Goal: Task Accomplishment & Management: Manage account settings

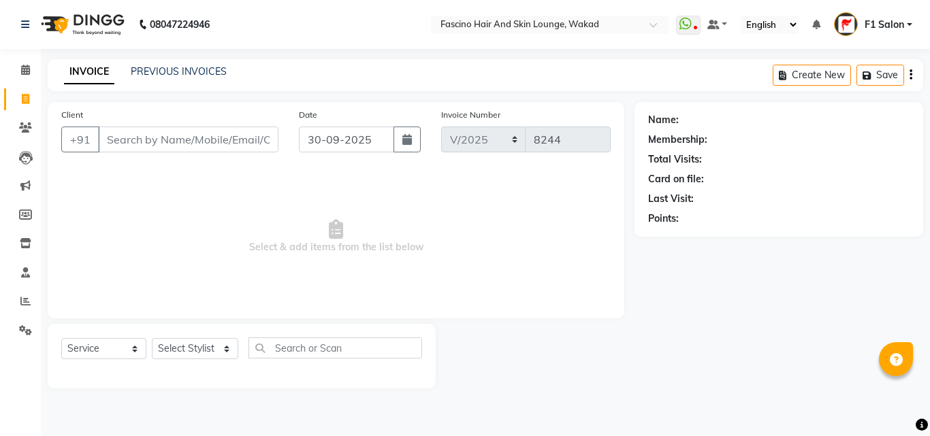
select select "service"
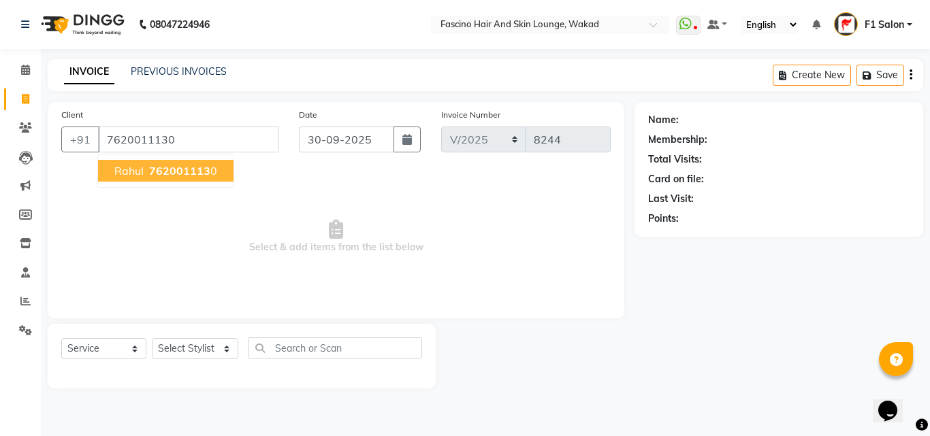
type input "7620011130"
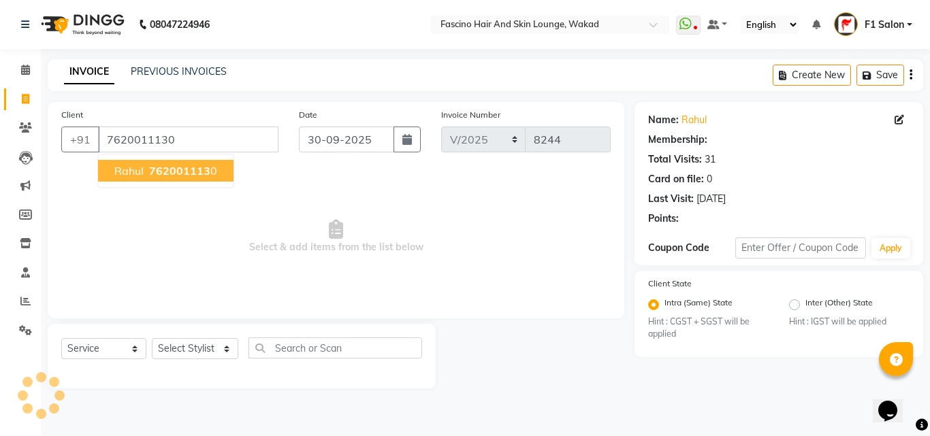
select select "1: Object"
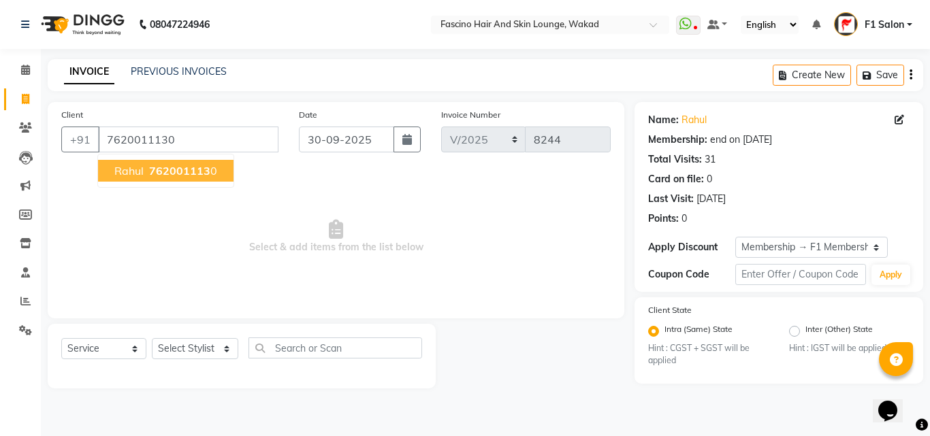
click at [171, 171] on span "762001113" at bounding box center [179, 171] width 61 height 14
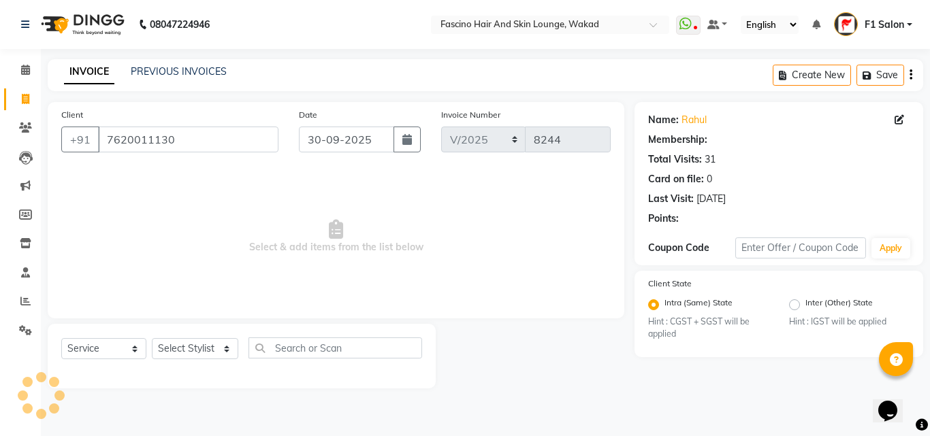
select select "1: Object"
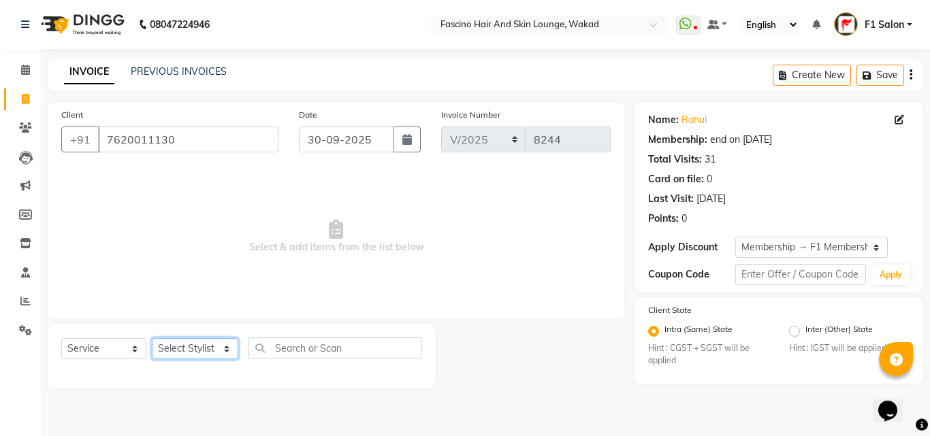
click at [195, 350] on select "Select Stylist 8805000650 Aarohi Chimu Ingale Deepak jh F1 Salon Ganesh F1 Gopa…" at bounding box center [195, 348] width 86 height 21
select select "15980"
click at [152, 338] on select "Select Stylist 8805000650 Aarohi Chimu Ingale Deepak jh F1 Salon Ganesh F1 Gopa…" at bounding box center [195, 348] width 86 height 21
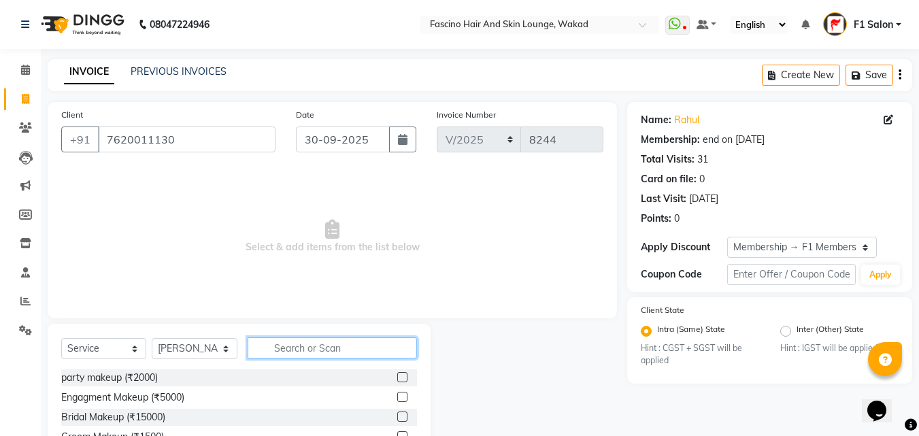
click at [300, 348] on input "text" at bounding box center [332, 348] width 169 height 21
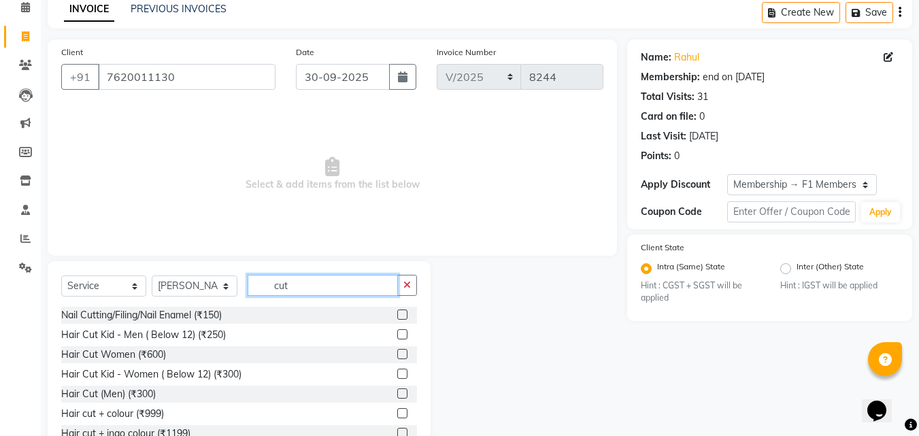
scroll to position [109, 0]
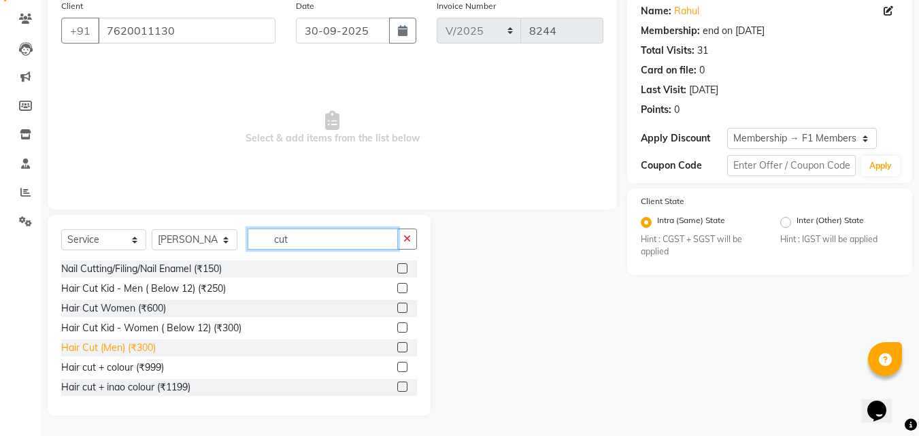
type input "cut"
click at [100, 342] on div "Hair Cut (Men) (₹300)" at bounding box center [108, 348] width 95 height 14
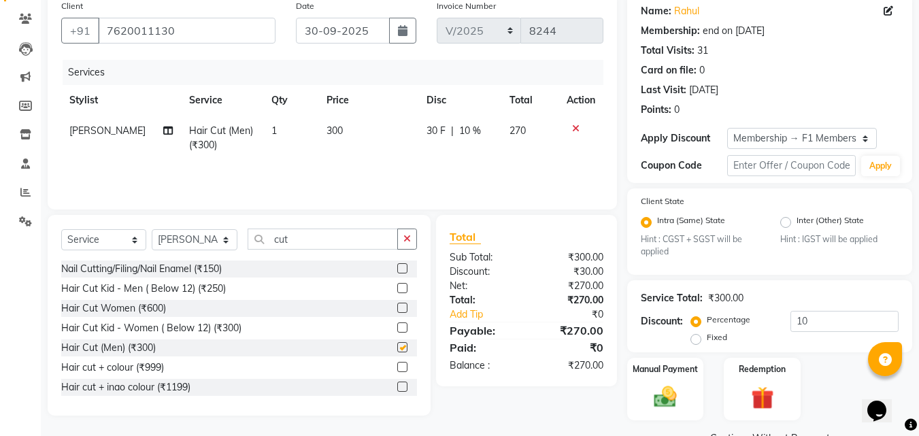
checkbox input "false"
click at [814, 321] on input "10" at bounding box center [845, 321] width 108 height 21
type input "1"
click at [659, 399] on img at bounding box center [666, 397] width 38 height 27
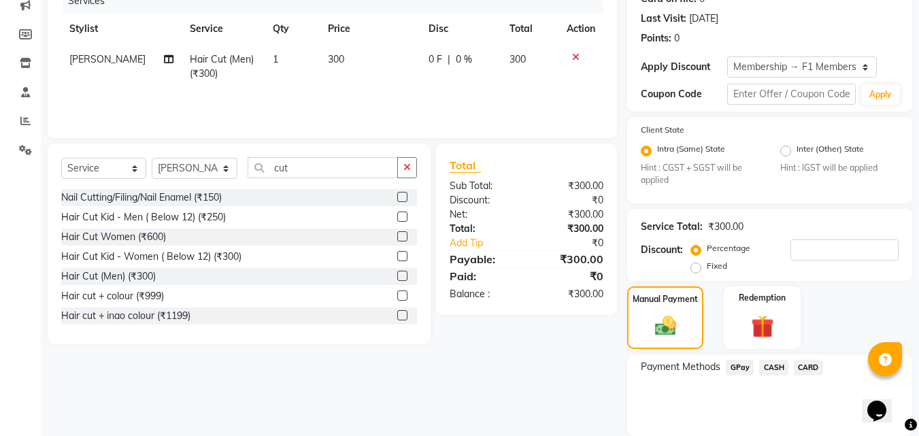
scroll to position [229, 0]
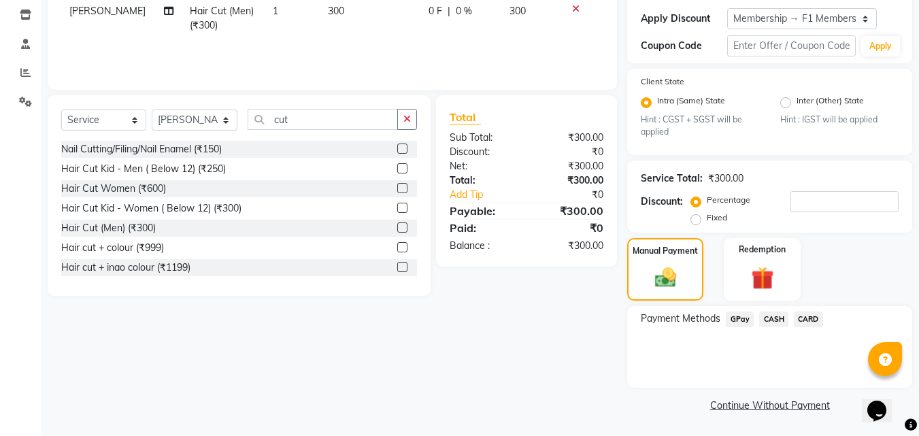
click at [734, 318] on span "GPay" at bounding box center [740, 320] width 28 height 16
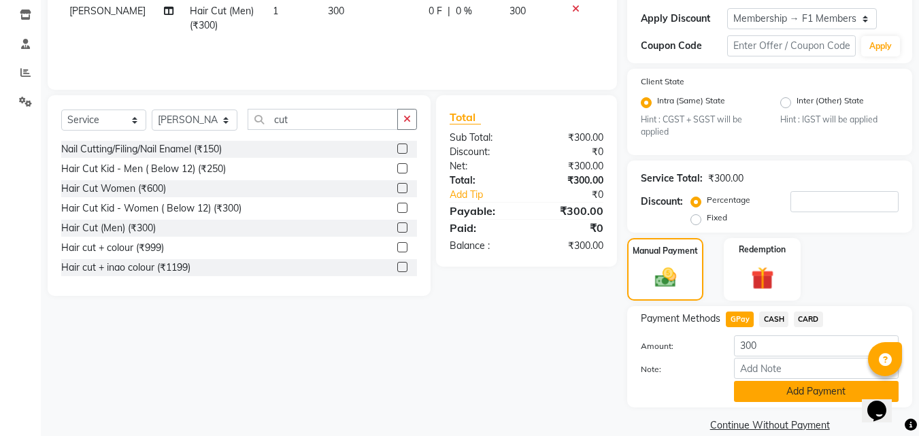
click at [765, 391] on button "Add Payment" at bounding box center [816, 391] width 165 height 21
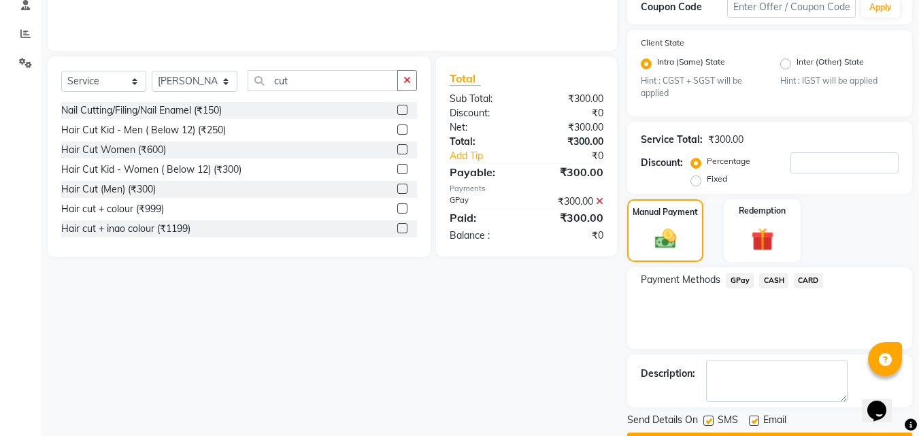
scroll to position [306, 0]
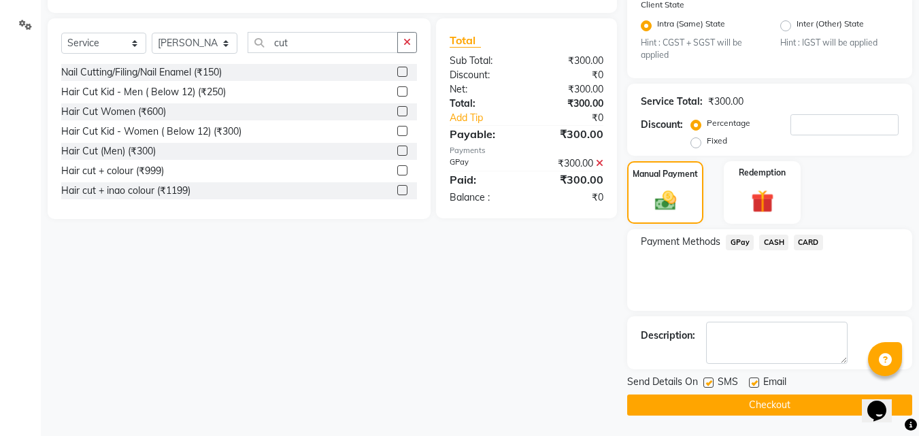
click at [708, 382] on label at bounding box center [709, 383] width 10 height 10
click at [708, 382] on input "checkbox" at bounding box center [708, 383] width 9 height 9
checkbox input "false"
click at [708, 408] on button "Checkout" at bounding box center [769, 405] width 285 height 21
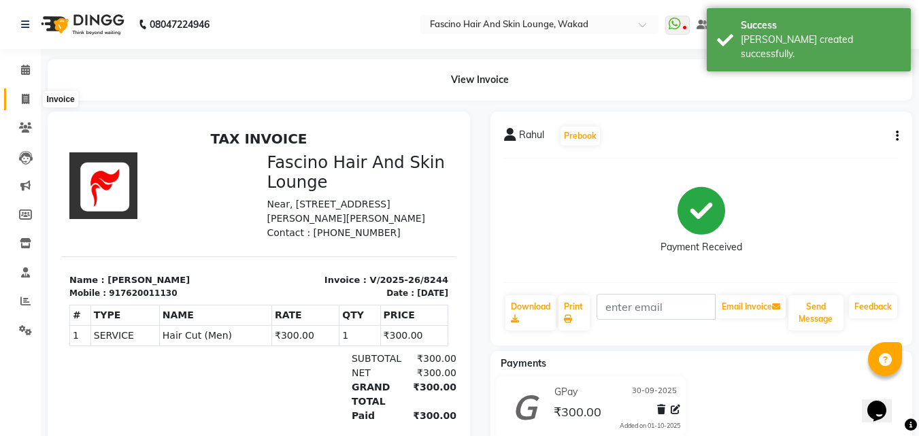
click at [20, 99] on span at bounding box center [26, 100] width 24 height 16
select select "service"
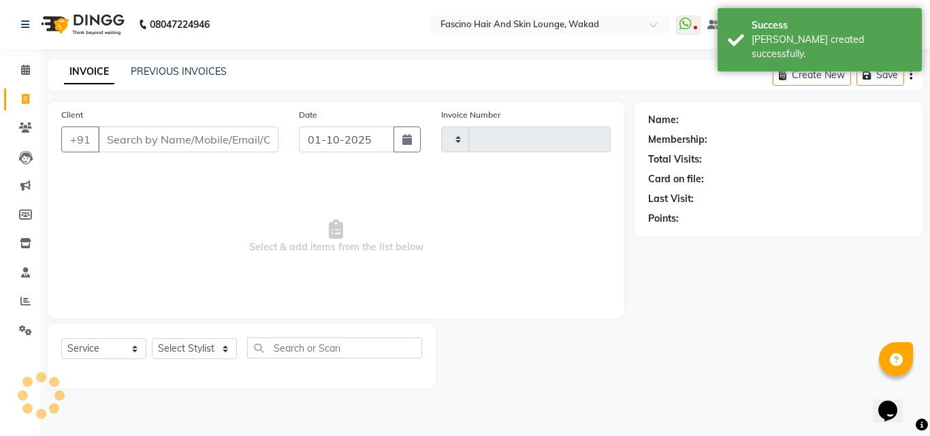
type input "8245"
select select "126"
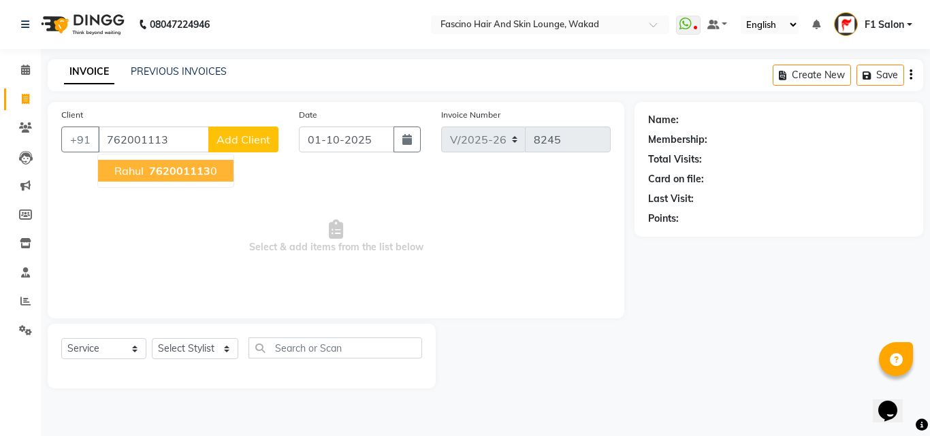
click at [197, 164] on span "762001113" at bounding box center [179, 171] width 61 height 14
type input "7620011130"
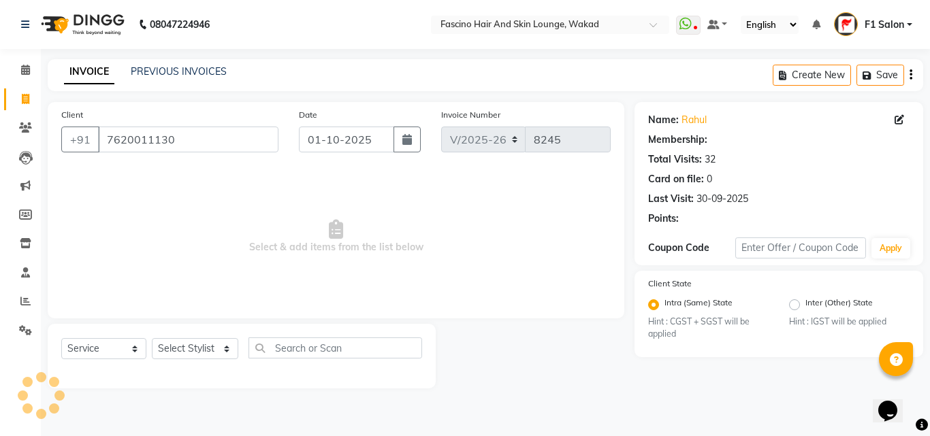
select select "1: Object"
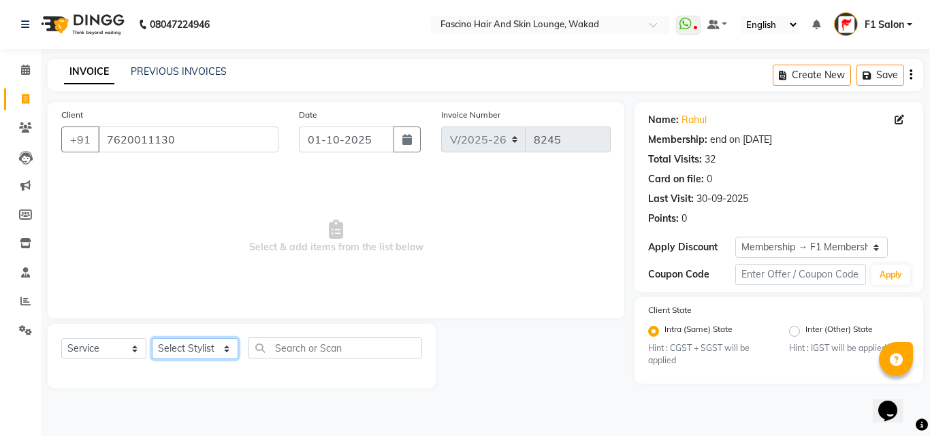
click at [174, 349] on select "Select Stylist 8805000650 Aarohi Chimu [PERSON_NAME] jh F1 Salon Ganesh F1 Gopa…" at bounding box center [195, 348] width 86 height 21
select select "4042"
click at [152, 338] on select "Select Stylist 8805000650 Aarohi Chimu [PERSON_NAME] jh F1 Salon Ganesh F1 Gopa…" at bounding box center [195, 348] width 86 height 21
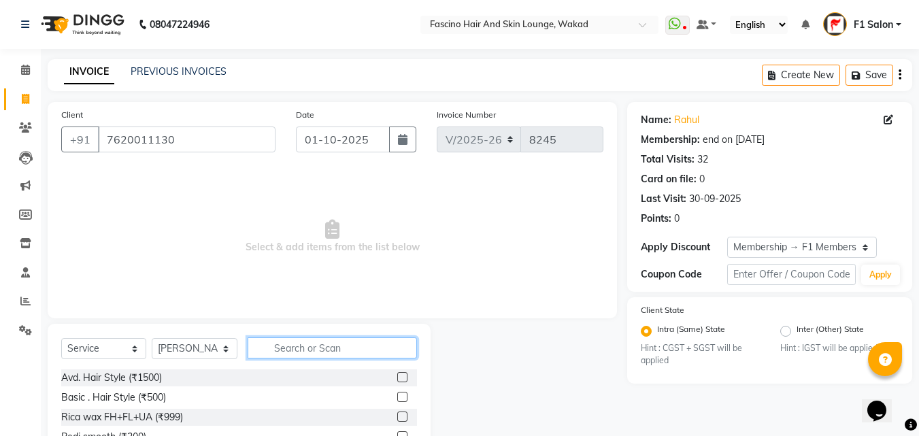
click at [330, 345] on input "text" at bounding box center [332, 348] width 169 height 21
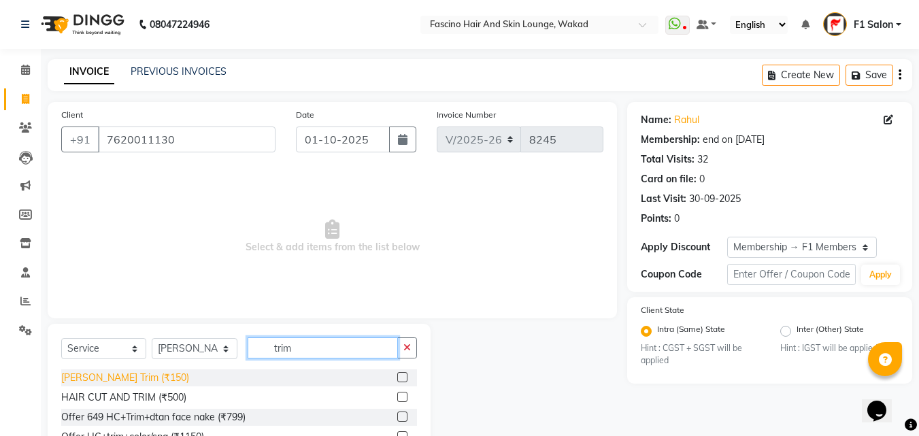
type input "trim"
click at [125, 381] on div "[PERSON_NAME] Trim (₹150)" at bounding box center [125, 378] width 128 height 14
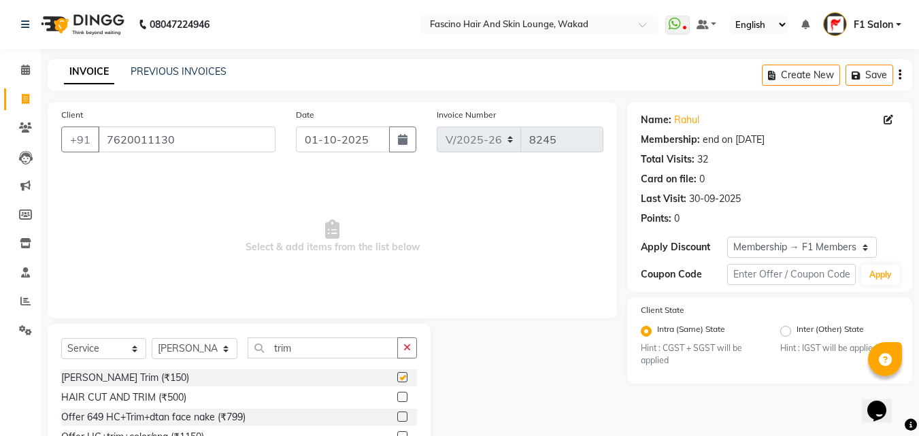
checkbox input "false"
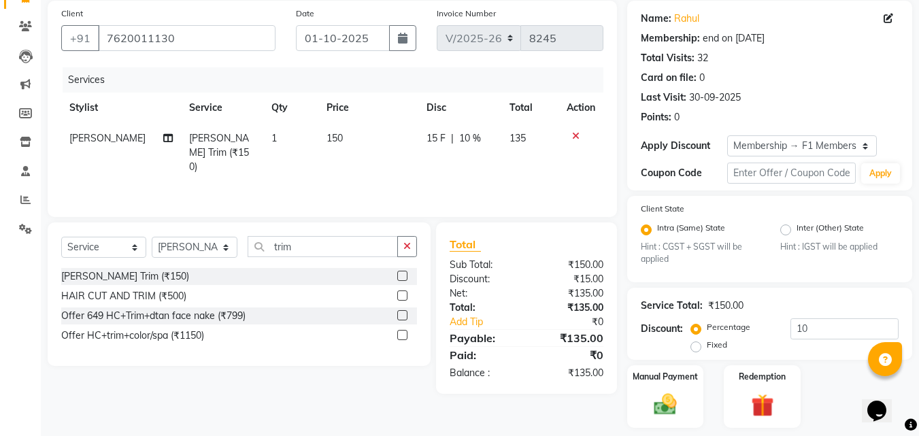
scroll to position [142, 0]
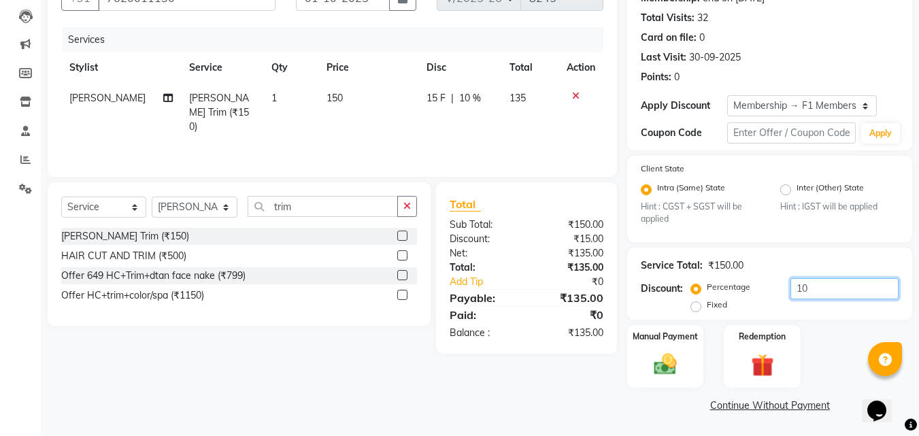
click at [822, 288] on input "10" at bounding box center [845, 288] width 108 height 21
type input "1"
click at [668, 363] on img at bounding box center [666, 364] width 38 height 27
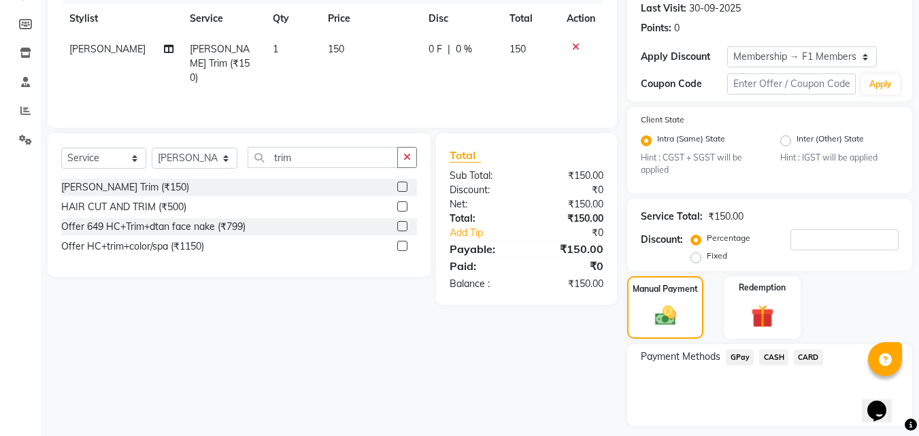
scroll to position [229, 0]
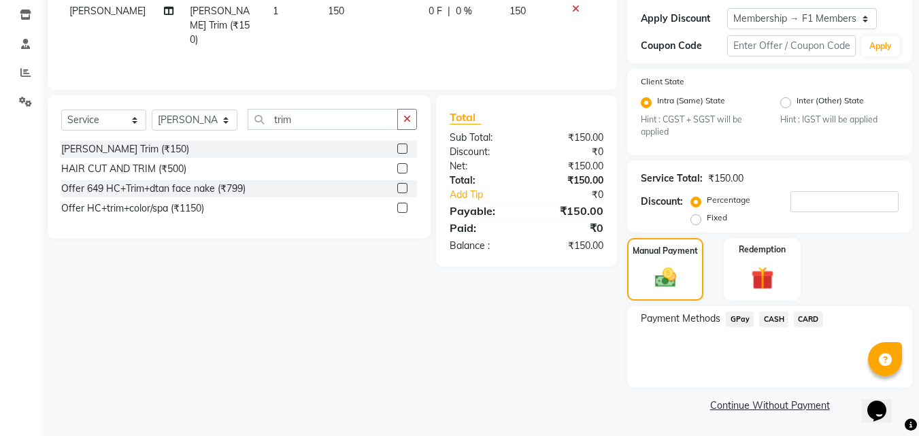
click at [738, 319] on span "GPay" at bounding box center [740, 320] width 28 height 16
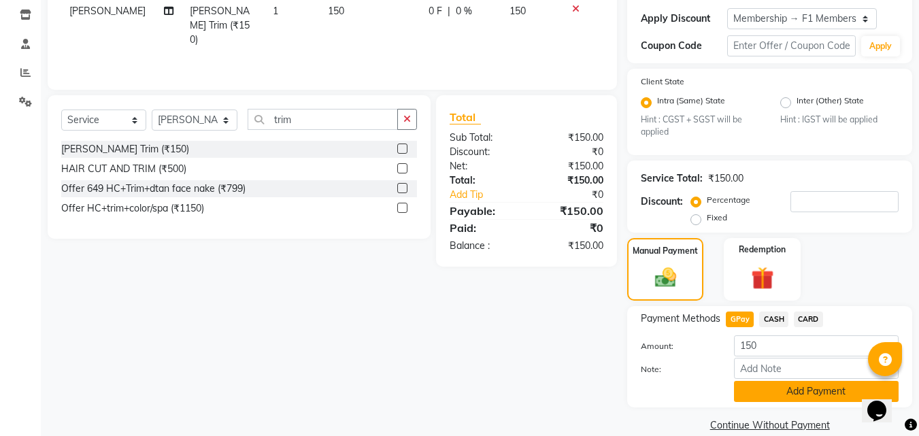
click at [774, 386] on button "Add Payment" at bounding box center [816, 391] width 165 height 21
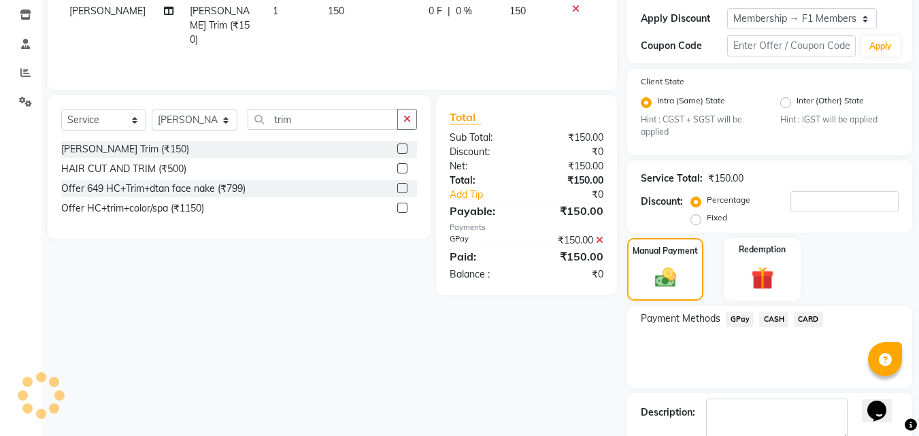
scroll to position [306, 0]
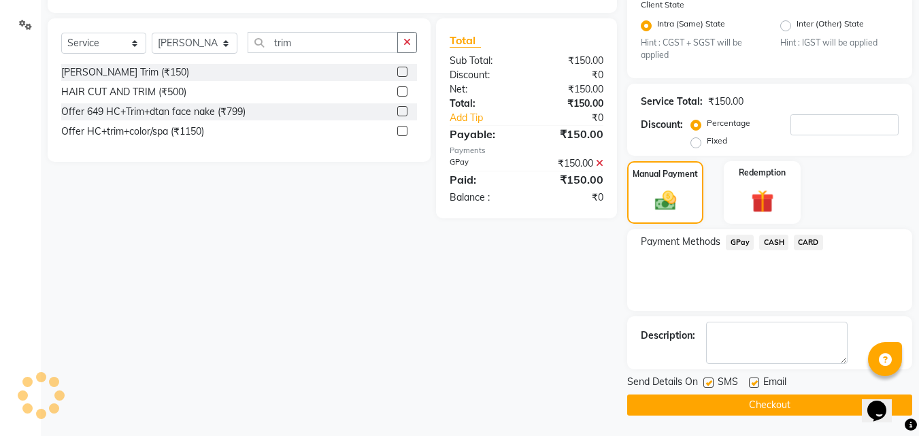
click at [710, 381] on label at bounding box center [709, 383] width 10 height 10
click at [710, 381] on input "checkbox" at bounding box center [708, 383] width 9 height 9
checkbox input "false"
click at [710, 407] on button "Checkout" at bounding box center [769, 405] width 285 height 21
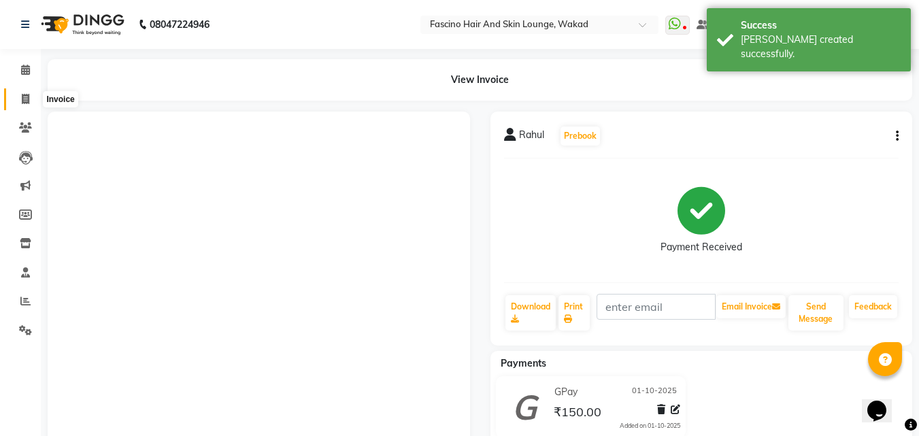
click at [20, 97] on span at bounding box center [26, 100] width 24 height 16
select select "service"
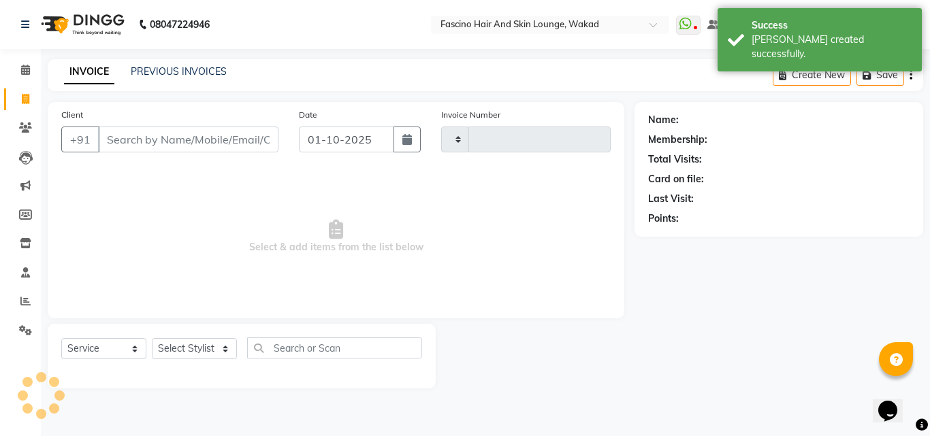
click at [149, 137] on input "Client" at bounding box center [188, 140] width 180 height 26
type input "8246"
select select "126"
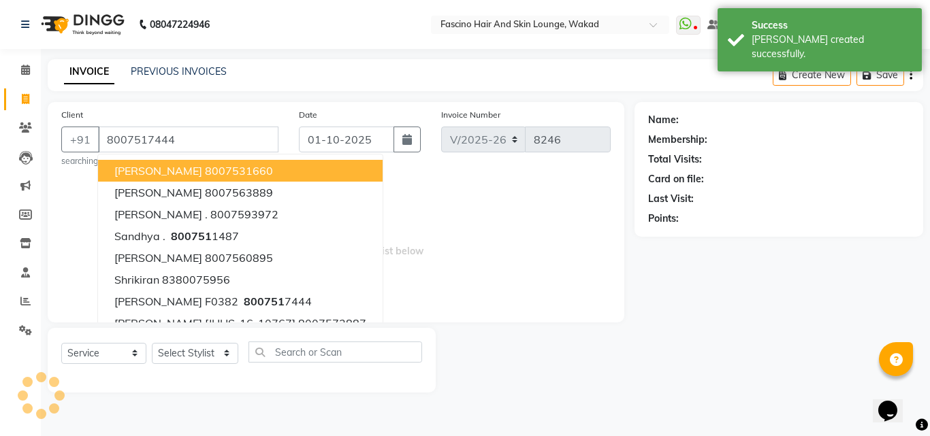
type input "8007517444"
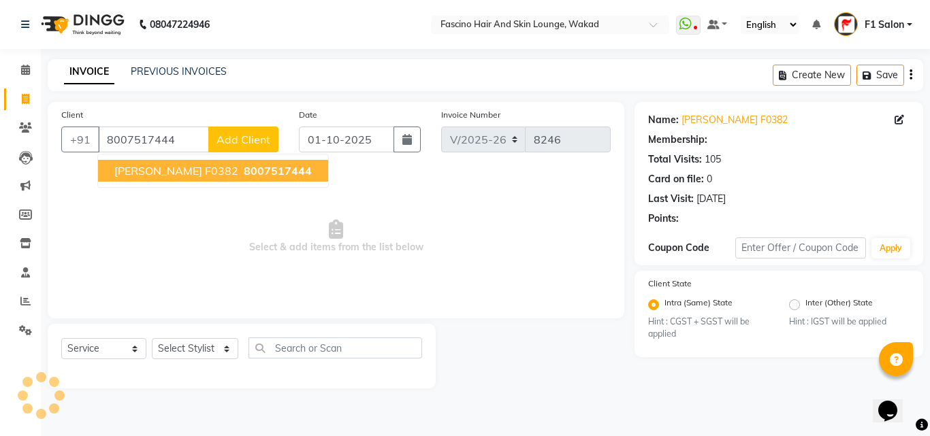
select select "1: Object"
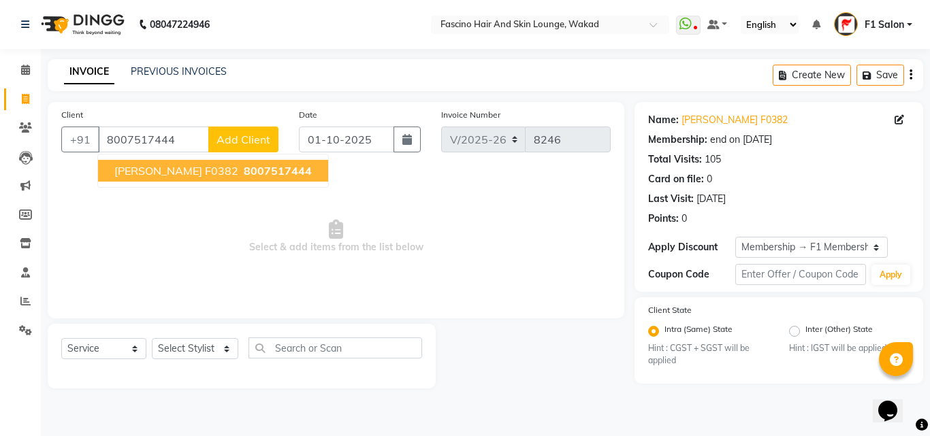
click at [152, 176] on span "Ayan F0382" at bounding box center [176, 171] width 124 height 14
select select "1: Object"
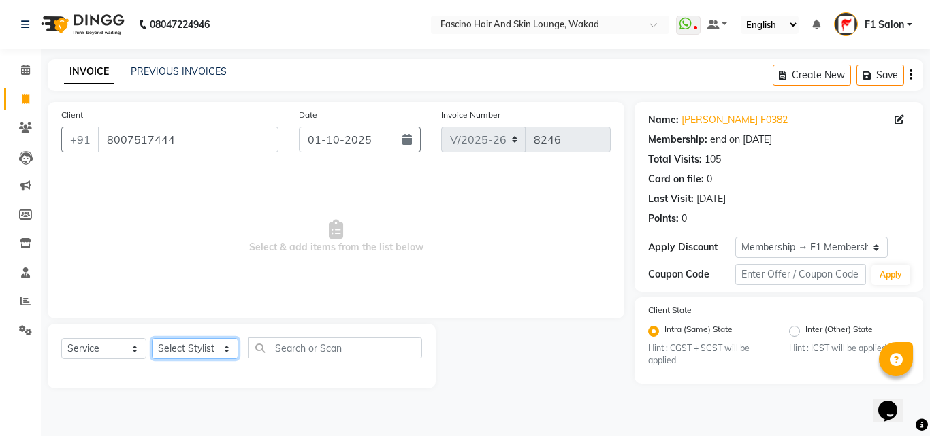
click at [184, 355] on select "Select Stylist 8805000650 Aarohi Chimu [PERSON_NAME] jh F1 Salon Ganesh F1 Gopa…" at bounding box center [195, 348] width 86 height 21
select select "48957"
click at [152, 338] on select "Select Stylist 8805000650 Aarohi Chimu [PERSON_NAME] jh F1 Salon Ganesh F1 Gopa…" at bounding box center [195, 348] width 86 height 21
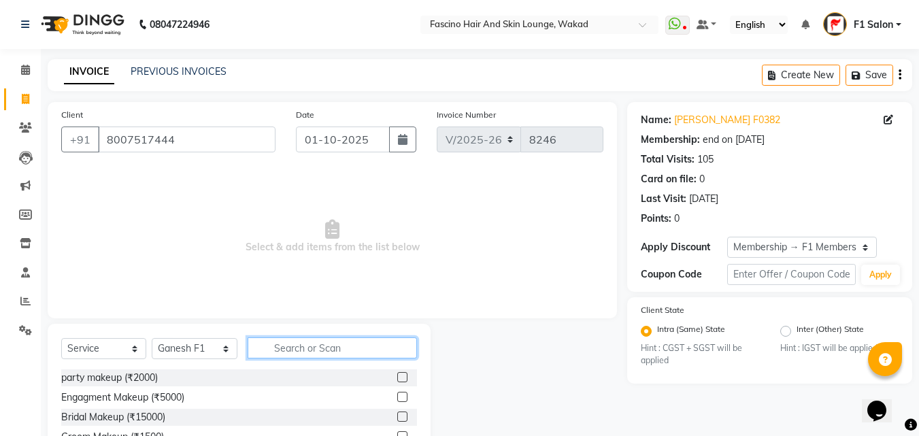
click at [255, 351] on input "text" at bounding box center [332, 348] width 169 height 21
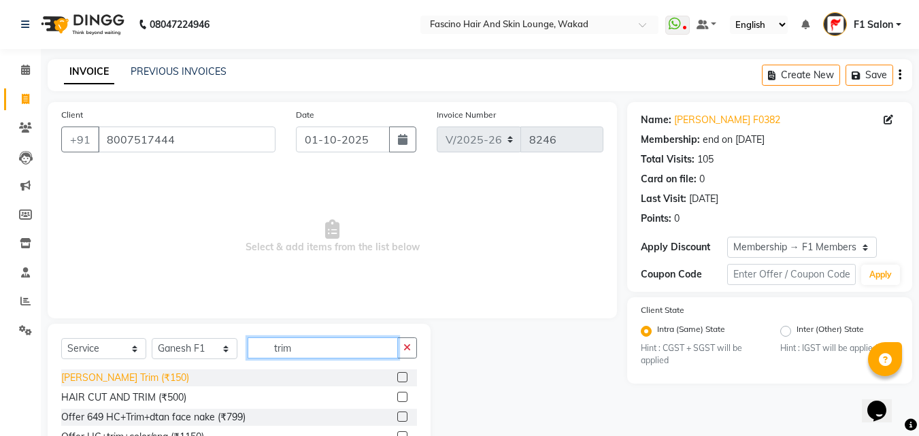
type input "trim"
click at [101, 384] on div "[PERSON_NAME] Trim (₹150)" at bounding box center [125, 378] width 128 height 14
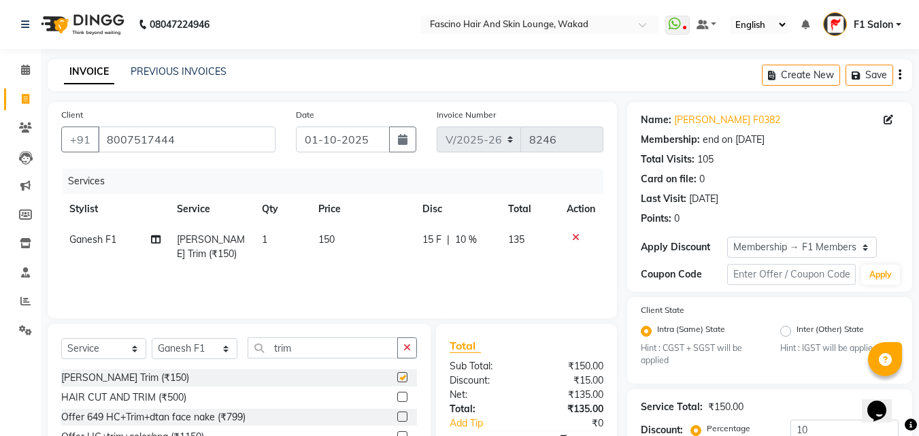
checkbox input "false"
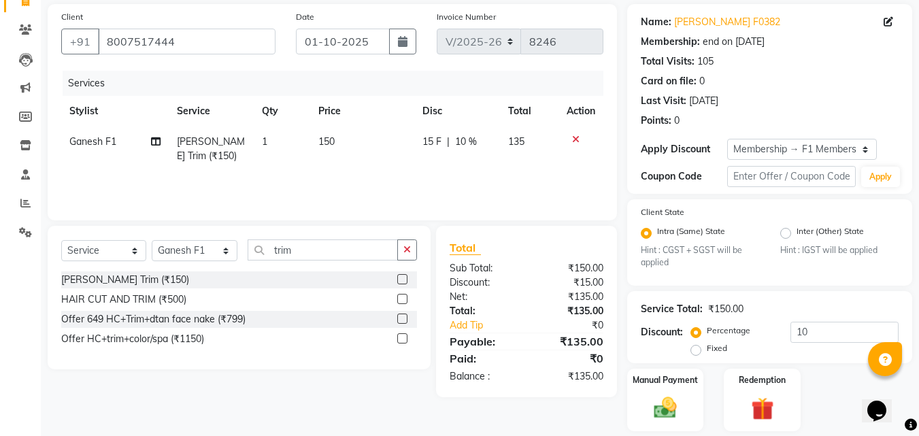
scroll to position [142, 0]
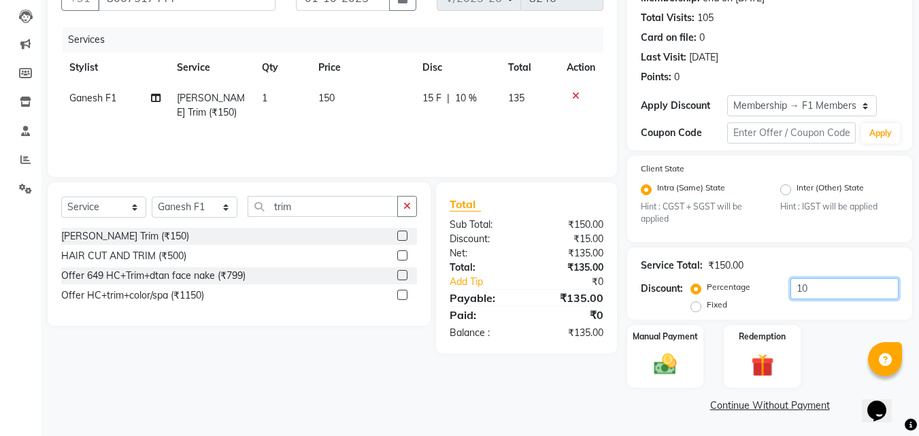
click at [810, 295] on input "10" at bounding box center [845, 288] width 108 height 21
type input "1"
click at [673, 348] on div "Manual Payment" at bounding box center [666, 356] width 80 height 65
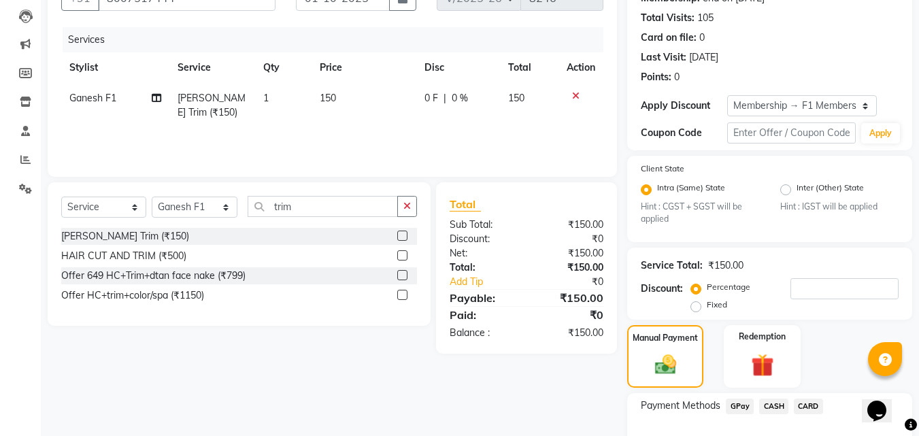
scroll to position [229, 0]
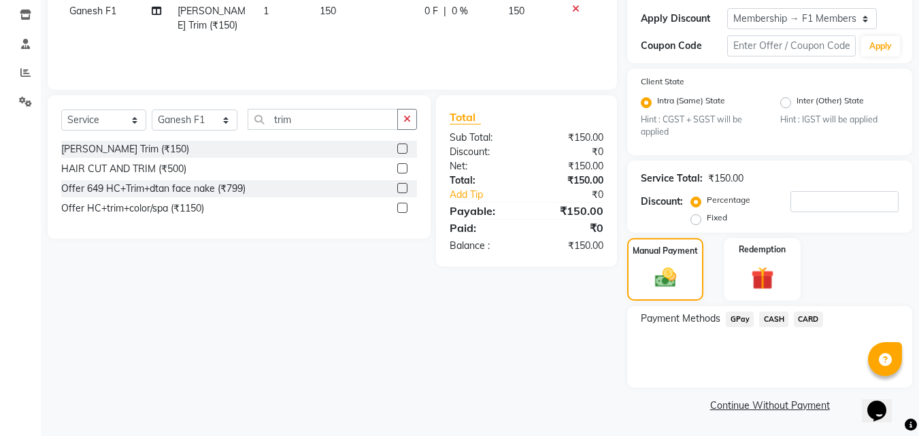
click at [747, 326] on span "GPay" at bounding box center [740, 320] width 28 height 16
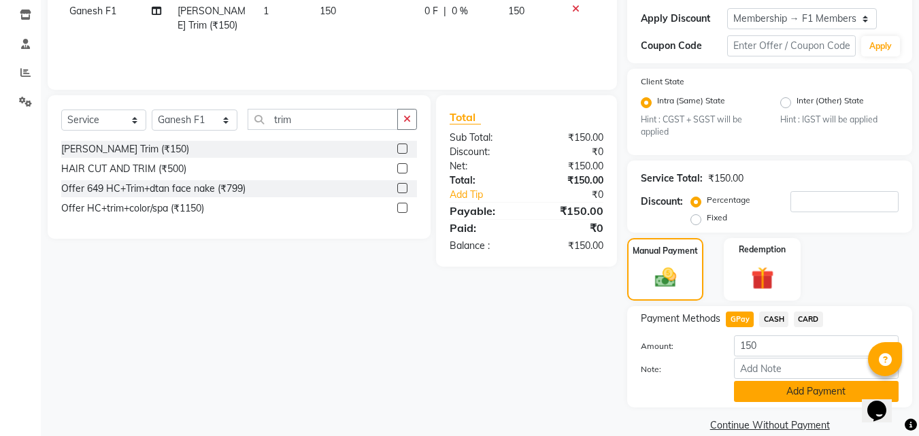
click at [755, 393] on button "Add Payment" at bounding box center [816, 391] width 165 height 21
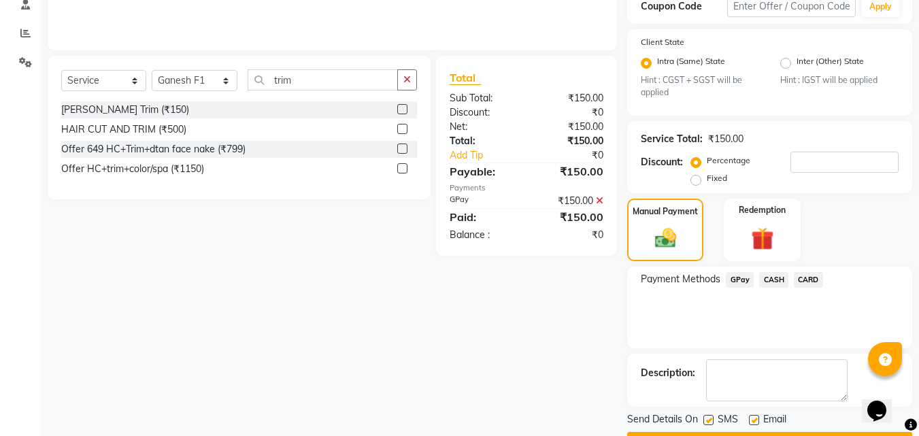
scroll to position [306, 0]
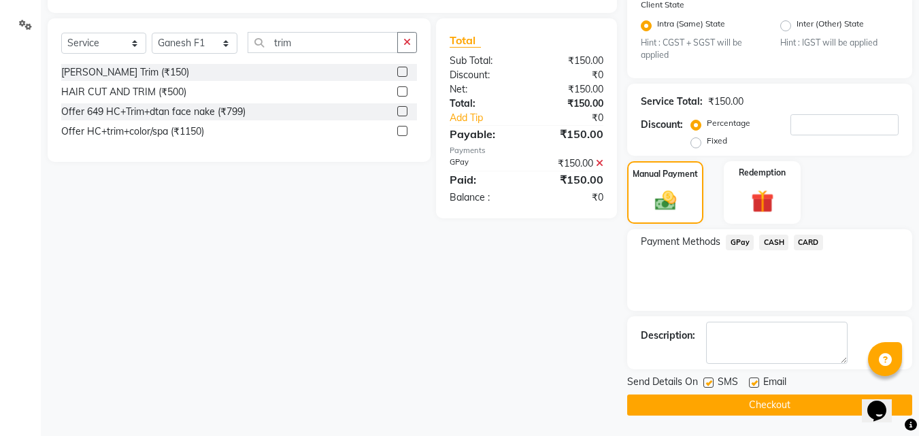
click at [711, 382] on label at bounding box center [709, 383] width 10 height 10
click at [711, 382] on input "checkbox" at bounding box center [708, 383] width 9 height 9
checkbox input "false"
click at [758, 383] on label at bounding box center [754, 383] width 10 height 10
click at [758, 383] on input "checkbox" at bounding box center [753, 383] width 9 height 9
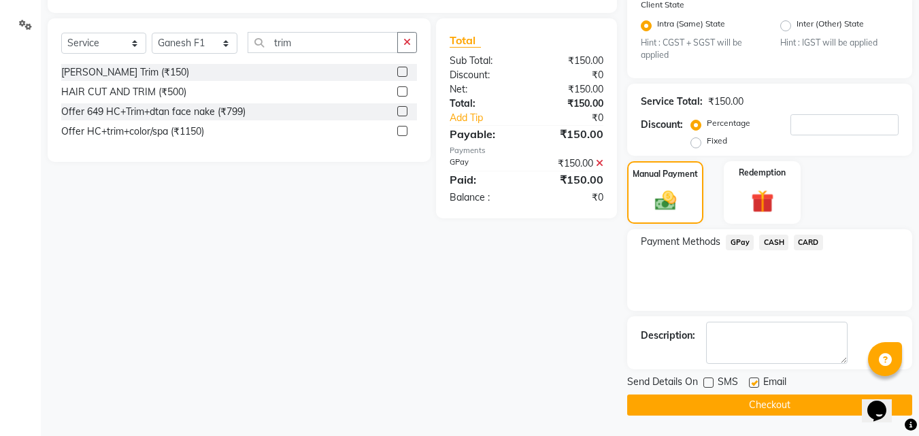
checkbox input "false"
click at [747, 406] on button "Checkout" at bounding box center [769, 405] width 285 height 21
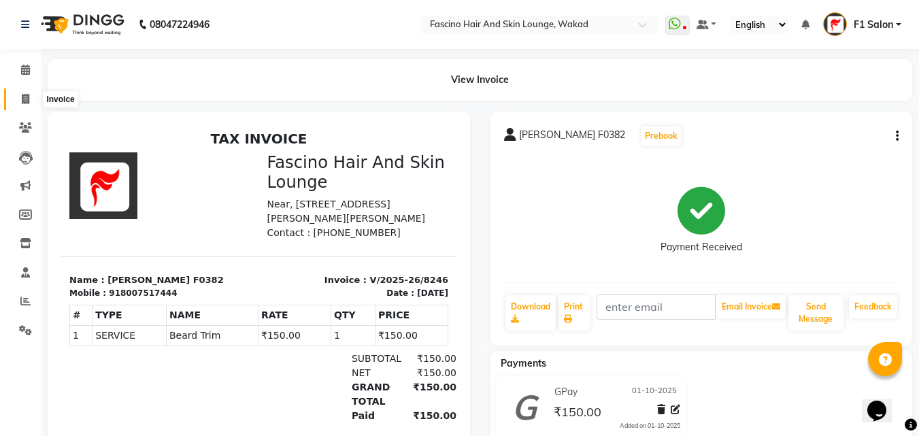
click at [20, 97] on span at bounding box center [26, 100] width 24 height 16
select select "service"
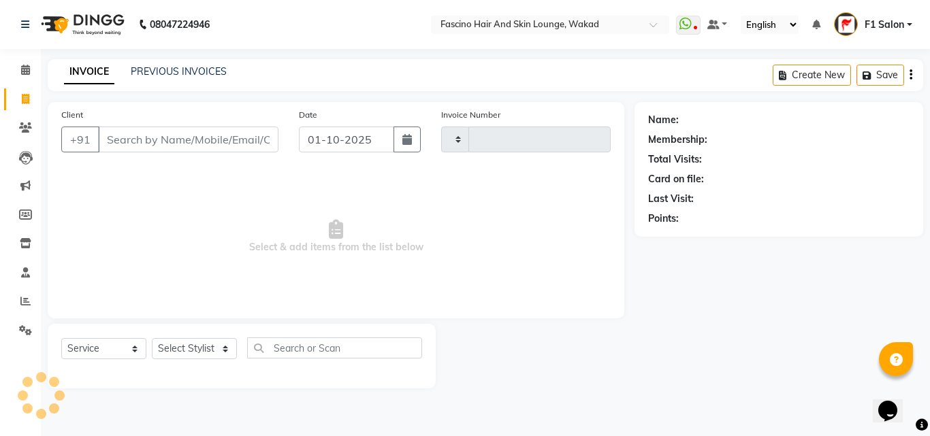
type input "8247"
select select "126"
click at [142, 142] on input "Client" at bounding box center [188, 140] width 180 height 26
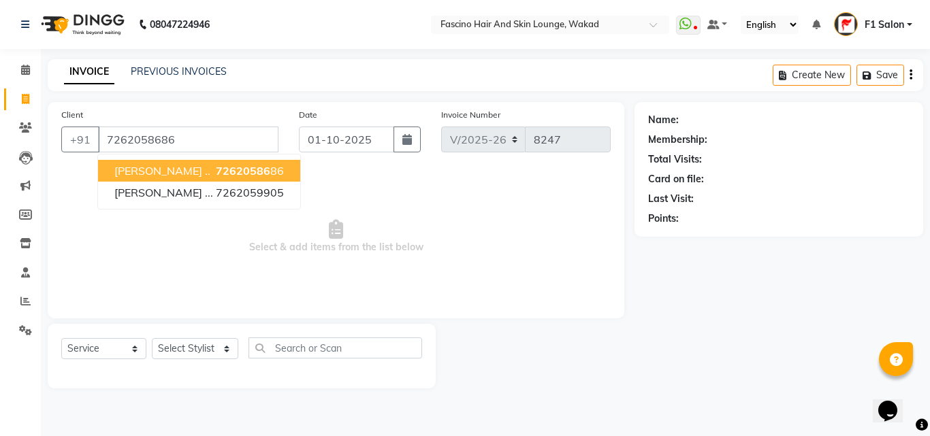
type input "7262058686"
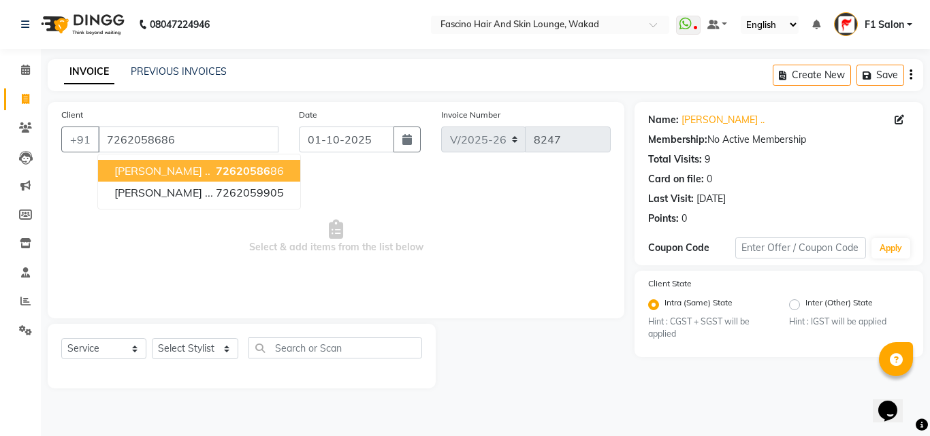
click at [213, 171] on ngb-highlight "72620586 86" at bounding box center [248, 171] width 71 height 14
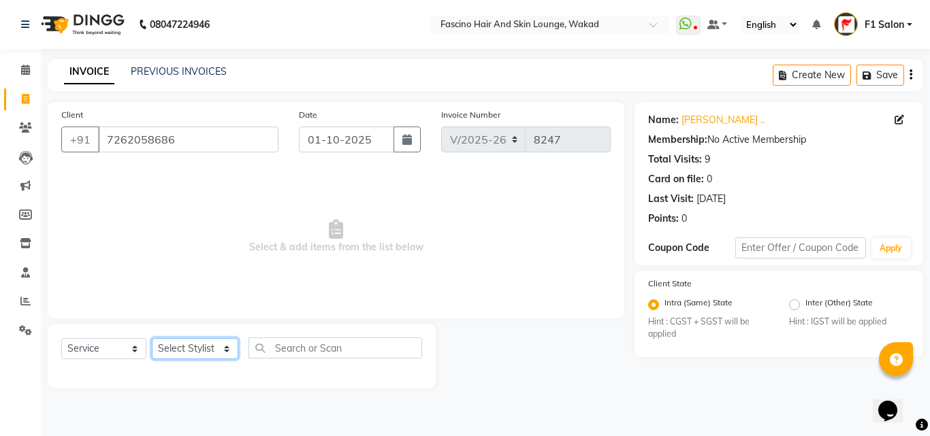
click at [186, 341] on select "Select Stylist 8805000650 Aarohi Chimu [PERSON_NAME] jh F1 Salon Ganesh F1 Gopa…" at bounding box center [195, 348] width 86 height 21
select select "32272"
click at [152, 338] on select "Select Stylist 8805000650 Aarohi Chimu [PERSON_NAME] jh F1 Salon Ganesh F1 Gopa…" at bounding box center [195, 348] width 86 height 21
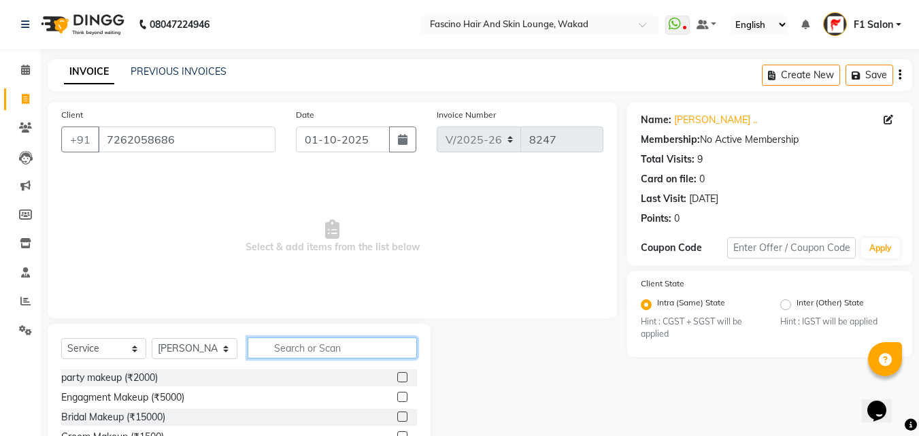
click at [310, 355] on input "text" at bounding box center [332, 348] width 169 height 21
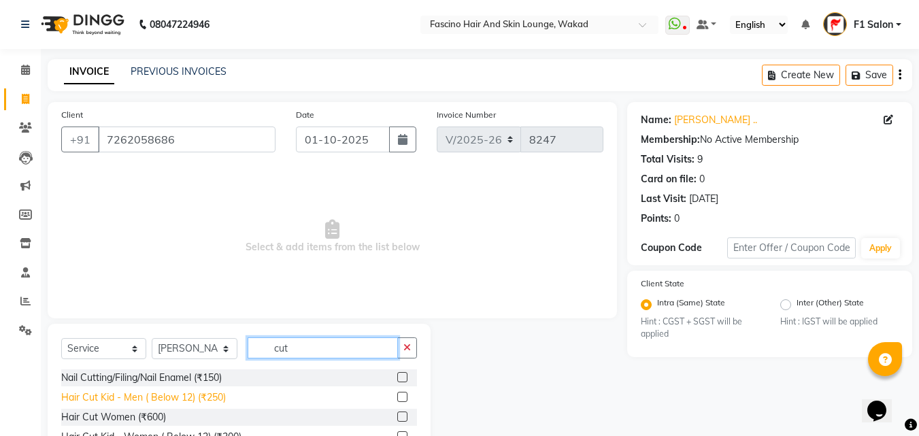
type input "cut"
click at [182, 396] on div "Hair Cut Kid - Men ( Below 12) (₹250)" at bounding box center [143, 398] width 165 height 14
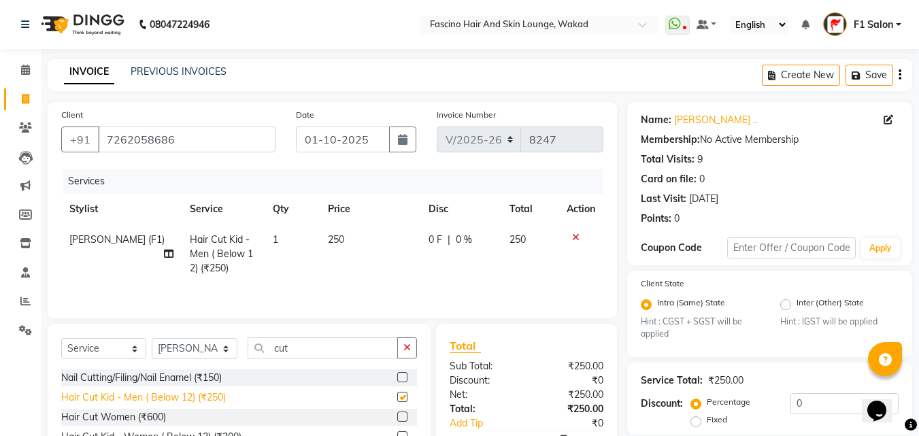
checkbox input "false"
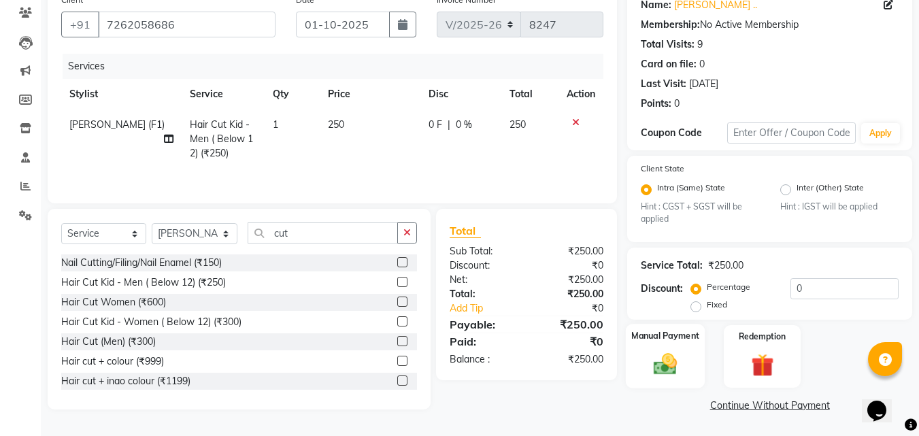
click at [675, 361] on img at bounding box center [666, 364] width 38 height 27
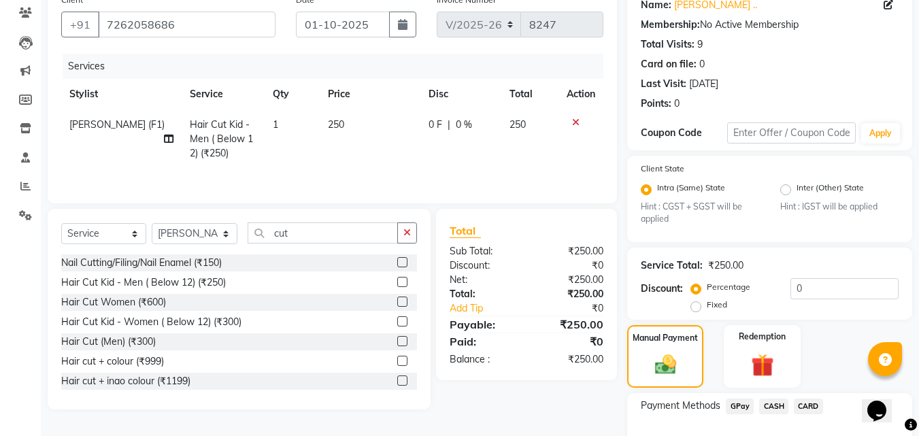
click at [739, 404] on span "GPay" at bounding box center [740, 407] width 28 height 16
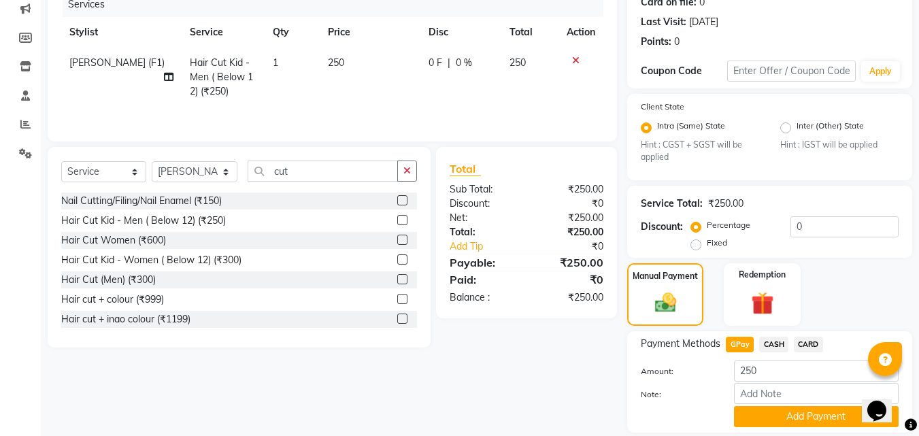
scroll to position [222, 0]
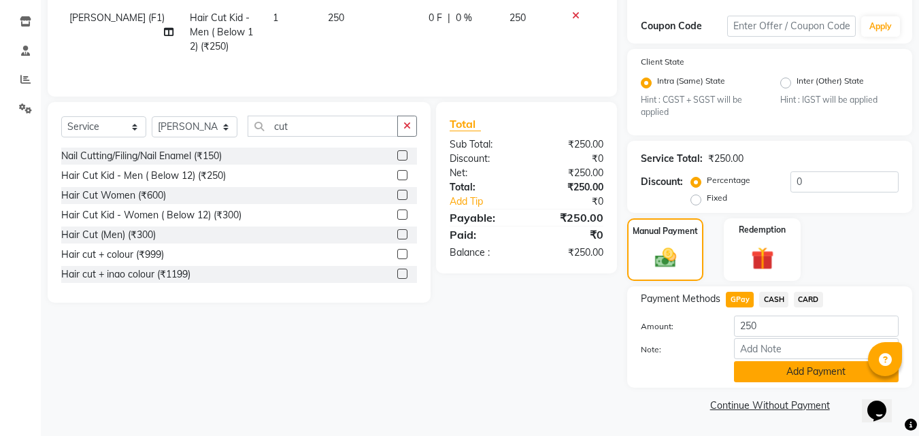
click at [830, 367] on button "Add Payment" at bounding box center [816, 371] width 165 height 21
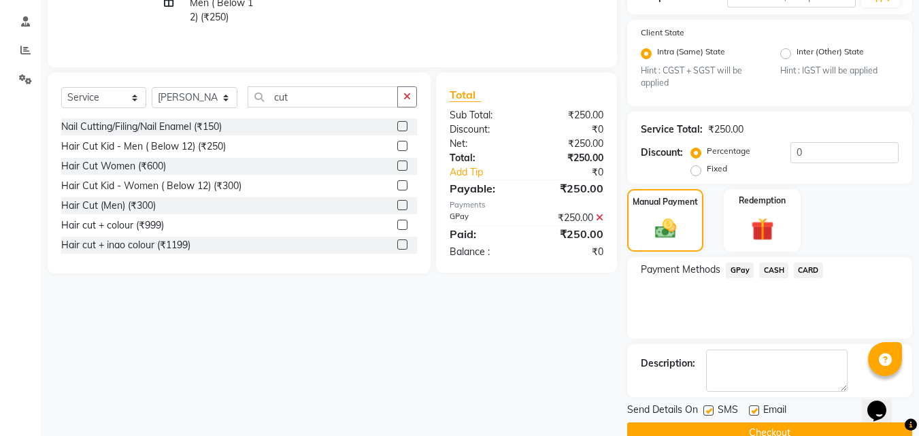
scroll to position [279, 0]
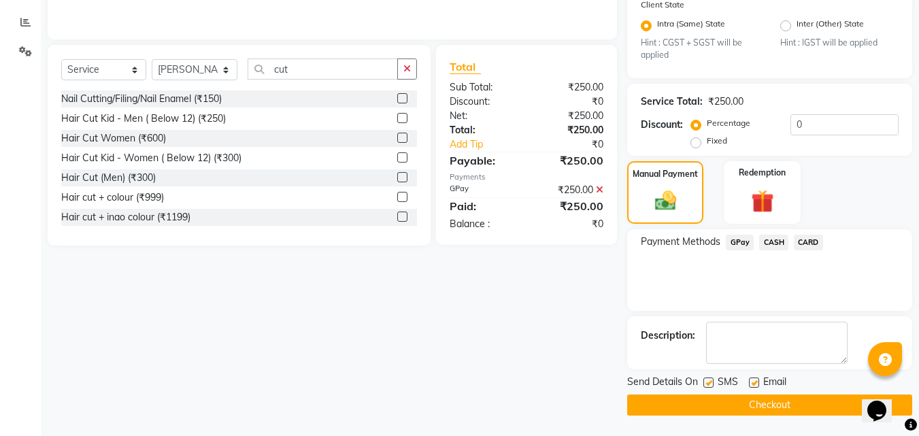
click at [710, 383] on label at bounding box center [709, 383] width 10 height 10
click at [710, 383] on input "checkbox" at bounding box center [708, 383] width 9 height 9
checkbox input "false"
click at [710, 401] on button "Checkout" at bounding box center [769, 405] width 285 height 21
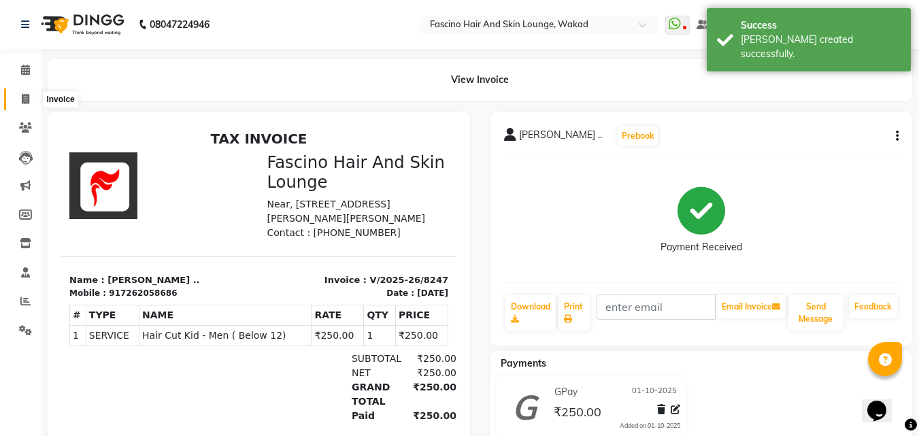
click at [20, 103] on span at bounding box center [26, 100] width 24 height 16
select select "126"
select select "service"
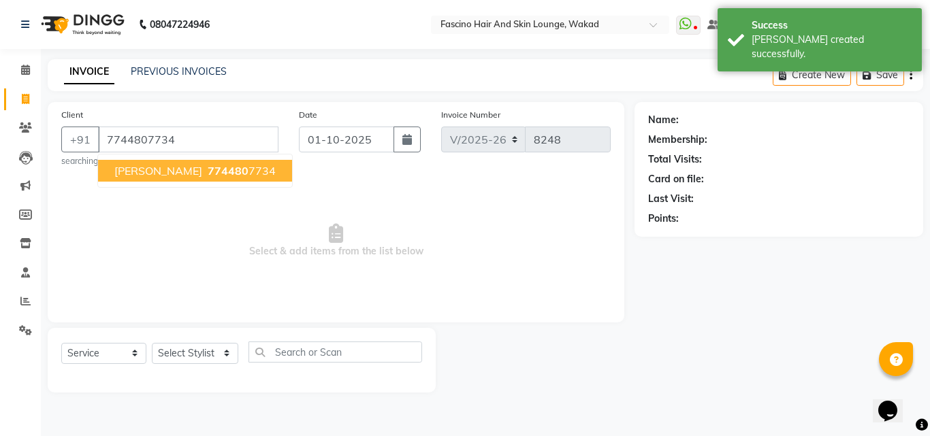
type input "7744807734"
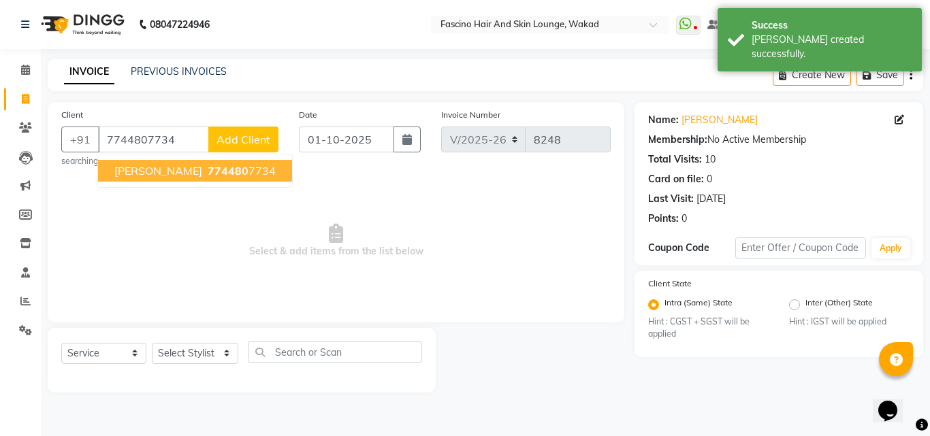
click at [137, 167] on span "[PERSON_NAME]" at bounding box center [158, 171] width 88 height 14
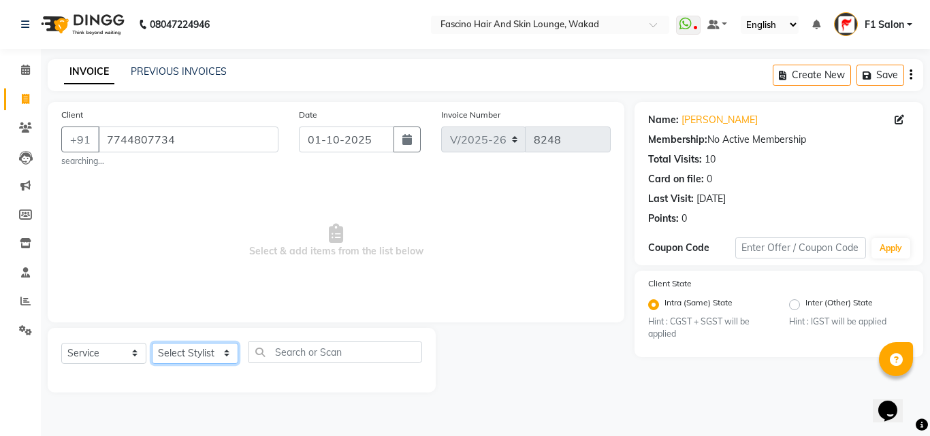
click at [167, 353] on select "Select Stylist 8805000650 Aarohi Chimu [PERSON_NAME] jh F1 Salon Ganesh F1 Gopa…" at bounding box center [195, 353] width 86 height 21
select select "57172"
click at [152, 343] on select "Select Stylist 8805000650 Aarohi Chimu [PERSON_NAME] jh F1 Salon Ganesh F1 Gopa…" at bounding box center [195, 353] width 86 height 21
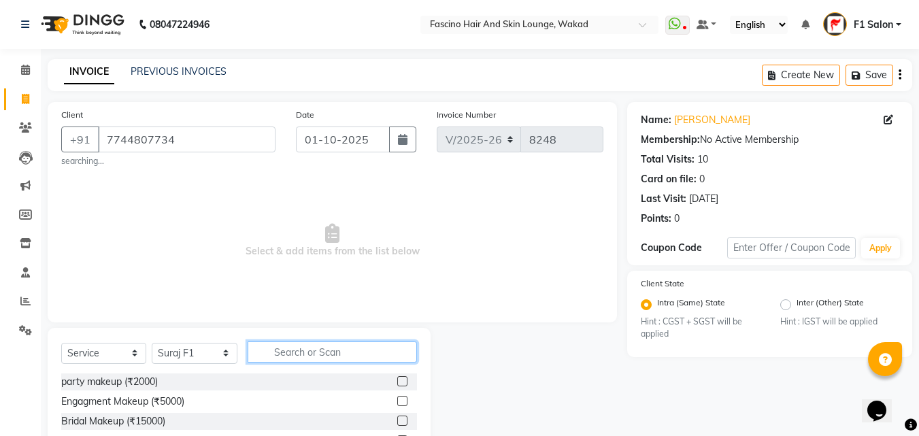
click at [293, 351] on input "text" at bounding box center [332, 352] width 169 height 21
type input "cut"
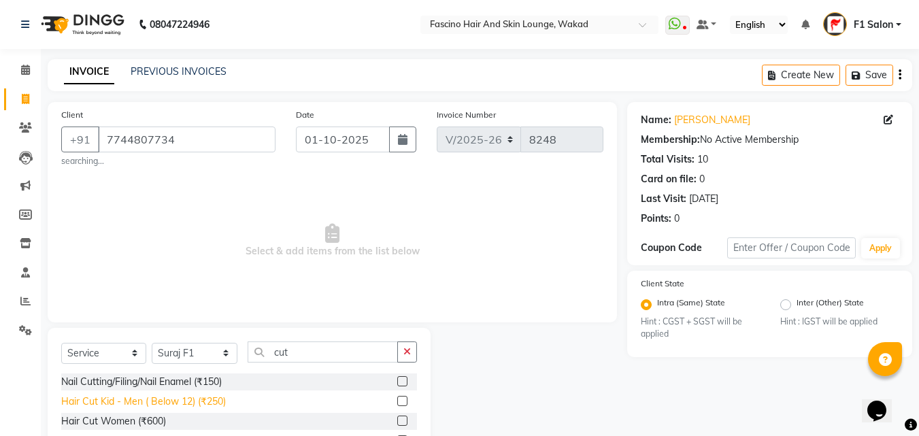
click at [212, 404] on div "Hair Cut Kid - Men ( Below 12) (₹250)" at bounding box center [143, 402] width 165 height 14
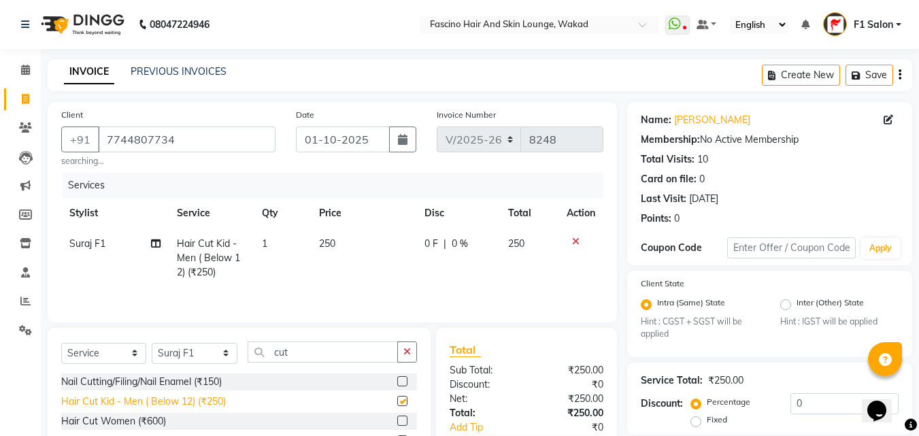
checkbox input "false"
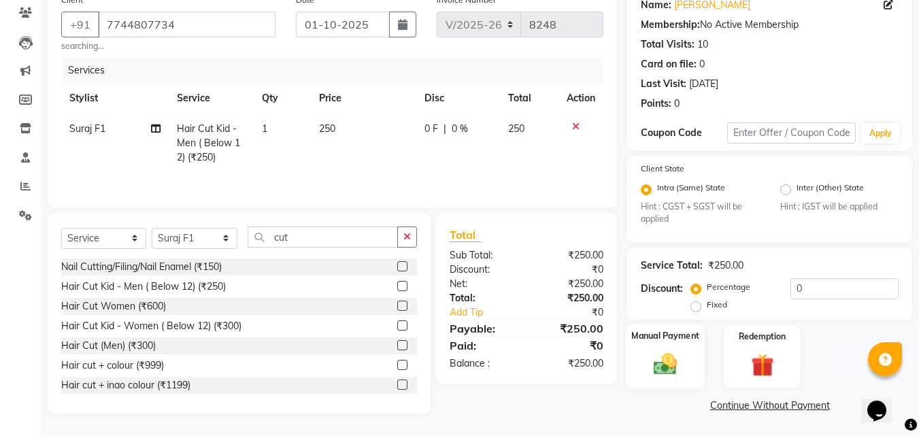
click at [674, 358] on img at bounding box center [666, 364] width 38 height 27
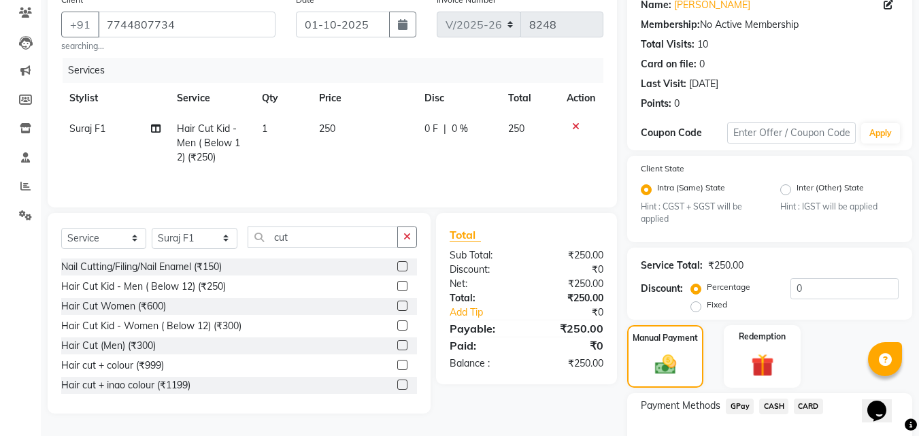
click at [741, 405] on span "GPay" at bounding box center [740, 407] width 28 height 16
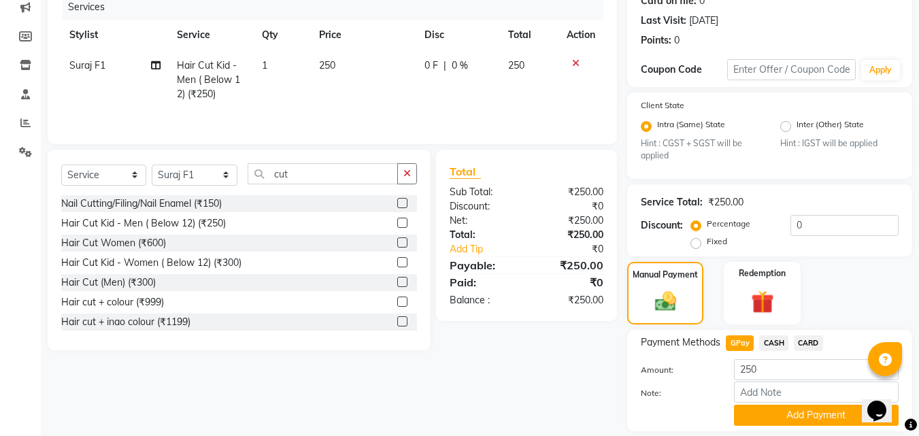
scroll to position [222, 0]
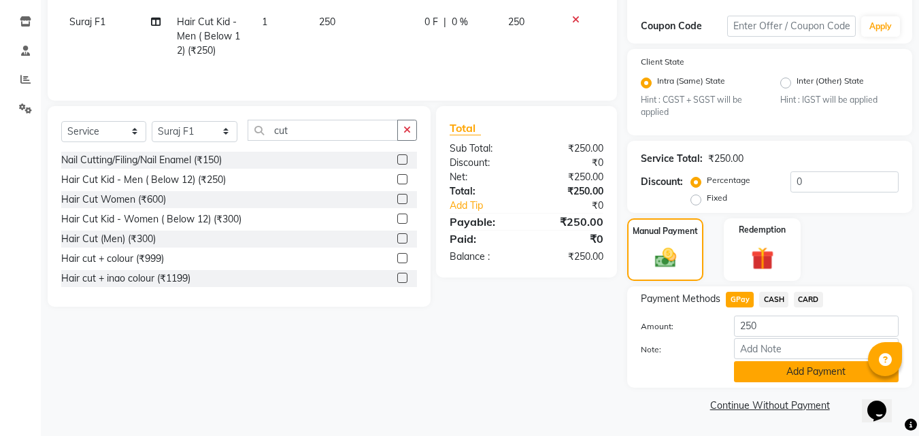
click at [779, 368] on button "Add Payment" at bounding box center [816, 371] width 165 height 21
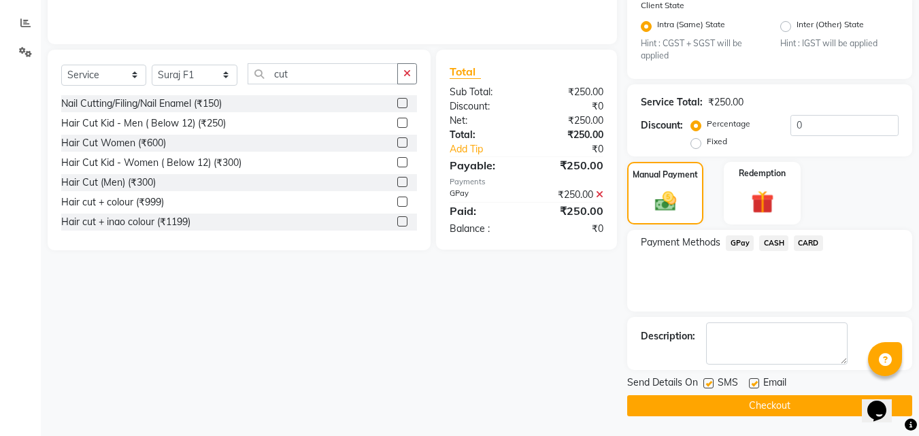
scroll to position [279, 0]
click at [709, 382] on label at bounding box center [709, 383] width 10 height 10
click at [709, 382] on input "checkbox" at bounding box center [708, 383] width 9 height 9
checkbox input "false"
click at [706, 405] on button "Checkout" at bounding box center [769, 405] width 285 height 21
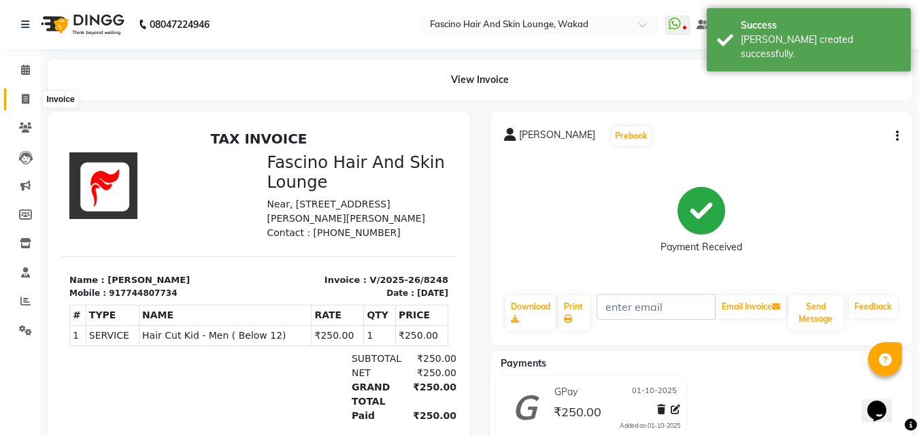
click at [16, 101] on span at bounding box center [26, 100] width 24 height 16
select select "service"
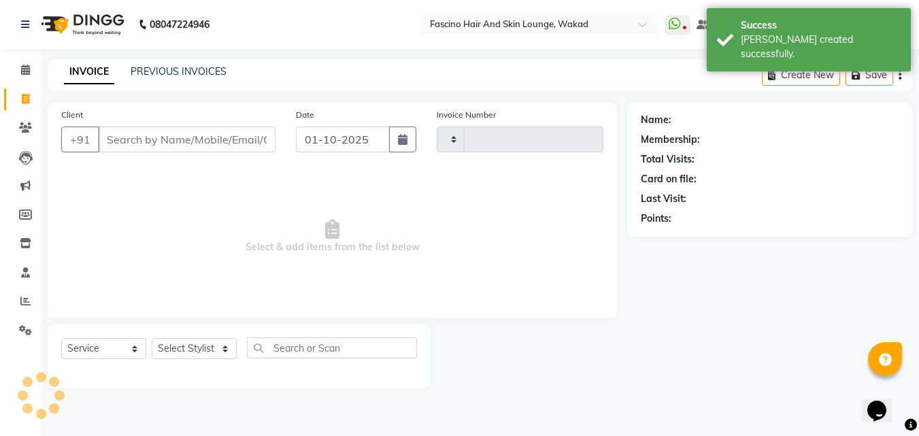
type input "8249"
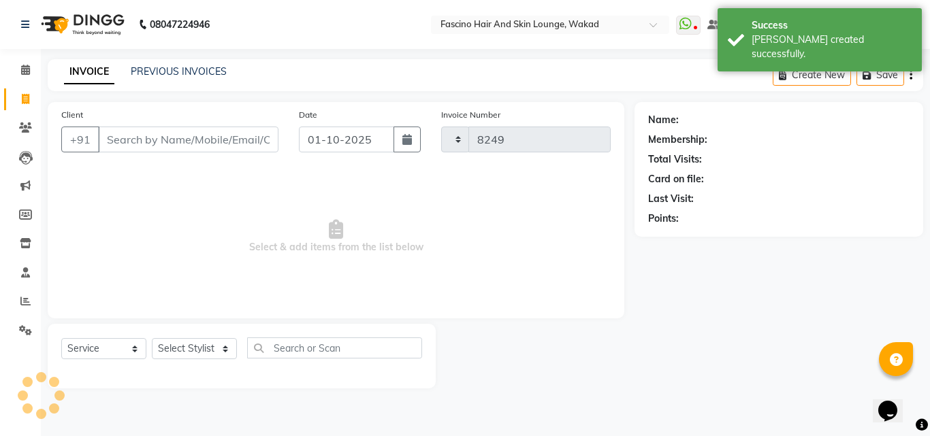
select select "126"
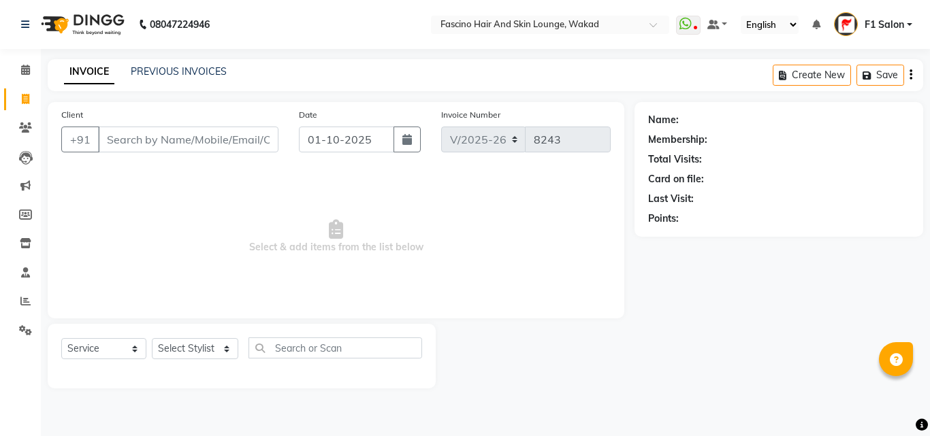
select select "126"
select select "service"
click at [210, 75] on link "PREVIOUS INVOICES" at bounding box center [179, 71] width 96 height 12
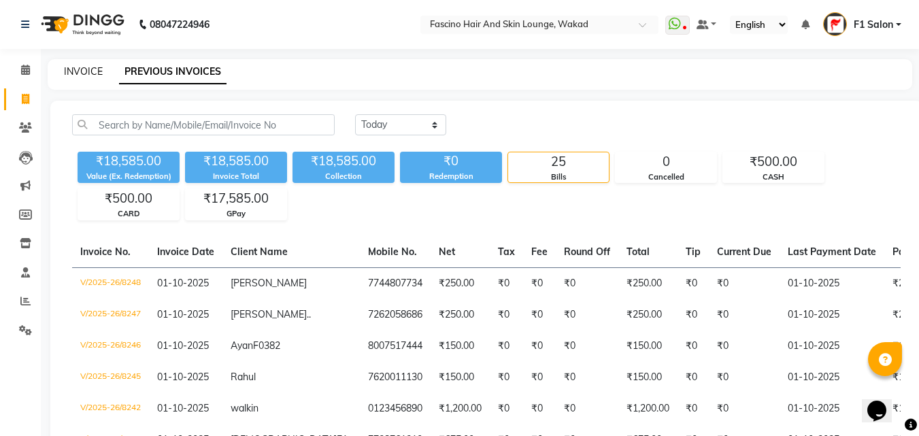
click at [91, 71] on link "INVOICE" at bounding box center [83, 71] width 39 height 12
select select "126"
select select "service"
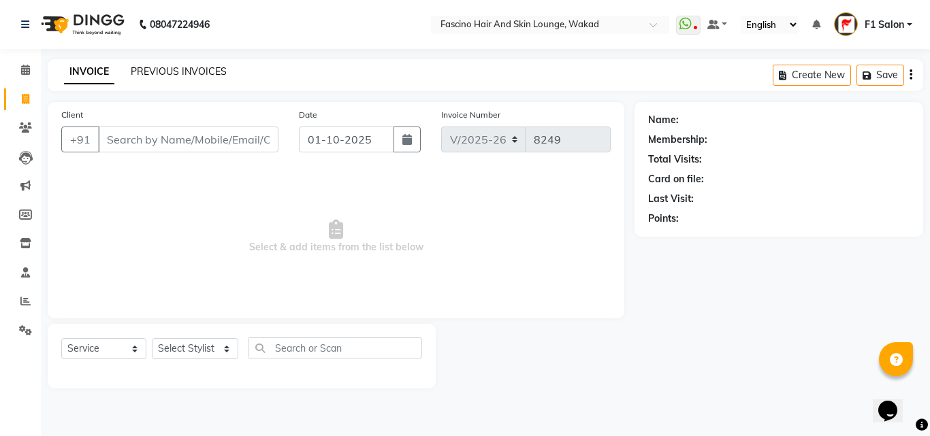
click at [154, 71] on link "PREVIOUS INVOICES" at bounding box center [179, 71] width 96 height 12
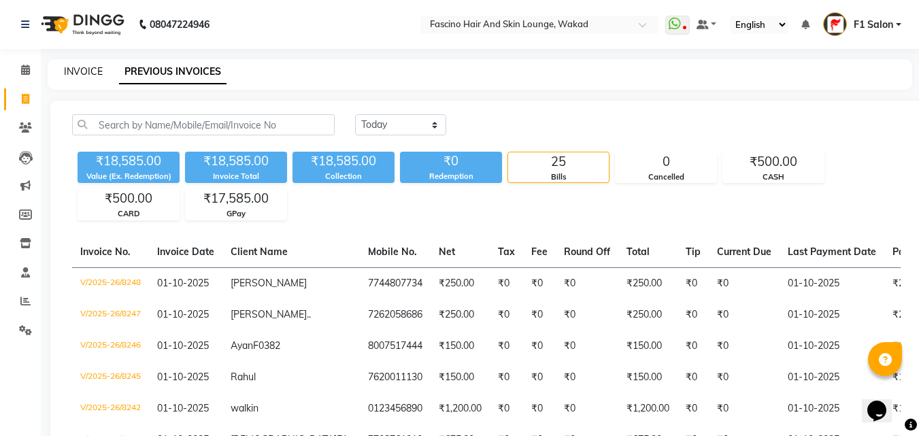
click at [71, 73] on link "INVOICE" at bounding box center [83, 71] width 39 height 12
select select "126"
select select "service"
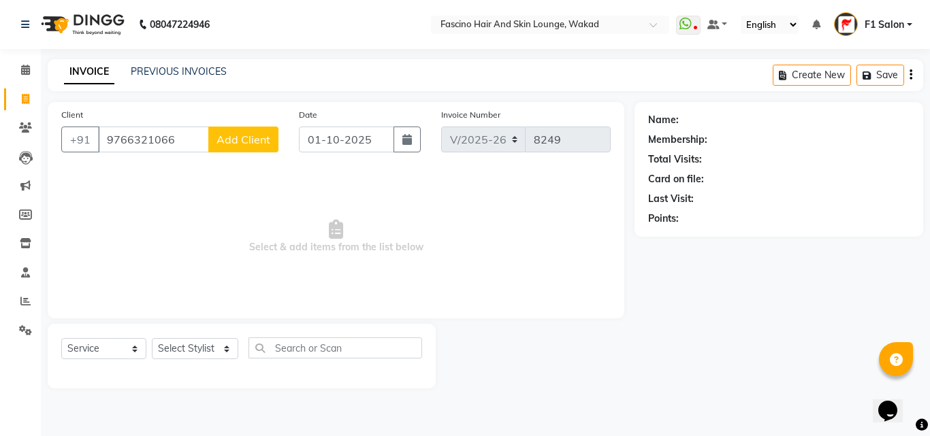
click at [146, 138] on input "9766321066" at bounding box center [153, 140] width 111 height 26
type input "9766351066"
click at [185, 133] on input "9766351066" at bounding box center [153, 140] width 111 height 26
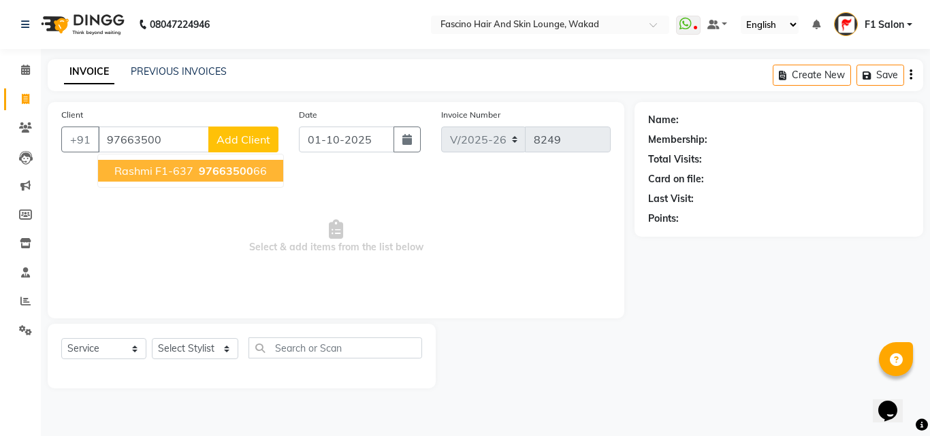
click at [199, 168] on span "97663500" at bounding box center [226, 171] width 54 height 14
type input "9766350066"
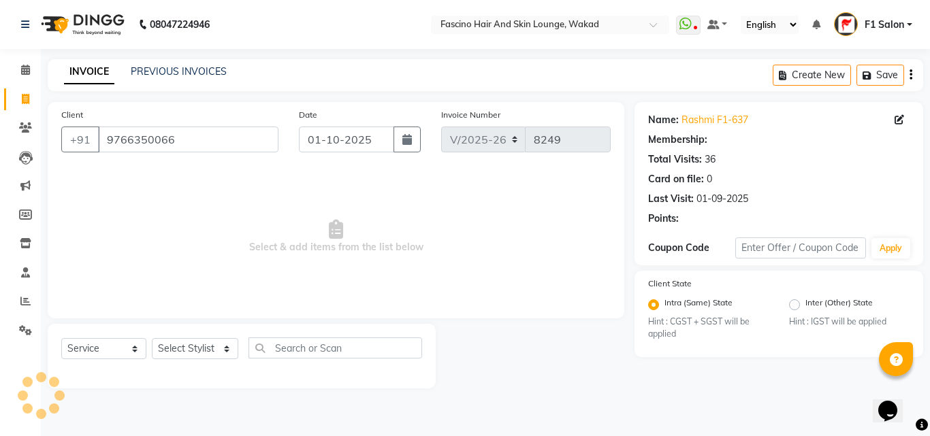
select select "1: Object"
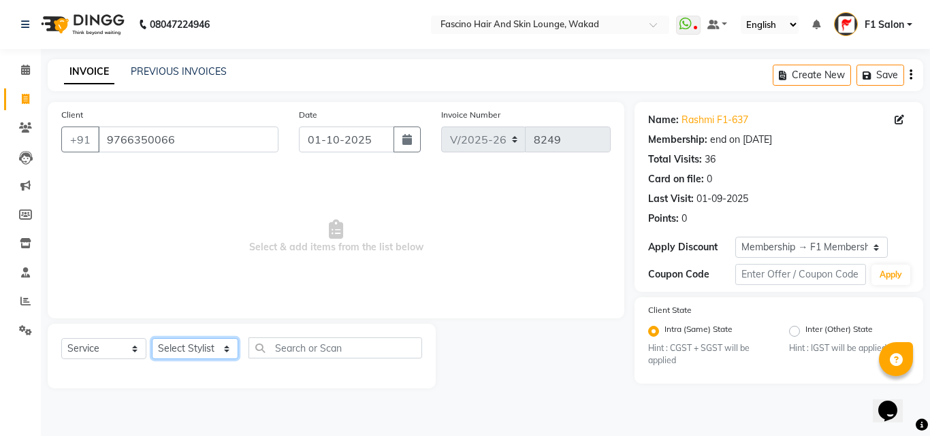
click at [175, 341] on select "Select Stylist 8805000650 Aarohi Chimu [PERSON_NAME] jh F1 Salon Ganesh F1 Gopa…" at bounding box center [195, 348] width 86 height 21
select select "30598"
click at [152, 338] on select "Select Stylist 8805000650 Aarohi Chimu [PERSON_NAME] jh F1 Salon Ganesh F1 Gopa…" at bounding box center [195, 348] width 86 height 21
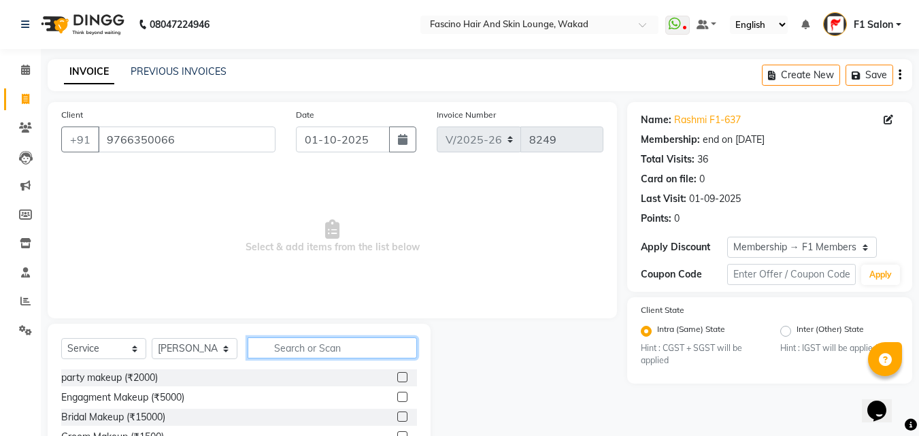
click at [282, 346] on input "text" at bounding box center [332, 348] width 169 height 21
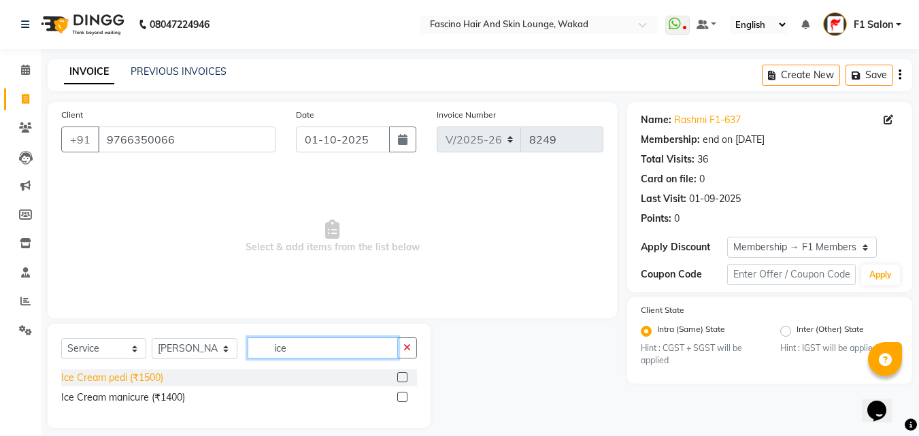
type input "ice"
click at [93, 376] on div "Ice Cream pedi (₹1500)" at bounding box center [112, 378] width 102 height 14
checkbox input "false"
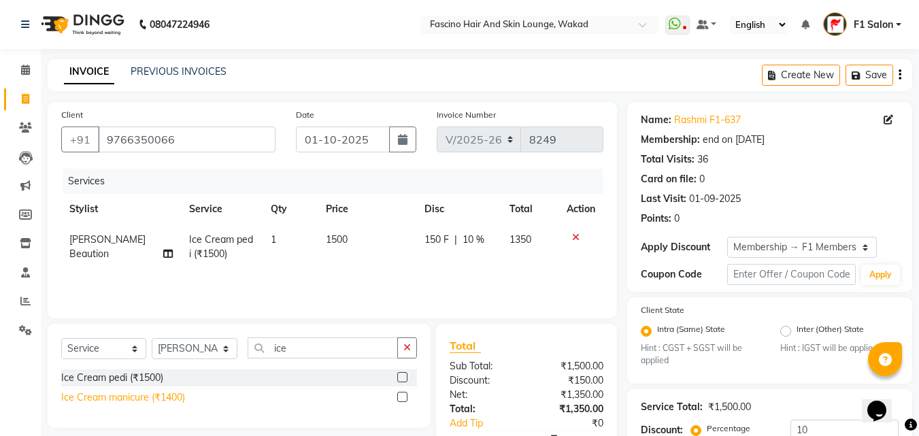
click at [94, 399] on div "Ice Cream manicure (₹1400)" at bounding box center [123, 398] width 124 height 14
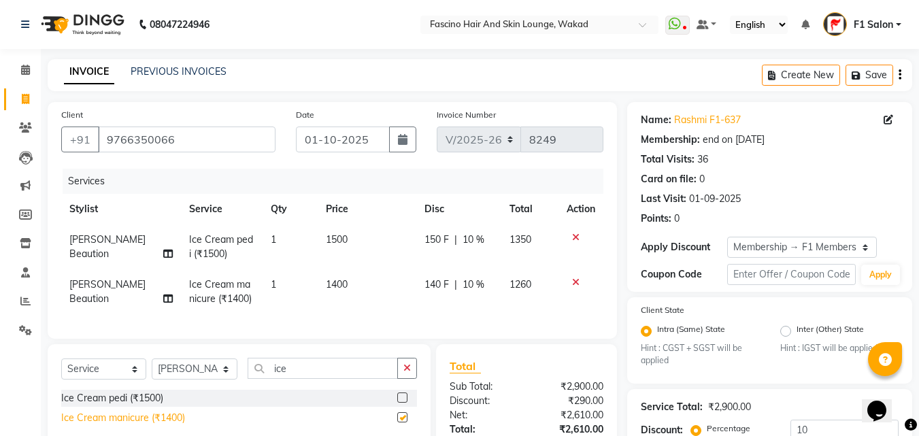
checkbox input "false"
click at [371, 246] on td "1500" at bounding box center [367, 247] width 99 height 45
select select "30598"
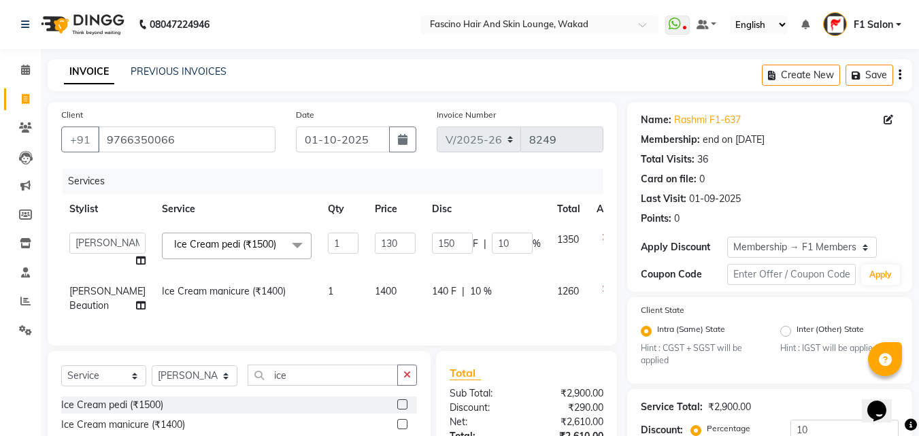
type input "1300"
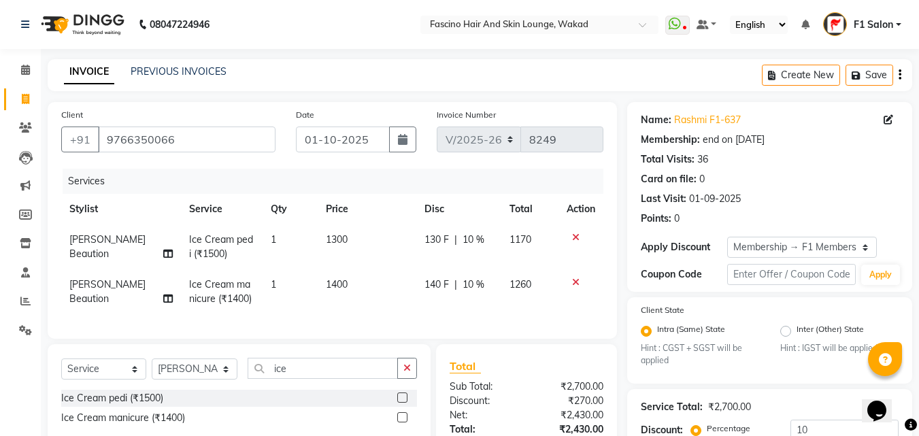
click at [367, 304] on td "1400" at bounding box center [367, 291] width 99 height 45
select select "30598"
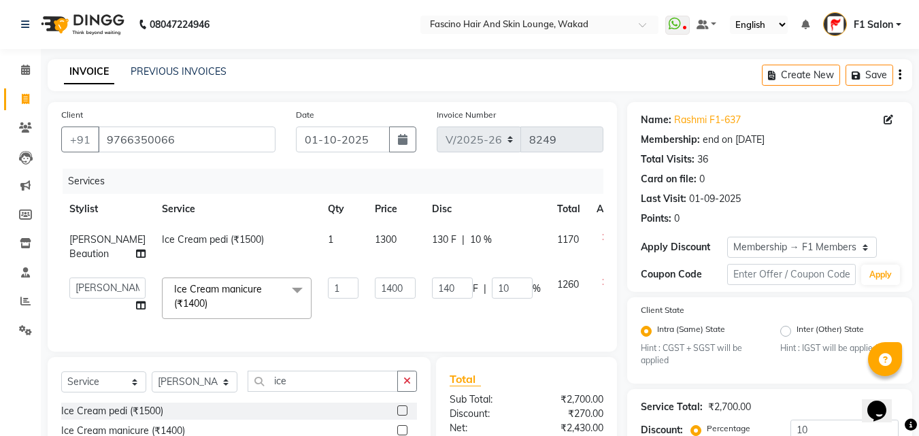
click at [375, 299] on input "1400" at bounding box center [395, 288] width 41 height 21
type input "1100"
click at [370, 239] on td "1300" at bounding box center [395, 247] width 57 height 45
select select "30598"
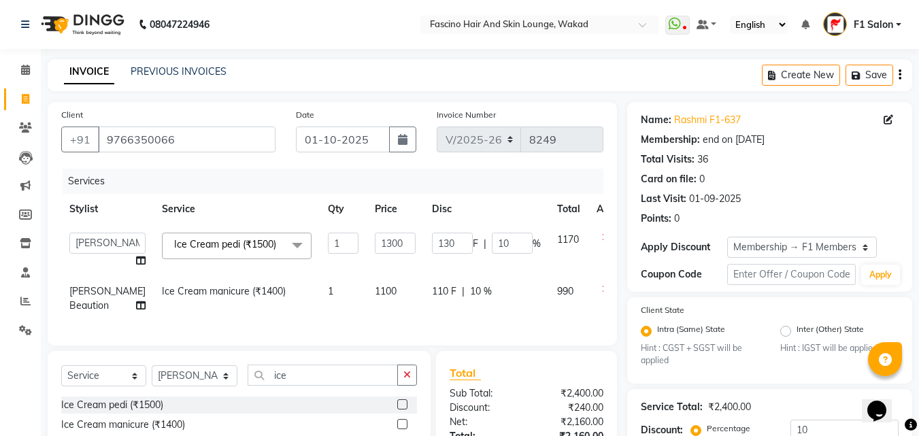
click at [375, 239] on input "1300" at bounding box center [395, 243] width 41 height 21
type input "1200"
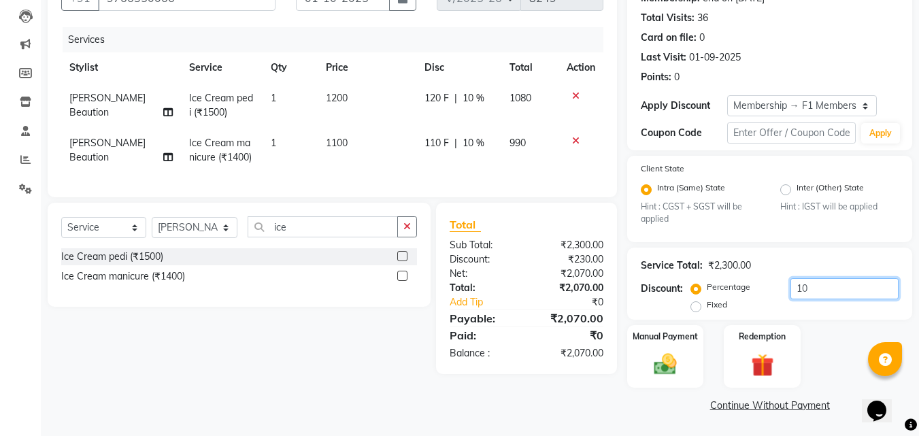
click at [826, 289] on input "10" at bounding box center [845, 288] width 108 height 21
type input "1"
click at [663, 372] on img at bounding box center [666, 364] width 38 height 27
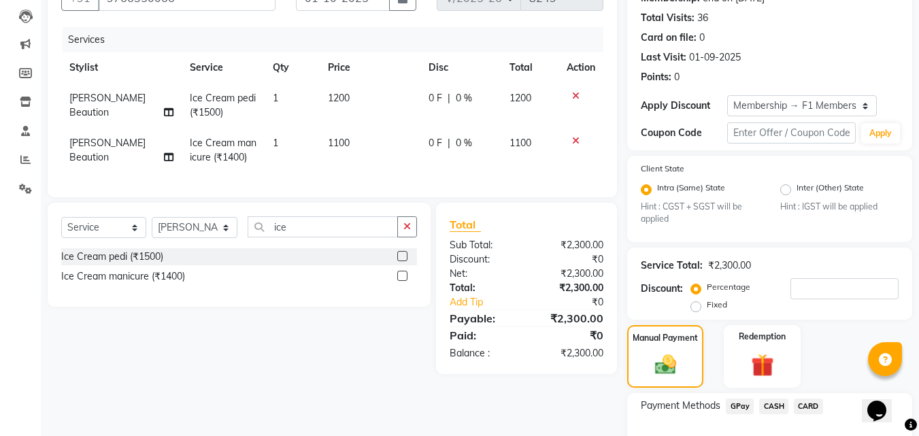
click at [157, 248] on div "Select Service Product Membership Package Voucher Prepaid Gift Card Select Styl…" at bounding box center [239, 232] width 356 height 32
click at [165, 238] on select "Select Stylist 8805000650 Aarohi Chimu [PERSON_NAME] jh F1 Salon Ganesh F1 Gopa…" at bounding box center [195, 227] width 86 height 21
select select "4042"
click at [152, 227] on select "Select Stylist 8805000650 Aarohi Chimu [PERSON_NAME] jh F1 Salon Ganesh F1 Gopa…" at bounding box center [195, 227] width 86 height 21
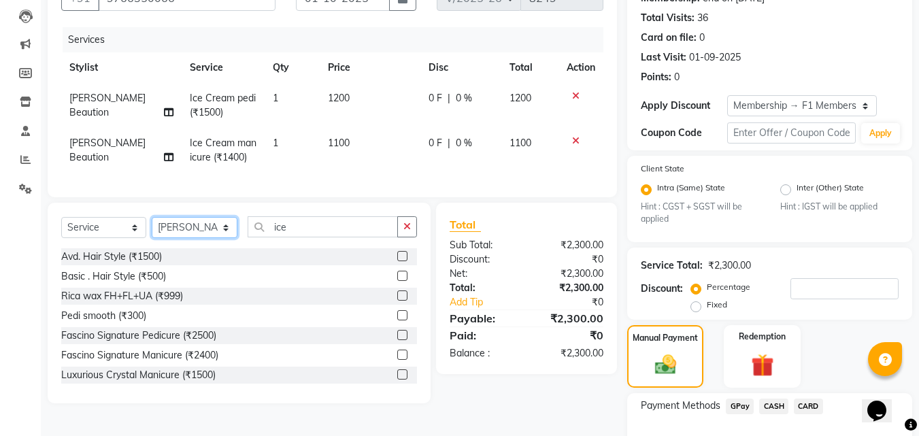
scroll to position [0, 0]
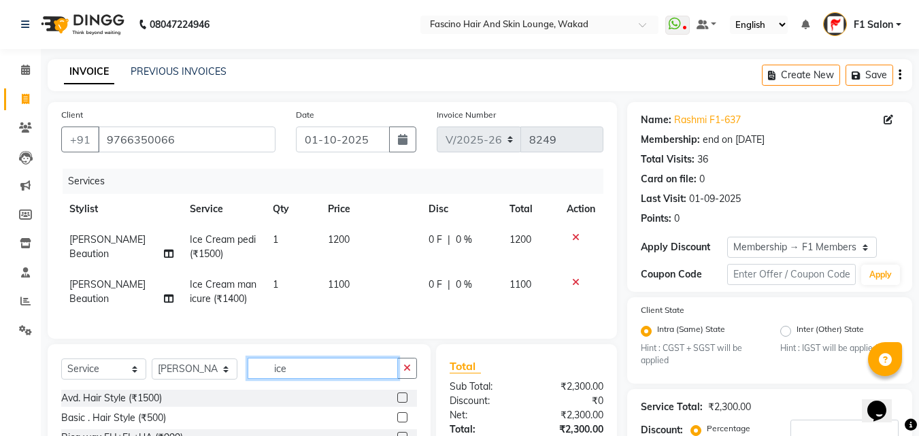
click at [308, 374] on input "ice" at bounding box center [323, 368] width 150 height 21
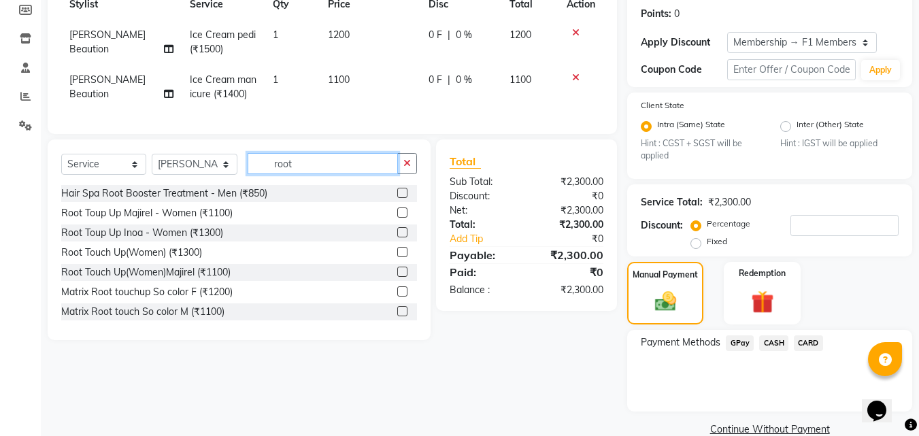
scroll to position [229, 0]
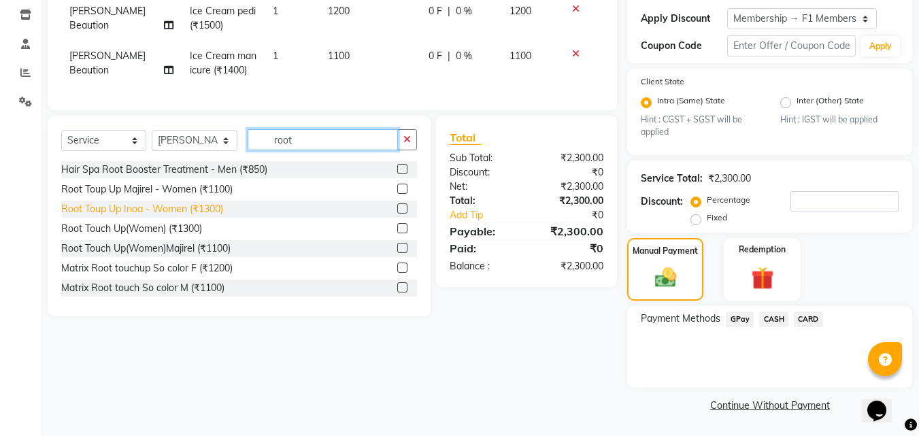
type input "root"
click at [194, 216] on div "Root Toup Up Inoa - Women (₹1300)" at bounding box center [142, 209] width 162 height 14
checkbox input "false"
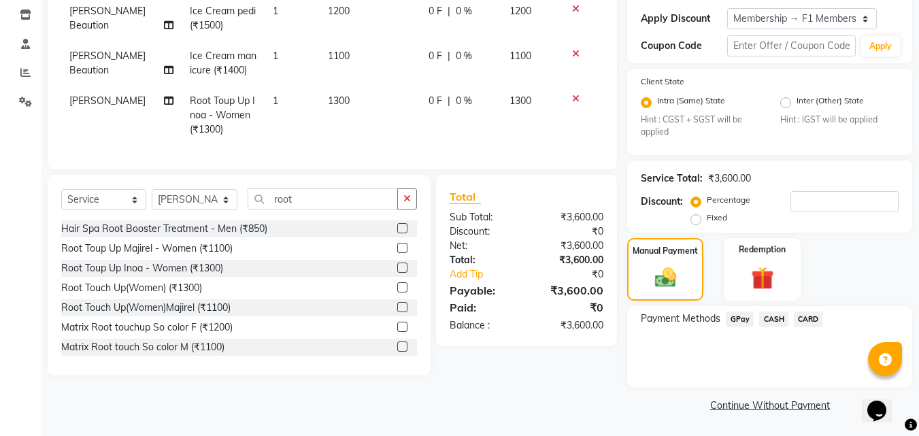
click at [361, 99] on td "1300" at bounding box center [370, 115] width 101 height 59
select select "4042"
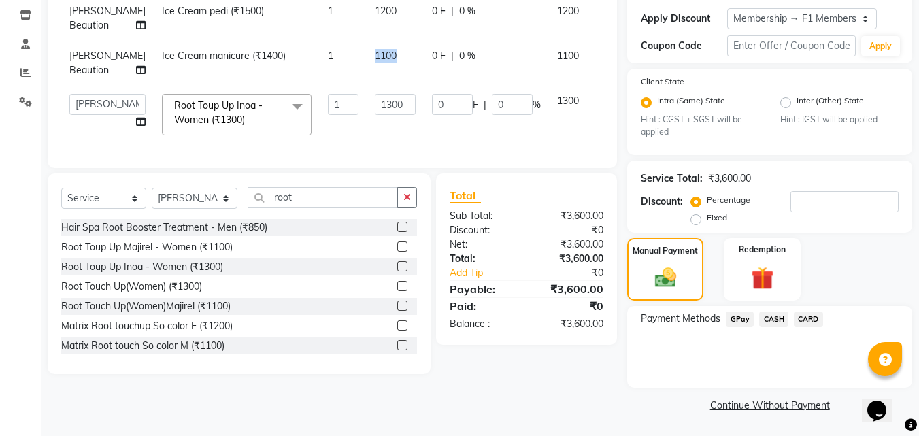
click at [367, 86] on td "1100" at bounding box center [395, 63] width 57 height 45
select select "30598"
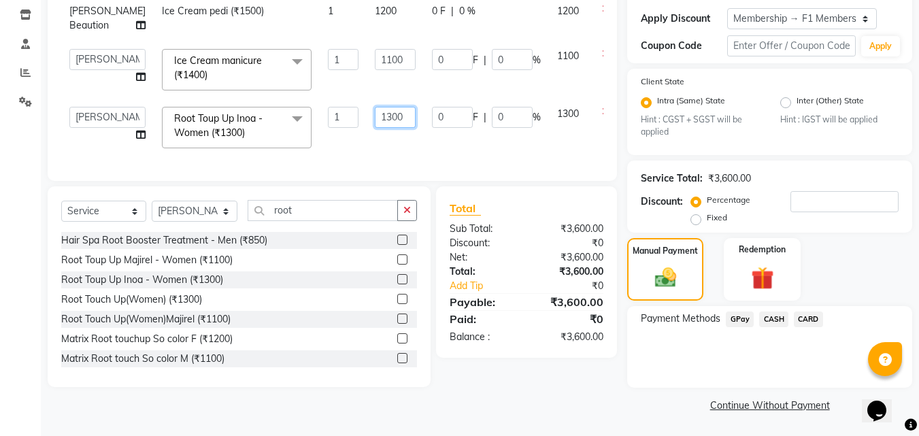
click at [375, 128] on input "1300" at bounding box center [395, 117] width 41 height 21
type input "1200"
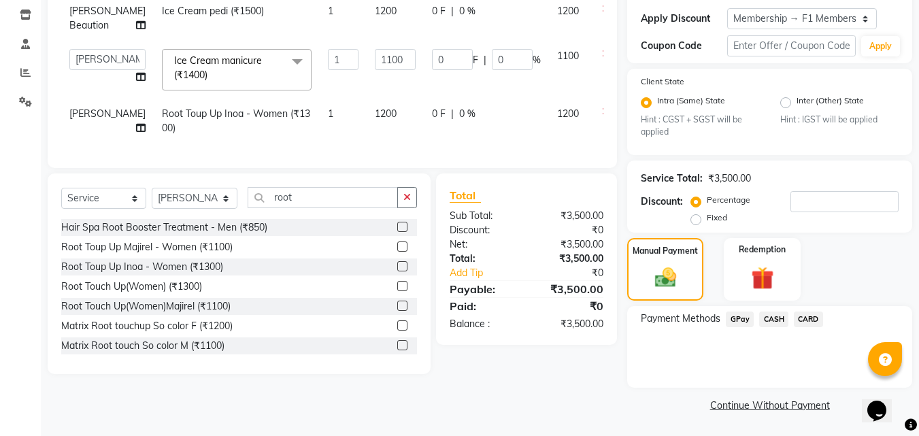
click at [444, 154] on div "Services Stylist Service Qty Price Disc Total Action Tejal Beaution Ice Cream p…" at bounding box center [332, 47] width 542 height 214
click at [738, 321] on span "GPay" at bounding box center [740, 320] width 28 height 16
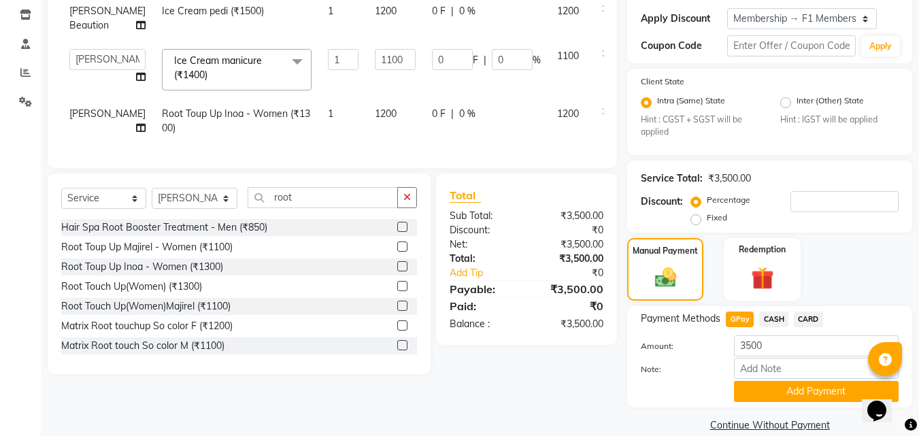
drag, startPoint x: 772, startPoint y: 383, endPoint x: 929, endPoint y: 436, distance: 165.1
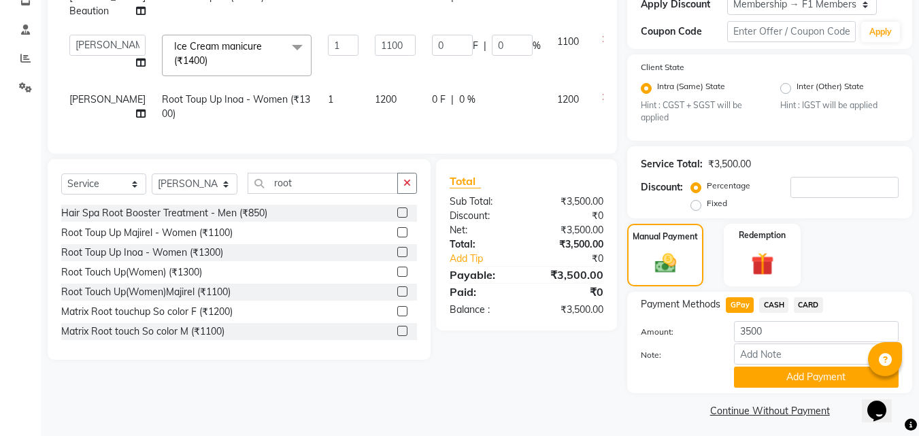
scroll to position [248, 0]
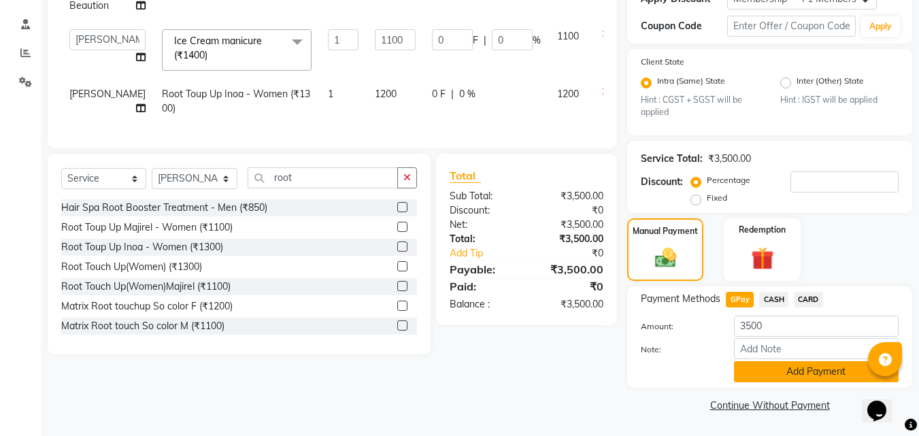
click at [804, 372] on button "Add Payment" at bounding box center [816, 371] width 165 height 21
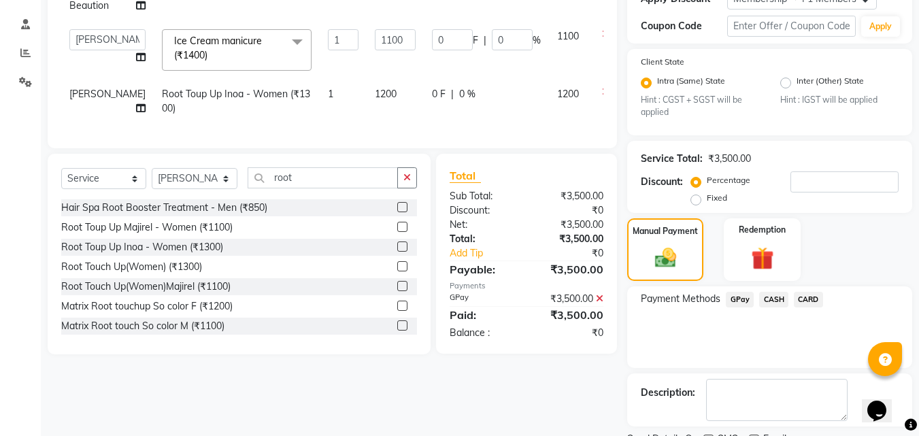
scroll to position [306, 0]
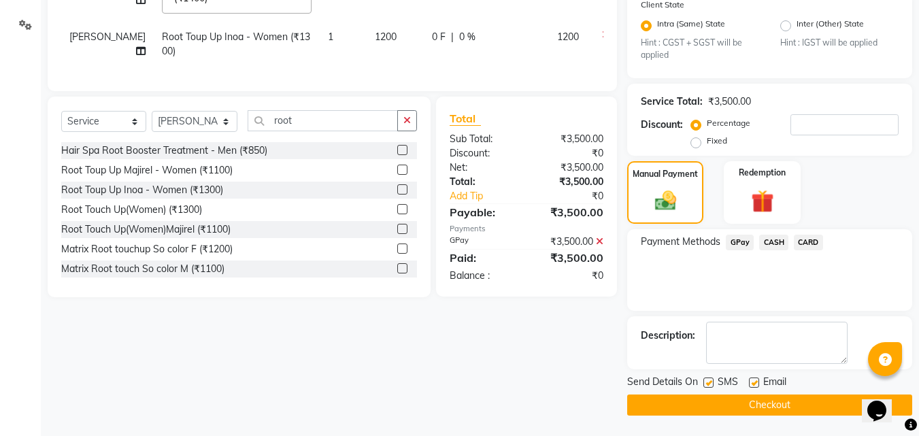
click at [710, 382] on label at bounding box center [709, 383] width 10 height 10
click at [710, 382] on input "checkbox" at bounding box center [708, 383] width 9 height 9
checkbox input "false"
click at [708, 404] on button "Checkout" at bounding box center [769, 405] width 285 height 21
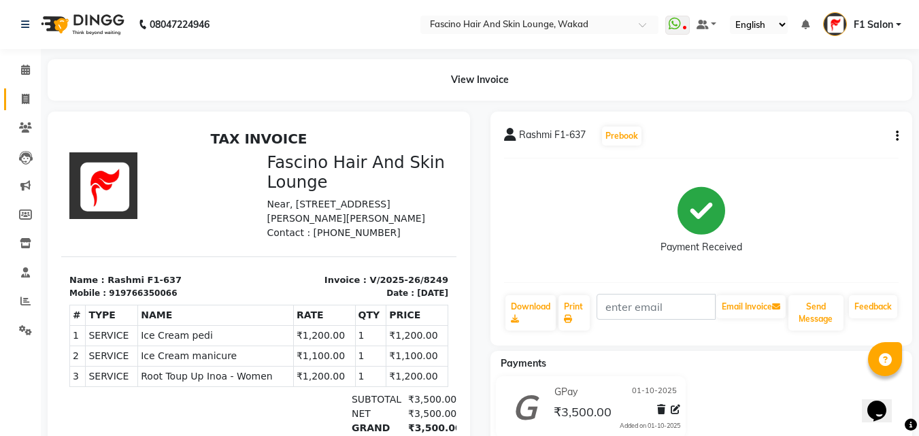
click at [20, 109] on link "Invoice" at bounding box center [20, 99] width 33 height 22
select select "service"
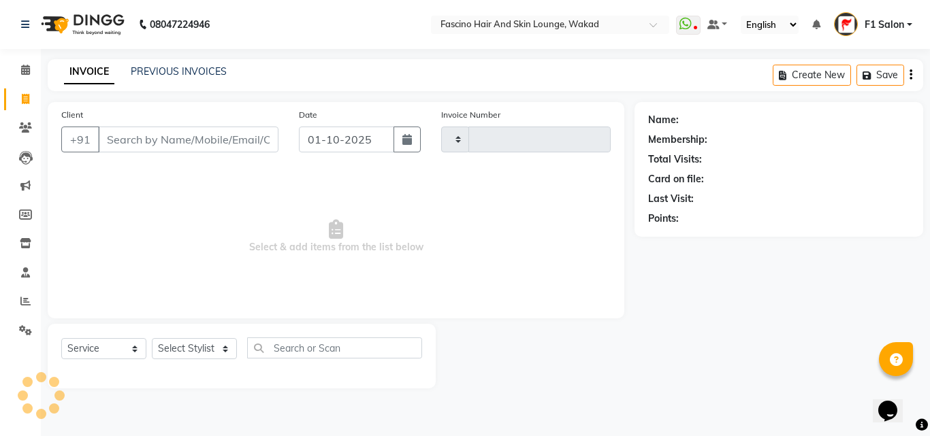
type input "8250"
select select "126"
click at [146, 139] on input "Client" at bounding box center [188, 140] width 180 height 26
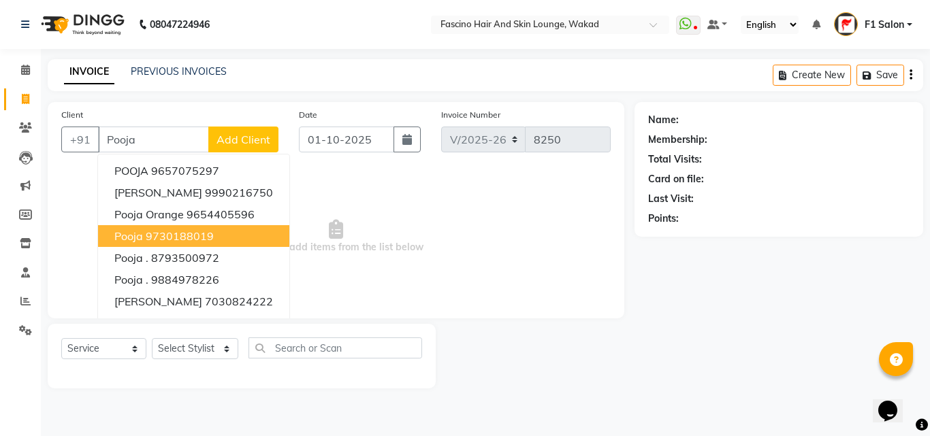
click at [165, 240] on ngb-highlight "9730188019" at bounding box center [180, 236] width 68 height 14
type input "9730188019"
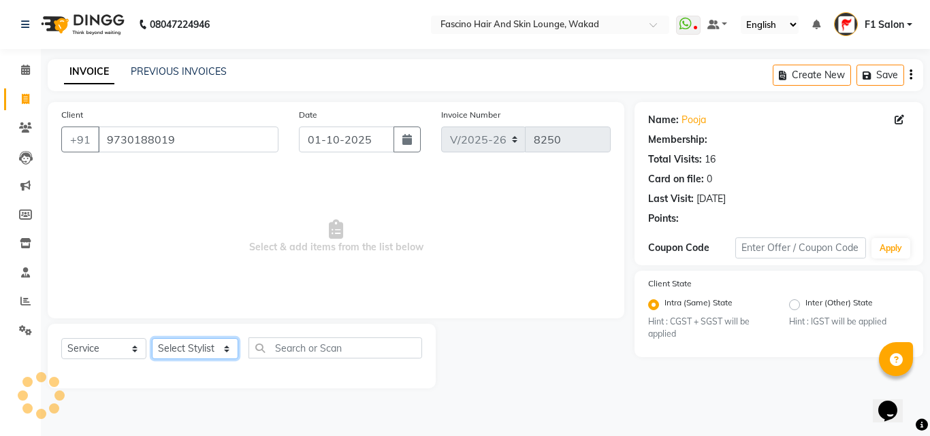
click at [178, 349] on select "Select Stylist 8805000650 Aarohi Chimu [PERSON_NAME] jh F1 Salon Ganesh F1 Gopa…" at bounding box center [195, 348] width 86 height 21
click at [152, 338] on select "Select Stylist 8805000650 Aarohi Chimu [PERSON_NAME] jh F1 Salon Ganesh F1 Gopa…" at bounding box center [195, 348] width 86 height 21
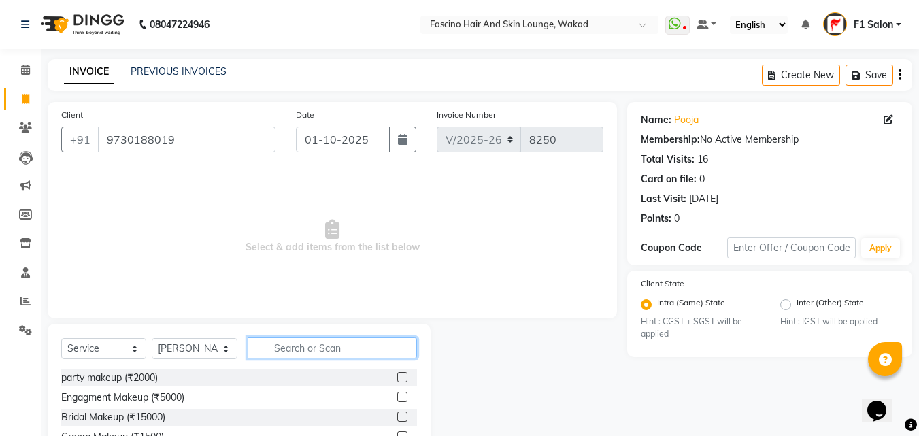
click at [339, 353] on input "text" at bounding box center [332, 348] width 169 height 21
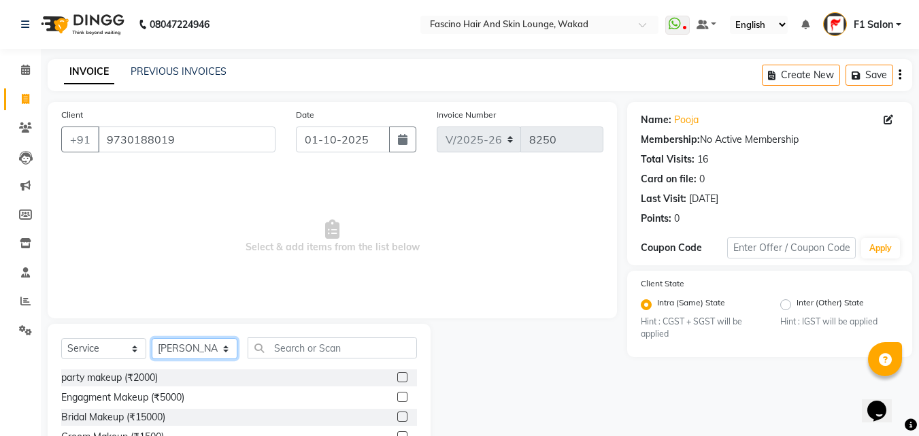
click at [201, 344] on select "Select Stylist 8805000650 Aarohi Chimu [PERSON_NAME] jh F1 Salon Ganesh F1 Gopa…" at bounding box center [195, 348] width 86 height 21
select select "15980"
click at [152, 338] on select "Select Stylist 8805000650 Aarohi Chimu [PERSON_NAME] jh F1 Salon Ganesh F1 Gopa…" at bounding box center [195, 348] width 86 height 21
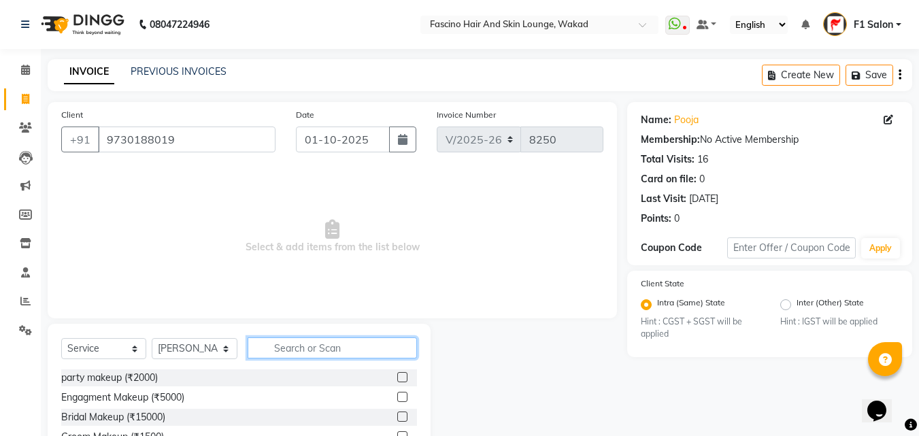
click at [281, 352] on input "text" at bounding box center [332, 348] width 169 height 21
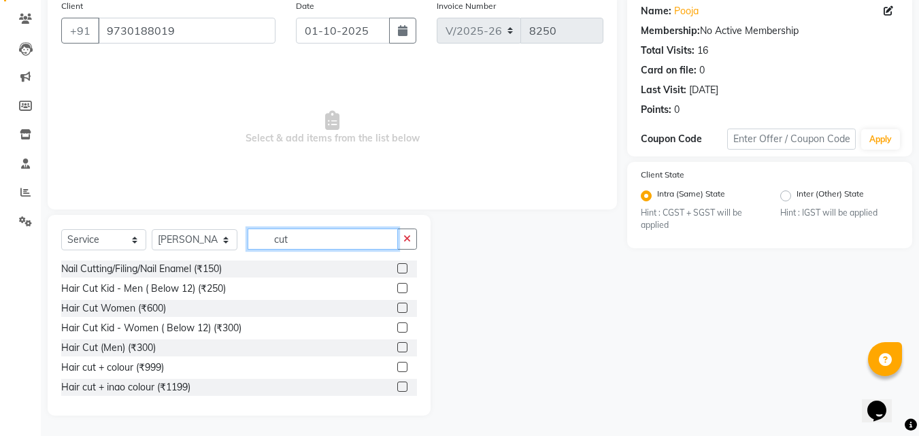
scroll to position [81, 0]
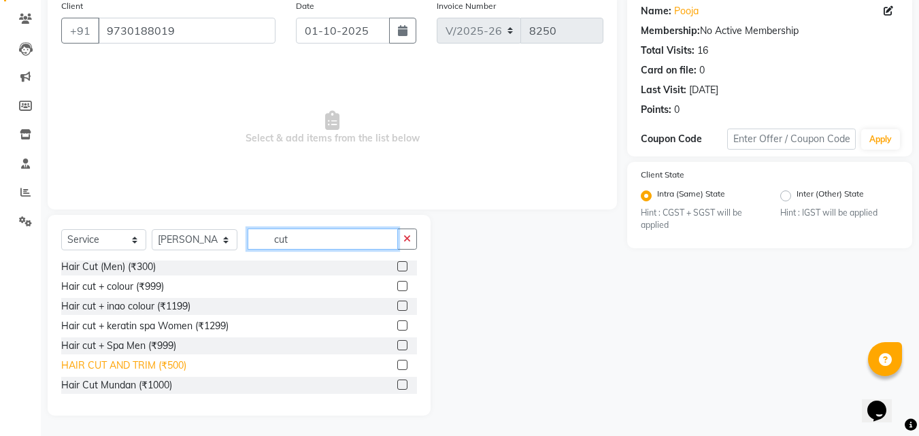
type input "cut"
click at [101, 363] on div "HAIR CUT AND TRIM (₹500)" at bounding box center [123, 366] width 125 height 14
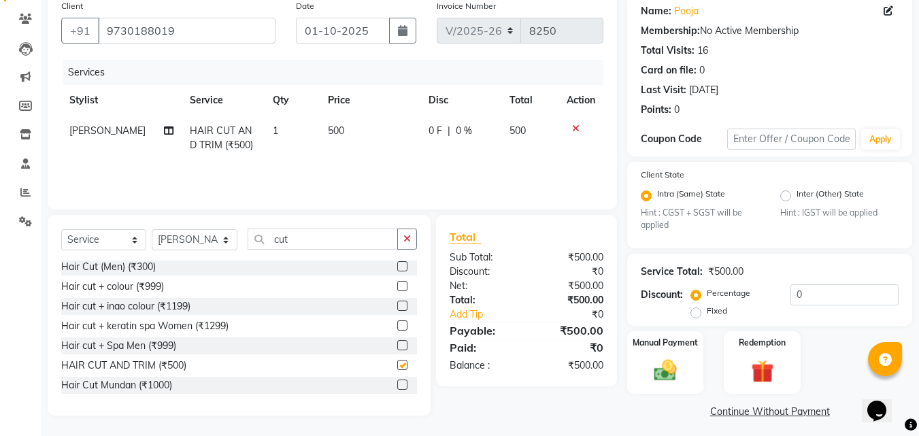
checkbox input "false"
click at [334, 146] on td "500" at bounding box center [370, 138] width 101 height 45
select select "15980"
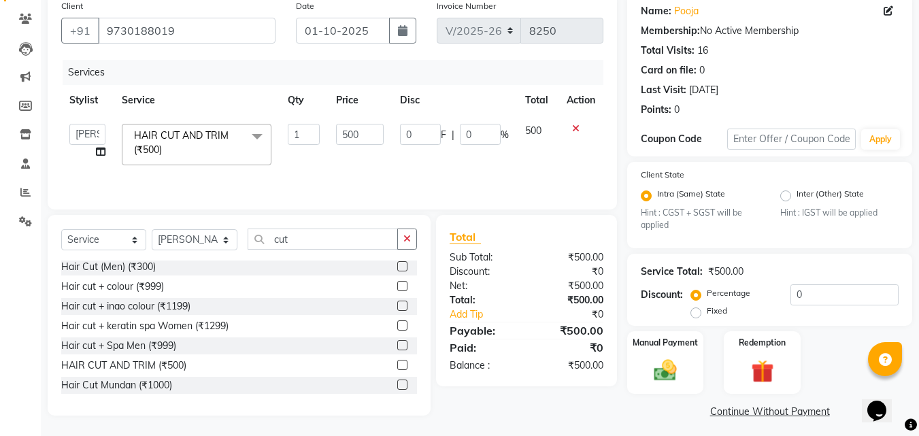
click at [334, 146] on td "500" at bounding box center [359, 145] width 63 height 58
click at [349, 138] on input "500" at bounding box center [359, 134] width 47 height 21
type input "400"
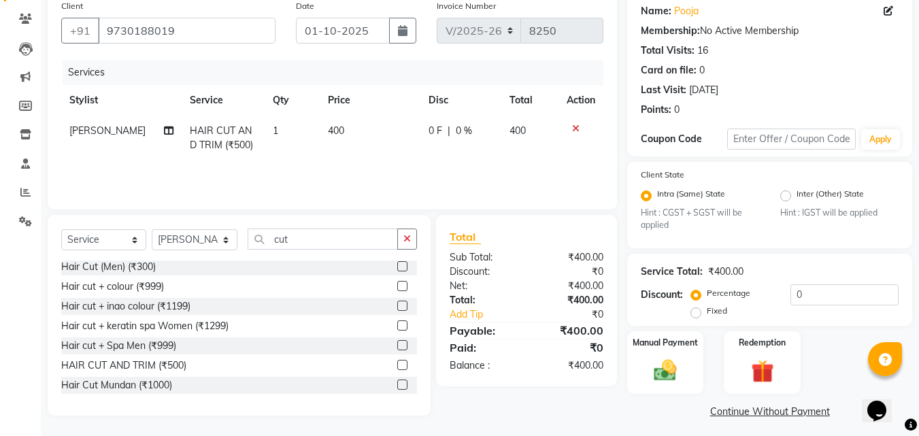
click at [708, 270] on div "₹400.00" at bounding box center [725, 272] width 35 height 14
click at [661, 370] on img at bounding box center [666, 370] width 38 height 27
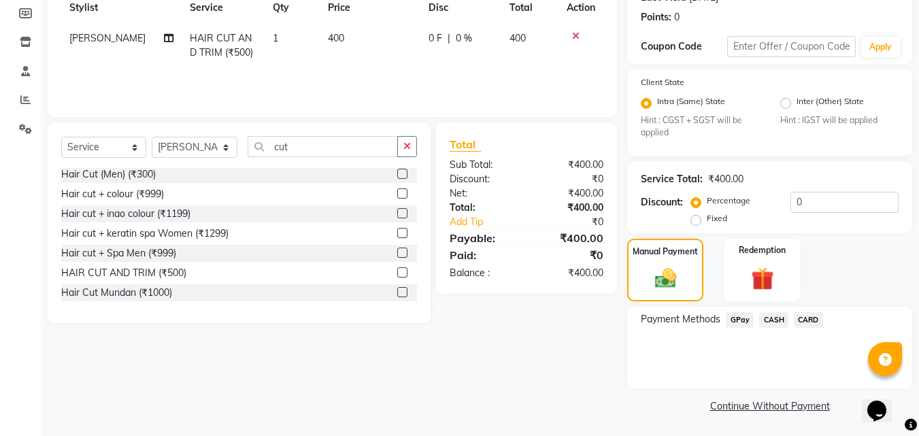
scroll to position [202, 0]
click at [746, 319] on span "GPay" at bounding box center [740, 320] width 28 height 16
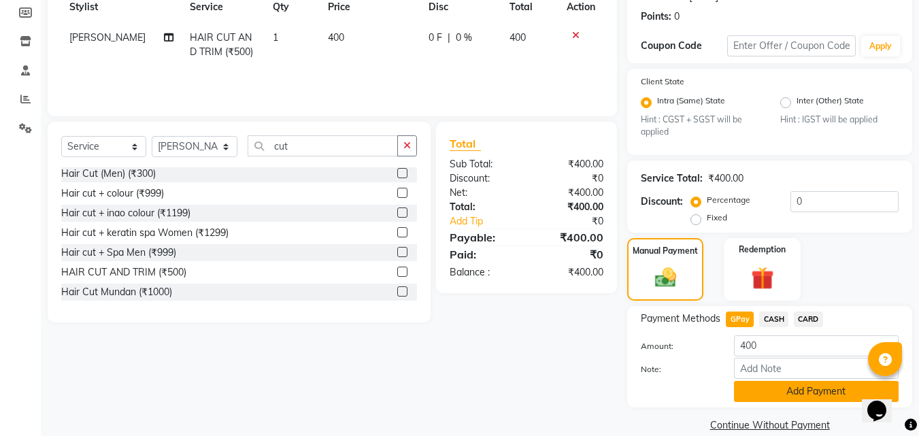
click at [750, 388] on button "Add Payment" at bounding box center [816, 391] width 165 height 21
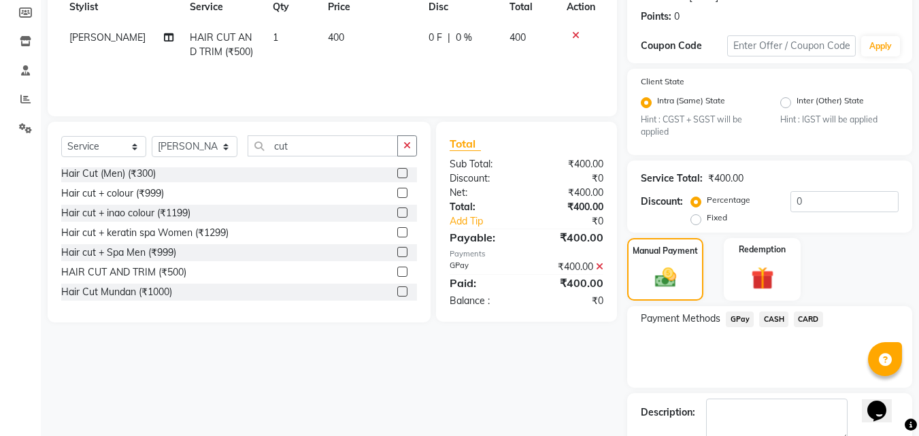
scroll to position [279, 0]
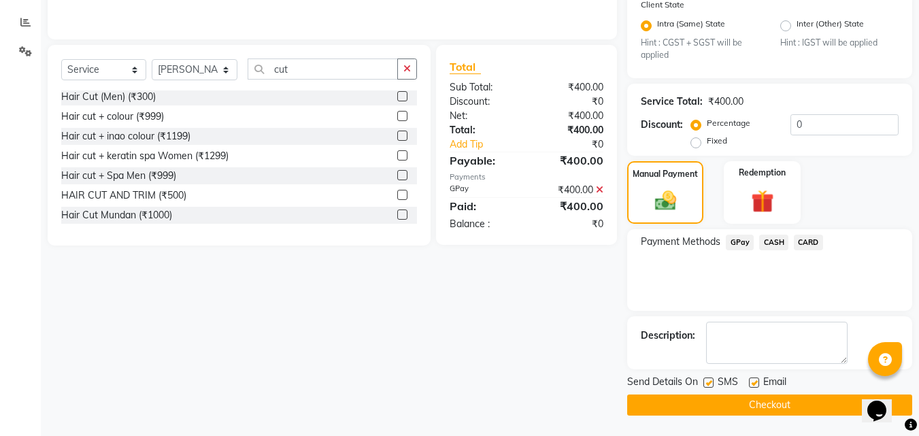
click at [706, 384] on label at bounding box center [709, 383] width 10 height 10
click at [706, 384] on input "checkbox" at bounding box center [708, 383] width 9 height 9
checkbox input "false"
click at [693, 408] on button "Checkout" at bounding box center [769, 405] width 285 height 21
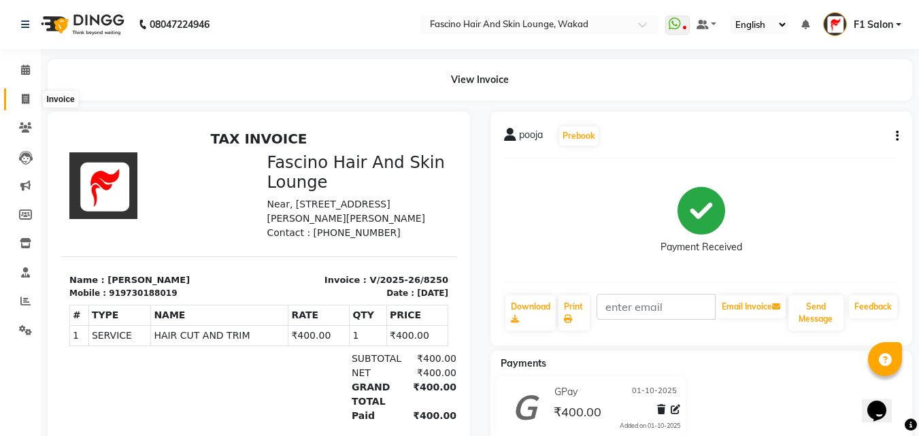
click at [22, 99] on icon at bounding box center [25, 99] width 7 height 10
select select "service"
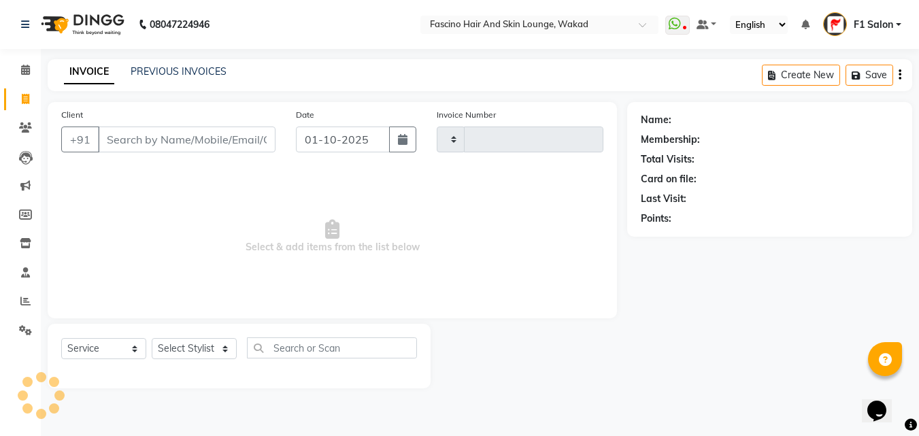
type input "8251"
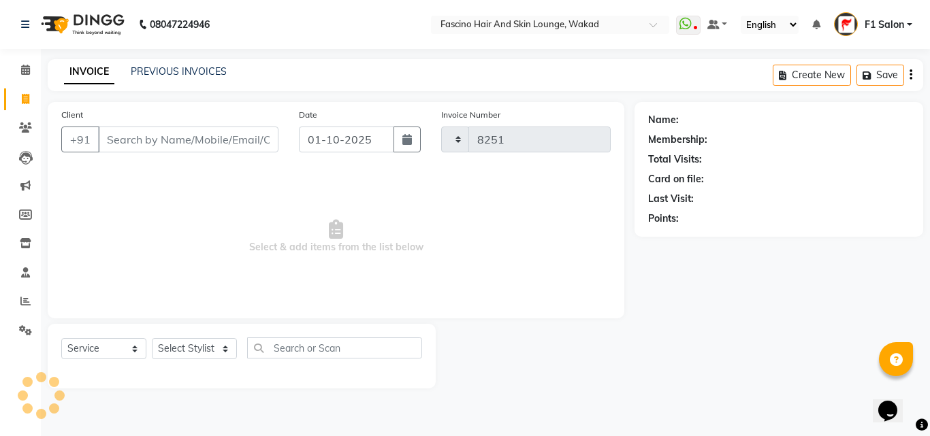
select select "126"
click at [210, 76] on link "PREVIOUS INVOICES" at bounding box center [179, 71] width 96 height 12
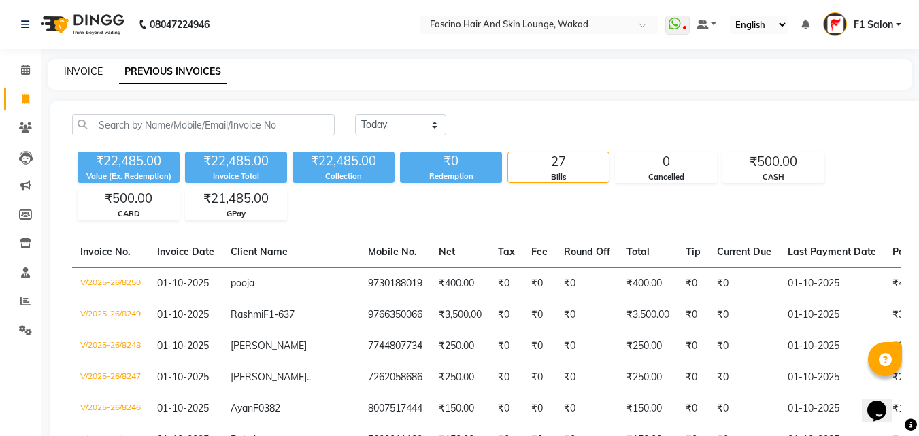
click at [73, 71] on link "INVOICE" at bounding box center [83, 71] width 39 height 12
select select "service"
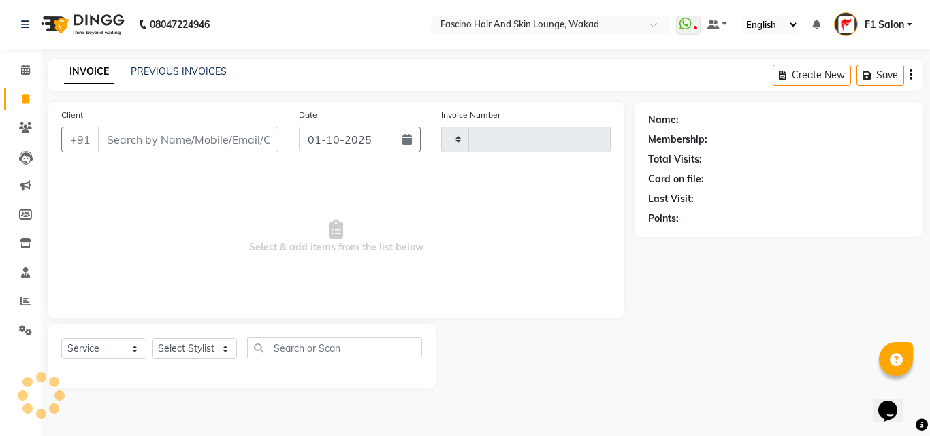
type input "8251"
select select "126"
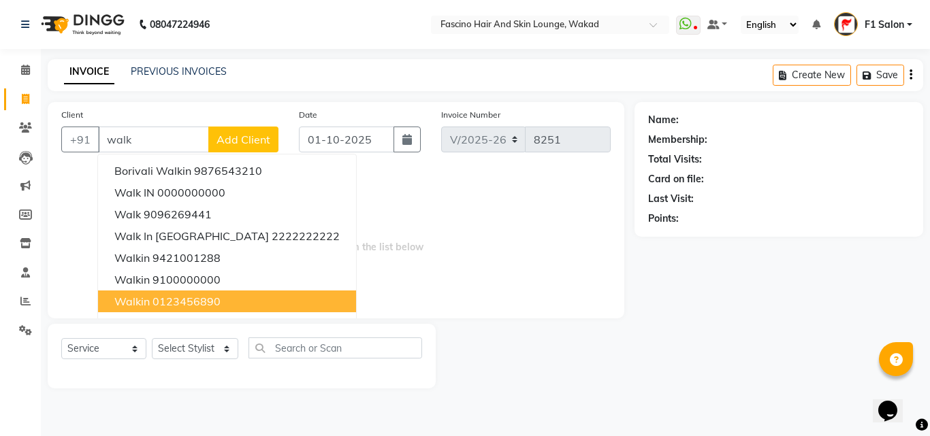
click at [115, 304] on span "walkin" at bounding box center [131, 302] width 35 height 14
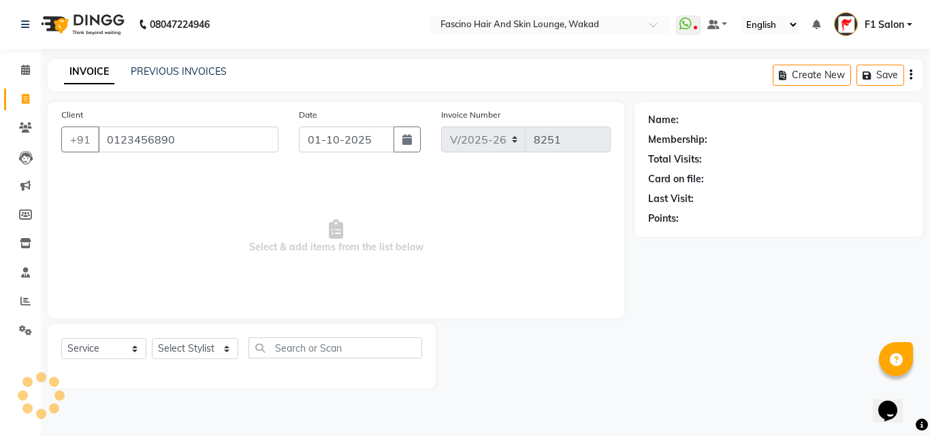
type input "0123456890"
select select "1: Object"
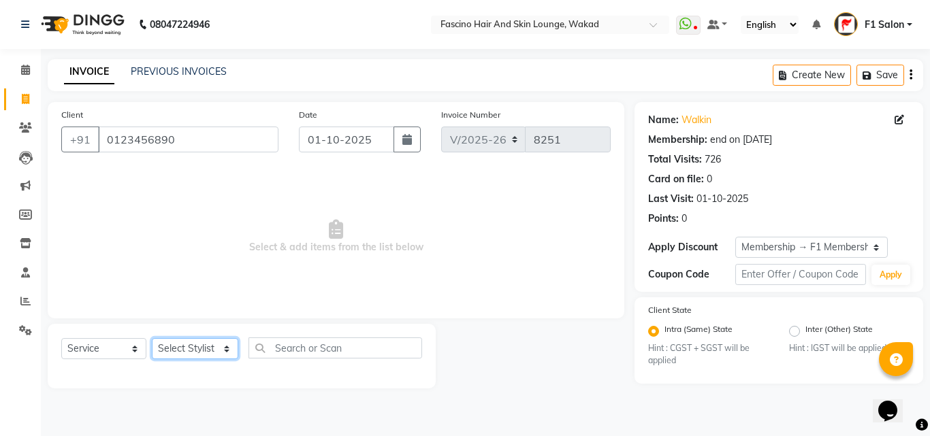
click at [154, 350] on select "Select Stylist 8805000650 Aarohi Chimu [PERSON_NAME] jh F1 Salon Ganesh F1 Gopa…" at bounding box center [195, 348] width 86 height 21
select select "3906"
click at [152, 338] on select "Select Stylist 8805000650 Aarohi Chimu [PERSON_NAME] jh F1 Salon Ganesh F1 Gopa…" at bounding box center [195, 348] width 86 height 21
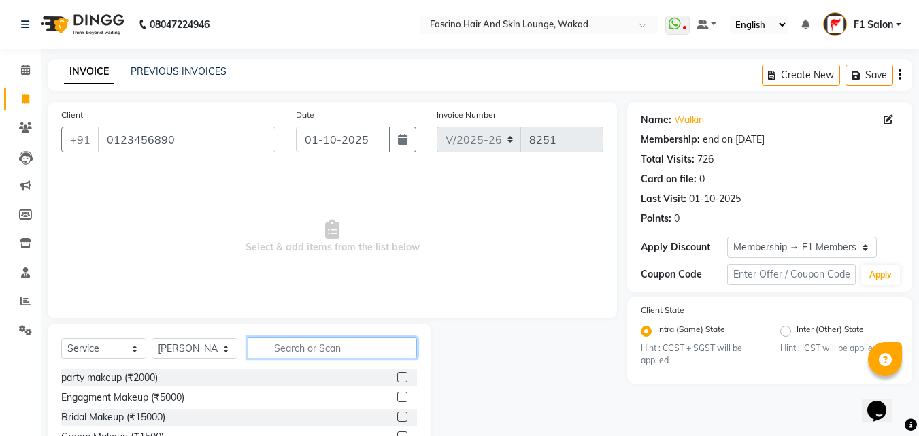
click at [261, 348] on input "text" at bounding box center [332, 348] width 169 height 21
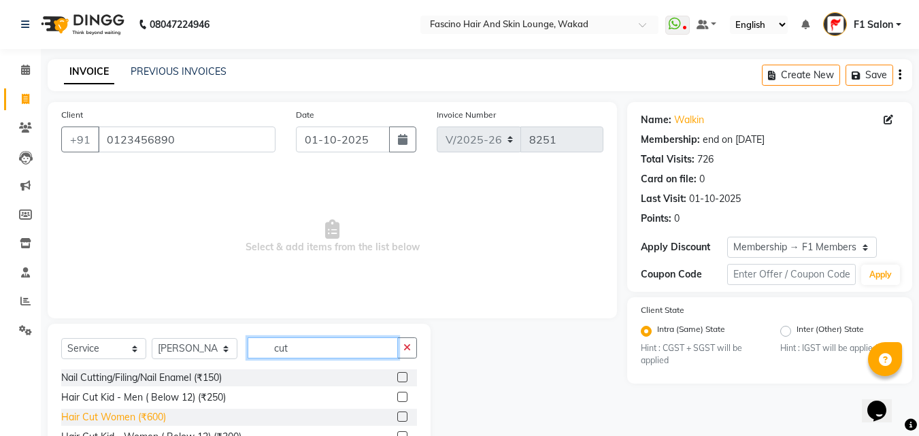
type input "cut"
click at [153, 419] on div "Hair Cut Women (₹600)" at bounding box center [113, 417] width 105 height 14
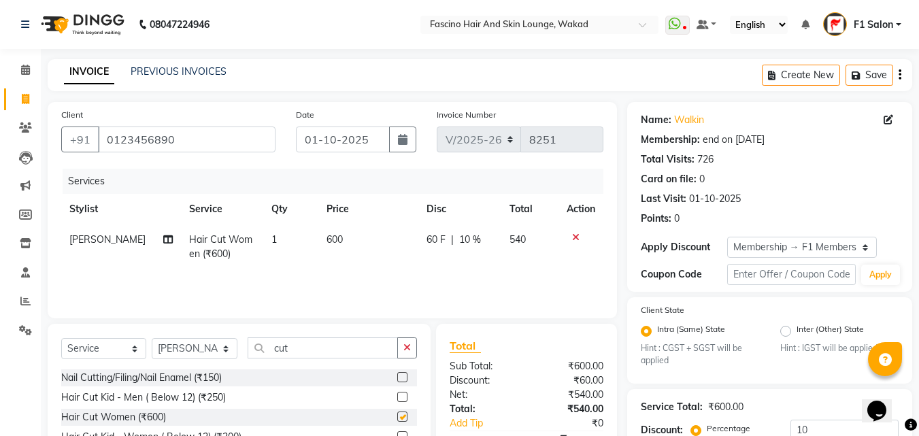
checkbox input "false"
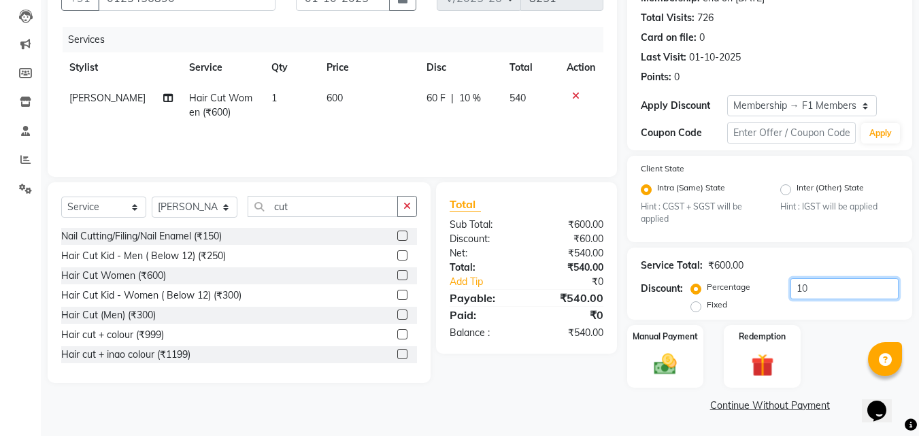
click at [828, 292] on input "10" at bounding box center [845, 288] width 108 height 21
type input "1"
click at [666, 361] on img at bounding box center [666, 364] width 38 height 27
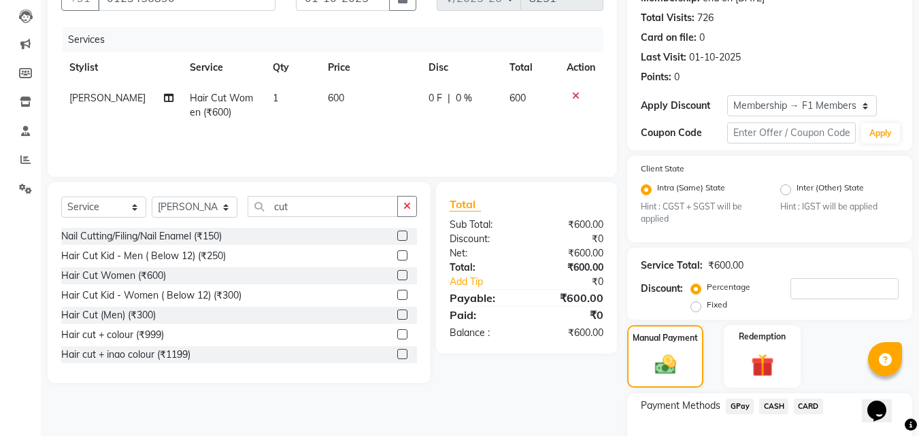
click at [738, 405] on span "GPay" at bounding box center [740, 407] width 28 height 16
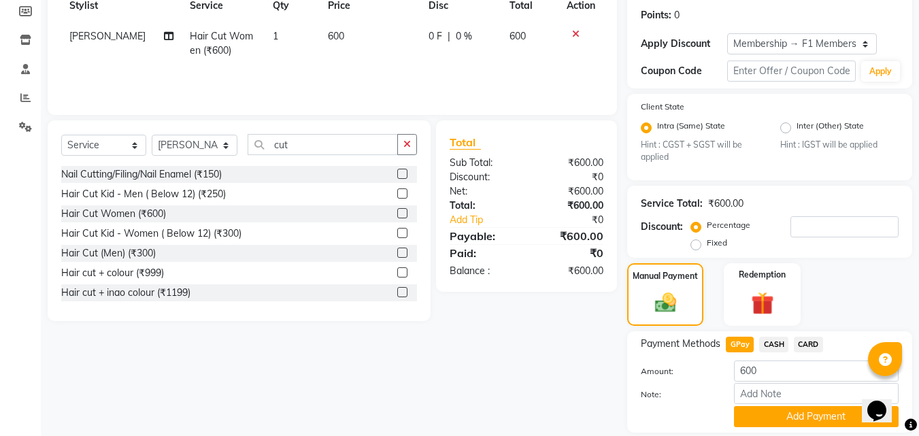
scroll to position [248, 0]
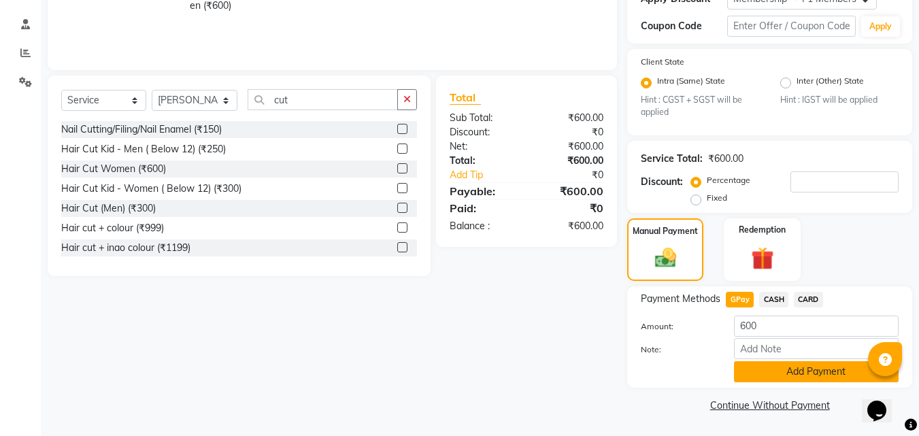
click at [771, 374] on button "Add Payment" at bounding box center [816, 371] width 165 height 21
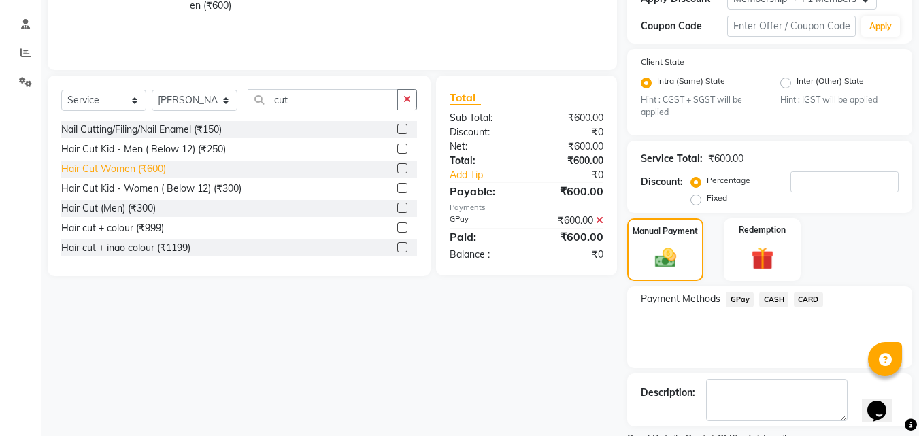
click at [146, 168] on div "Hair Cut Women (₹600)" at bounding box center [113, 169] width 105 height 14
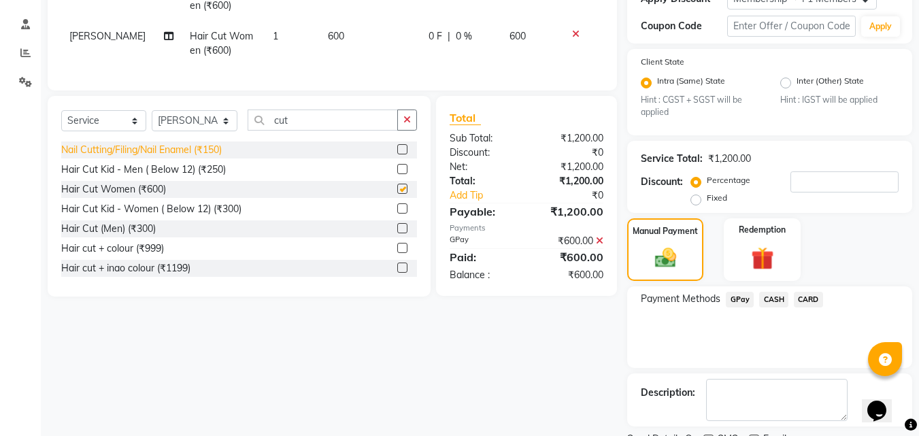
checkbox input "false"
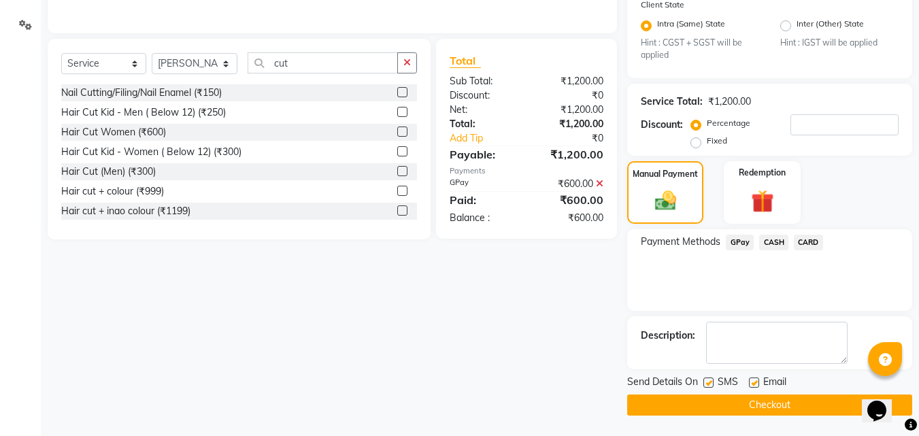
click at [704, 381] on label at bounding box center [709, 383] width 10 height 10
click at [704, 381] on input "checkbox" at bounding box center [708, 383] width 9 height 9
checkbox input "false"
click at [734, 397] on button "Checkout" at bounding box center [769, 405] width 285 height 21
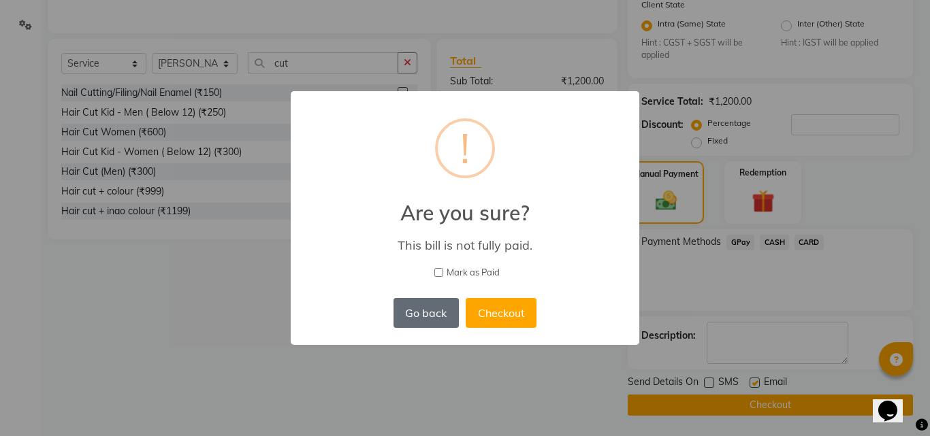
click at [422, 320] on button "Go back" at bounding box center [425, 313] width 65 height 30
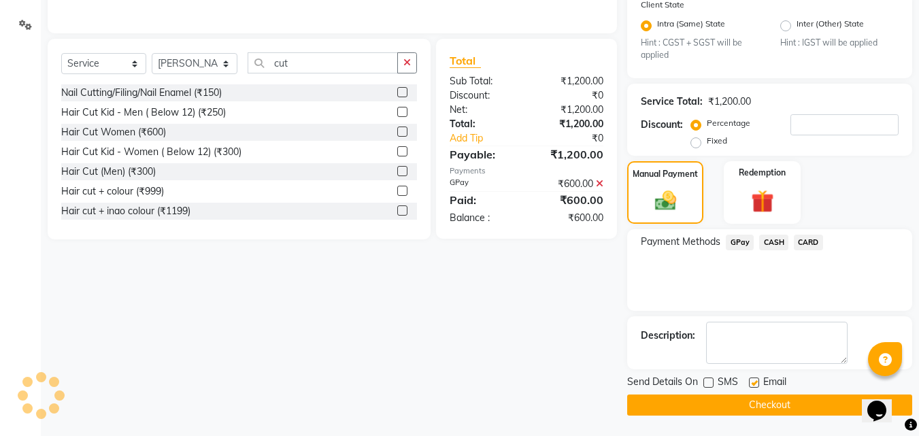
click at [735, 239] on span "GPay" at bounding box center [740, 243] width 28 height 16
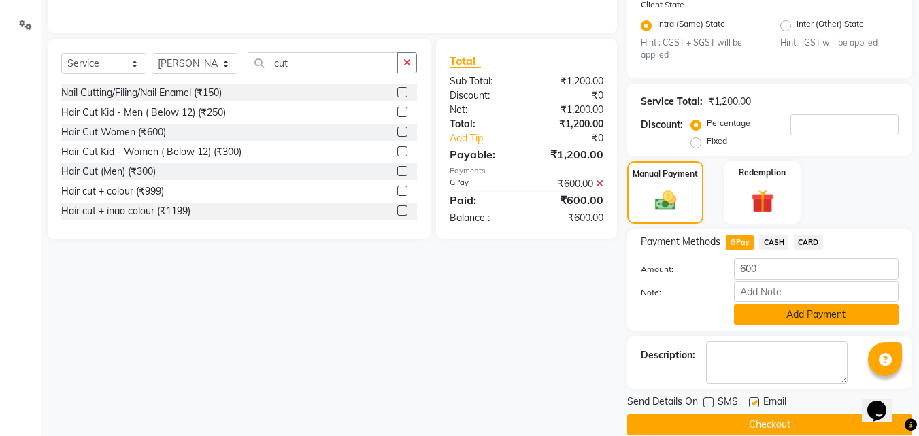
click at [786, 308] on button "Add Payment" at bounding box center [816, 314] width 165 height 21
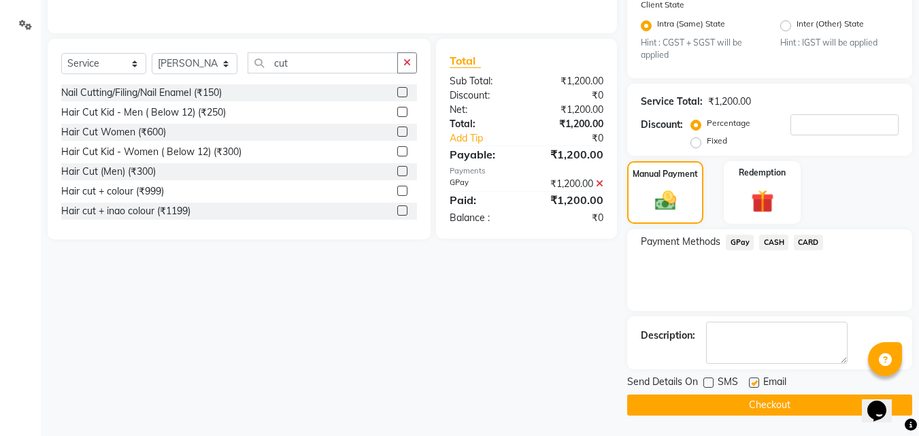
click at [766, 409] on button "Checkout" at bounding box center [769, 405] width 285 height 21
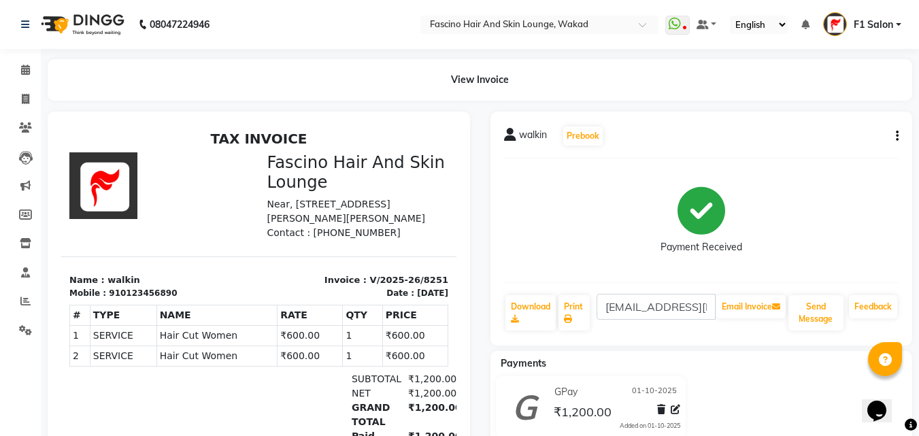
click at [894, 140] on button "button" at bounding box center [895, 136] width 8 height 14
click at [830, 148] on div "Edit Invoice" at bounding box center [829, 144] width 93 height 17
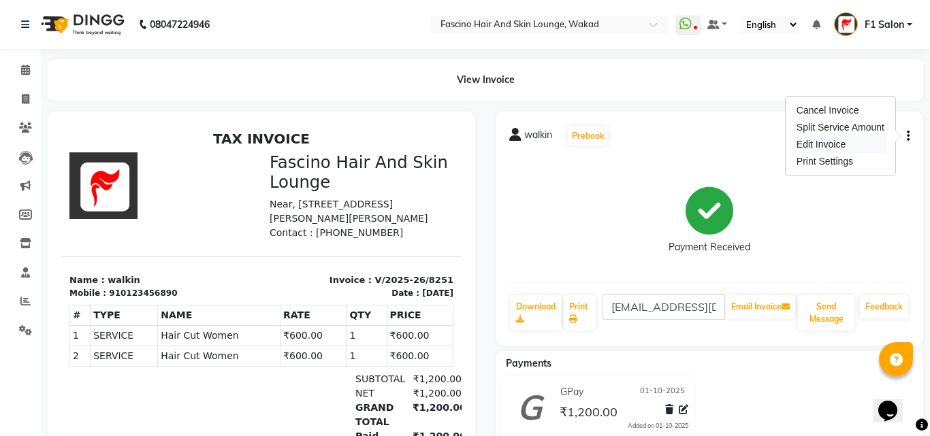
select select "service"
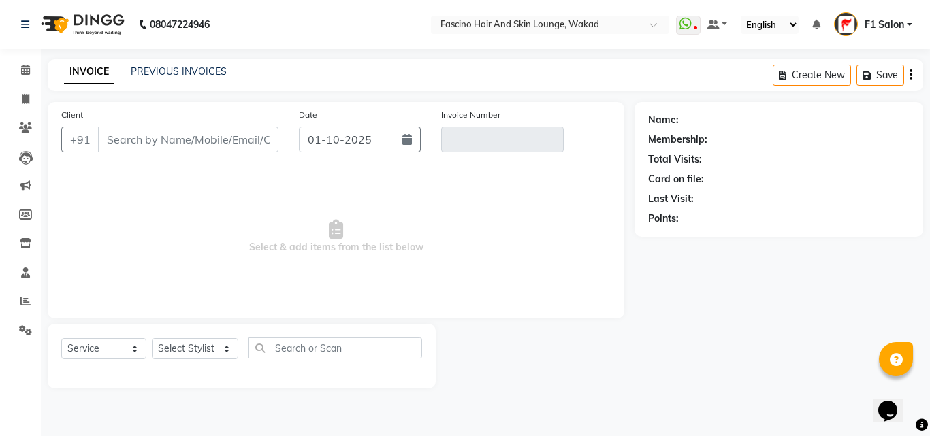
type input "0123456890"
type input "V/2025-26/8251"
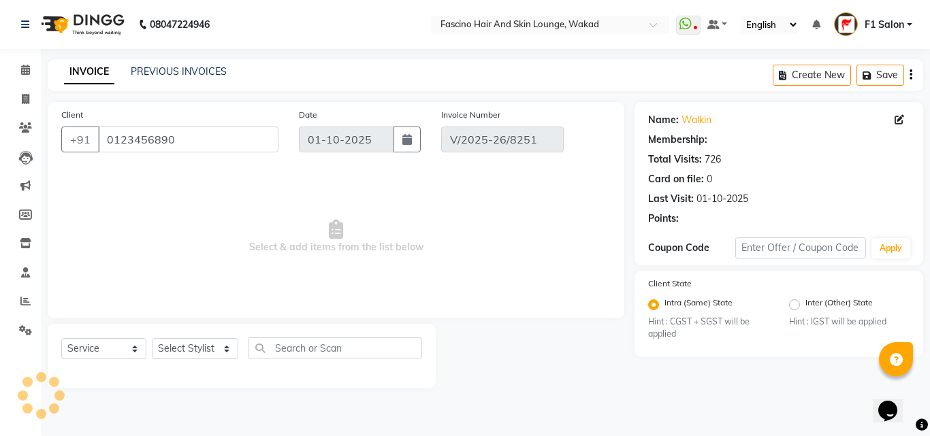
select select "select"
select select "1: Object"
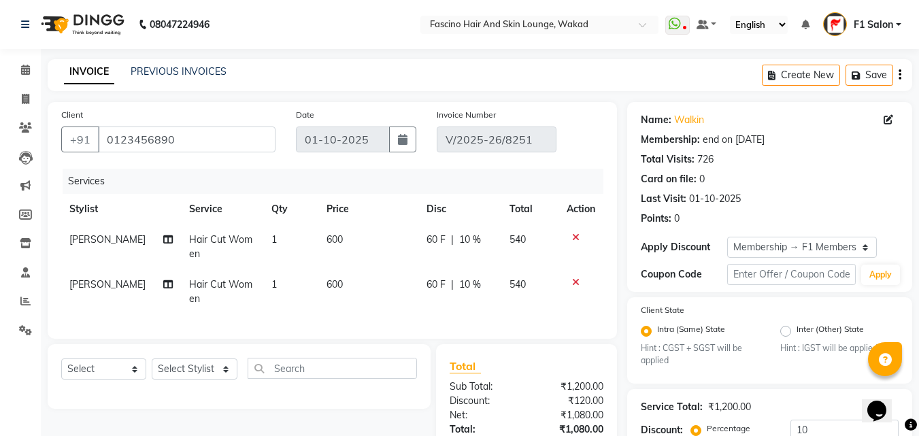
click at [575, 278] on icon at bounding box center [575, 283] width 7 height 10
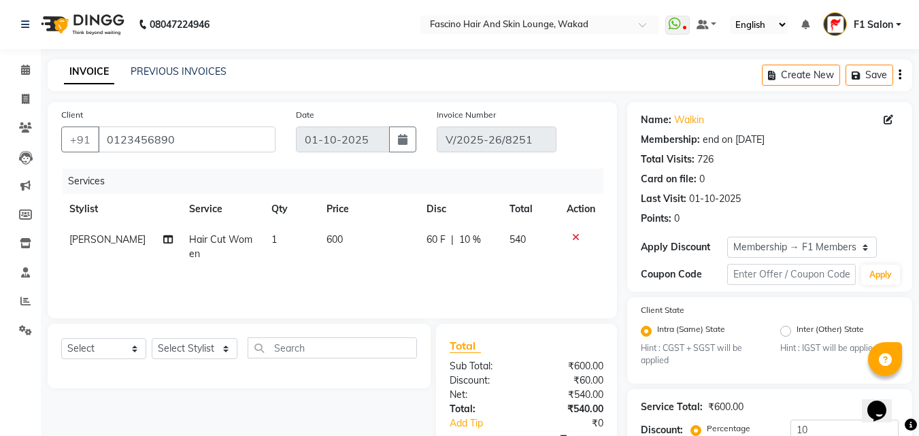
scroll to position [199, 0]
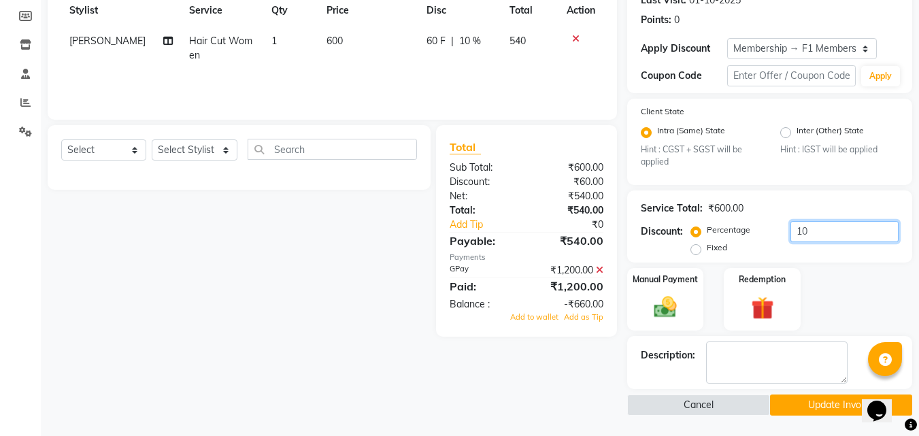
click at [817, 224] on input "10" at bounding box center [845, 231] width 108 height 21
type input "1"
click at [601, 267] on icon at bounding box center [599, 270] width 7 height 10
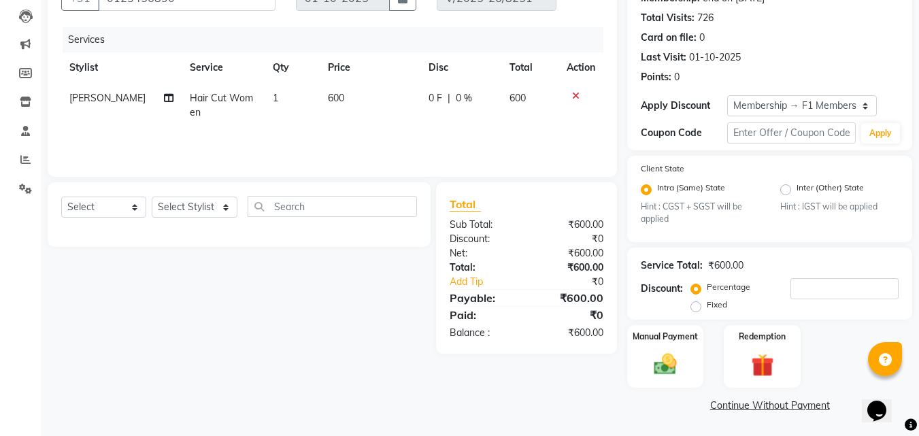
scroll to position [142, 0]
click at [674, 355] on img at bounding box center [666, 364] width 38 height 27
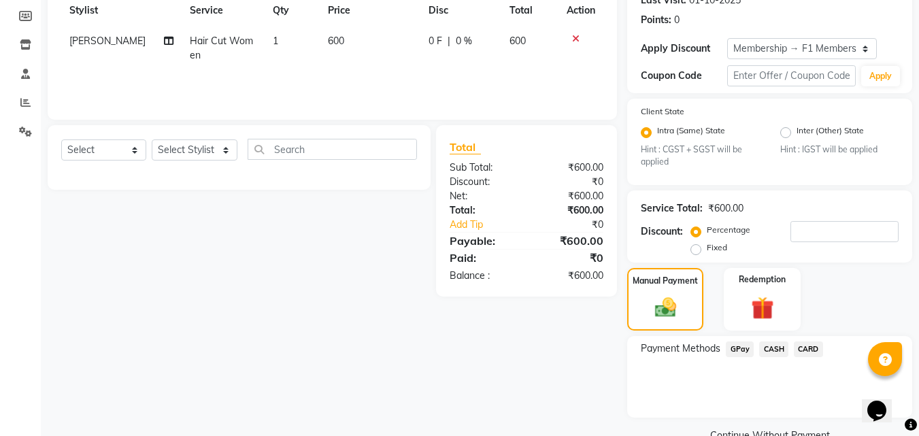
scroll to position [229, 0]
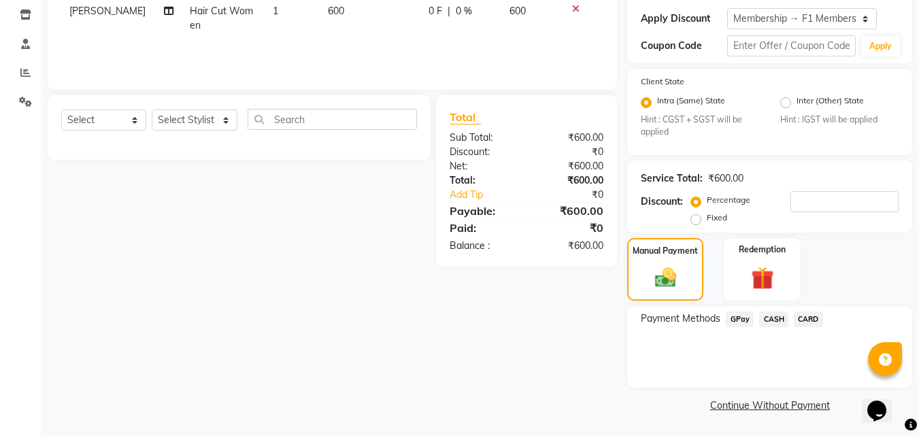
click at [742, 318] on span "GPay" at bounding box center [740, 320] width 28 height 16
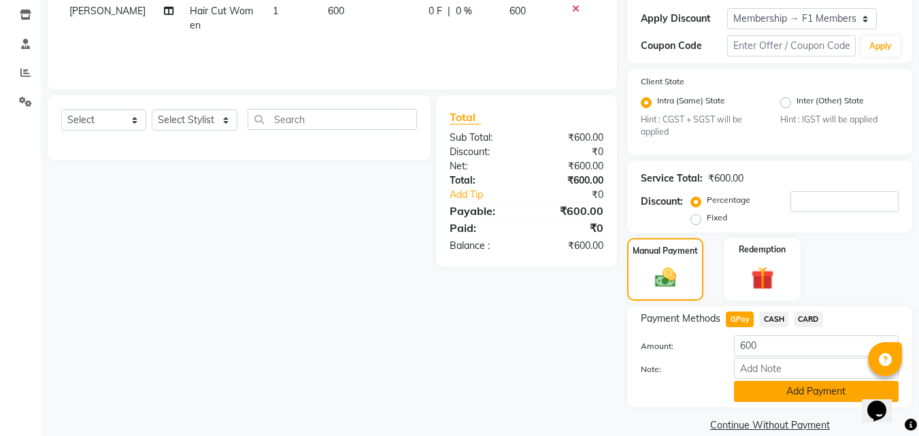
click at [760, 387] on button "Add Payment" at bounding box center [816, 391] width 165 height 21
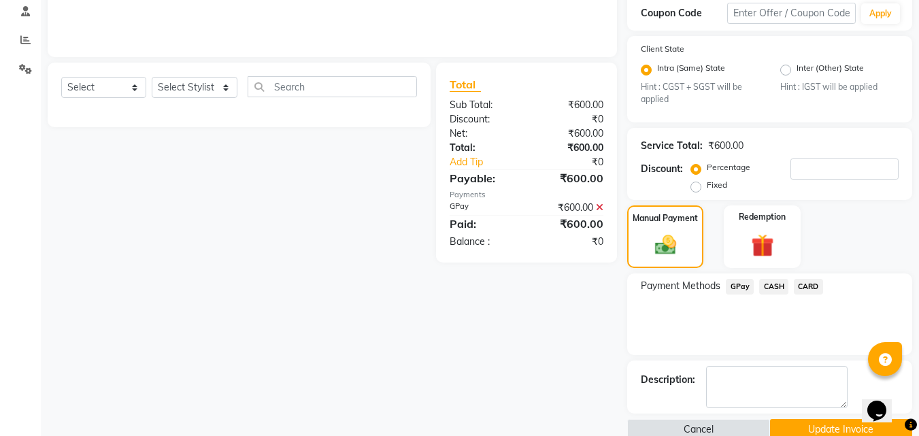
scroll to position [286, 0]
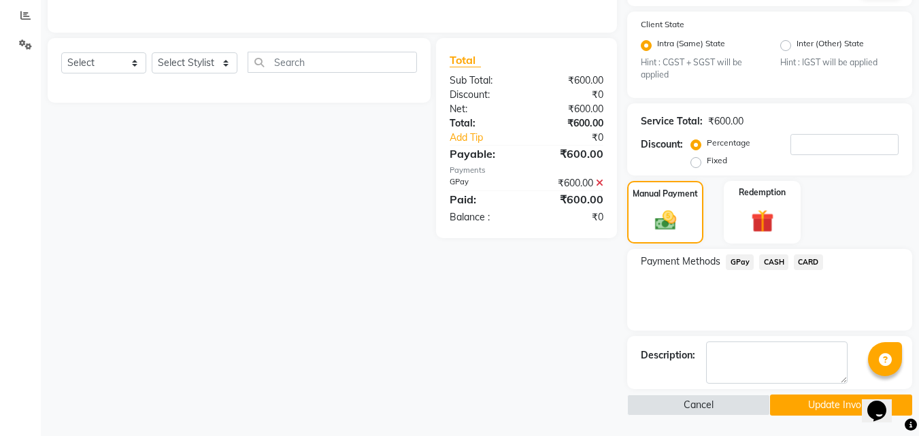
click at [823, 410] on button "Update Invoice" at bounding box center [841, 405] width 142 height 21
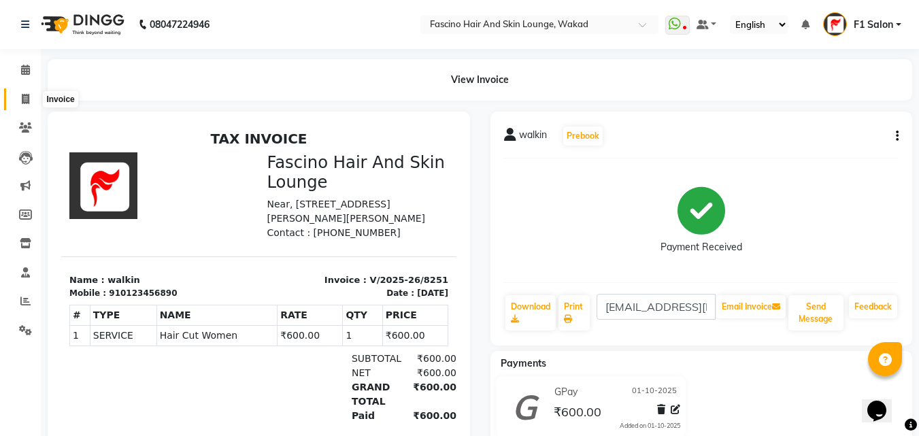
click at [15, 101] on span at bounding box center [26, 100] width 24 height 16
select select "126"
select select "service"
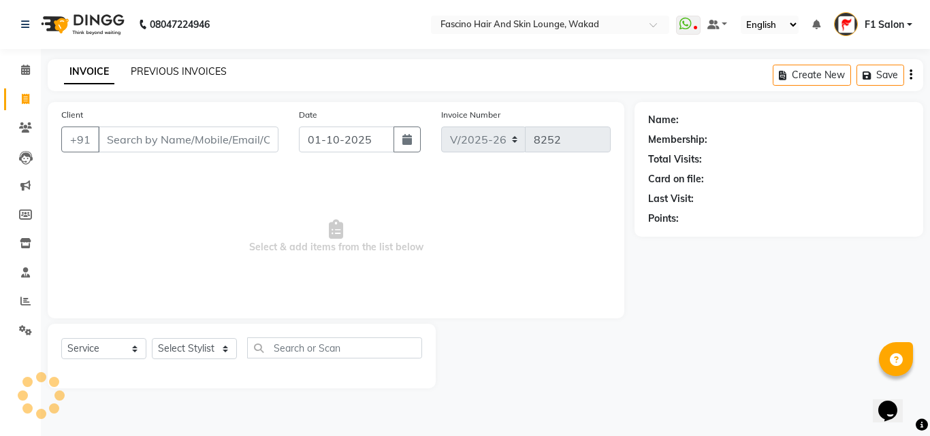
click at [161, 75] on link "PREVIOUS INVOICES" at bounding box center [179, 71] width 96 height 12
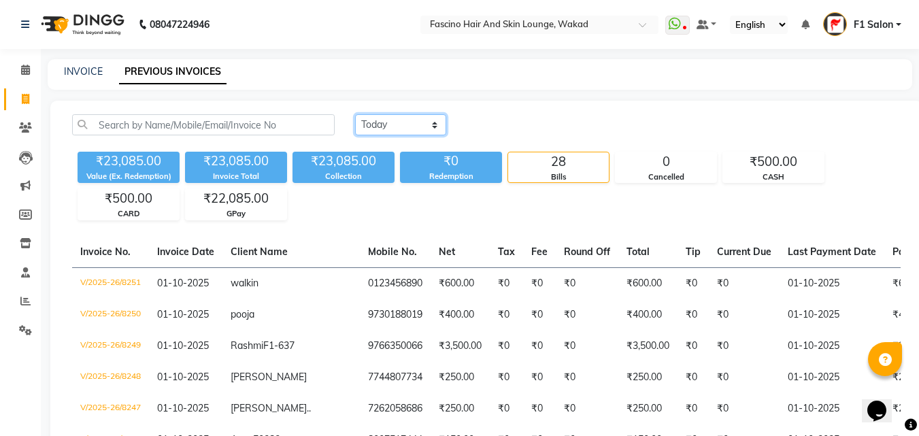
click at [393, 131] on select "Today Yesterday Custom Range" at bounding box center [400, 124] width 91 height 21
select select "yesterday"
click at [355, 114] on select "Today Yesterday Custom Range" at bounding box center [400, 124] width 91 height 21
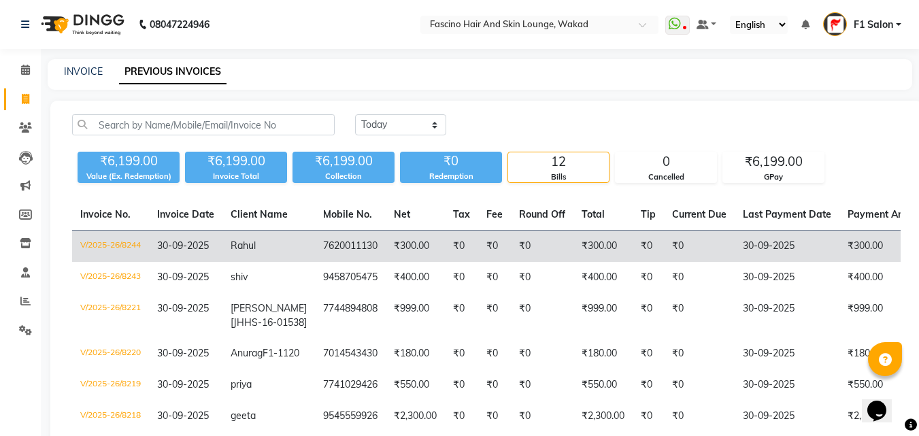
click at [135, 250] on td "V/2025-26/8244" at bounding box center [110, 247] width 77 height 32
click at [125, 246] on td "V/2025-26/8244" at bounding box center [110, 247] width 77 height 32
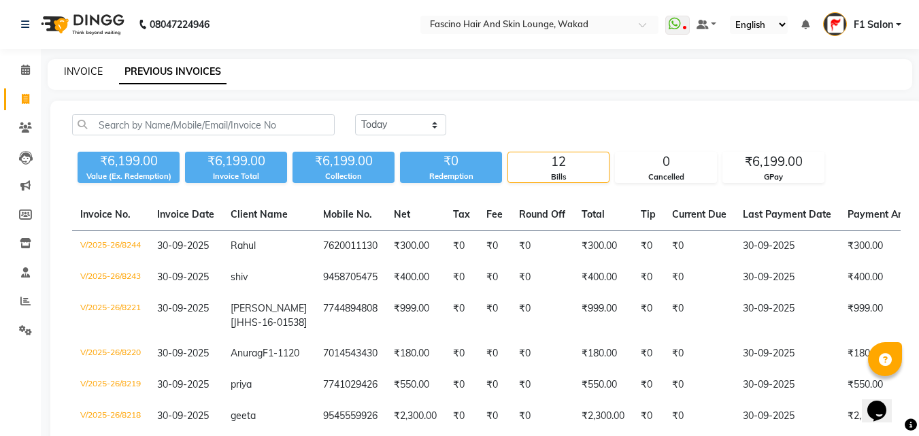
click at [65, 71] on link "INVOICE" at bounding box center [83, 71] width 39 height 12
select select "service"
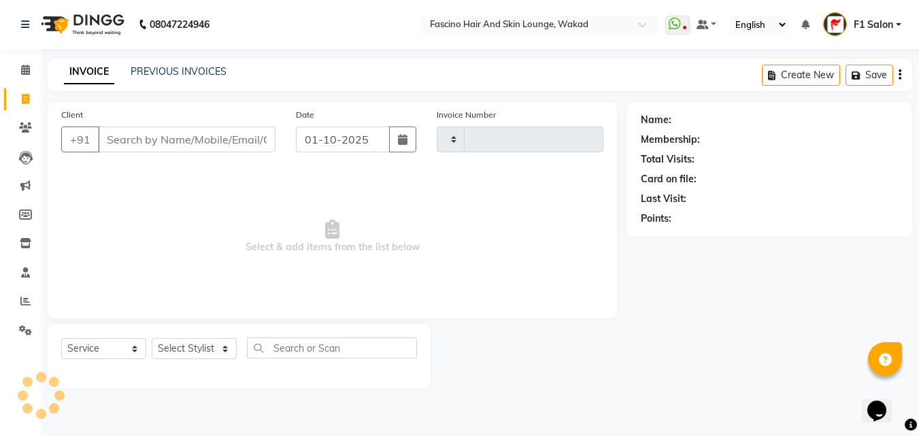
type input "8252"
select select "126"
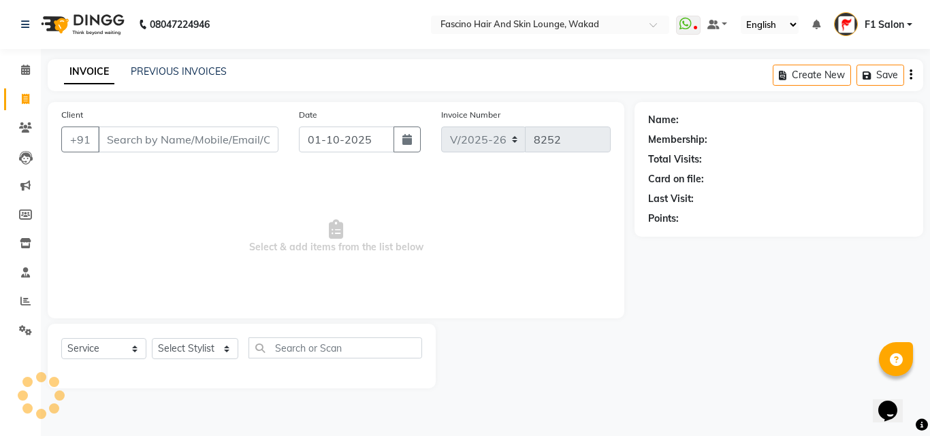
click at [130, 140] on input "Client" at bounding box center [188, 140] width 180 height 26
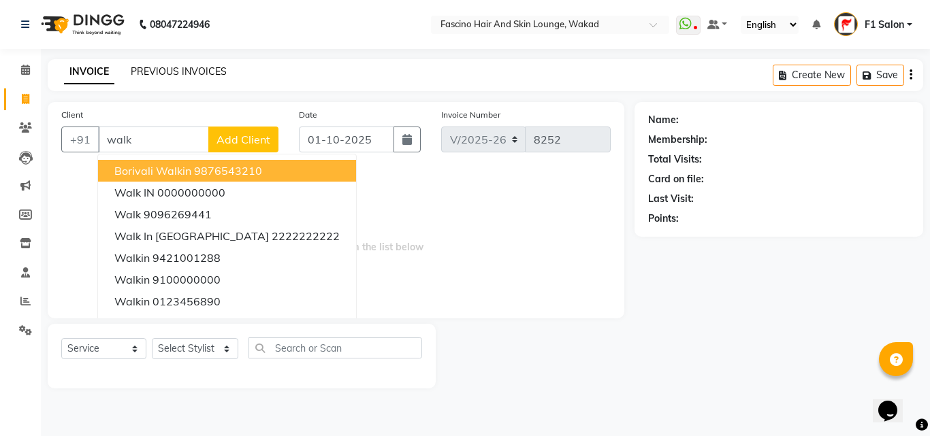
type input "walk"
click at [180, 72] on link "PREVIOUS INVOICES" at bounding box center [179, 71] width 96 height 12
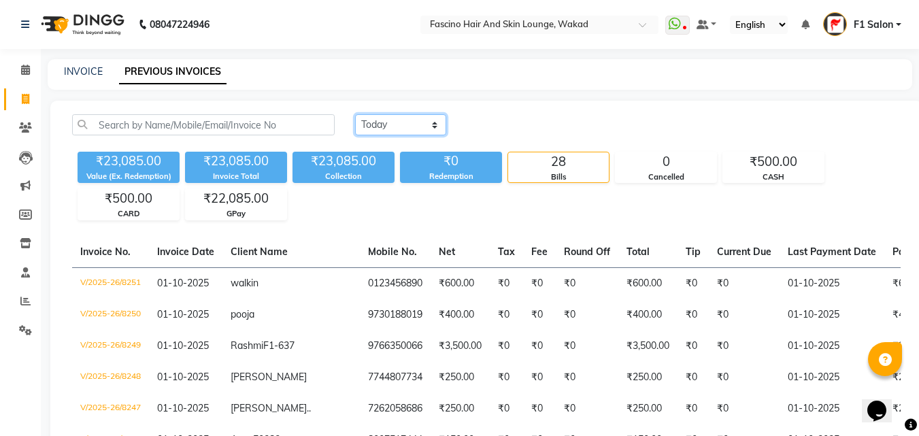
click at [387, 126] on select "Today Yesterday Custom Range" at bounding box center [400, 124] width 91 height 21
select select "yesterday"
click at [355, 114] on select "Today Yesterday Custom Range" at bounding box center [400, 124] width 91 height 21
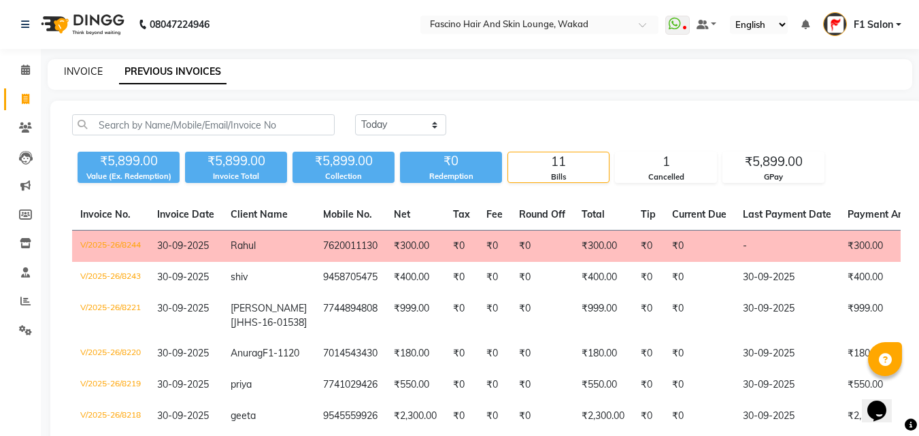
click at [84, 69] on link "INVOICE" at bounding box center [83, 71] width 39 height 12
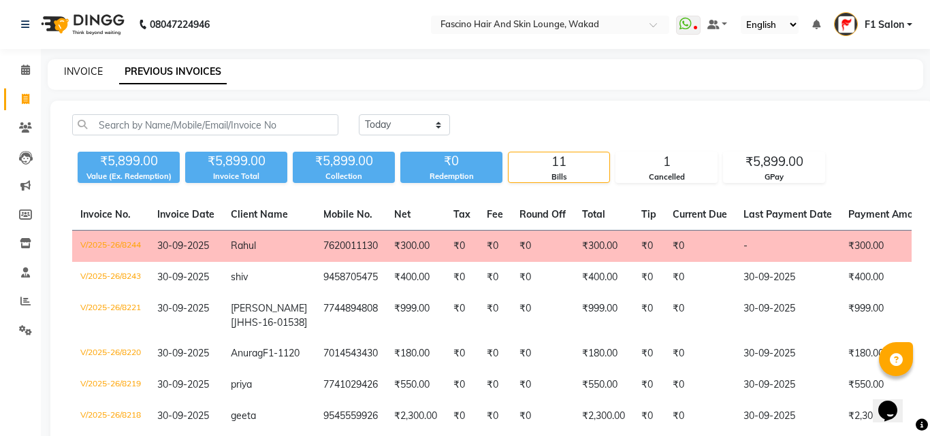
select select "126"
select select "service"
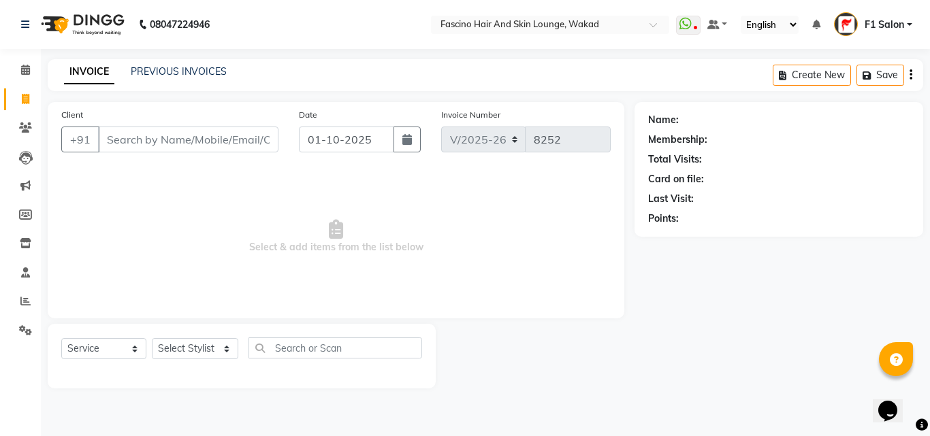
click at [135, 151] on input "Client" at bounding box center [188, 140] width 180 height 26
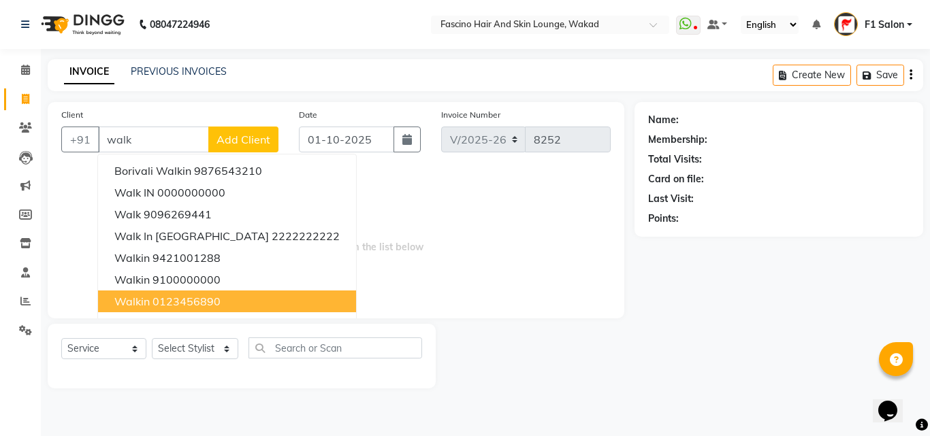
click at [137, 306] on span "walkin" at bounding box center [131, 302] width 35 height 14
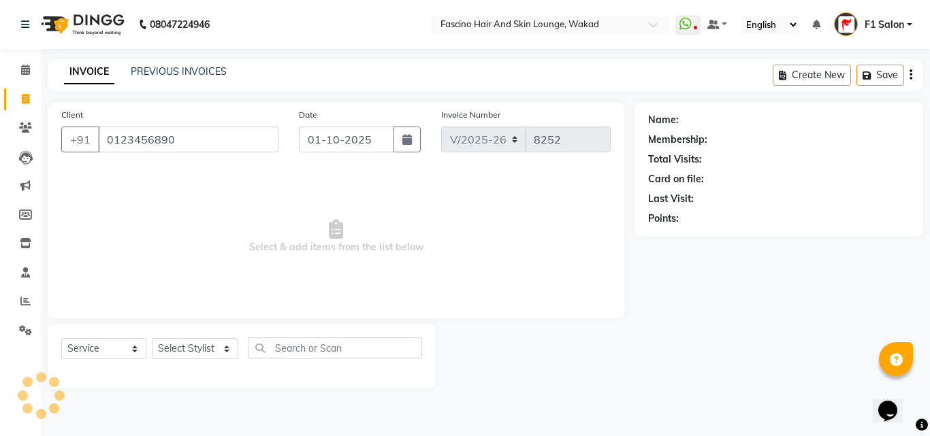
type input "0123456890"
select select "1: Object"
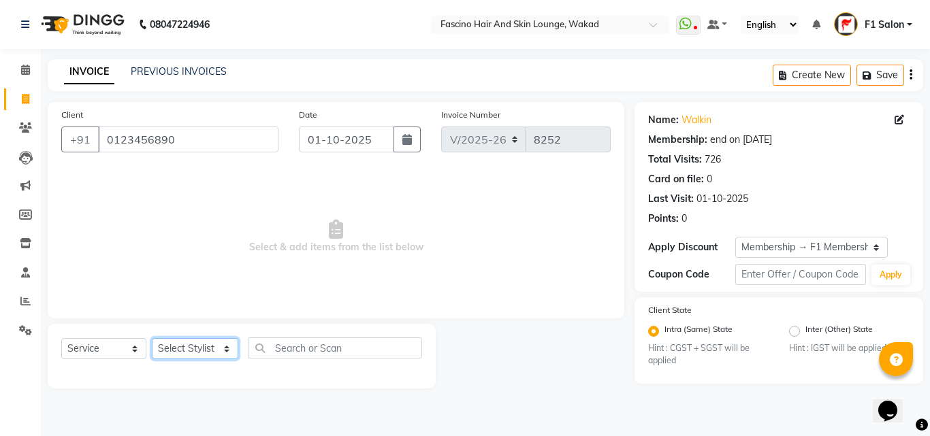
click at [164, 355] on select "Select Stylist 8805000650 Aarohi Chimu [PERSON_NAME] jh F1 Salon Ganesh F1 Gopa…" at bounding box center [195, 348] width 86 height 21
select select "57172"
click at [152, 338] on select "Select Stylist 8805000650 Aarohi Chimu [PERSON_NAME] jh F1 Salon Ganesh F1 Gopa…" at bounding box center [195, 348] width 86 height 21
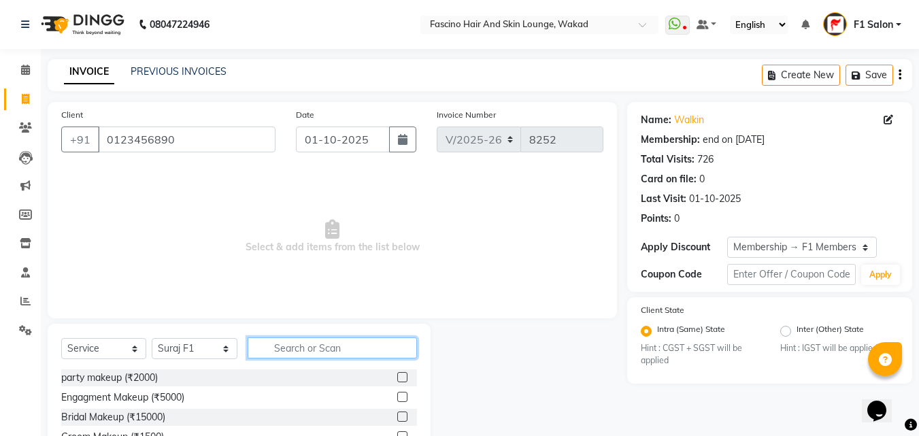
click at [280, 350] on input "text" at bounding box center [332, 348] width 169 height 21
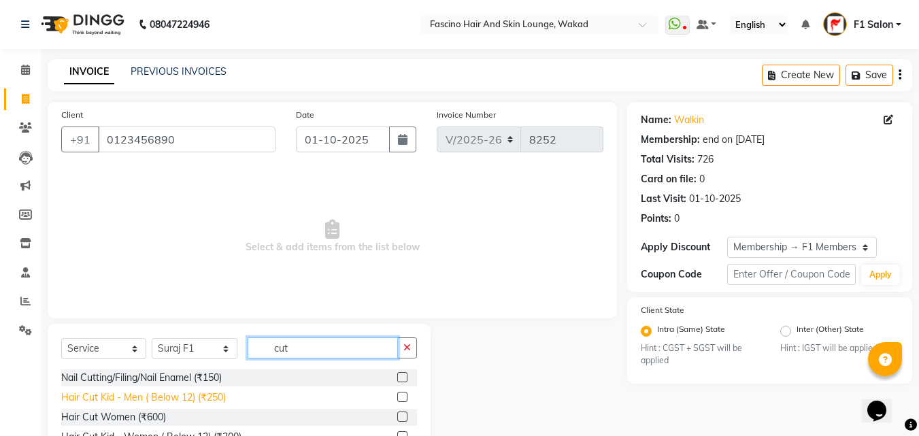
type input "cut"
click at [204, 400] on div "Hair Cut Kid - Men ( Below 12) (₹250)" at bounding box center [143, 398] width 165 height 14
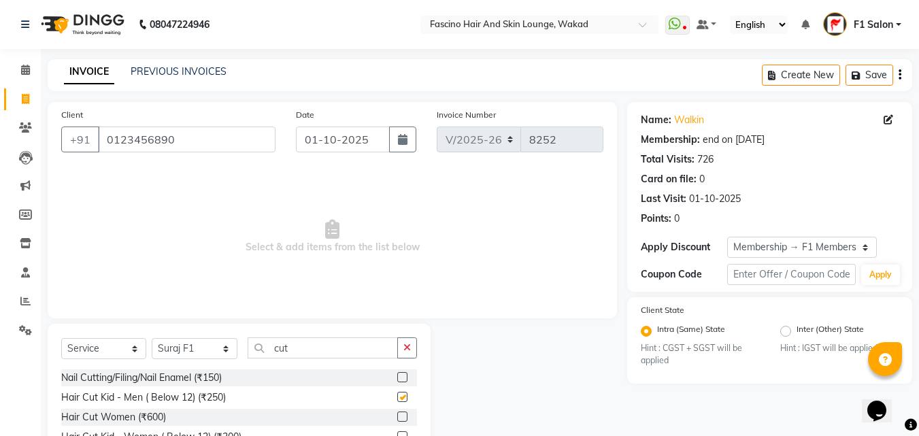
checkbox input "false"
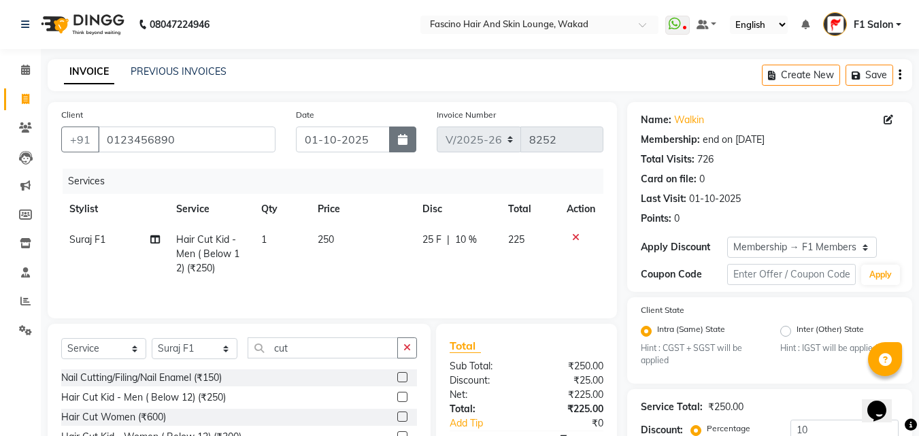
click at [402, 148] on button "button" at bounding box center [402, 140] width 27 height 26
select select "10"
select select "2025"
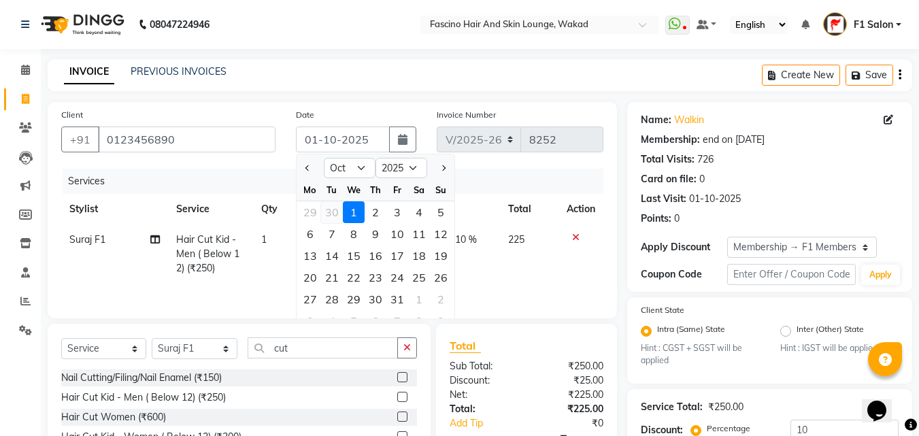
click at [332, 218] on div "30" at bounding box center [332, 212] width 22 height 22
type input "30-09-2025"
type input "0"
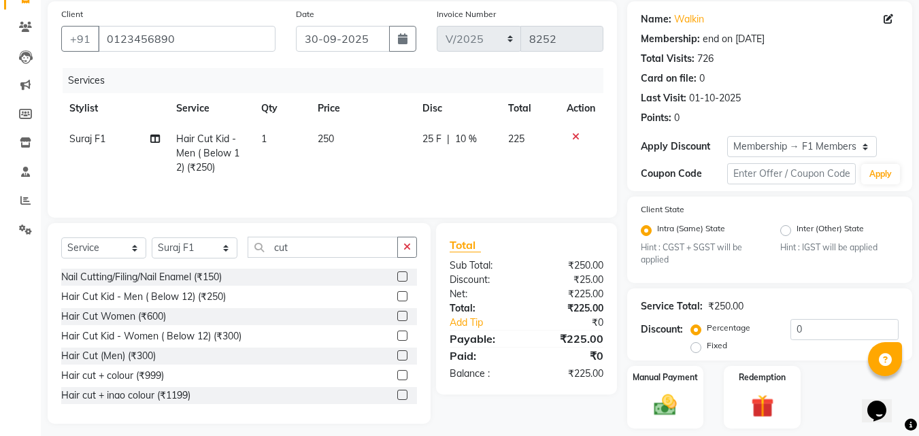
scroll to position [142, 0]
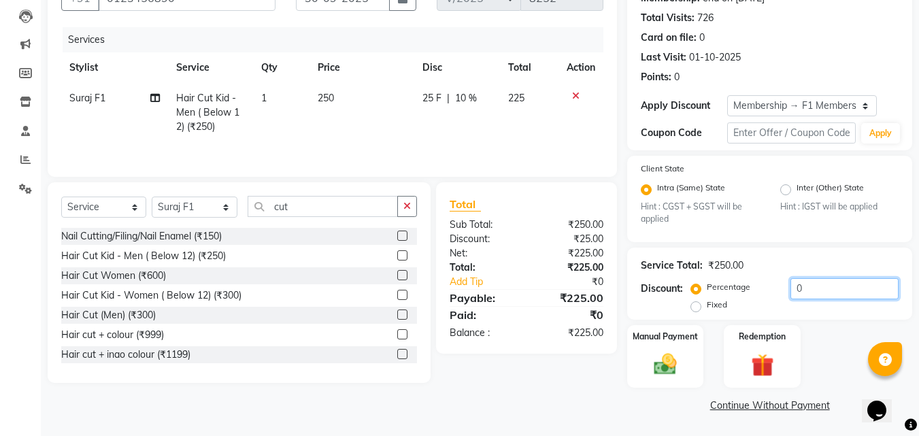
click at [824, 283] on input "0" at bounding box center [845, 288] width 108 height 21
click at [663, 362] on img at bounding box center [666, 364] width 38 height 27
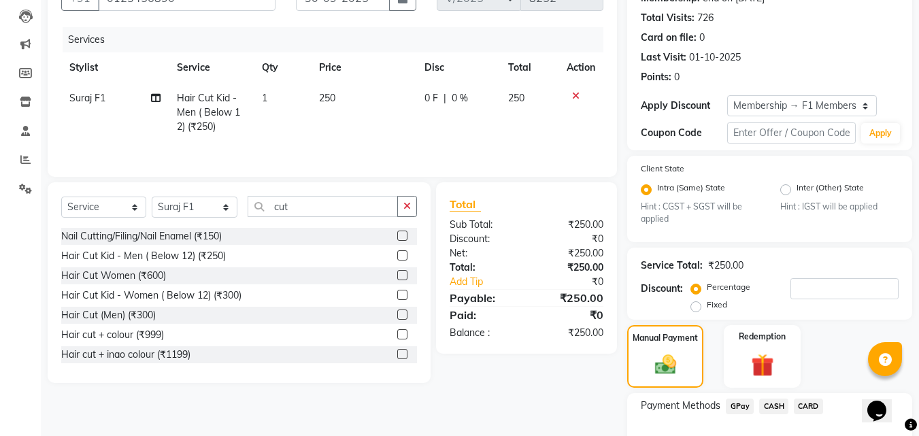
click at [732, 408] on span "GPay" at bounding box center [740, 407] width 28 height 16
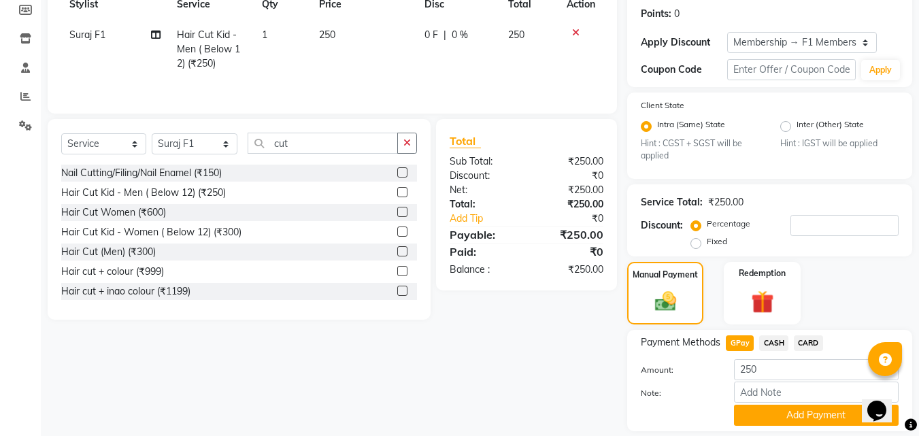
scroll to position [248, 0]
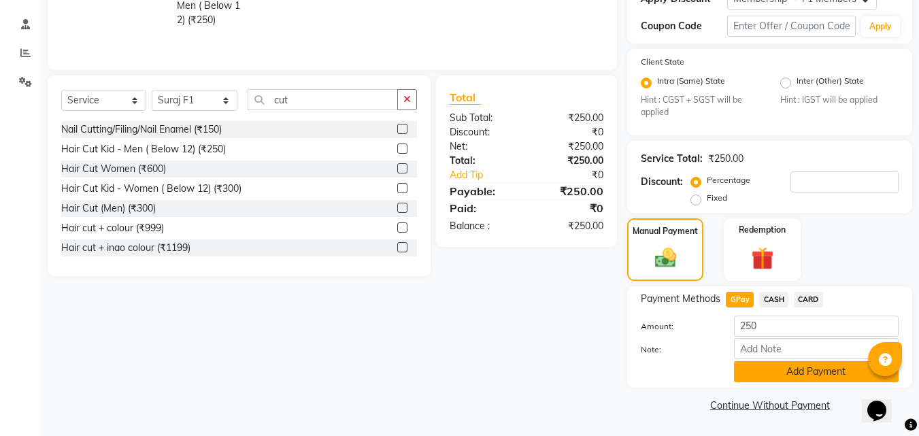
click at [777, 368] on button "Add Payment" at bounding box center [816, 371] width 165 height 21
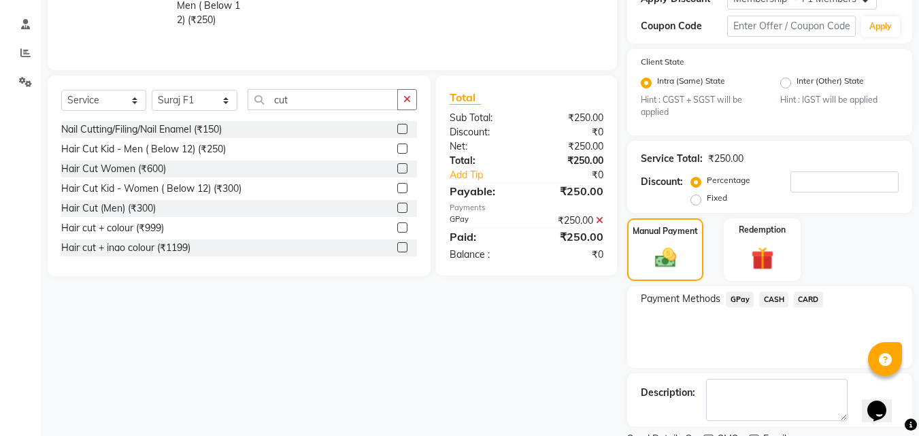
scroll to position [306, 0]
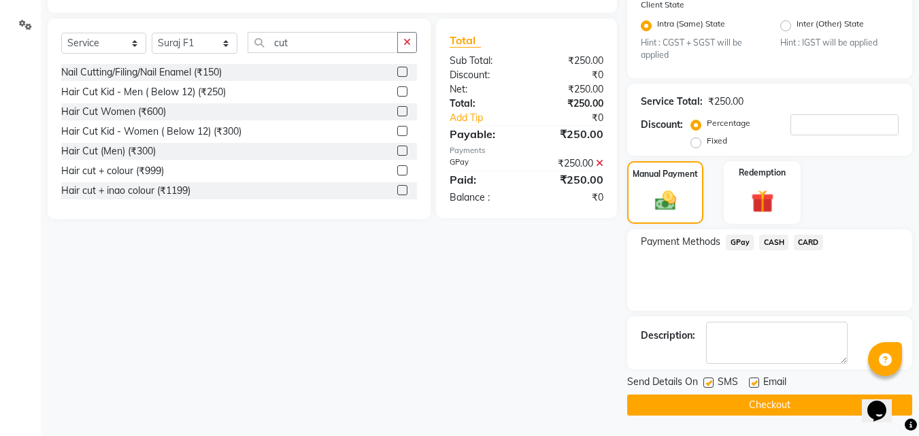
click at [708, 383] on label at bounding box center [709, 383] width 10 height 10
click at [708, 383] on input "checkbox" at bounding box center [708, 383] width 9 height 9
checkbox input "false"
click at [709, 409] on button "Checkout" at bounding box center [769, 405] width 285 height 21
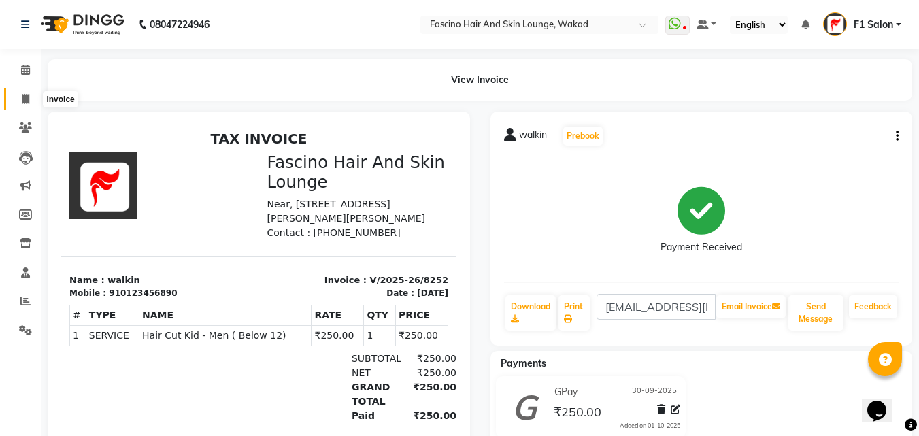
click at [32, 98] on span at bounding box center [26, 100] width 24 height 16
select select "service"
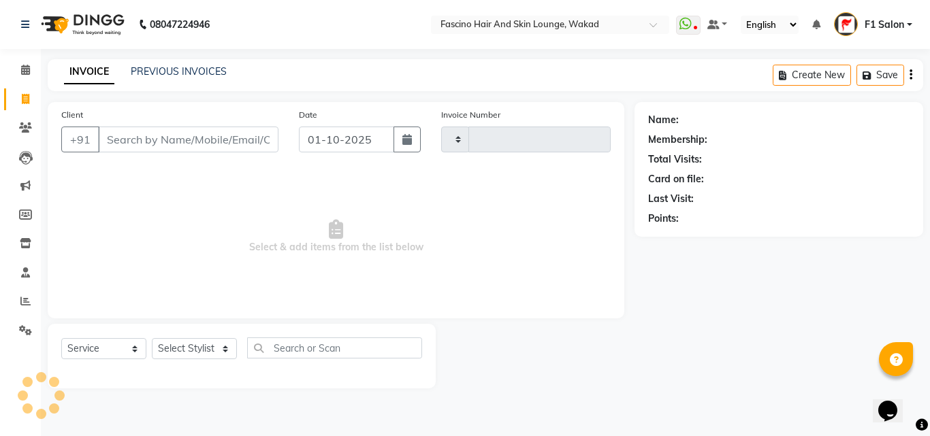
type input "8253"
select select "126"
click at [29, 301] on icon at bounding box center [25, 301] width 10 height 10
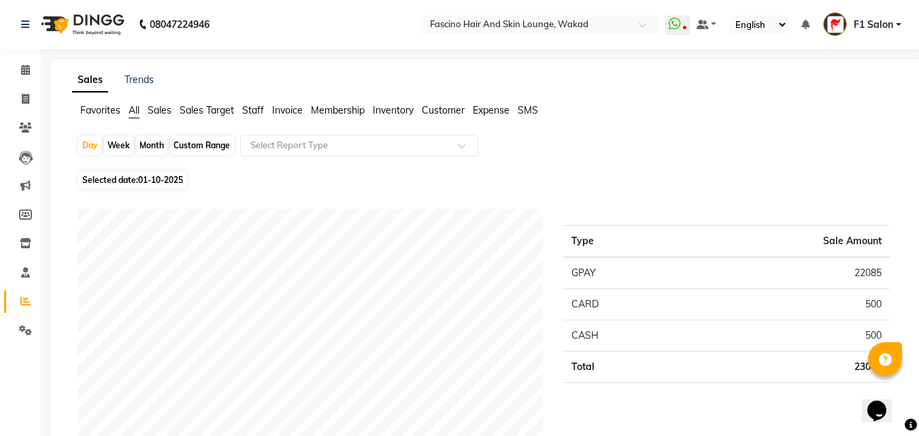
click at [148, 150] on div "Month" at bounding box center [151, 145] width 31 height 19
select select "10"
select select "2025"
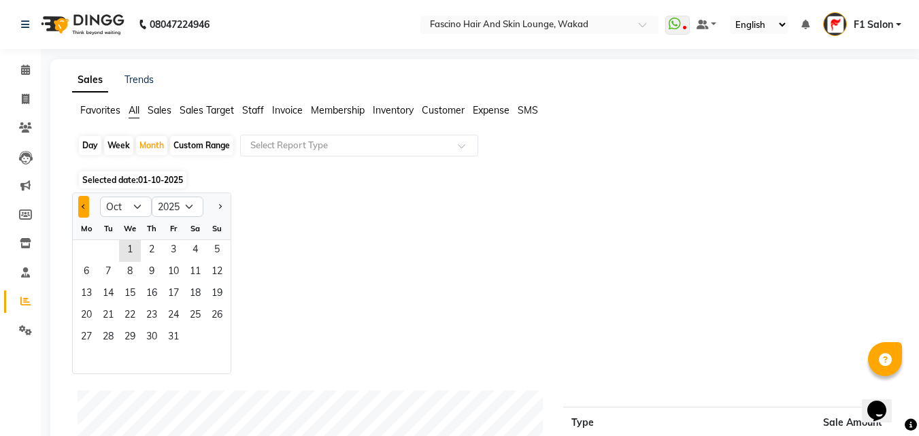
click at [82, 210] on button "Previous month" at bounding box center [83, 207] width 11 height 22
select select "9"
click at [77, 250] on span "1" at bounding box center [87, 251] width 22 height 22
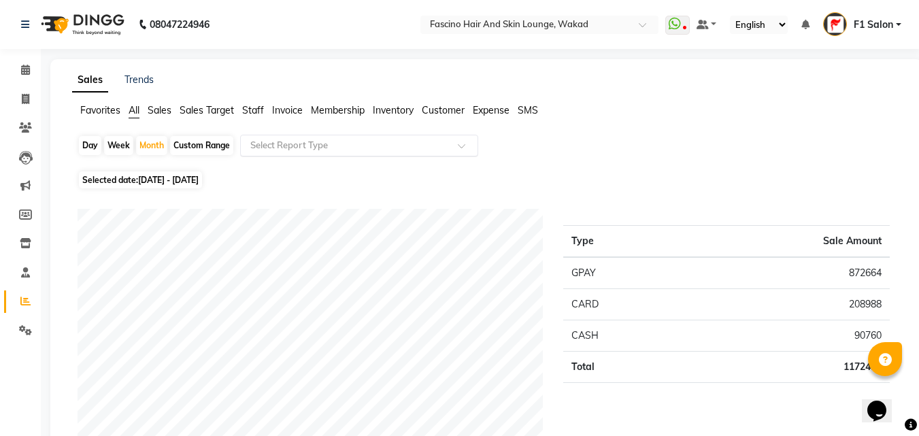
click at [414, 146] on input "text" at bounding box center [346, 146] width 196 height 14
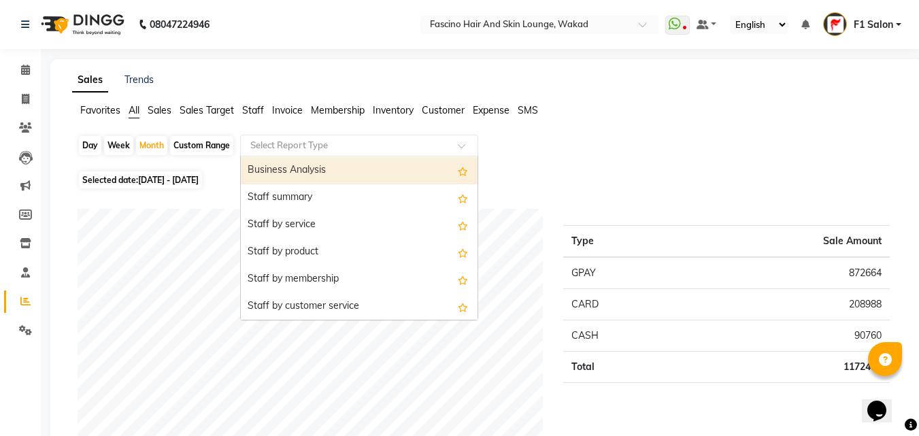
scroll to position [340, 0]
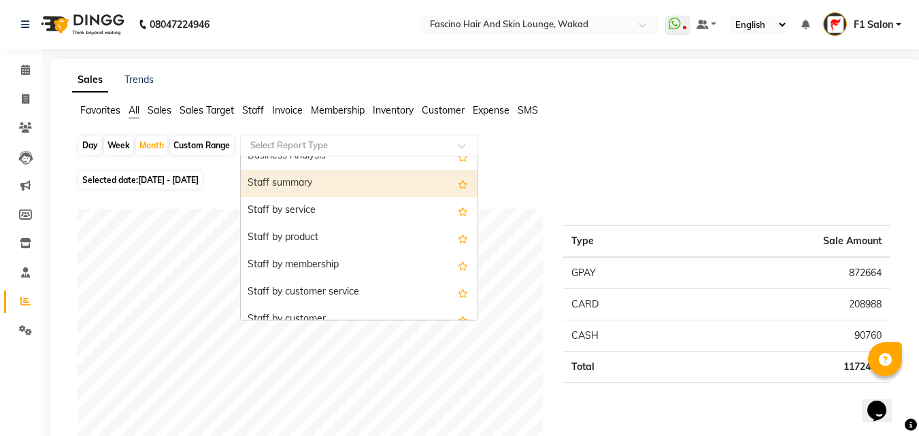
click at [311, 182] on div "Staff summary" at bounding box center [359, 183] width 237 height 27
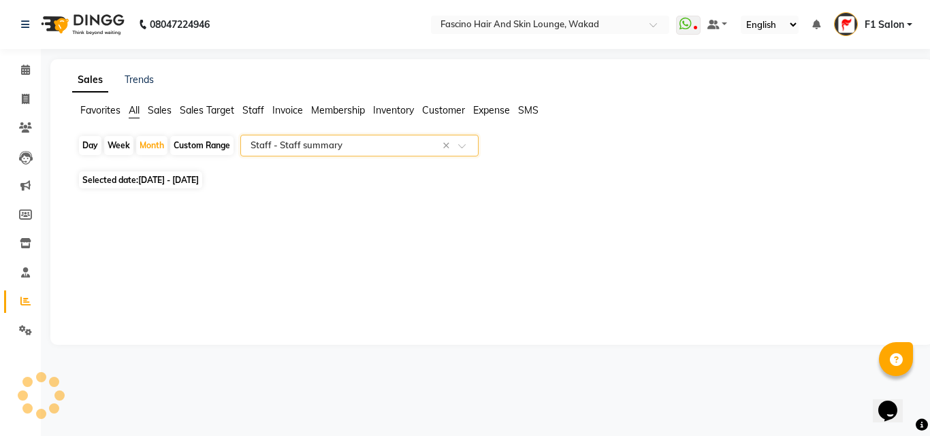
select select "csv"
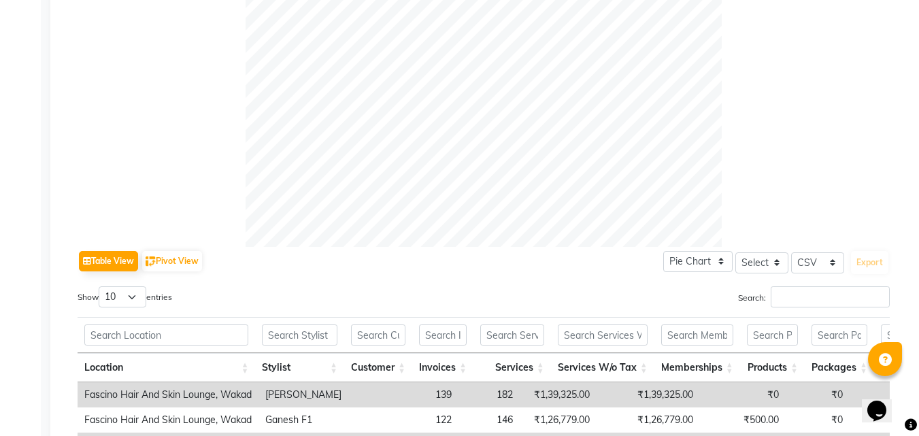
scroll to position [703, 0]
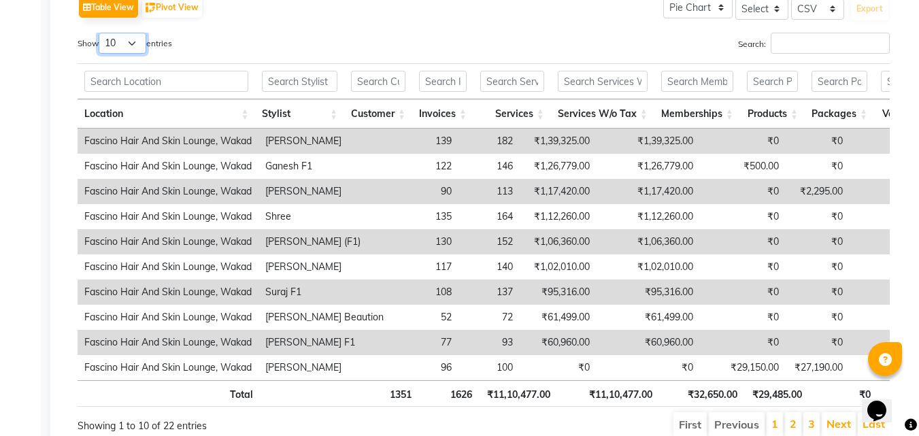
click at [117, 47] on select "10 25 50 100" at bounding box center [123, 43] width 48 height 21
select select "50"
click at [101, 33] on select "10 25 50 100" at bounding box center [123, 43] width 48 height 21
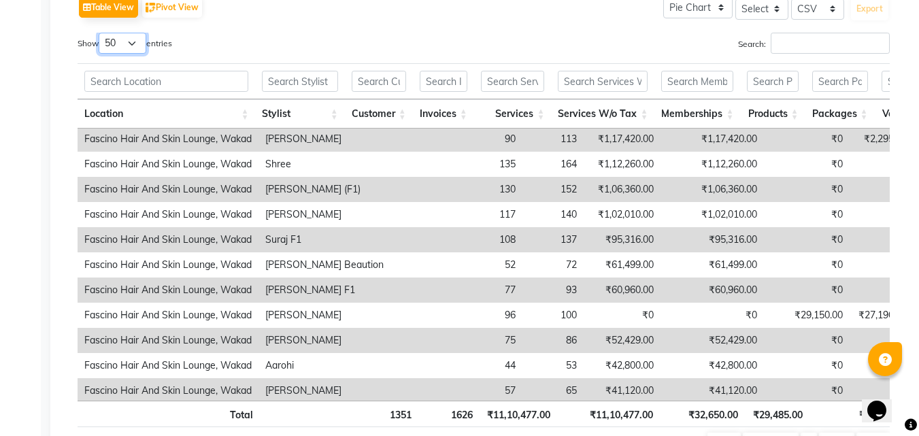
scroll to position [0, 0]
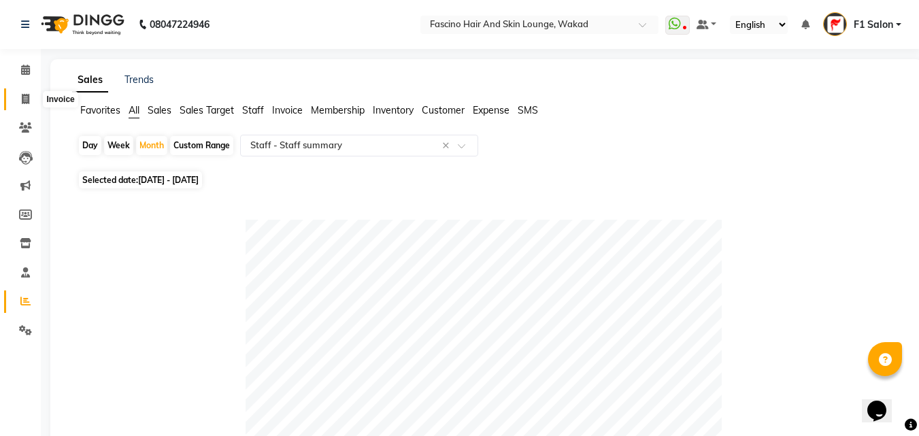
click at [16, 104] on span at bounding box center [26, 100] width 24 height 16
select select "service"
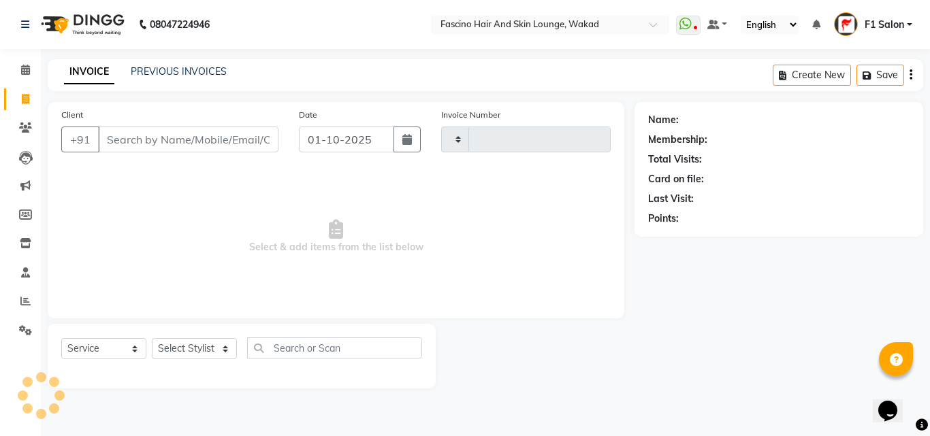
type input "8255"
select select "126"
click at [210, 66] on link "PREVIOUS INVOICES" at bounding box center [179, 71] width 96 height 12
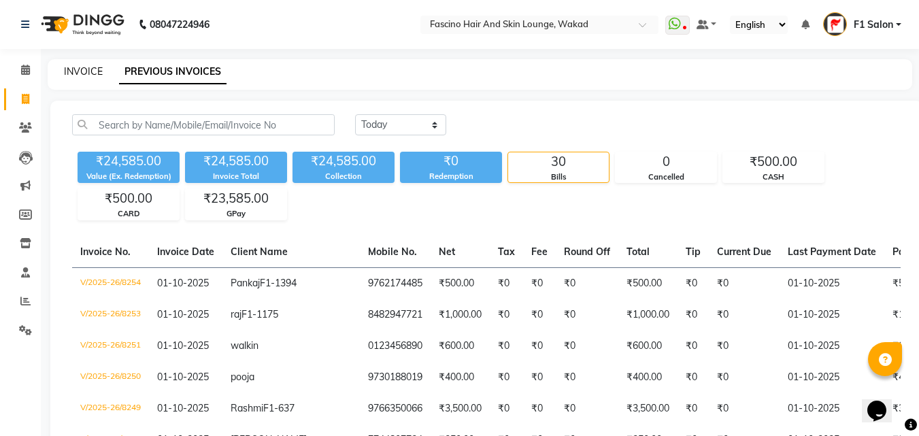
click at [93, 73] on link "INVOICE" at bounding box center [83, 71] width 39 height 12
select select "service"
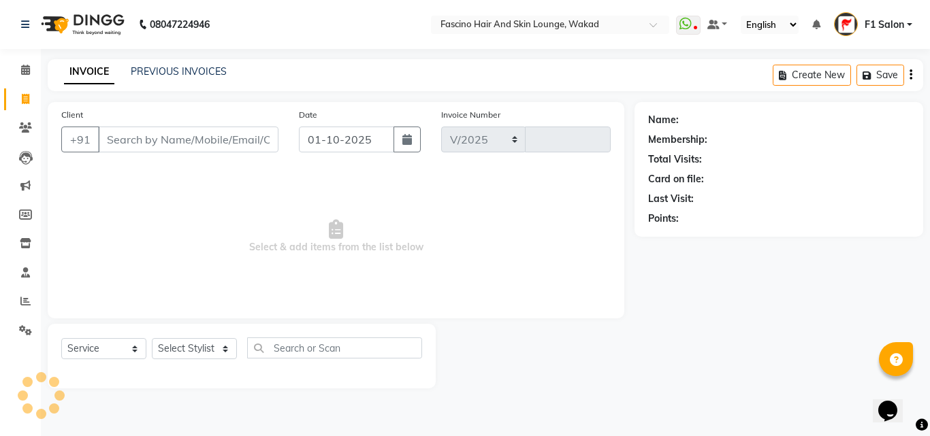
select select "126"
type input "8255"
click at [206, 132] on input "Client" at bounding box center [188, 140] width 180 height 26
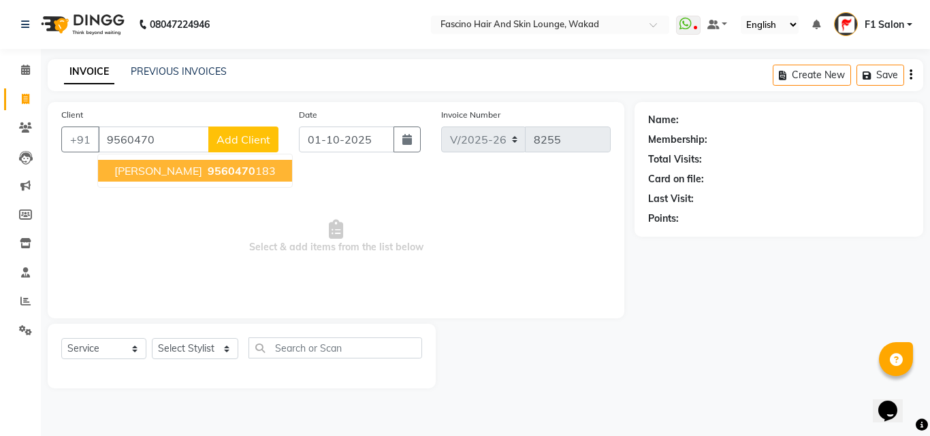
click at [216, 167] on span "9560470" at bounding box center [232, 171] width 48 height 14
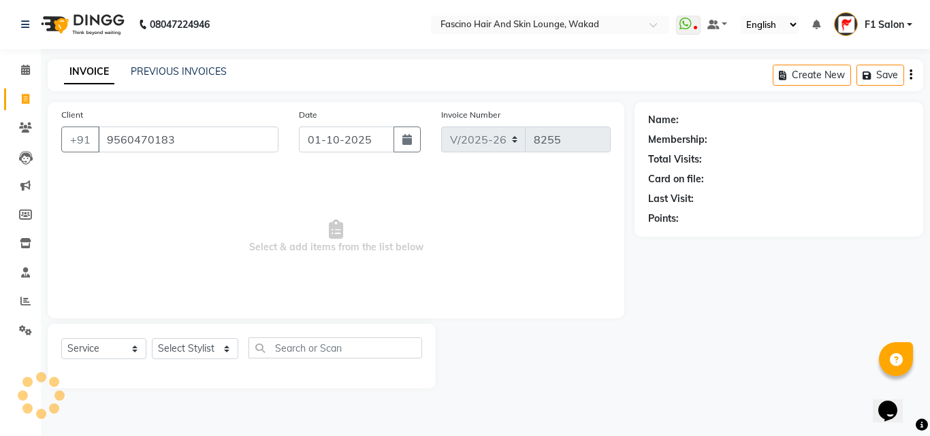
type input "9560470183"
select select "1: Object"
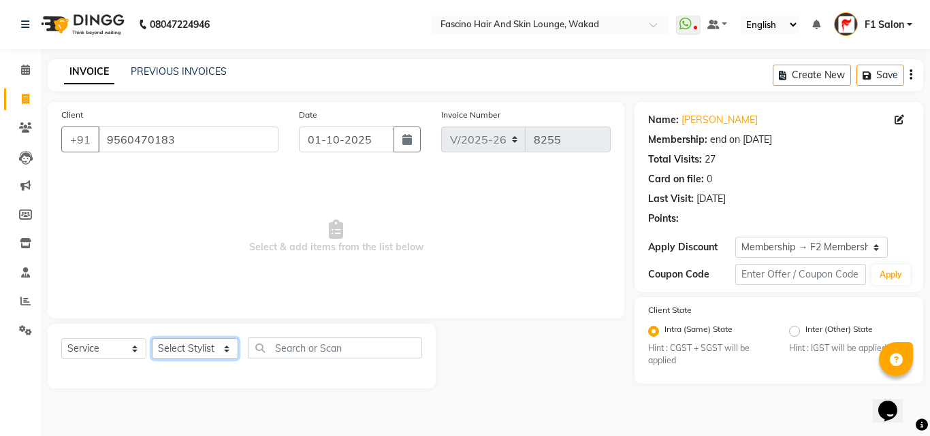
click at [185, 348] on select "Select Stylist 8805000650 Aarohi Chimu [PERSON_NAME] jh F1 Salon Ganesh F1 Gopa…" at bounding box center [195, 348] width 86 height 21
select select "32272"
click at [152, 338] on select "Select Stylist 8805000650 Aarohi Chimu [PERSON_NAME] jh F1 Salon Ganesh F1 Gopa…" at bounding box center [195, 348] width 86 height 21
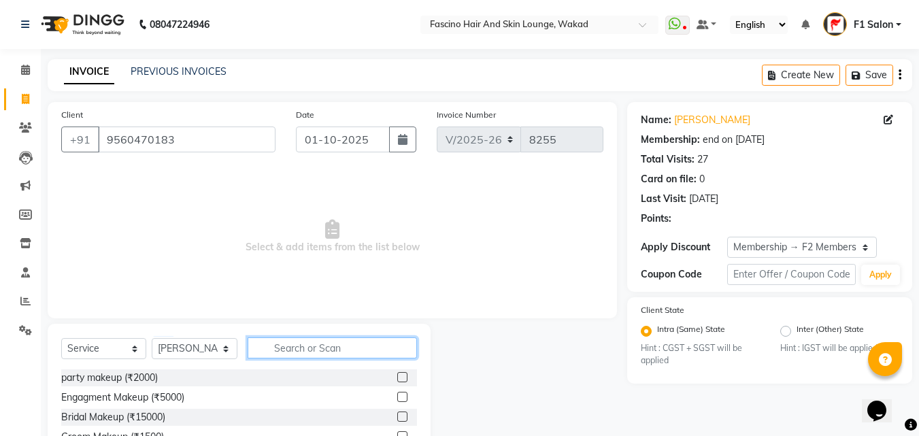
click at [265, 351] on input "text" at bounding box center [332, 348] width 169 height 21
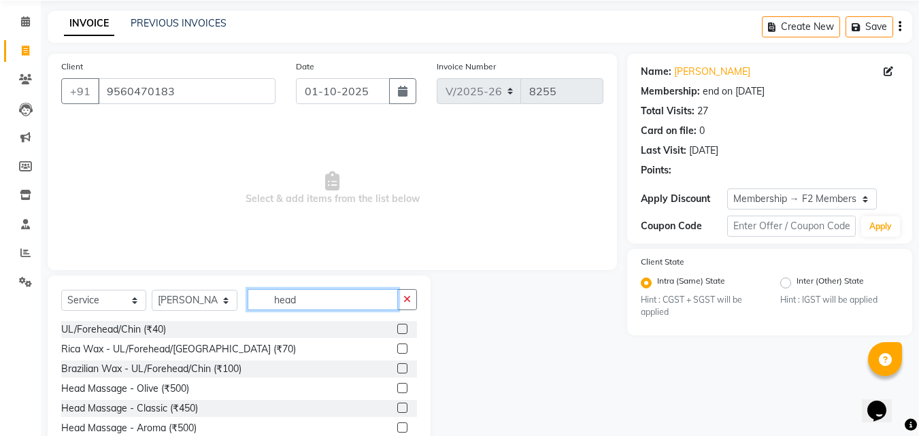
scroll to position [91, 0]
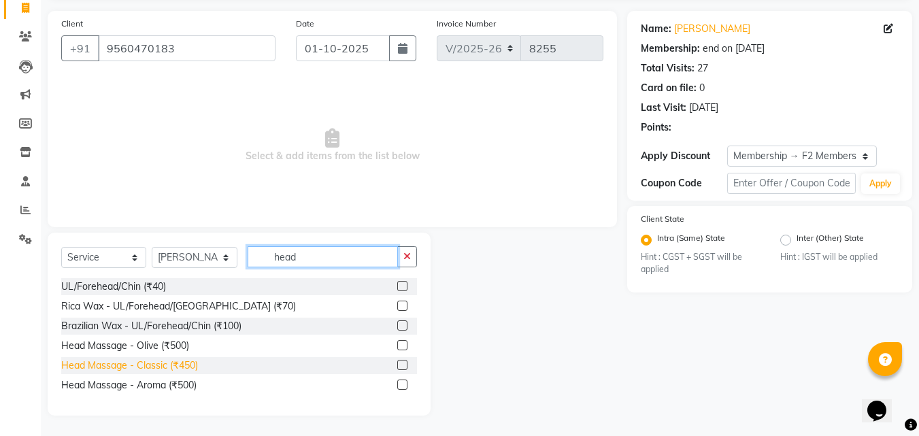
type input "head"
click at [161, 362] on div "Head Massage - Classic (₹450)" at bounding box center [129, 366] width 137 height 14
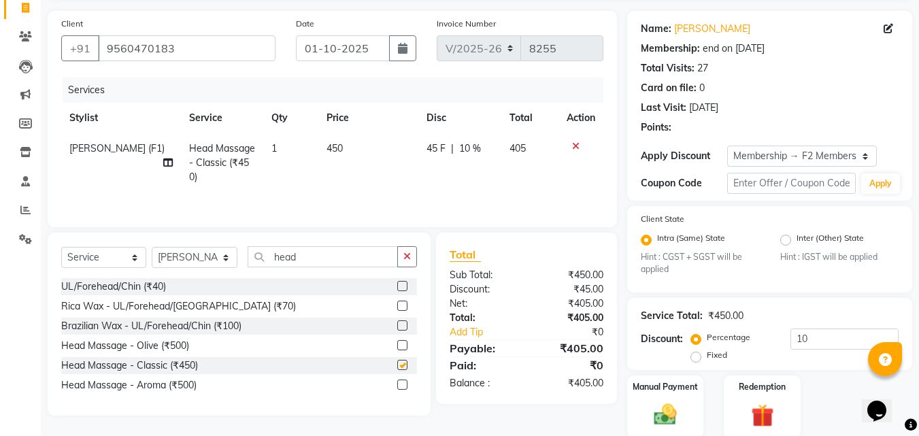
checkbox input "false"
click at [169, 387] on div "Head Massage - Aroma (₹500)" at bounding box center [128, 385] width 135 height 14
checkbox input "false"
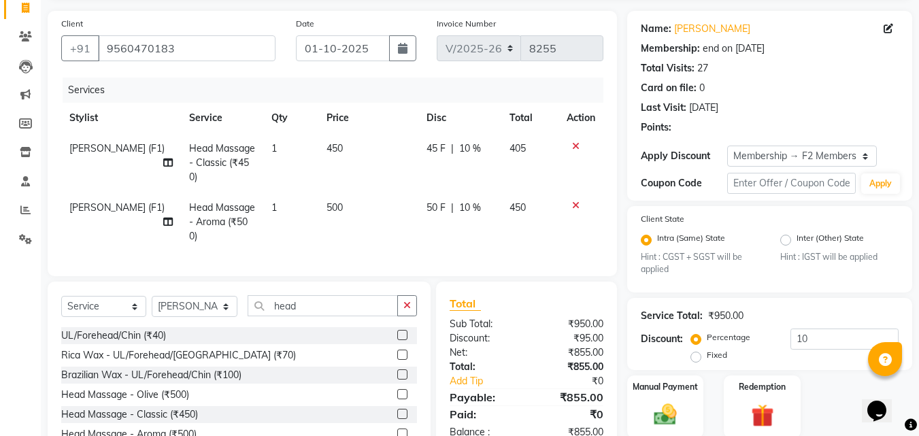
click at [574, 143] on icon at bounding box center [575, 147] width 7 height 10
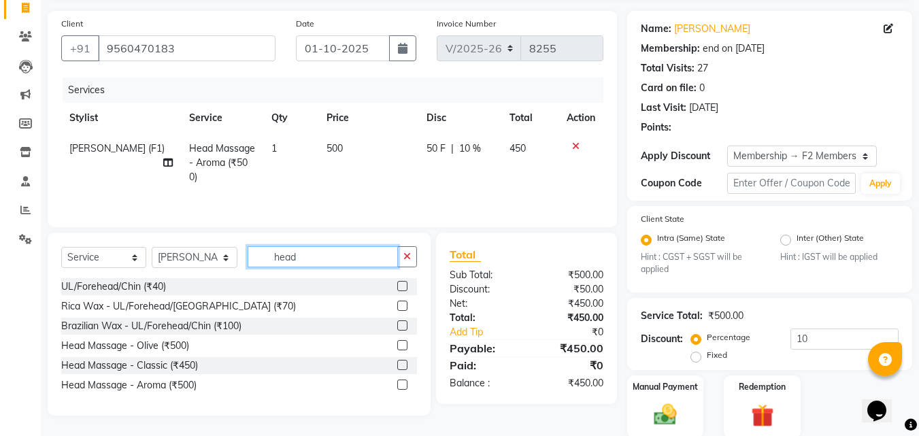
click at [306, 261] on input "head" at bounding box center [323, 256] width 150 height 21
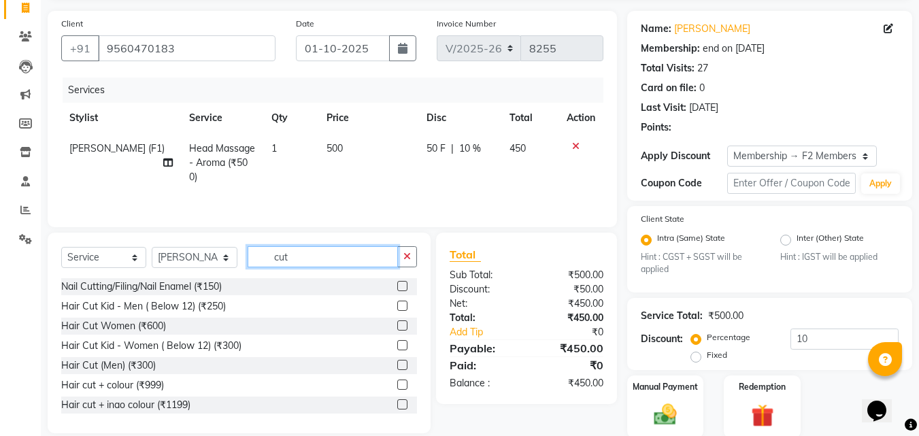
type input "cut"
click at [420, 387] on div "Select Service Product Membership Package Voucher Prepaid Gift Card Select Styl…" at bounding box center [239, 333] width 383 height 201
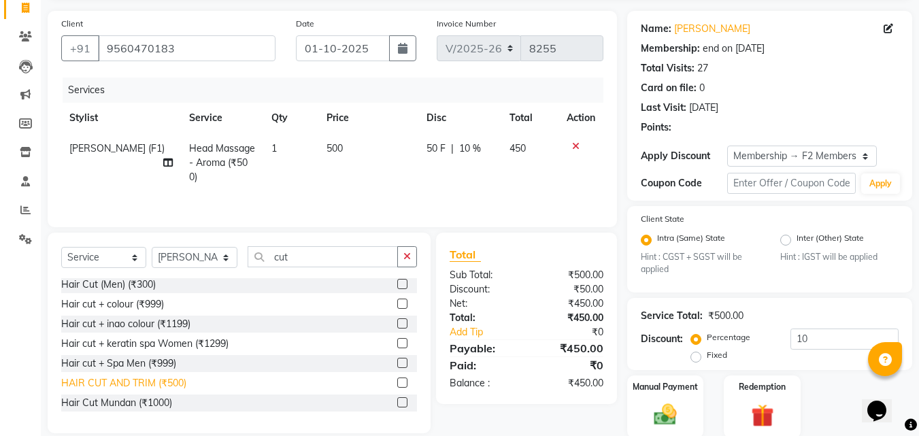
click at [134, 385] on div "HAIR CUT AND TRIM (₹500)" at bounding box center [123, 383] width 125 height 14
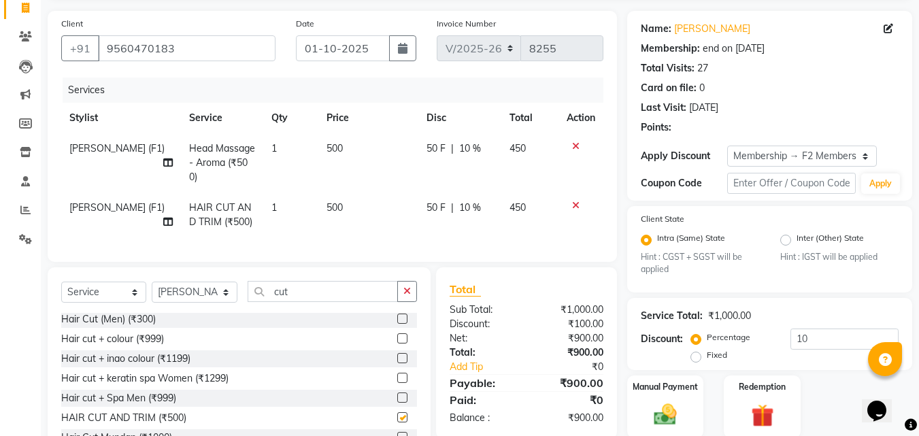
checkbox input "false"
click at [342, 207] on td "500" at bounding box center [368, 215] width 100 height 45
select select "32272"
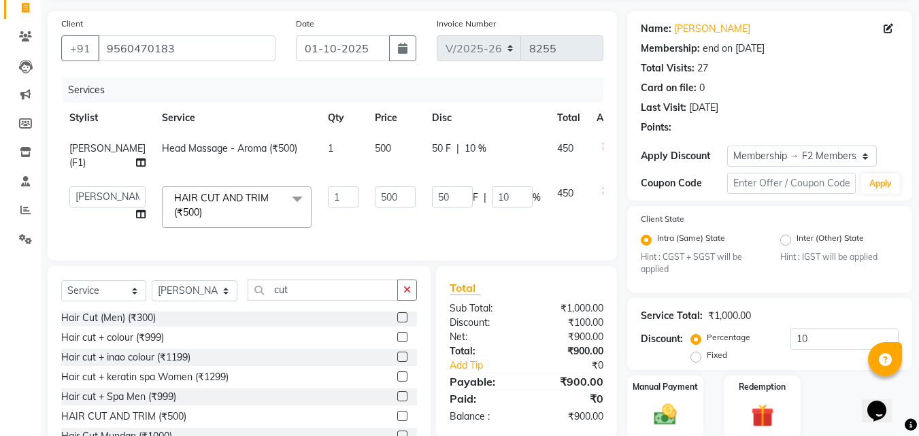
click at [375, 207] on input "500" at bounding box center [395, 196] width 41 height 21
type input "400"
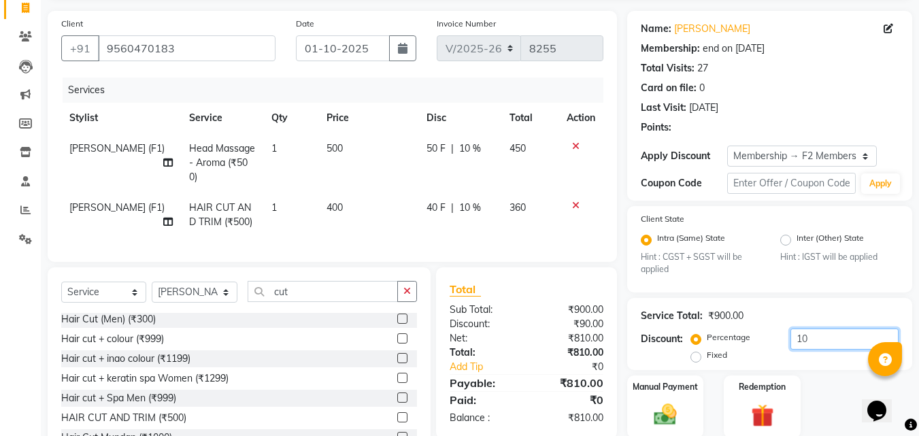
click at [808, 343] on input "10" at bounding box center [845, 339] width 108 height 21
type input "1"
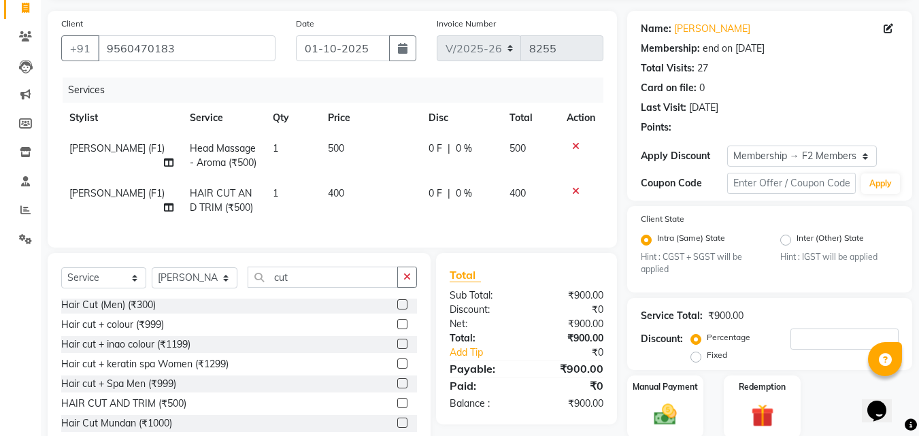
click at [367, 158] on td "500" at bounding box center [370, 155] width 101 height 45
select select "32272"
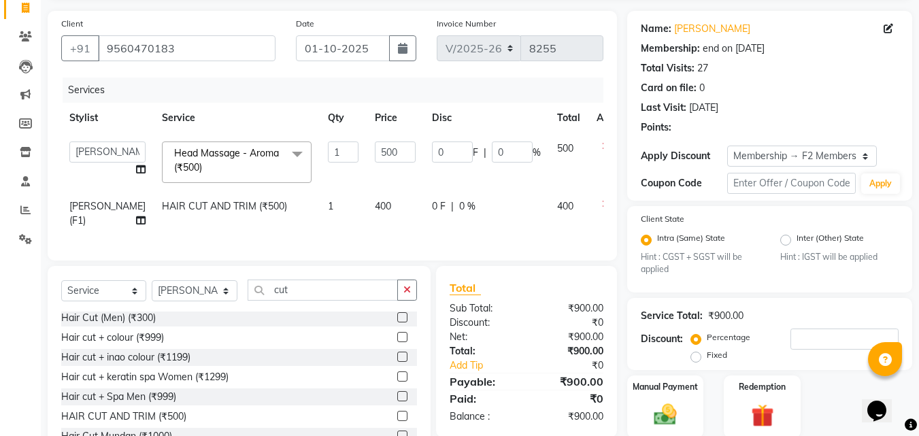
click at [375, 158] on input "500" at bounding box center [395, 152] width 41 height 21
type input "5"
type input "450"
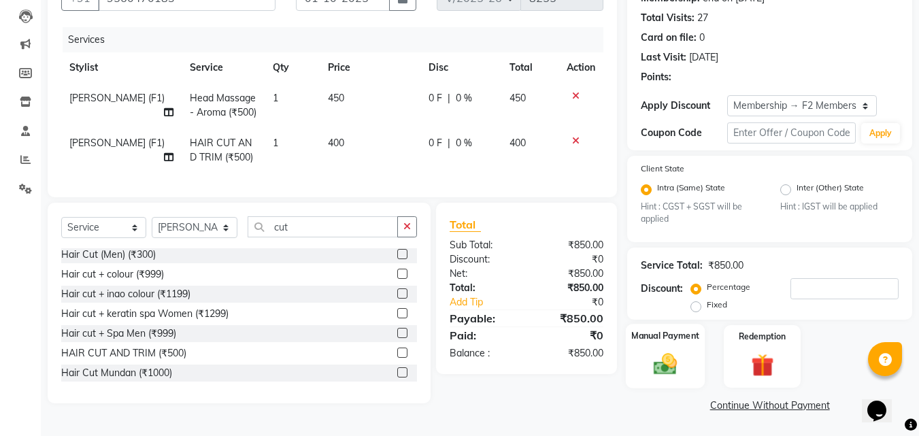
click at [676, 354] on img at bounding box center [666, 364] width 38 height 27
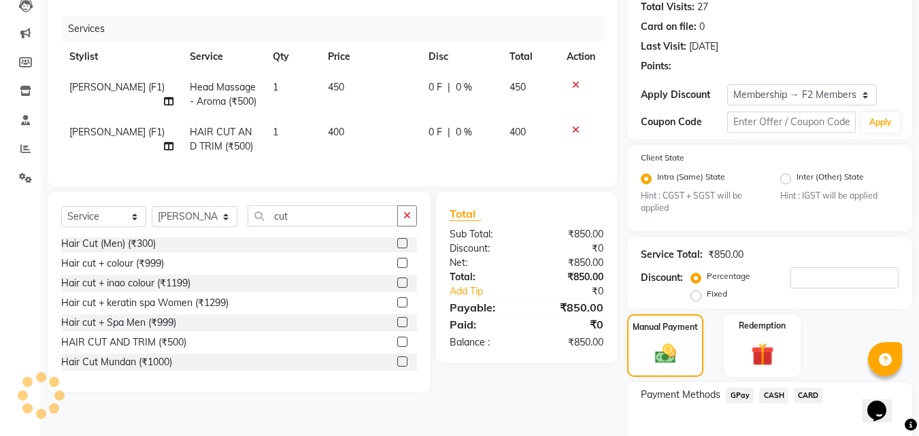
click at [736, 402] on span "GPay" at bounding box center [740, 396] width 28 height 16
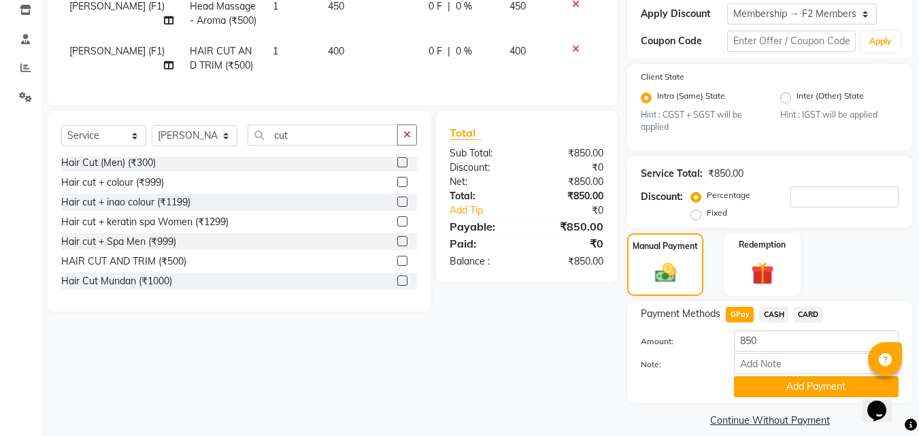
scroll to position [248, 0]
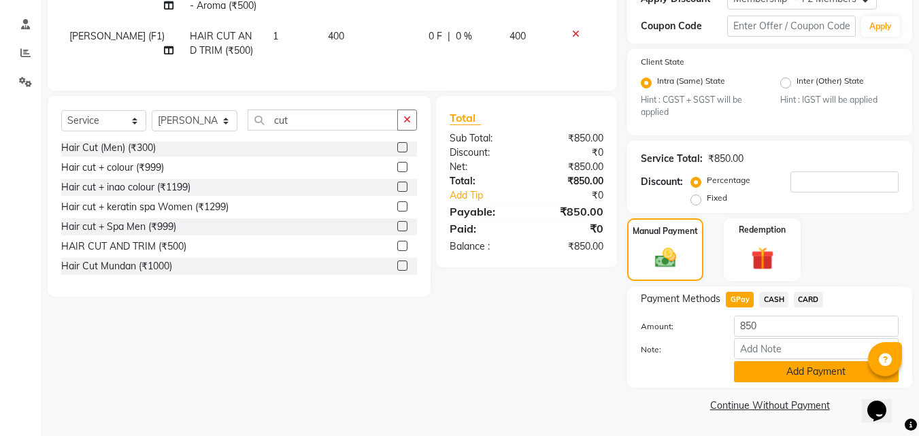
click at [787, 373] on button "Add Payment" at bounding box center [816, 371] width 165 height 21
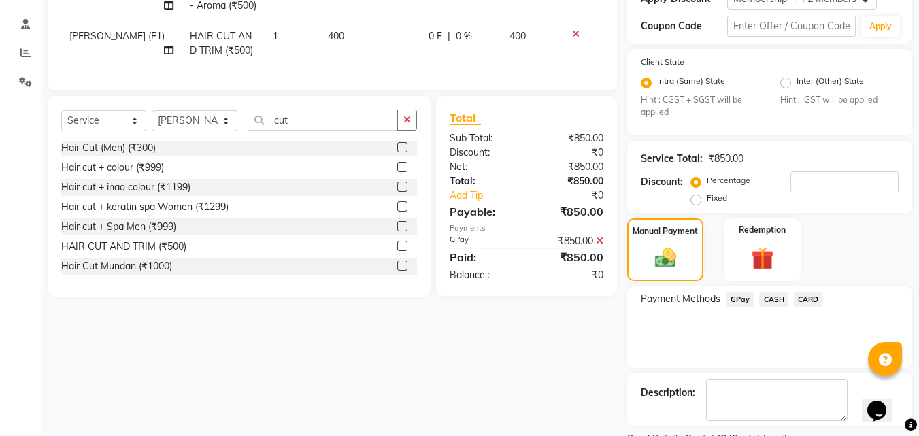
scroll to position [306, 0]
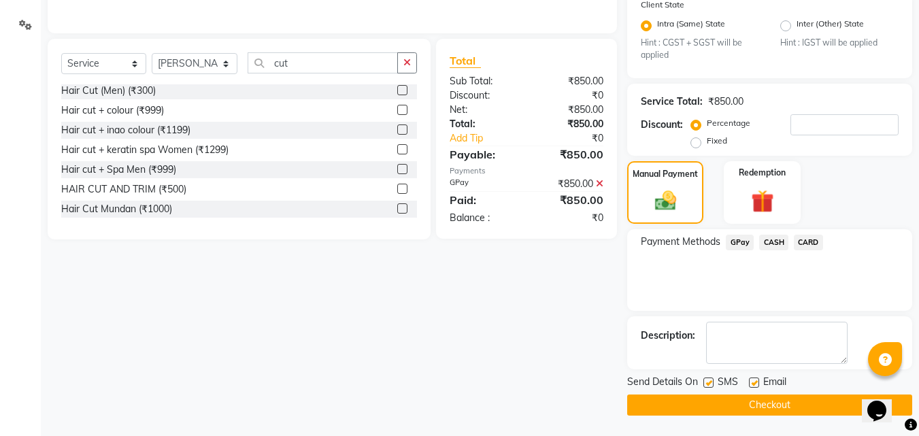
click at [707, 380] on label at bounding box center [709, 383] width 10 height 10
click at [707, 380] on input "checkbox" at bounding box center [708, 383] width 9 height 9
checkbox input "false"
click at [698, 404] on button "Checkout" at bounding box center [769, 405] width 285 height 21
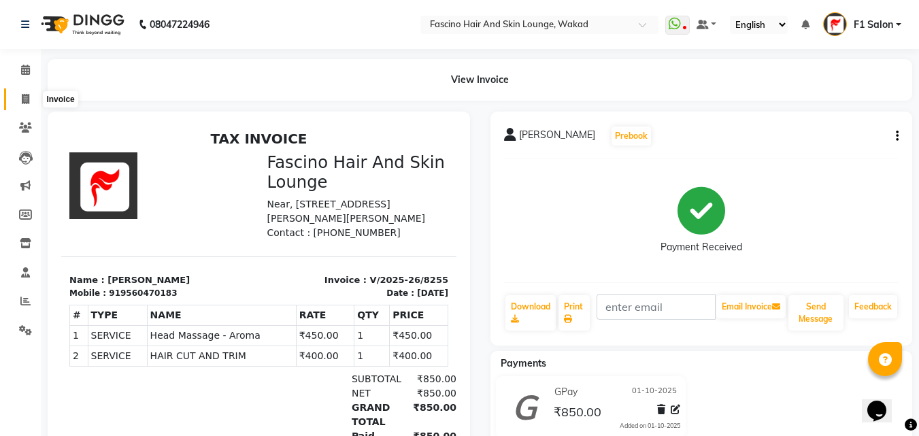
click at [27, 95] on icon at bounding box center [25, 99] width 7 height 10
select select "service"
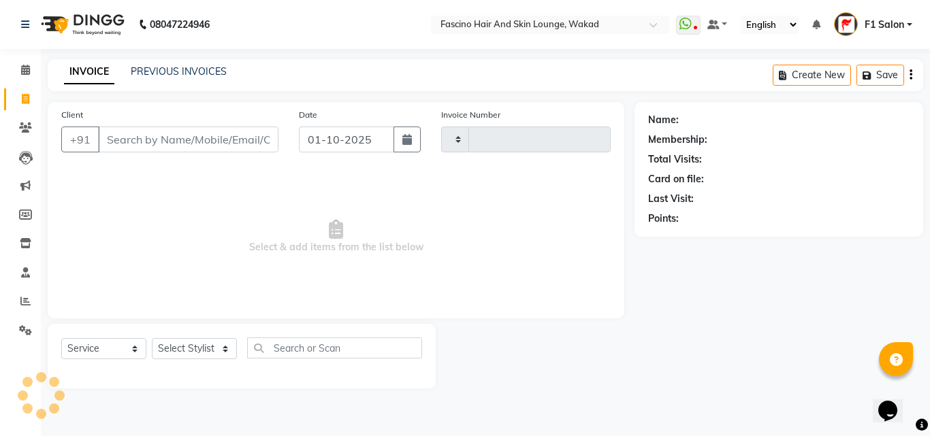
type input "8256"
select select "126"
click at [174, 147] on input "Client" at bounding box center [188, 140] width 180 height 26
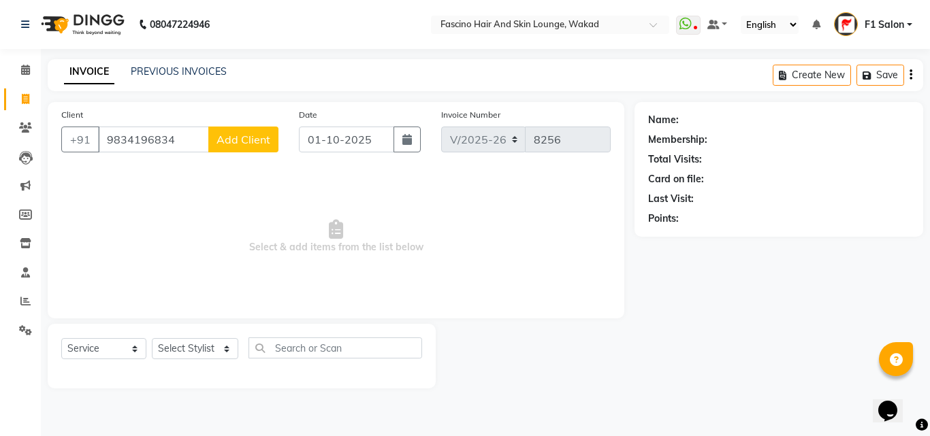
type input "9834196834"
click at [231, 147] on button "Add Client" at bounding box center [243, 140] width 70 height 26
select select "22"
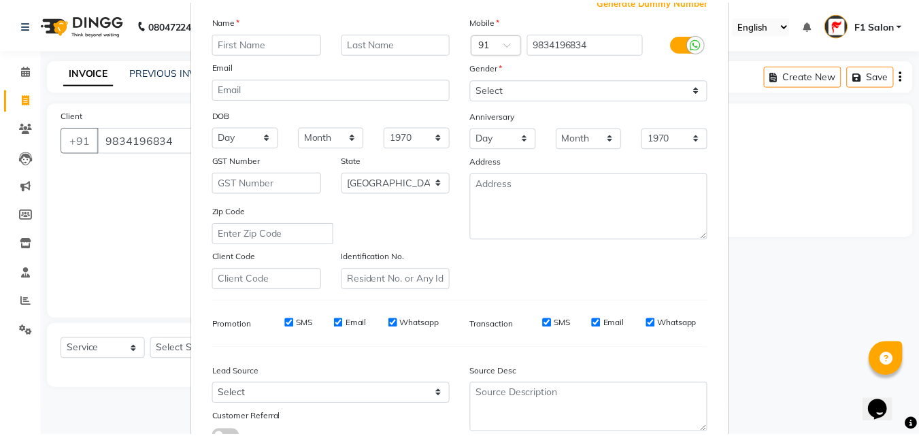
scroll to position [192, 0]
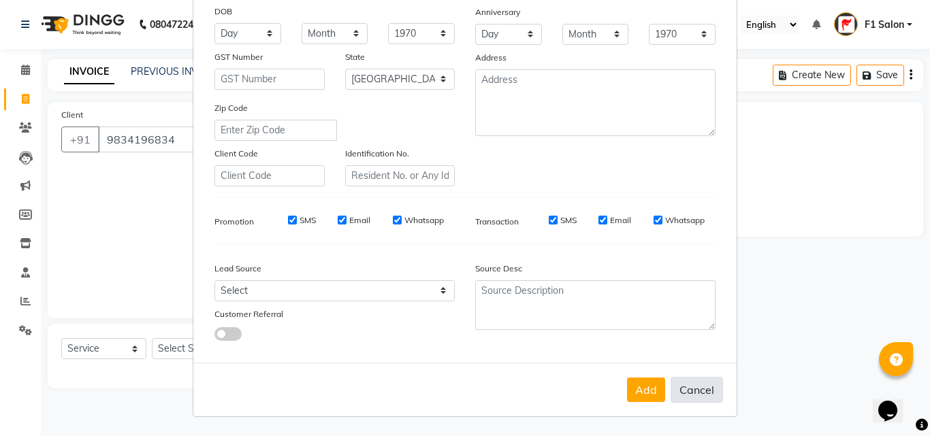
click at [685, 390] on button "Cancel" at bounding box center [696, 390] width 52 height 26
select select
select select "null"
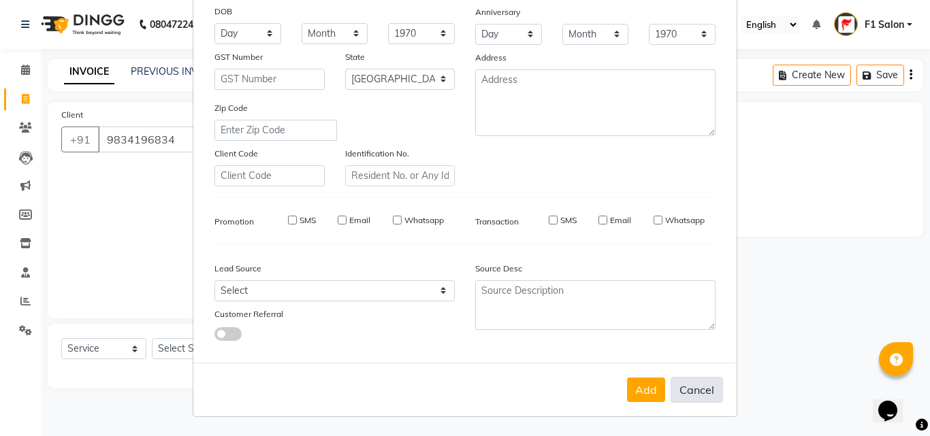
select select
checkbox input "false"
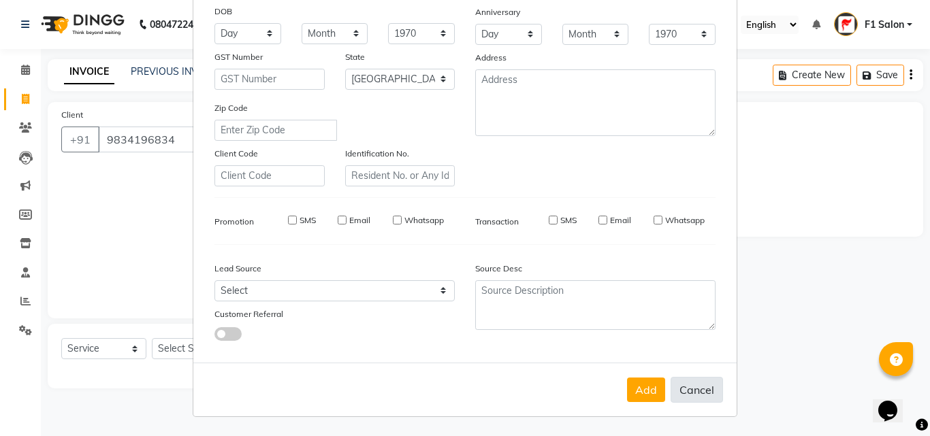
checkbox input "false"
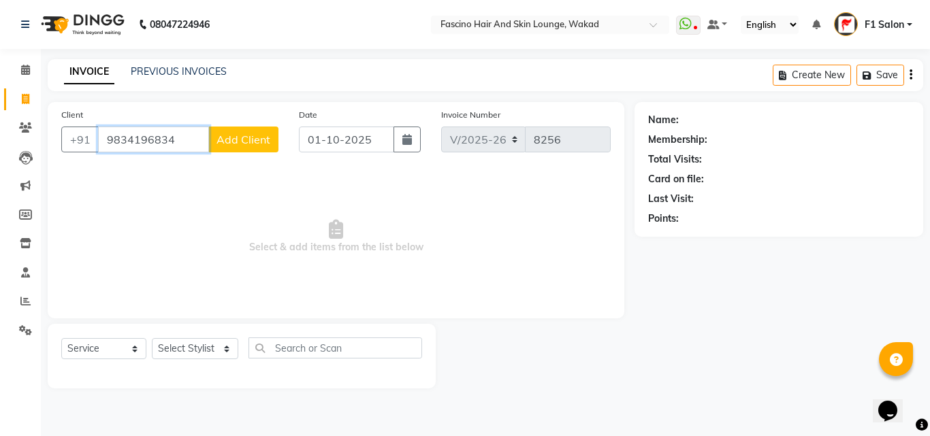
click at [174, 141] on input "9834196834" at bounding box center [153, 140] width 111 height 26
click at [159, 168] on span "9970718" at bounding box center [178, 171] width 48 height 14
type input "9970718618"
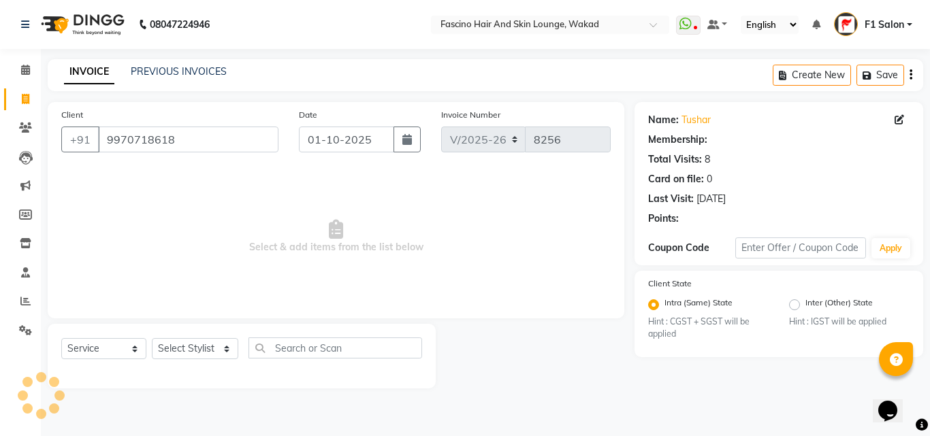
select select "1: Object"
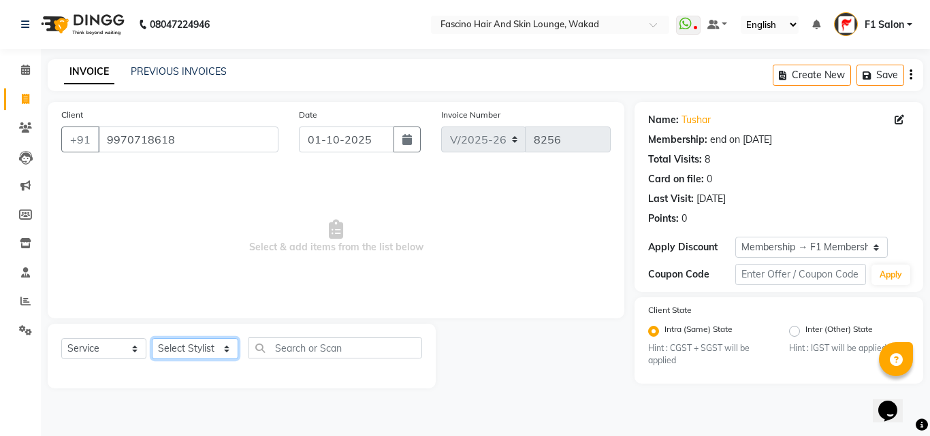
click at [180, 342] on select "Select Stylist 8805000650 Aarohi Chimu [PERSON_NAME] jh F1 Salon Ganesh F1 Gopa…" at bounding box center [195, 348] width 86 height 21
select select "15980"
click at [152, 338] on select "Select Stylist 8805000650 Aarohi Chimu [PERSON_NAME] jh F1 Salon Ganesh F1 Gopa…" at bounding box center [195, 348] width 86 height 21
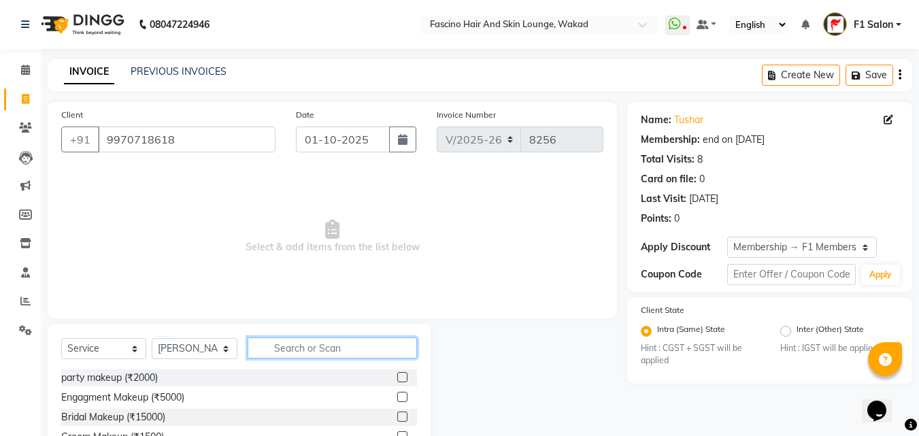
click at [280, 352] on input "text" at bounding box center [332, 348] width 169 height 21
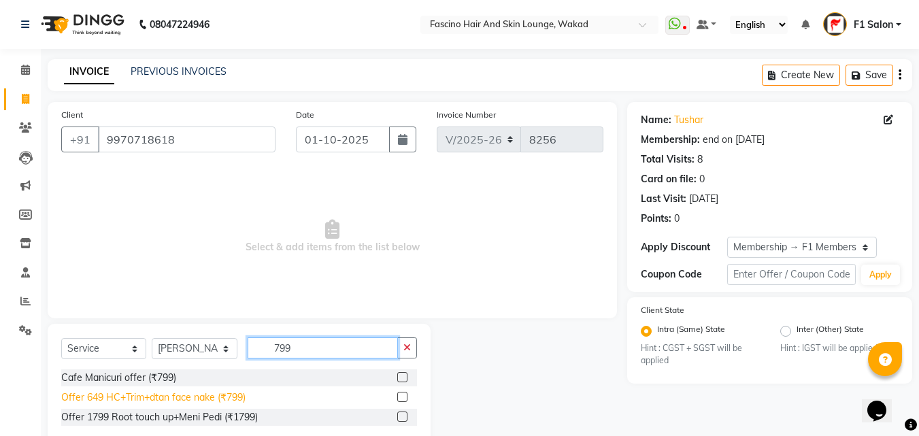
type input "799"
click at [187, 399] on div "Offer 649 HC+Trim+dtan face nake (₹799)" at bounding box center [153, 398] width 184 height 14
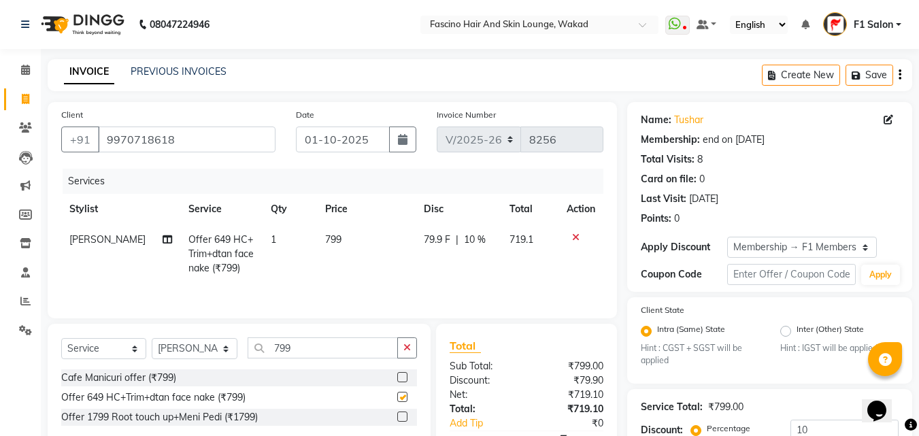
checkbox input "false"
click at [354, 235] on td "799" at bounding box center [366, 254] width 99 height 59
select select "15980"
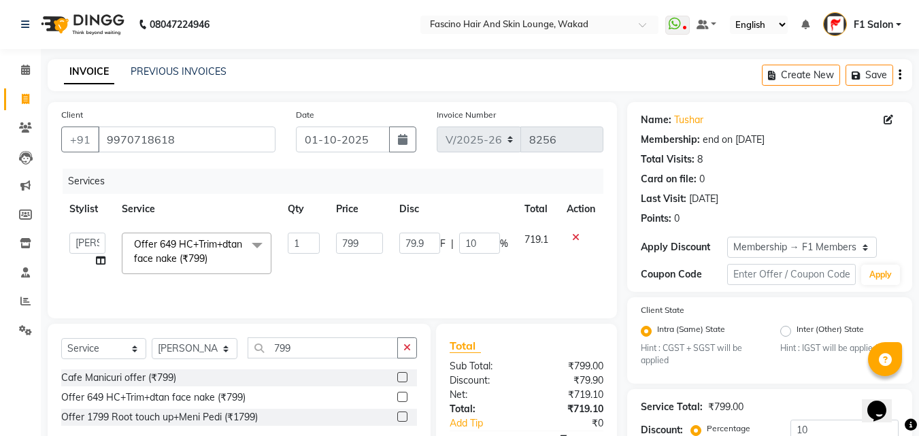
click at [354, 235] on input "799" at bounding box center [359, 243] width 47 height 21
type input "1000"
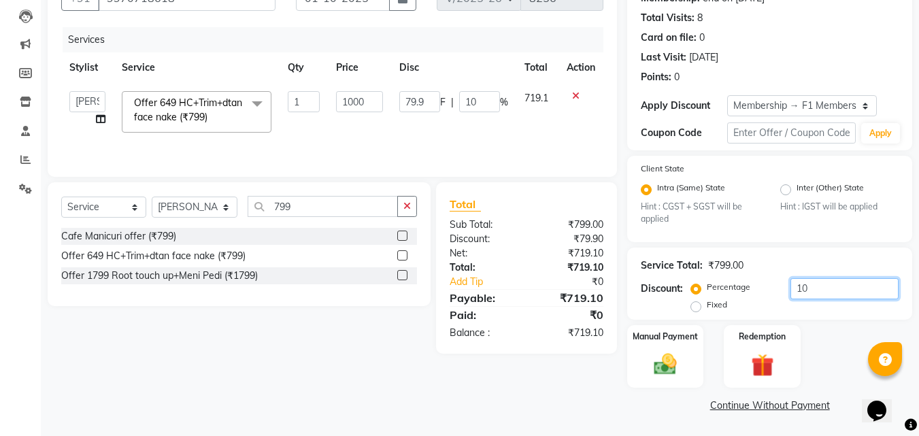
click at [823, 290] on input "10" at bounding box center [845, 288] width 108 height 21
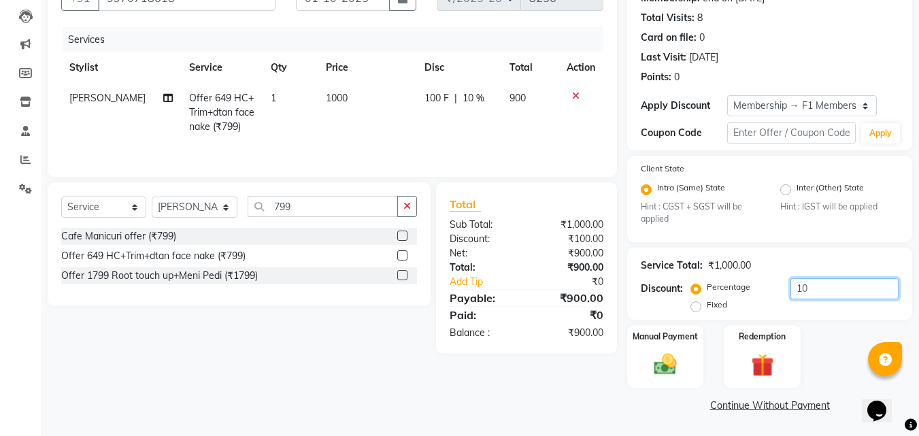
type input "1"
click at [678, 363] on img at bounding box center [666, 364] width 38 height 27
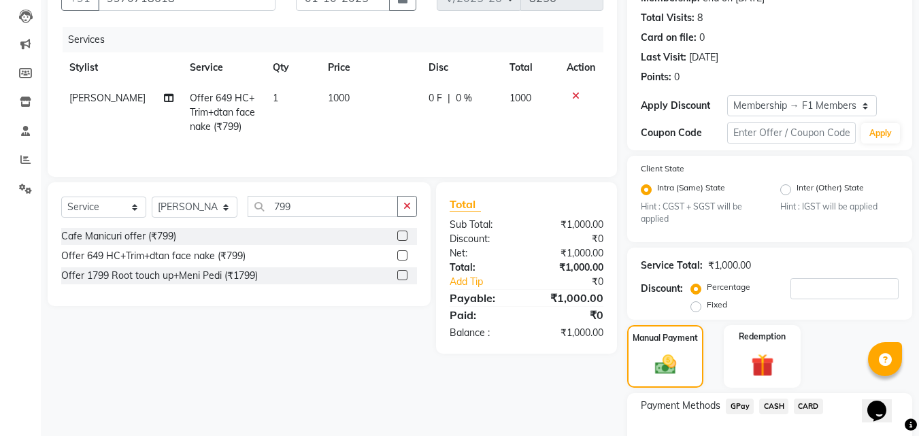
scroll to position [210, 0]
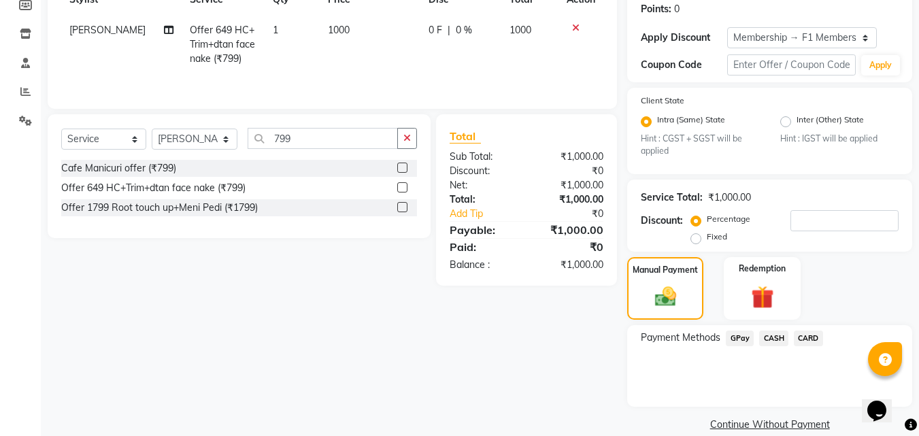
click at [745, 340] on span "GPay" at bounding box center [740, 339] width 28 height 16
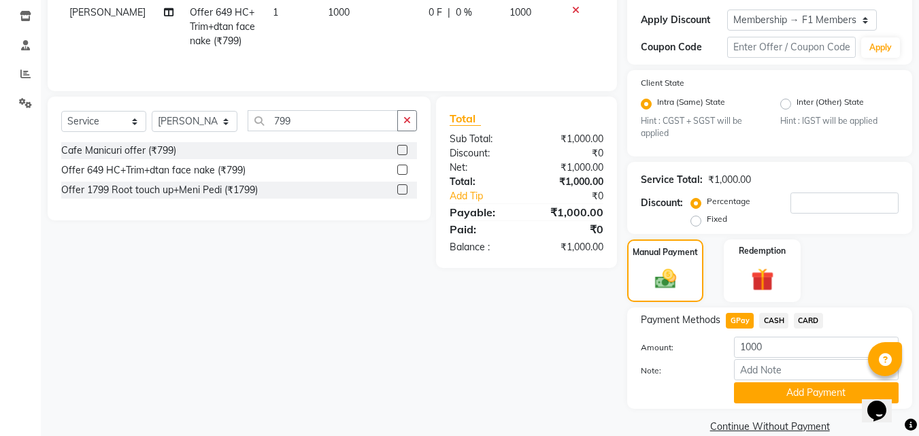
scroll to position [248, 0]
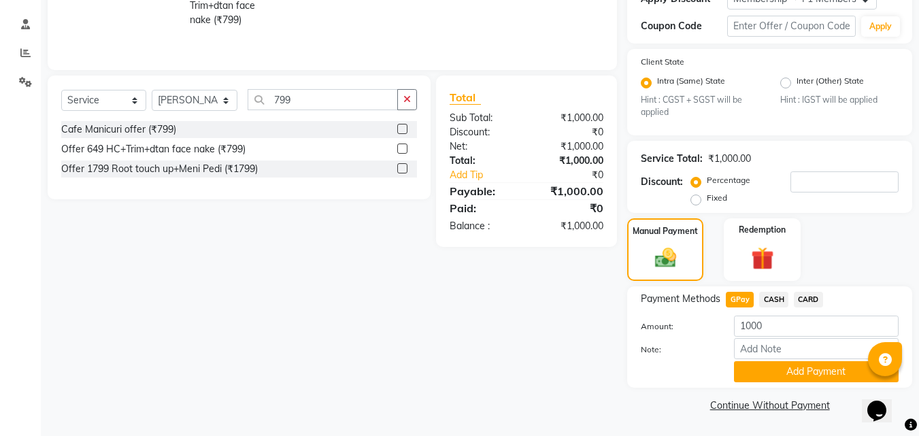
click at [778, 299] on span "CASH" at bounding box center [773, 300] width 29 height 16
click at [772, 370] on button "Add Payment" at bounding box center [816, 371] width 165 height 21
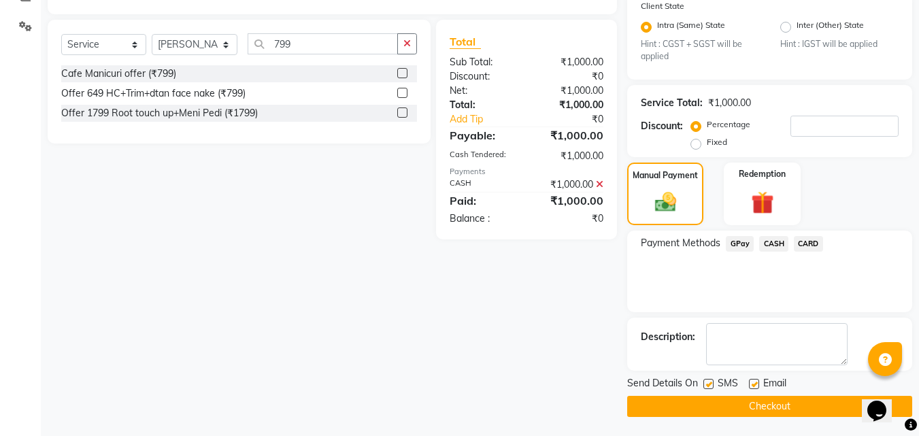
scroll to position [306, 0]
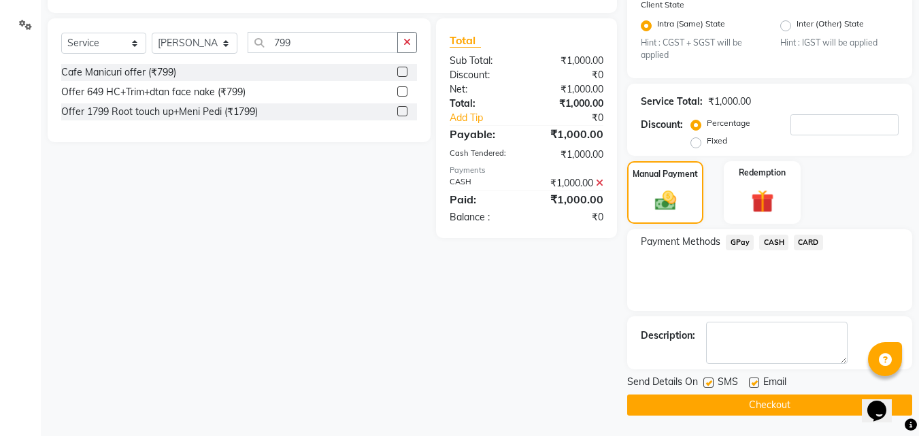
click at [706, 381] on label at bounding box center [709, 383] width 10 height 10
click at [706, 381] on input "checkbox" at bounding box center [708, 383] width 9 height 9
checkbox input "false"
drag, startPoint x: 710, startPoint y: 402, endPoint x: 690, endPoint y: 407, distance: 21.0
click at [709, 404] on button "Checkout" at bounding box center [769, 405] width 285 height 21
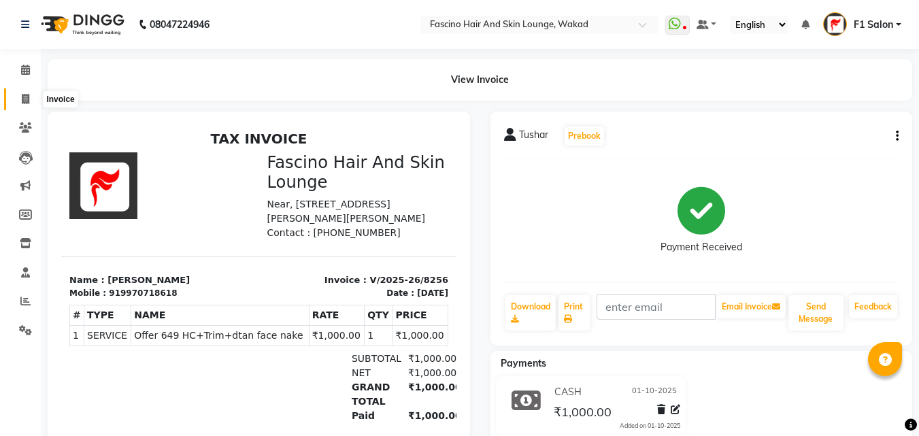
click at [14, 97] on span at bounding box center [26, 100] width 24 height 16
select select "service"
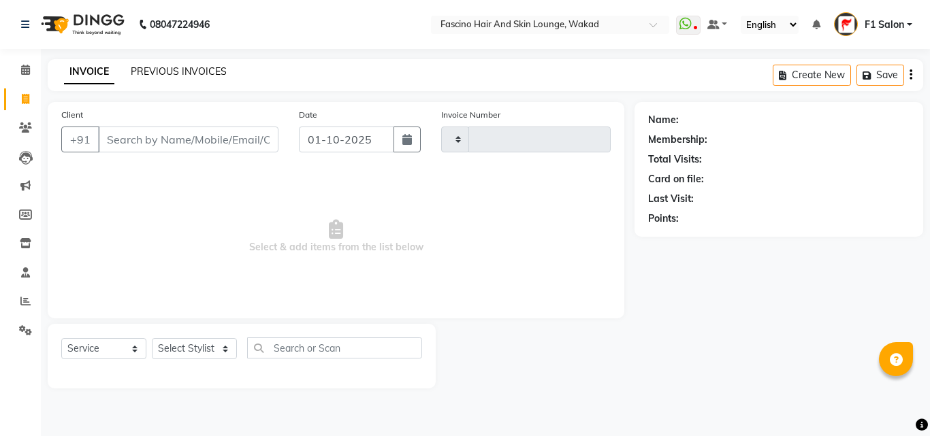
click at [171, 72] on link "PREVIOUS INVOICES" at bounding box center [179, 71] width 96 height 12
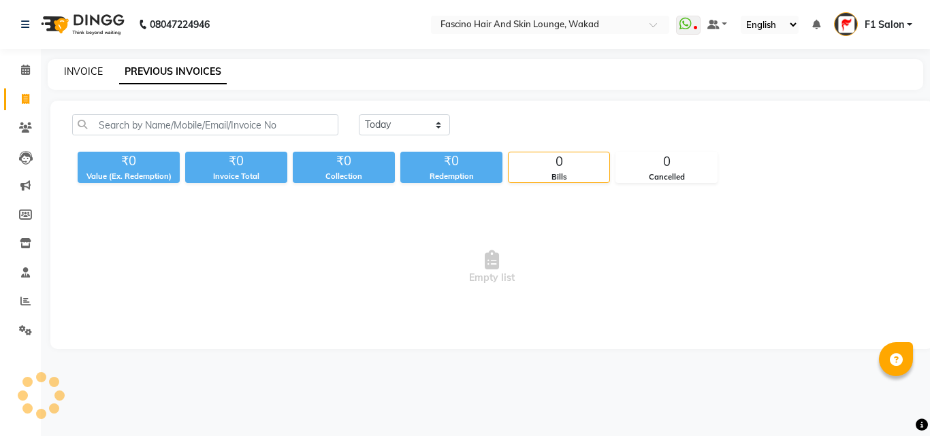
click at [76, 75] on link "INVOICE" at bounding box center [83, 71] width 39 height 12
select select "service"
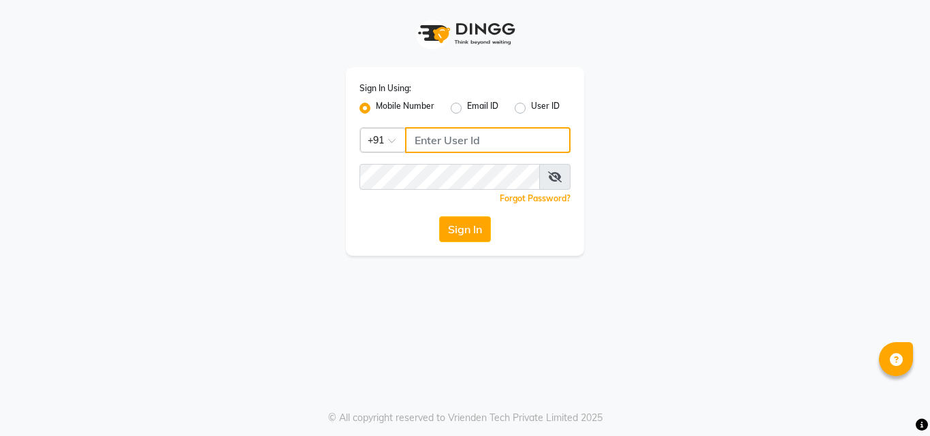
click at [440, 152] on input "Username" at bounding box center [487, 140] width 165 height 26
type input "8805000657"
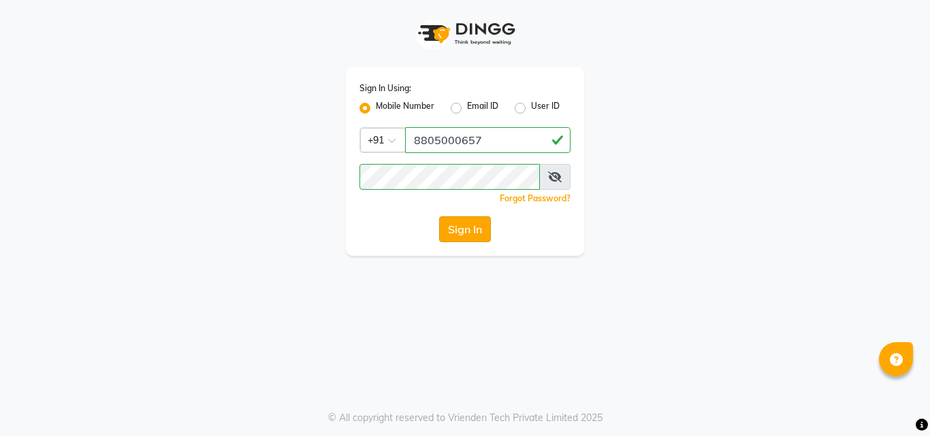
click at [449, 227] on button "Sign In" at bounding box center [465, 229] width 52 height 26
click at [455, 220] on button "Sign In" at bounding box center [465, 229] width 52 height 26
click at [455, 228] on button "Sign In" at bounding box center [465, 229] width 52 height 26
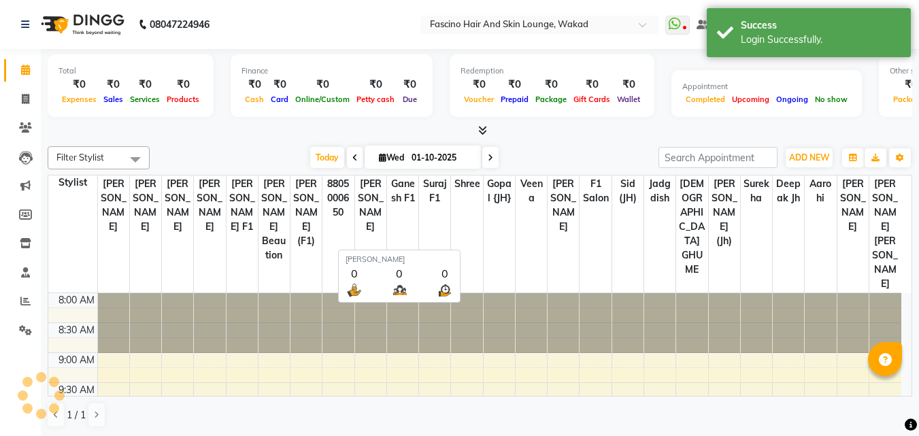
scroll to position [659, 0]
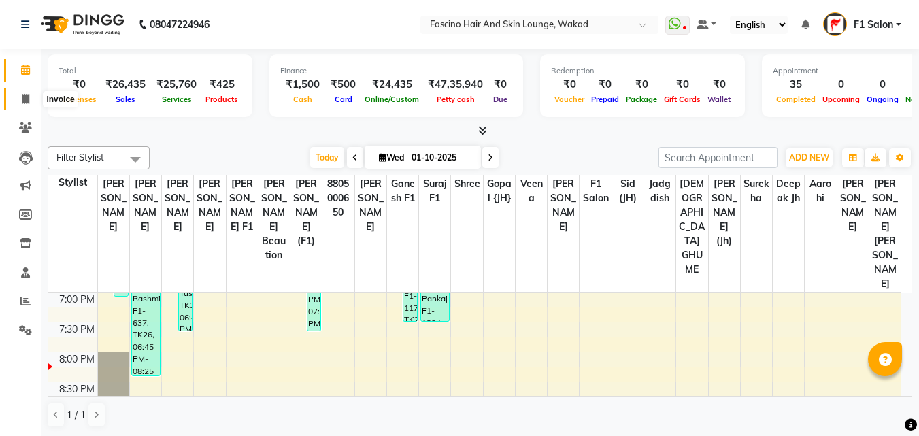
click at [25, 93] on span at bounding box center [26, 100] width 24 height 16
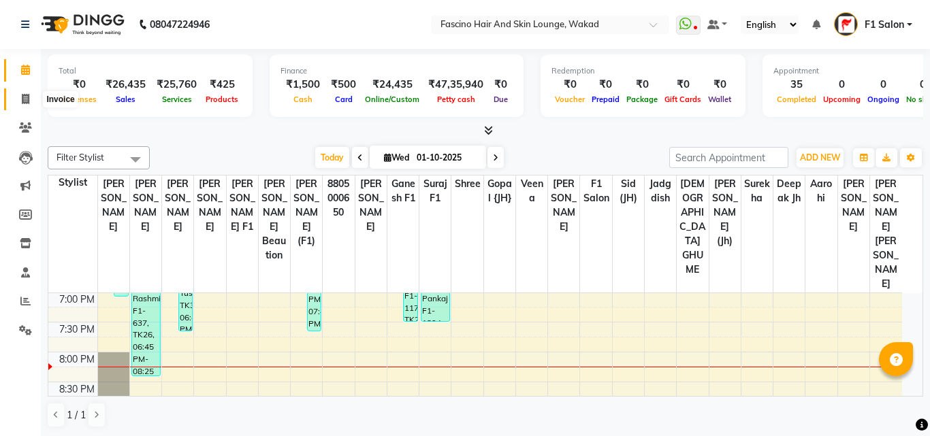
select select "service"
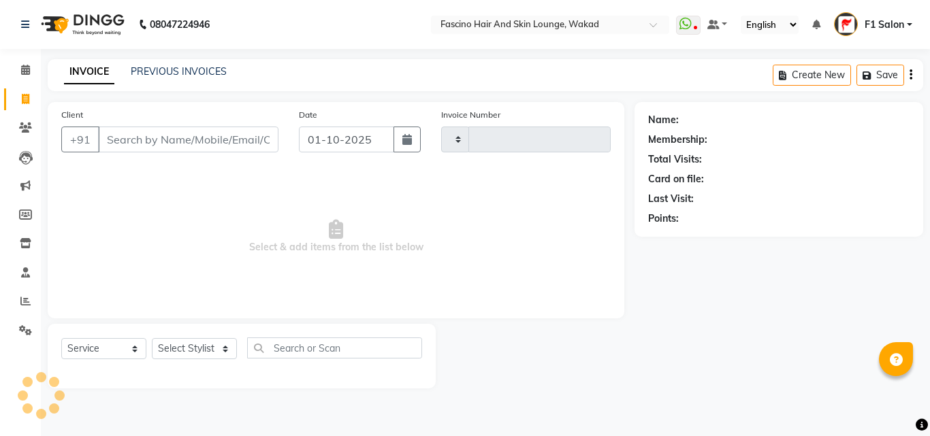
type input "8257"
select select "126"
click at [164, 149] on input "Client" at bounding box center [188, 140] width 180 height 26
click at [148, 143] on input "Client" at bounding box center [188, 140] width 180 height 26
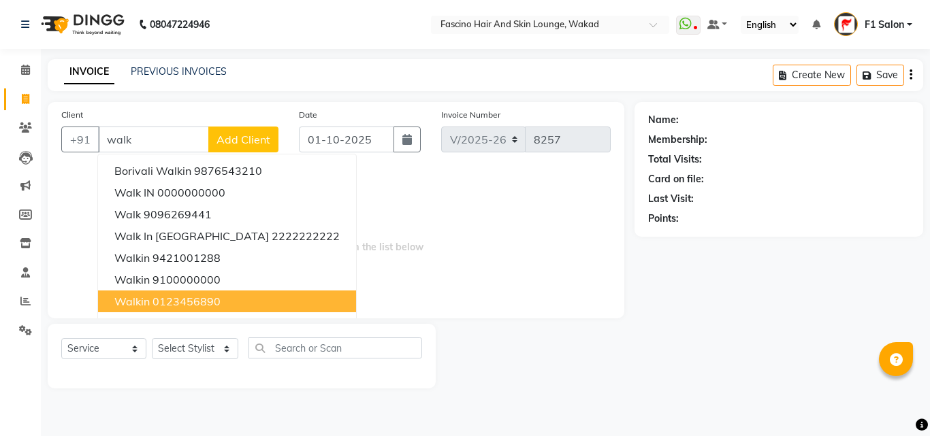
click at [135, 301] on span "walkin" at bounding box center [131, 302] width 35 height 14
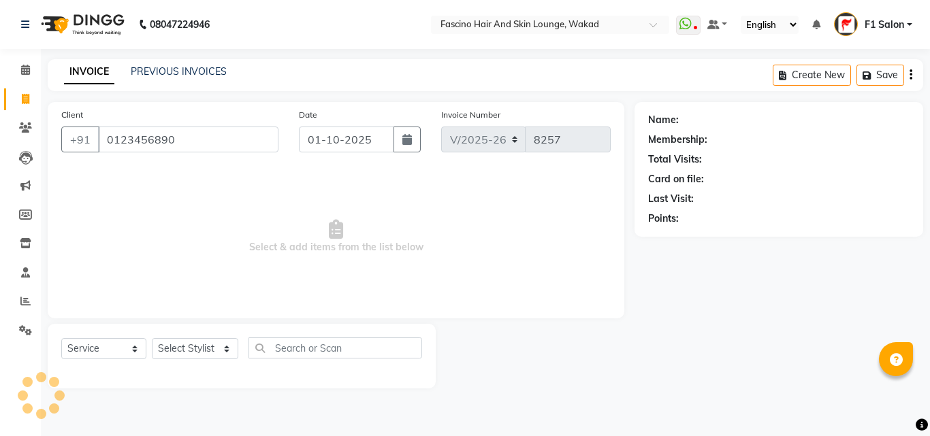
type input "0123456890"
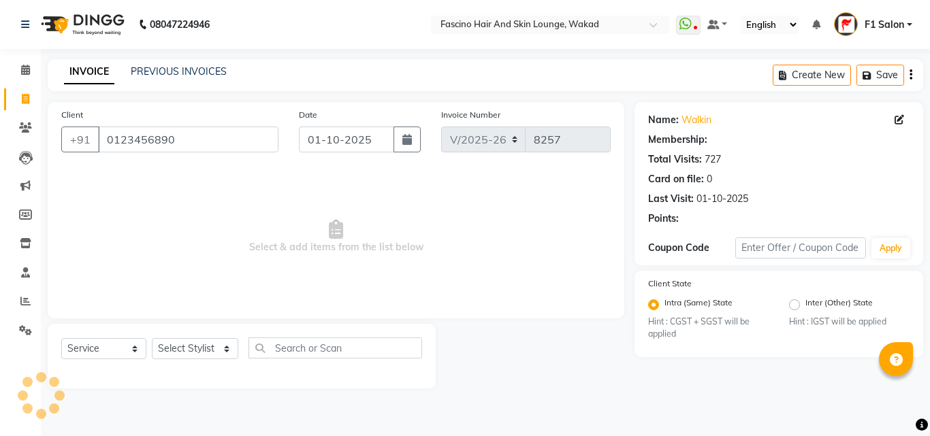
select select "1: Object"
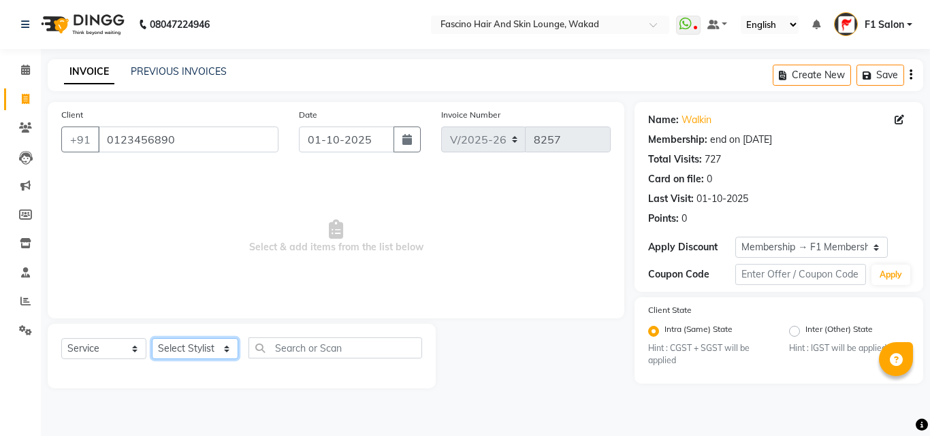
click at [175, 343] on select "Select Stylist 8805000650 Aarohi Chimu [PERSON_NAME] jh F1 Salon Ganesh F1 Gopa…" at bounding box center [195, 348] width 86 height 21
select select "3906"
click at [152, 338] on select "Select Stylist 8805000650 Aarohi Chimu [PERSON_NAME] jh F1 Salon Ganesh F1 Gopa…" at bounding box center [195, 348] width 86 height 21
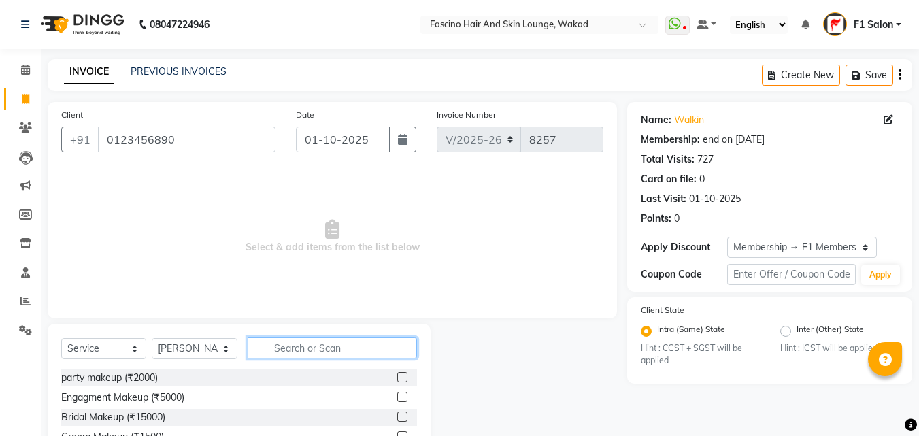
click at [314, 348] on input "text" at bounding box center [332, 348] width 169 height 21
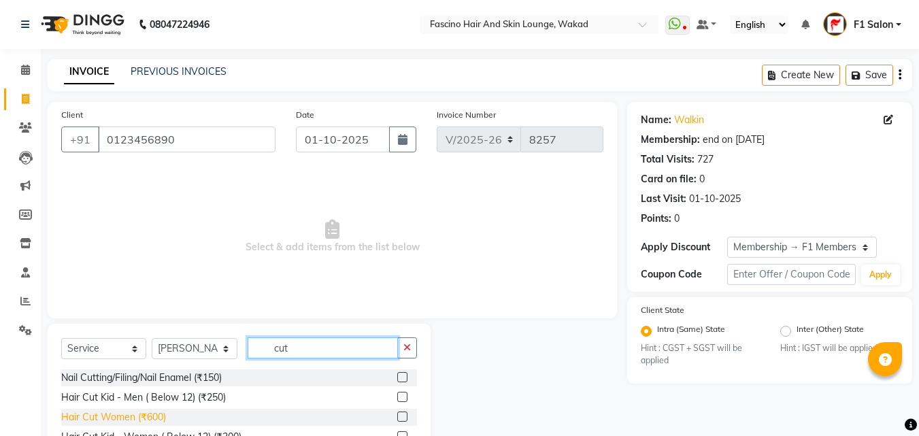
type input "cut"
click at [151, 420] on div "Hair Cut Women (₹600)" at bounding box center [113, 417] width 105 height 14
checkbox input "false"
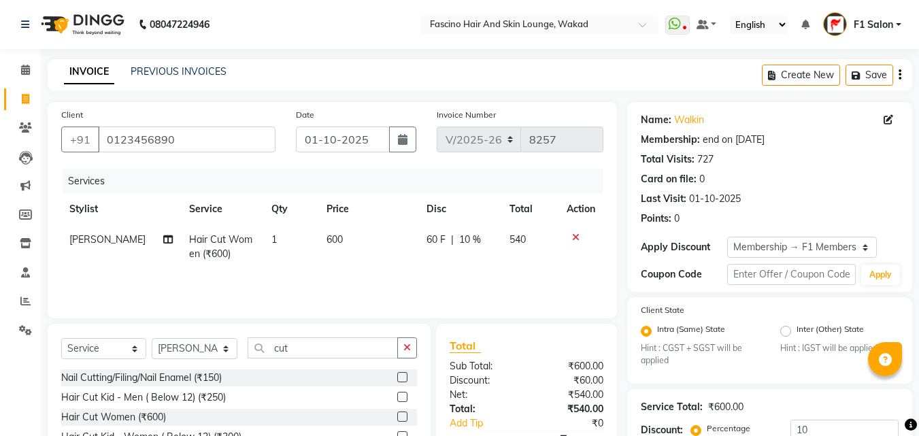
scroll to position [142, 0]
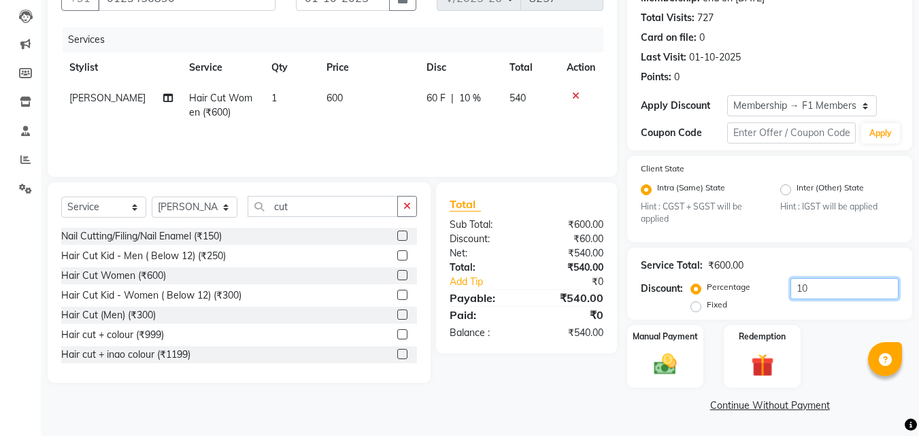
click at [813, 292] on input "10" at bounding box center [845, 288] width 108 height 21
type input "1"
click at [674, 351] on img at bounding box center [666, 364] width 38 height 27
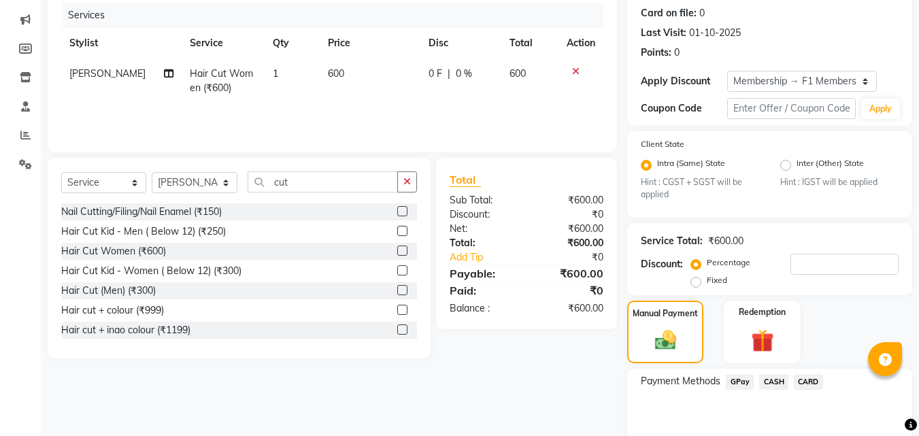
scroll to position [229, 0]
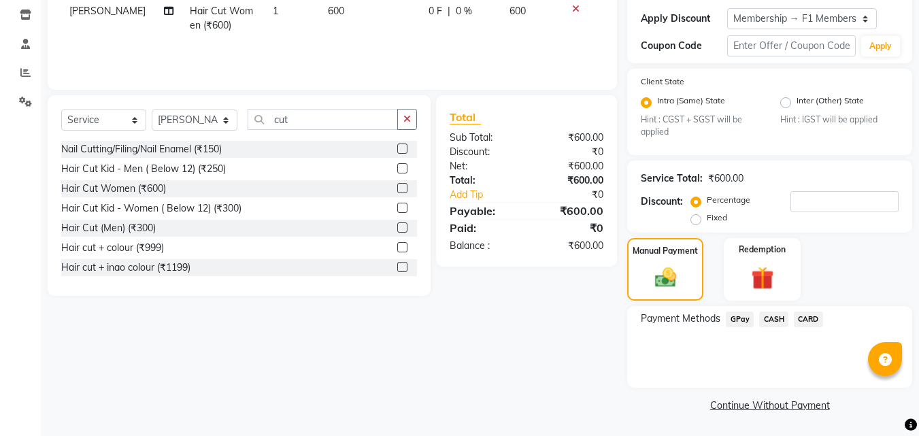
click at [733, 316] on span "GPay" at bounding box center [740, 320] width 28 height 16
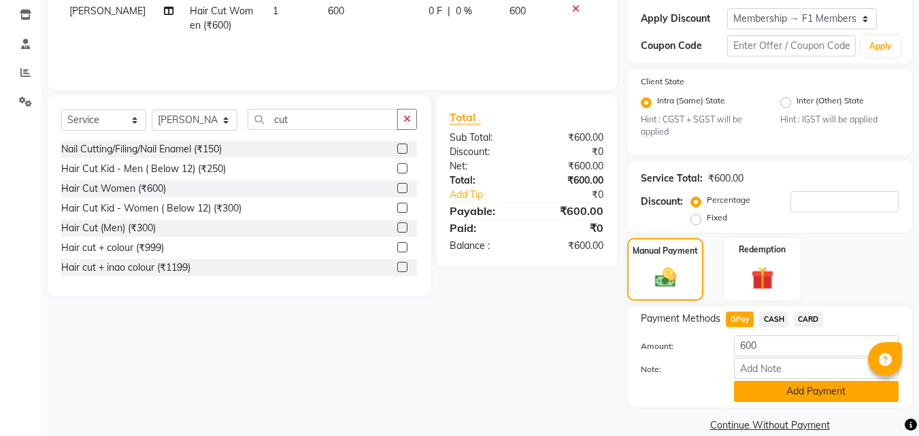
click at [749, 385] on button "Add Payment" at bounding box center [816, 391] width 165 height 21
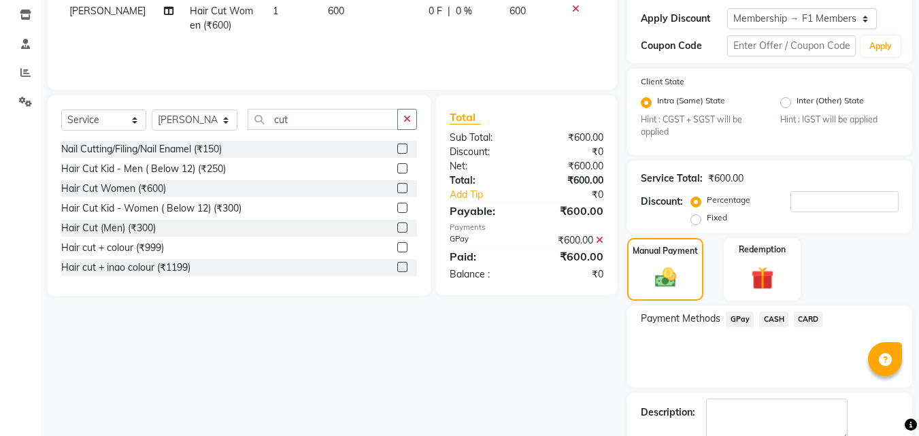
scroll to position [306, 0]
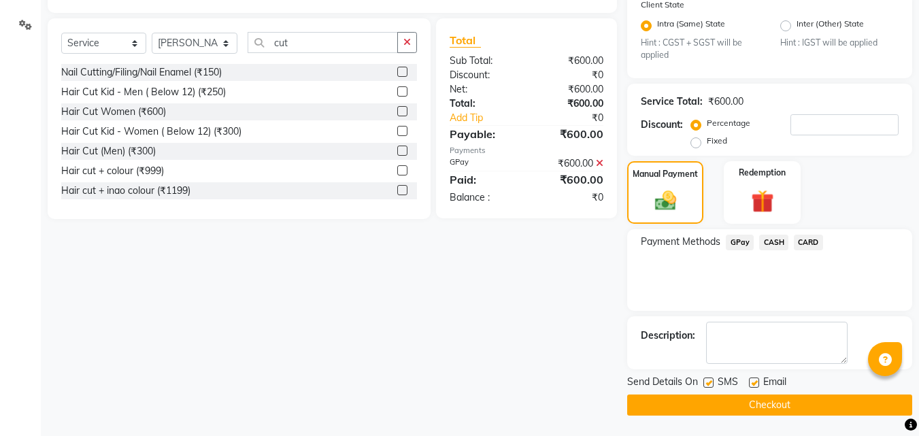
click at [713, 383] on label at bounding box center [709, 383] width 10 height 10
click at [713, 383] on input "checkbox" at bounding box center [708, 383] width 9 height 9
checkbox input "false"
click at [709, 404] on button "Checkout" at bounding box center [769, 405] width 285 height 21
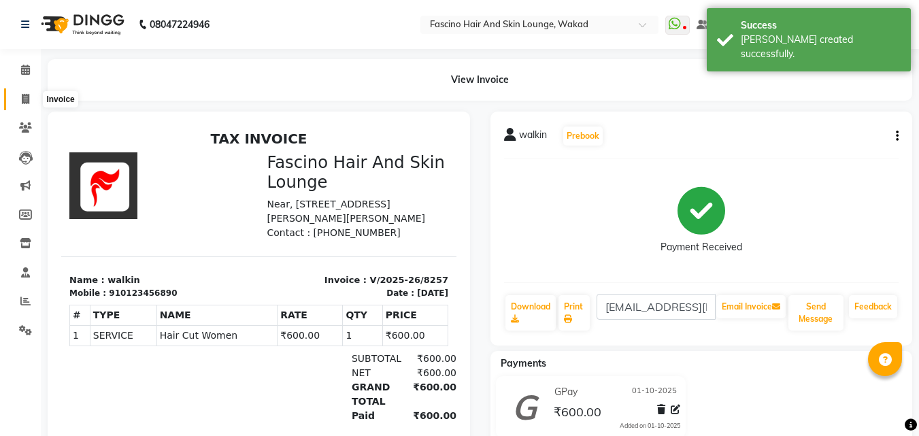
click at [23, 101] on icon at bounding box center [25, 99] width 7 height 10
select select "126"
select select "service"
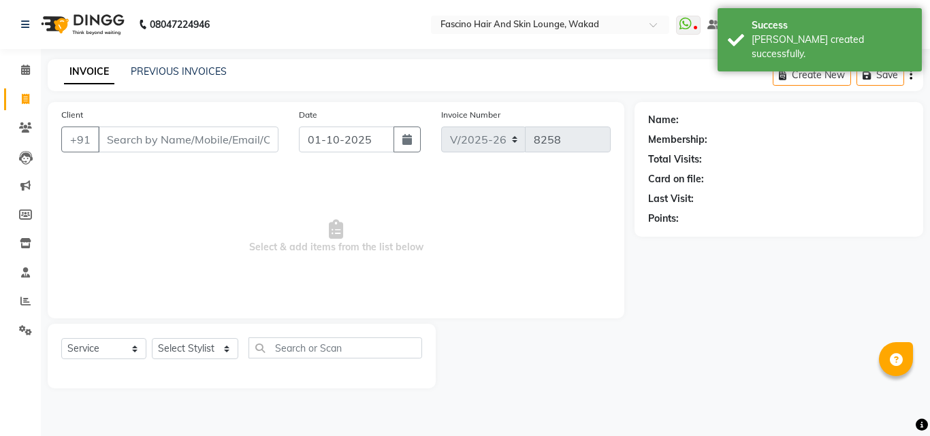
click at [124, 144] on input "Client" at bounding box center [188, 140] width 180 height 26
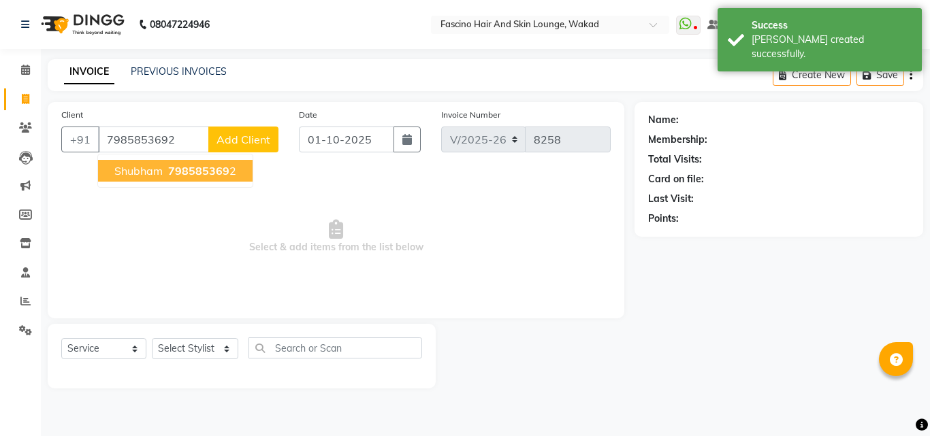
type input "7985853692"
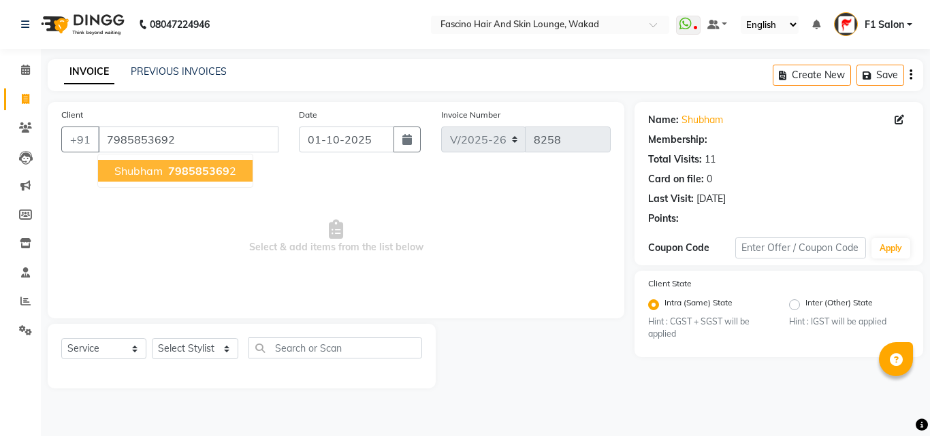
select select "1: Object"
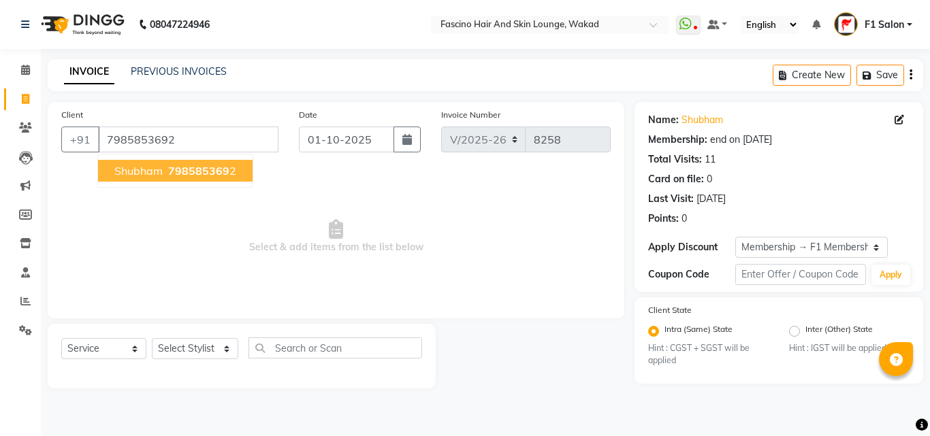
click at [137, 170] on span "Shubham" at bounding box center [138, 171] width 48 height 14
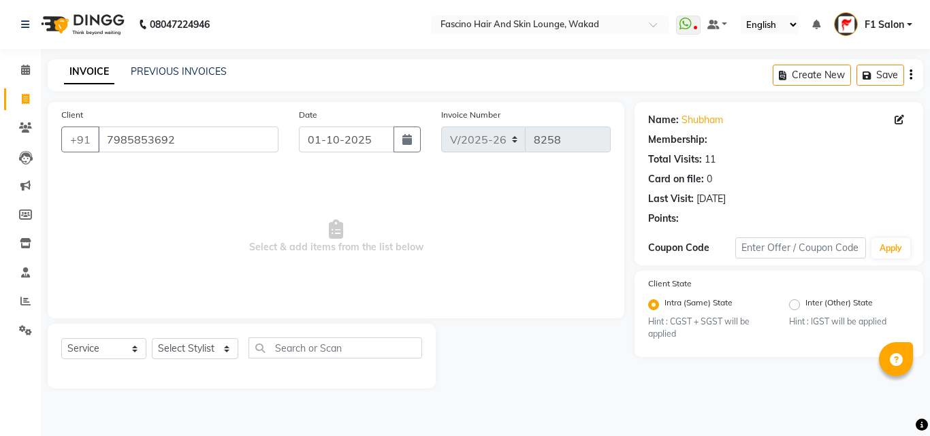
select select "1: Object"
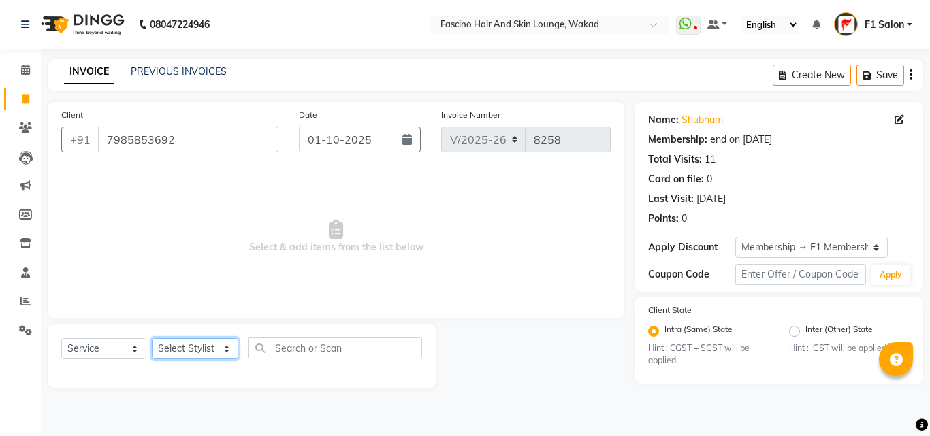
click at [179, 351] on select "Select Stylist 8805000650 Aarohi Chimu [PERSON_NAME] jh F1 Salon Ganesh F1 Gopa…" at bounding box center [195, 348] width 86 height 21
select select "32272"
click at [152, 338] on select "Select Stylist 8805000650 Aarohi Chimu [PERSON_NAME] jh F1 Salon Ganesh F1 Gopa…" at bounding box center [195, 348] width 86 height 21
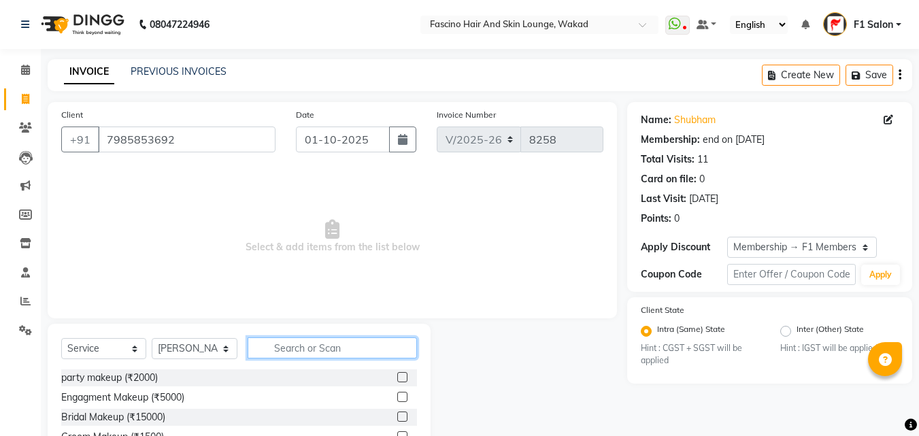
click at [282, 343] on input "text" at bounding box center [332, 348] width 169 height 21
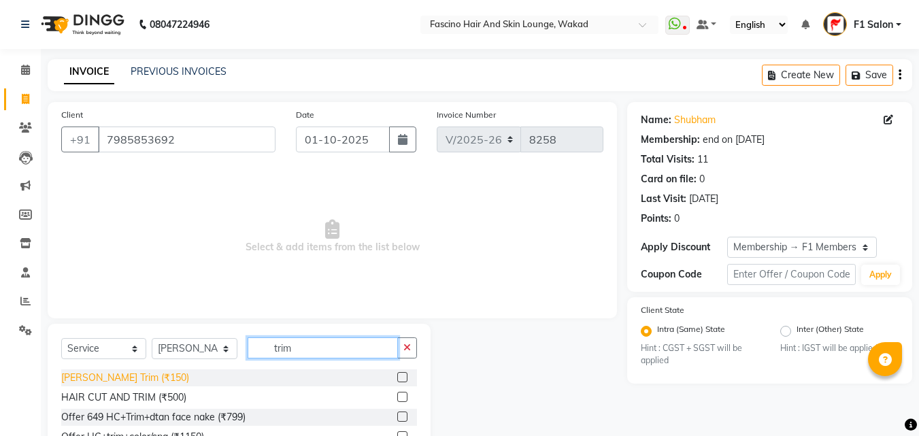
type input "trim"
click at [124, 376] on div "[PERSON_NAME] Trim (₹150)" at bounding box center [125, 378] width 128 height 14
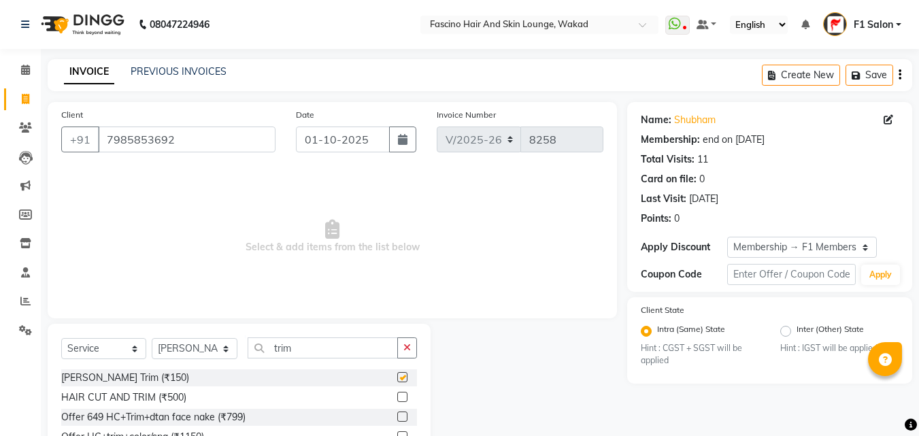
checkbox input "false"
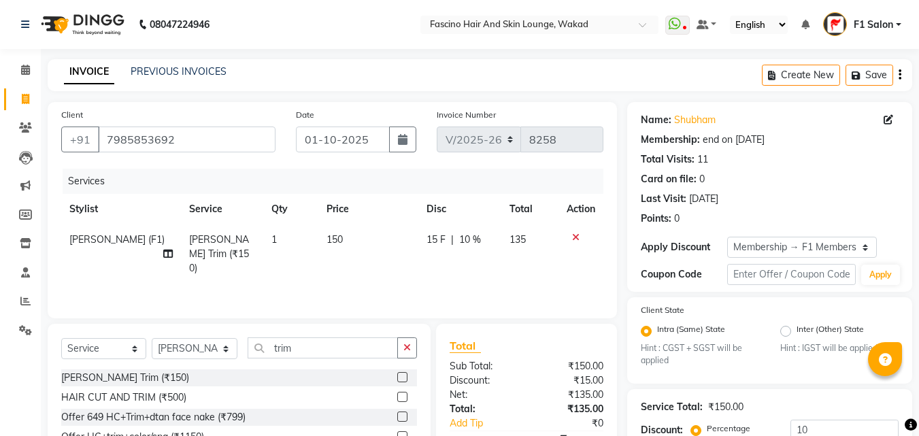
scroll to position [142, 0]
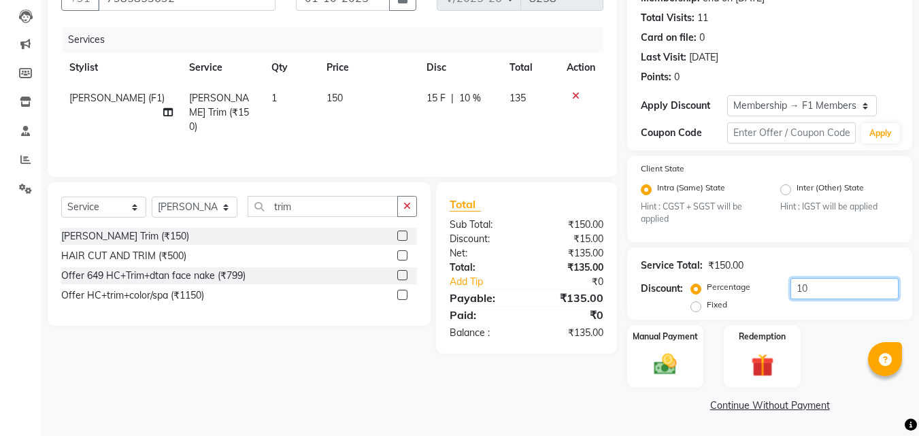
click at [810, 287] on input "10" at bounding box center [845, 288] width 108 height 21
type input "1"
click at [662, 361] on img at bounding box center [666, 364] width 38 height 27
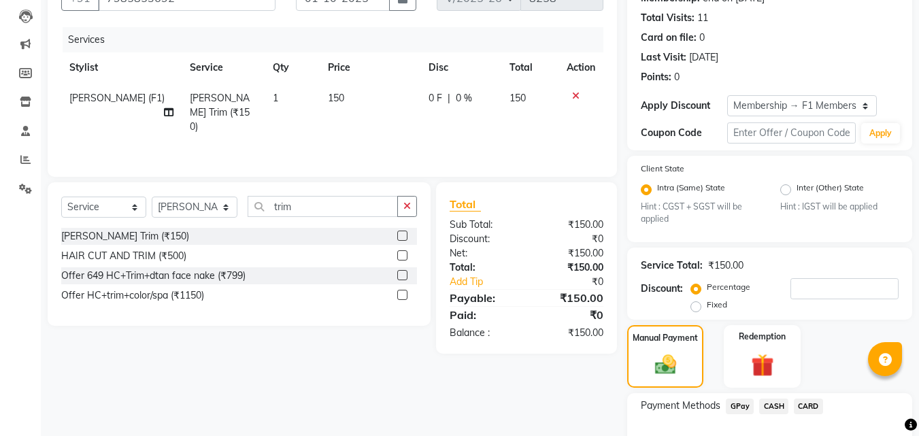
click at [736, 411] on span "GPay" at bounding box center [740, 407] width 28 height 16
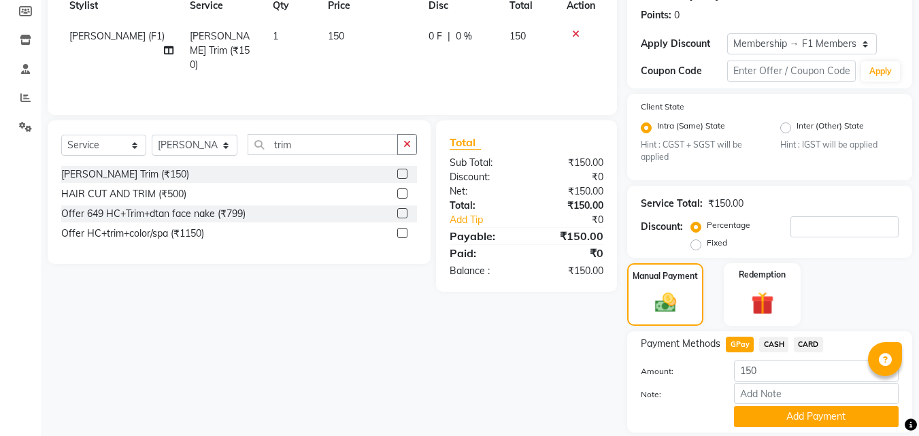
scroll to position [248, 0]
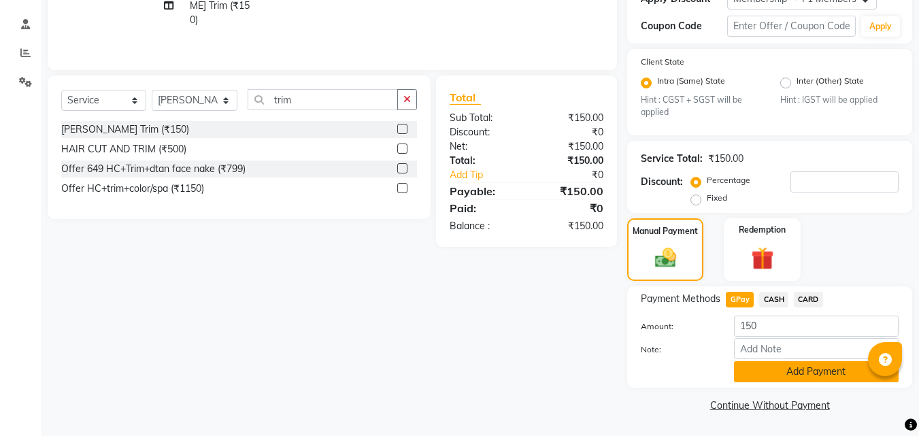
click at [781, 368] on button "Add Payment" at bounding box center [816, 371] width 165 height 21
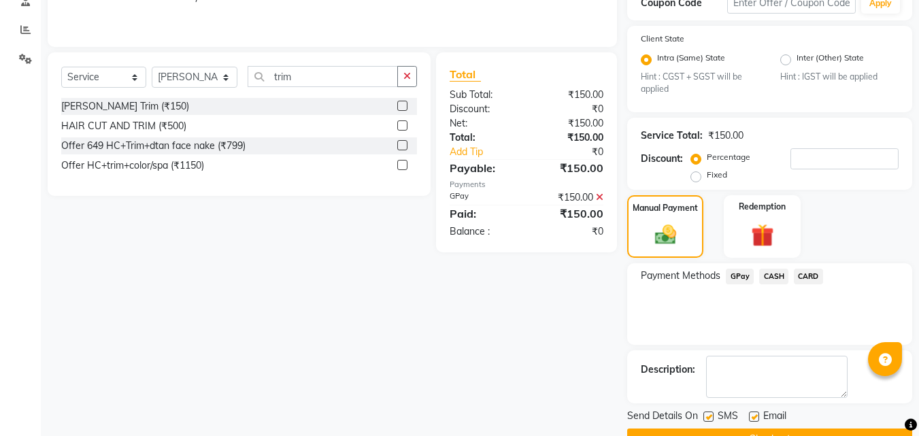
scroll to position [306, 0]
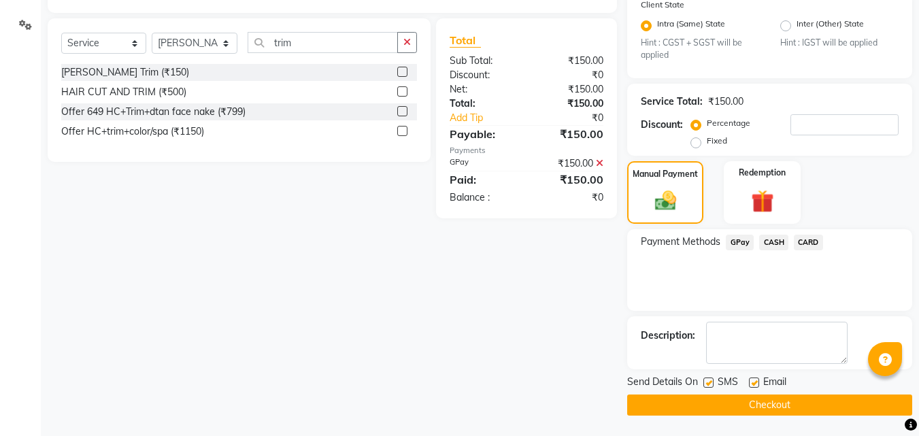
click at [708, 384] on label at bounding box center [709, 383] width 10 height 10
click at [708, 384] on input "checkbox" at bounding box center [708, 383] width 9 height 9
checkbox input "false"
click at [698, 412] on button "Checkout" at bounding box center [769, 405] width 285 height 21
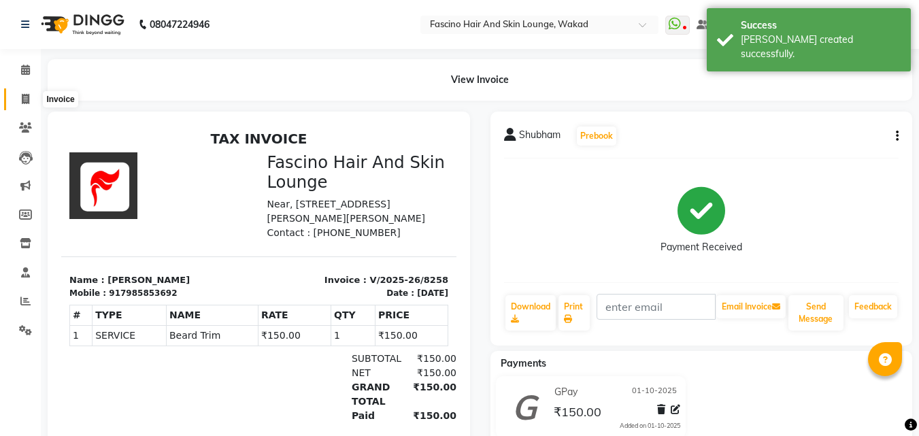
click at [34, 99] on span at bounding box center [26, 100] width 24 height 16
select select "service"
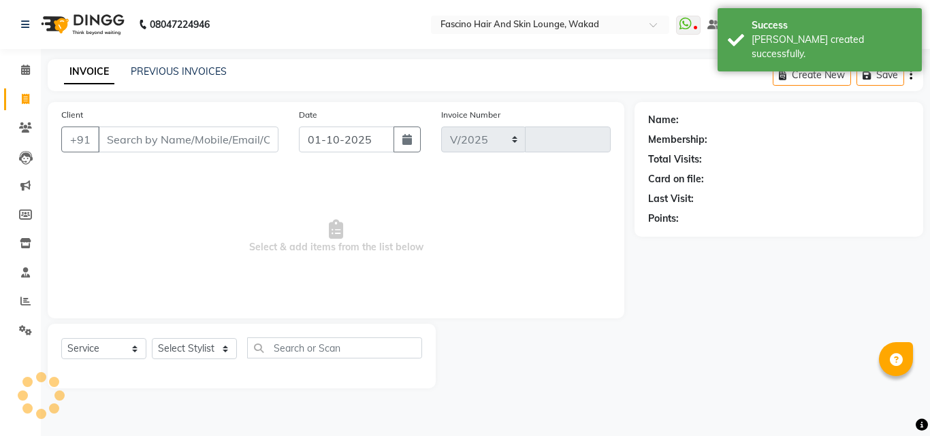
select select "126"
type input "8259"
click at [117, 142] on input "Client" at bounding box center [188, 140] width 180 height 26
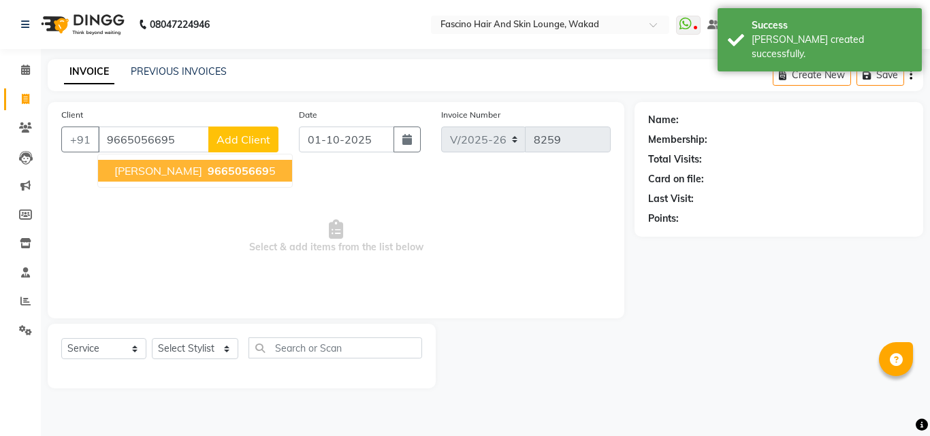
type input "9665056695"
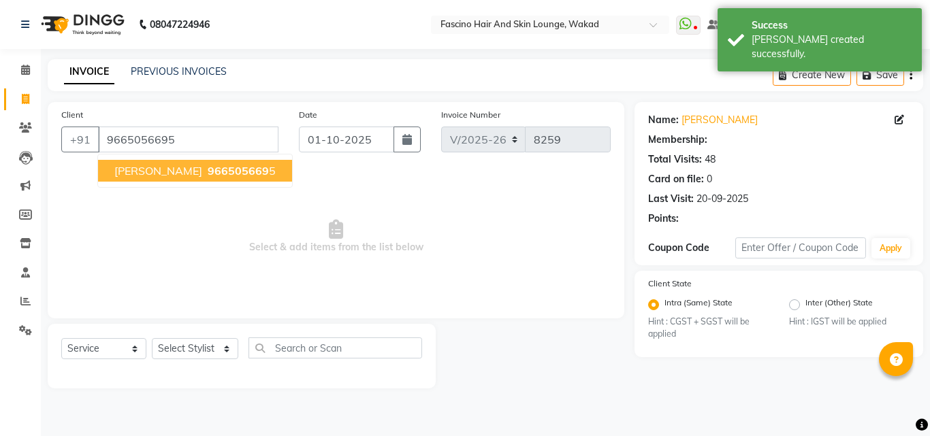
select select "1: Object"
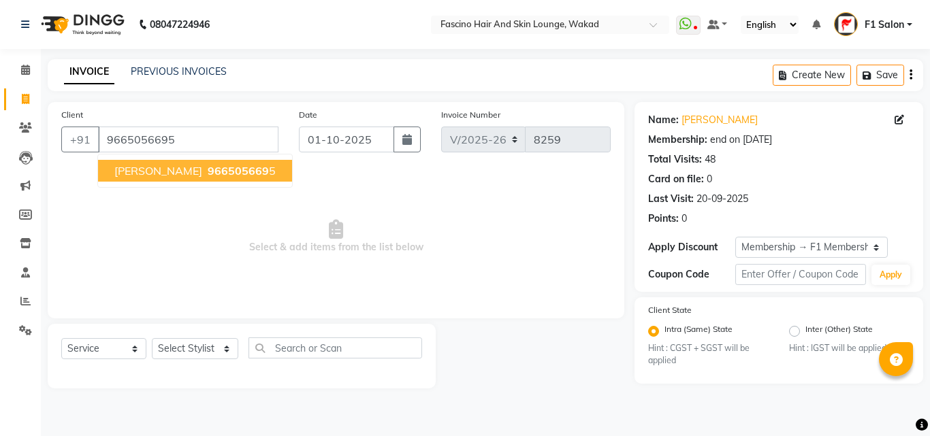
click at [133, 168] on span "pulkit" at bounding box center [158, 171] width 88 height 14
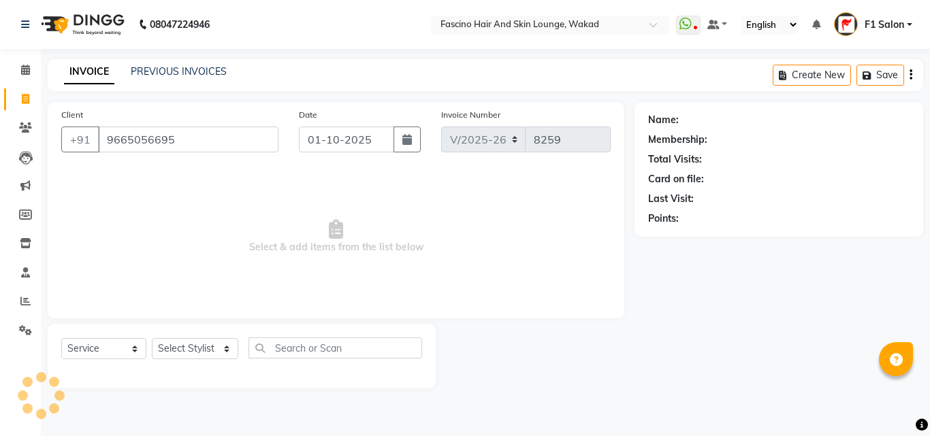
select select "1: Object"
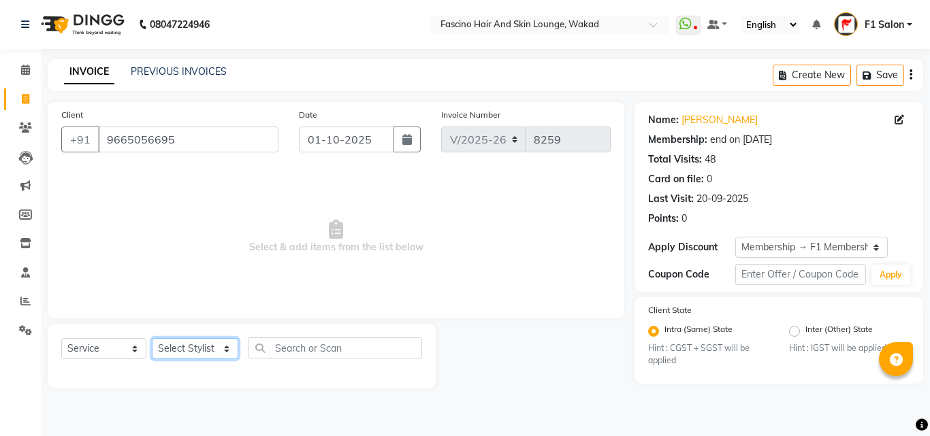
click at [165, 348] on select "Select Stylist 8805000650 Aarohi Chimu [PERSON_NAME] jh F1 Salon Ganesh F1 Gopa…" at bounding box center [195, 348] width 86 height 21
select select "15980"
click at [152, 338] on select "Select Stylist 8805000650 Aarohi Chimu [PERSON_NAME] jh F1 Salon Ganesh F1 Gopa…" at bounding box center [195, 348] width 86 height 21
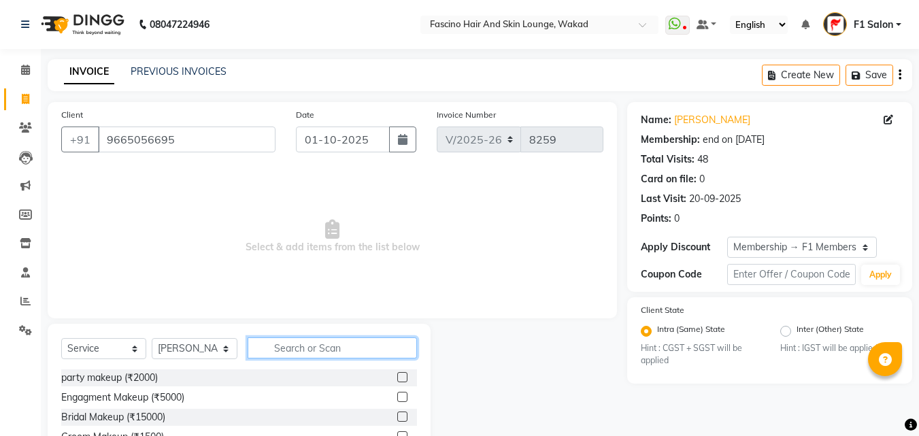
click at [263, 354] on input "text" at bounding box center [332, 348] width 169 height 21
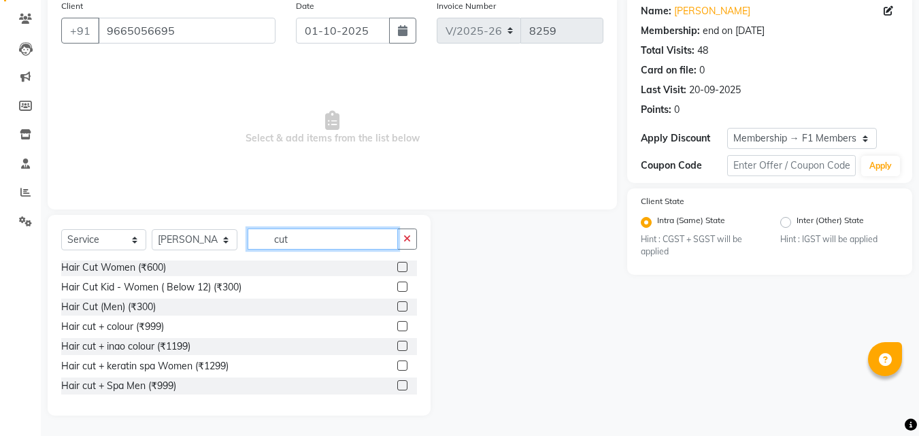
scroll to position [81, 0]
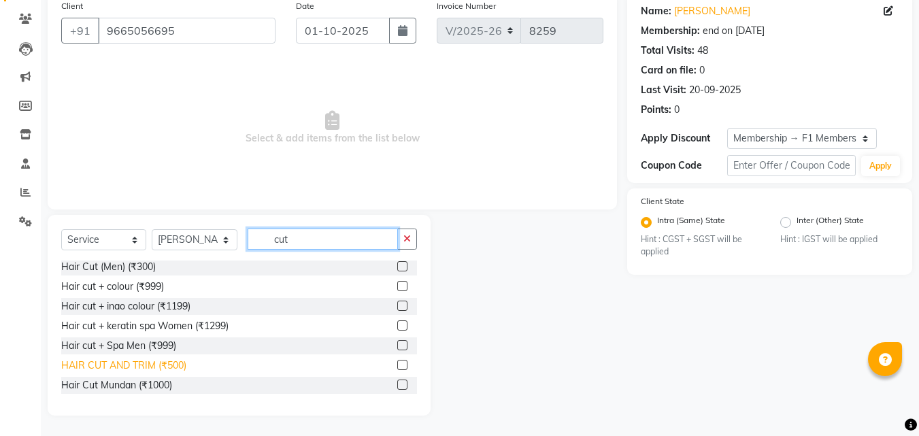
type input "cut"
click at [168, 361] on div "HAIR CUT AND TRIM (₹500)" at bounding box center [123, 366] width 125 height 14
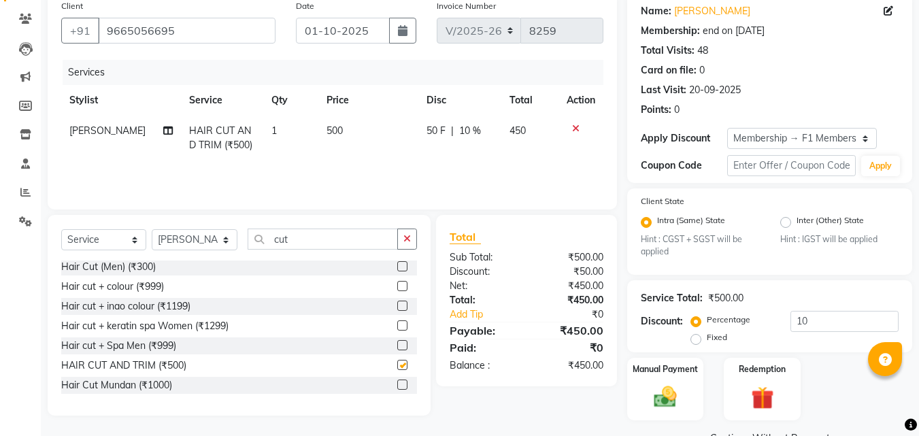
checkbox input "false"
click at [795, 318] on input "10" at bounding box center [845, 321] width 108 height 21
click at [800, 323] on input "10" at bounding box center [845, 321] width 108 height 21
type input "20"
click at [667, 397] on img at bounding box center [666, 397] width 38 height 27
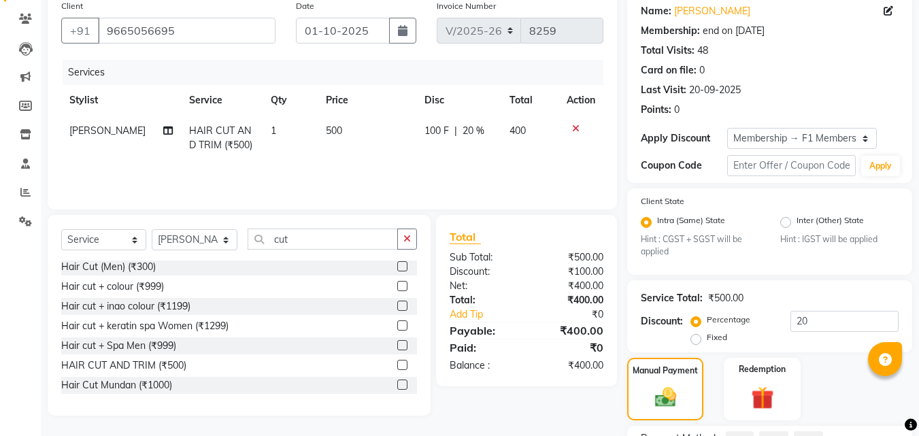
scroll to position [229, 0]
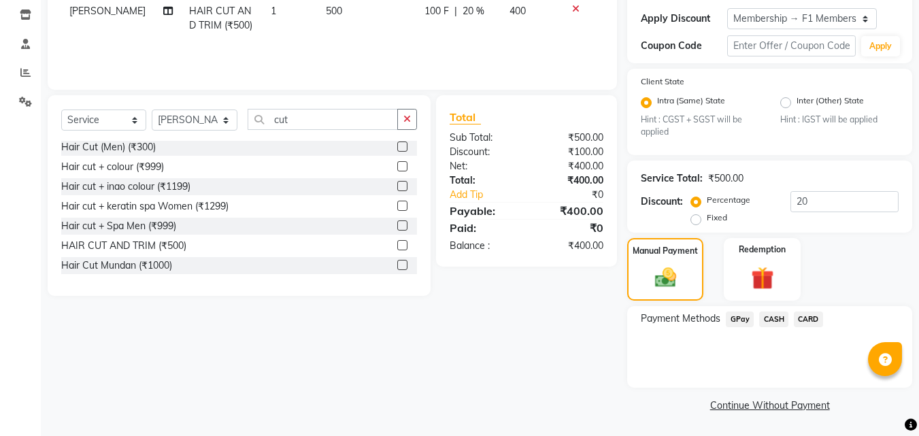
click at [739, 320] on span "GPay" at bounding box center [740, 320] width 28 height 16
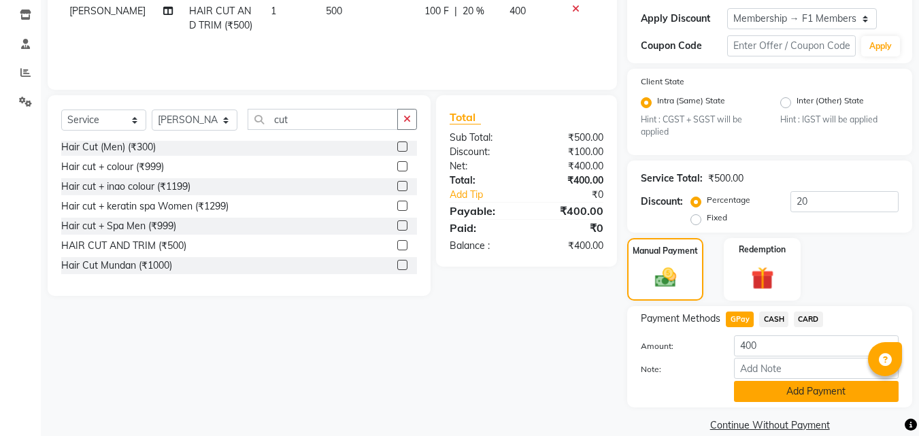
click at [776, 387] on button "Add Payment" at bounding box center [816, 391] width 165 height 21
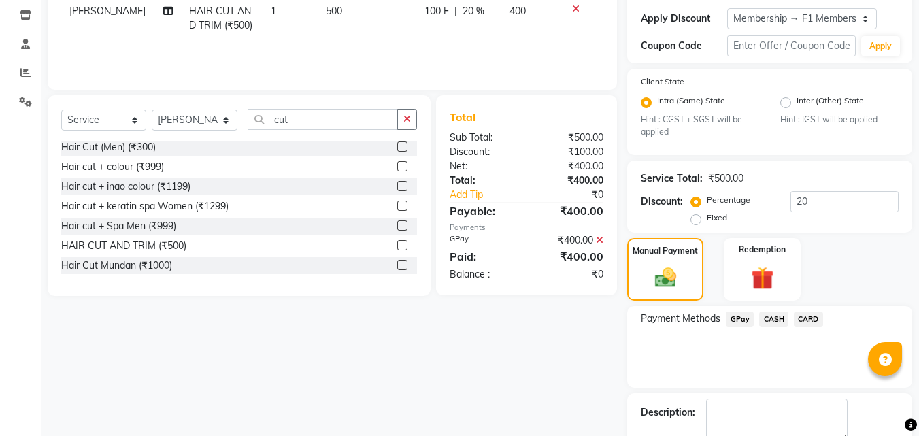
scroll to position [306, 0]
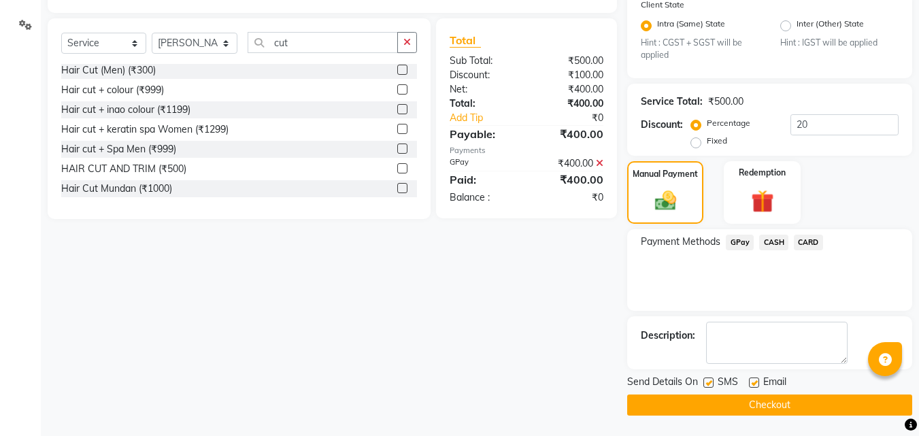
click at [708, 386] on label at bounding box center [709, 383] width 10 height 10
click at [708, 386] on input "checkbox" at bounding box center [708, 383] width 9 height 9
checkbox input "false"
click at [708, 398] on button "Checkout" at bounding box center [769, 405] width 285 height 21
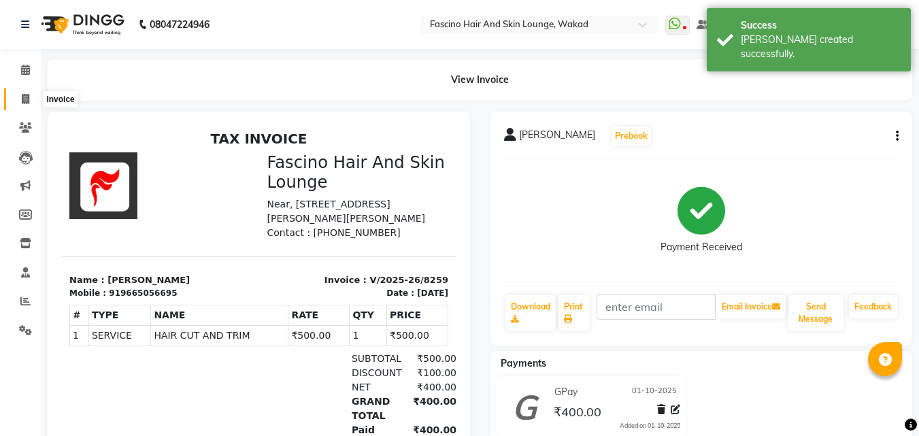
click at [16, 103] on span at bounding box center [26, 100] width 24 height 16
select select "126"
select select "service"
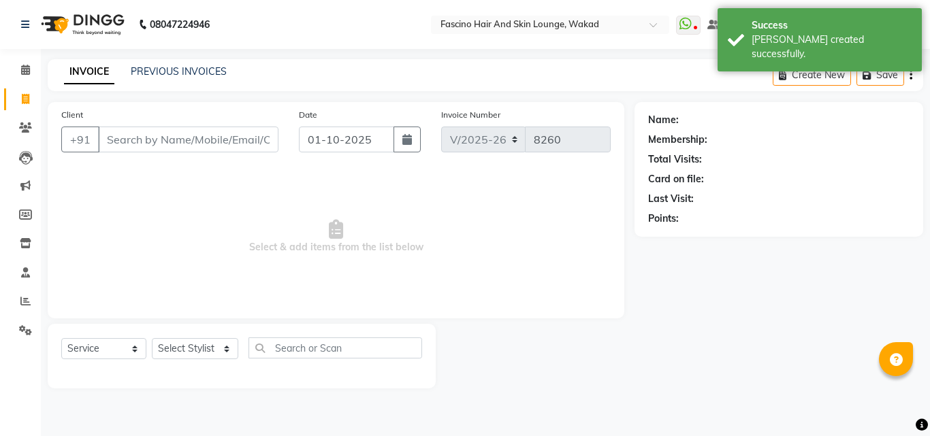
click at [121, 129] on input "Client" at bounding box center [188, 140] width 180 height 26
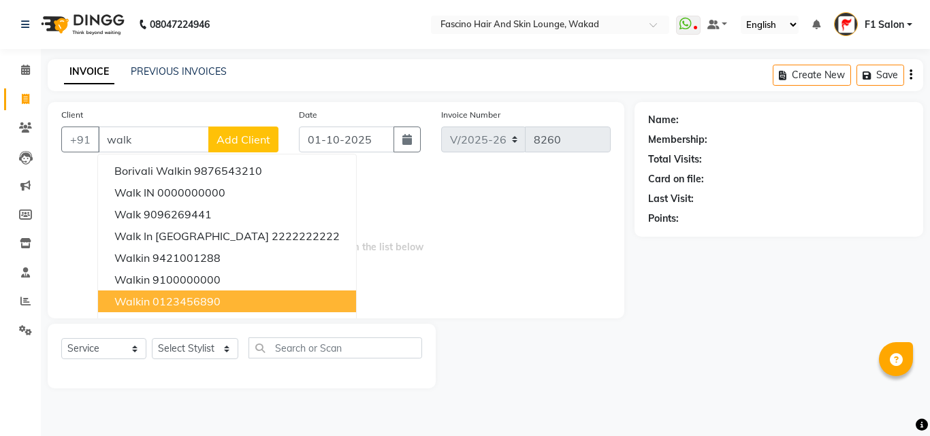
click at [140, 301] on span "walkin" at bounding box center [131, 302] width 35 height 14
type input "0123456890"
select select "1: Object"
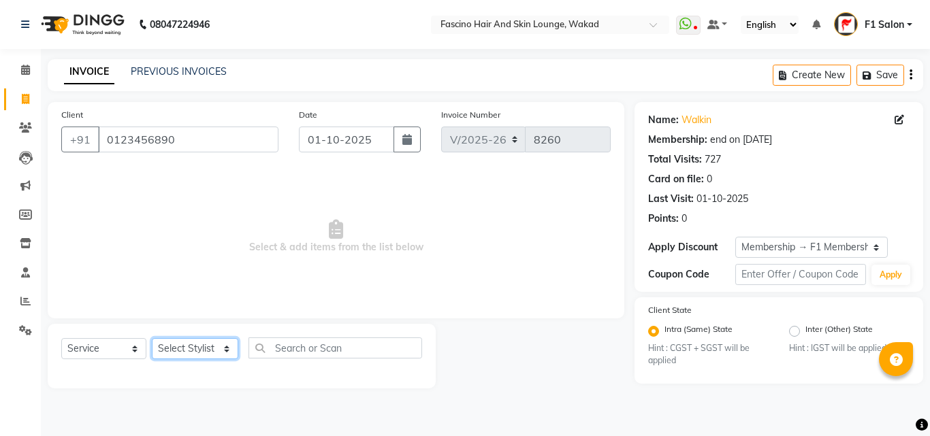
click at [171, 350] on select "Select Stylist 8805000650 Aarohi Chimu [PERSON_NAME] jh F1 Salon Ganesh F1 Gopa…" at bounding box center [195, 348] width 86 height 21
select select "3906"
click at [152, 338] on select "Select Stylist 8805000650 Aarohi Chimu [PERSON_NAME] jh F1 Salon Ganesh F1 Gopa…" at bounding box center [195, 348] width 86 height 21
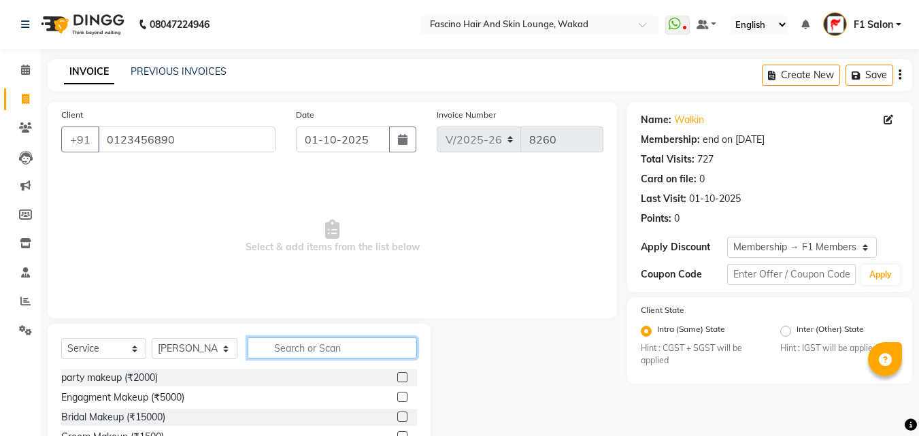
click at [267, 352] on input "text" at bounding box center [332, 348] width 169 height 21
type input "wash"
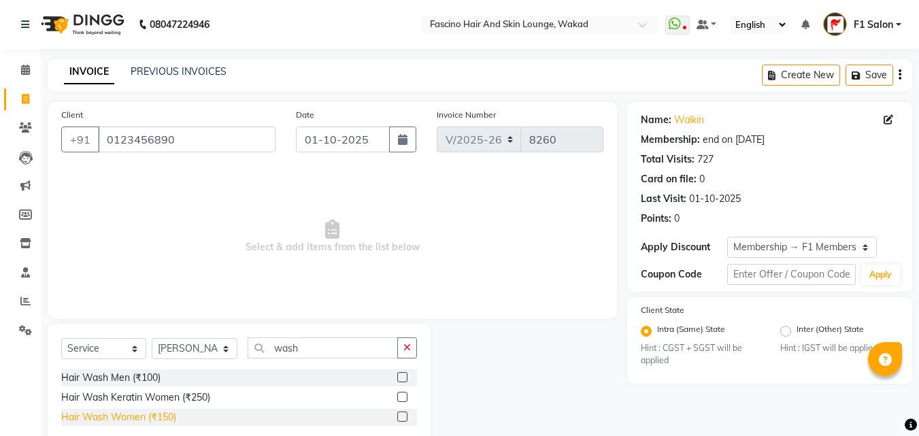
click at [145, 418] on div "Hair Wash Women (₹150)" at bounding box center [118, 417] width 115 height 14
checkbox input "false"
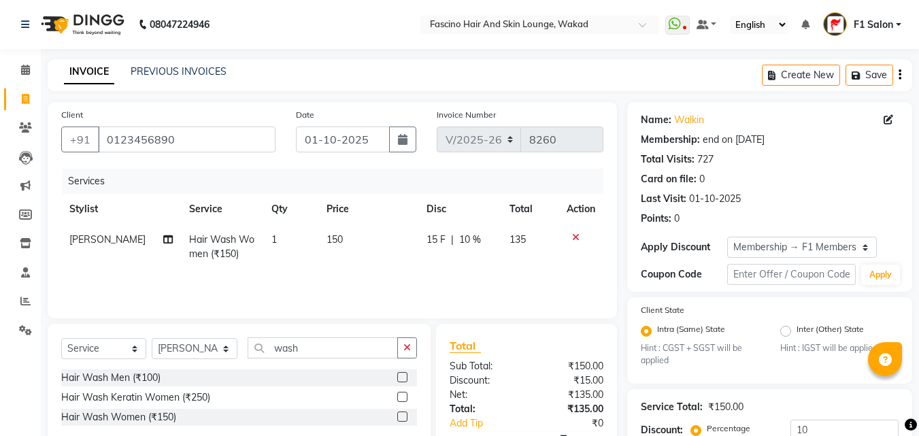
click at [355, 228] on td "150" at bounding box center [368, 247] width 100 height 45
select select "3906"
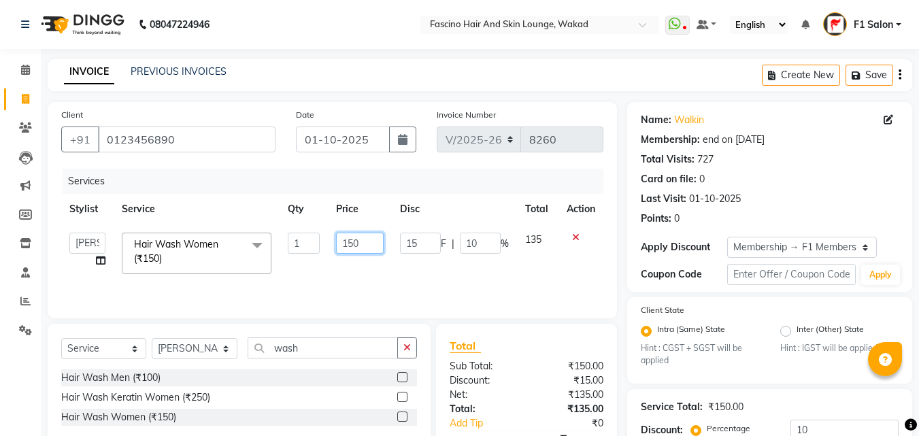
click at [359, 246] on input "150" at bounding box center [359, 243] width 47 height 21
type input "1"
type input "300"
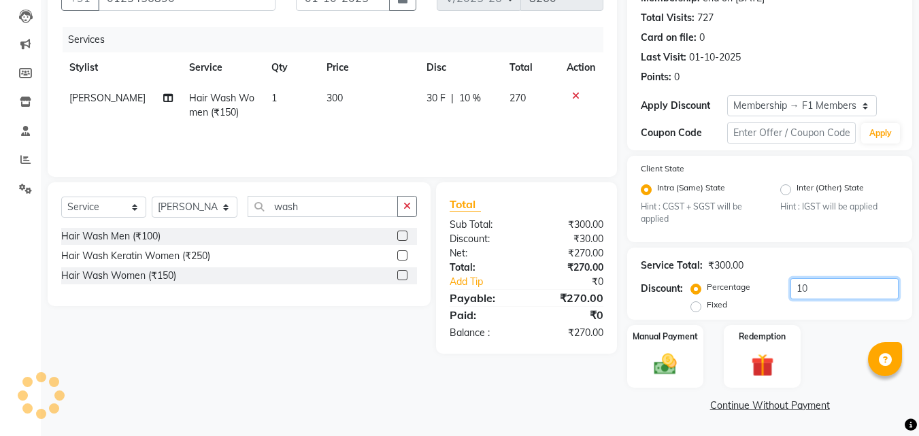
click at [845, 291] on input "10" at bounding box center [845, 288] width 108 height 21
type input "1"
click at [665, 359] on img at bounding box center [666, 364] width 38 height 27
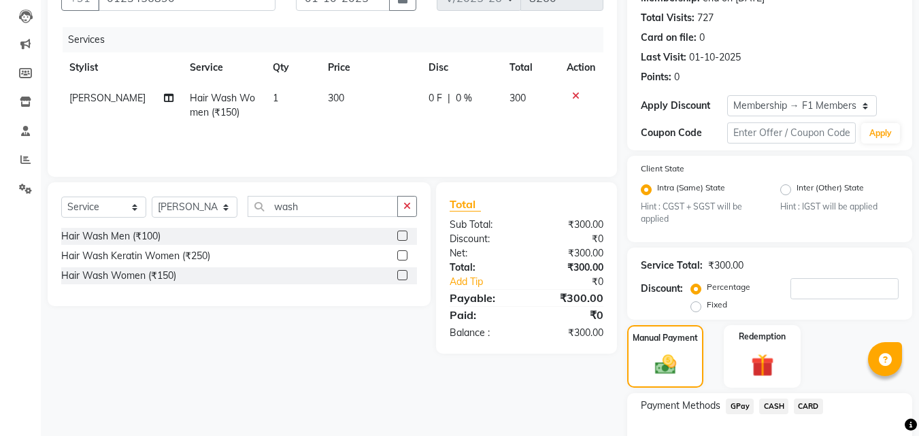
click at [740, 406] on span "GPay" at bounding box center [740, 407] width 28 height 16
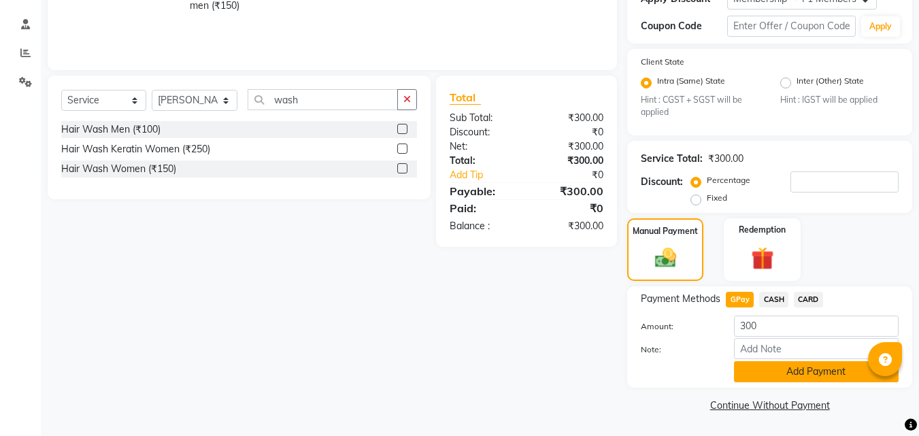
click at [751, 376] on button "Add Payment" at bounding box center [816, 371] width 165 height 21
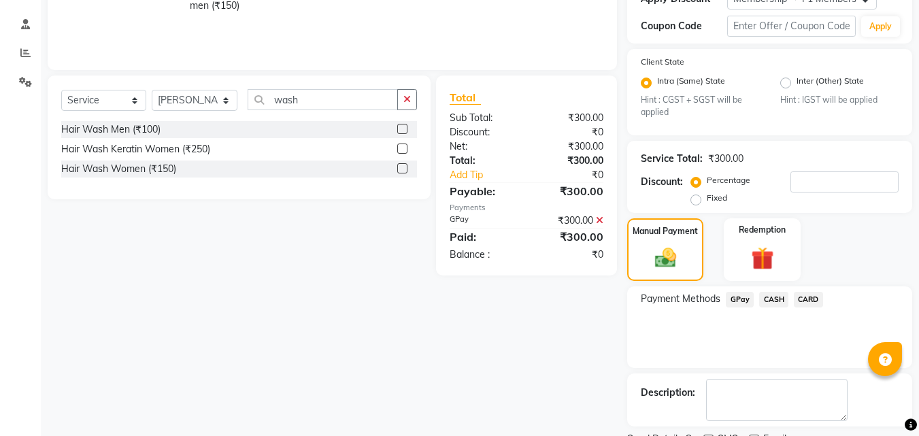
scroll to position [306, 0]
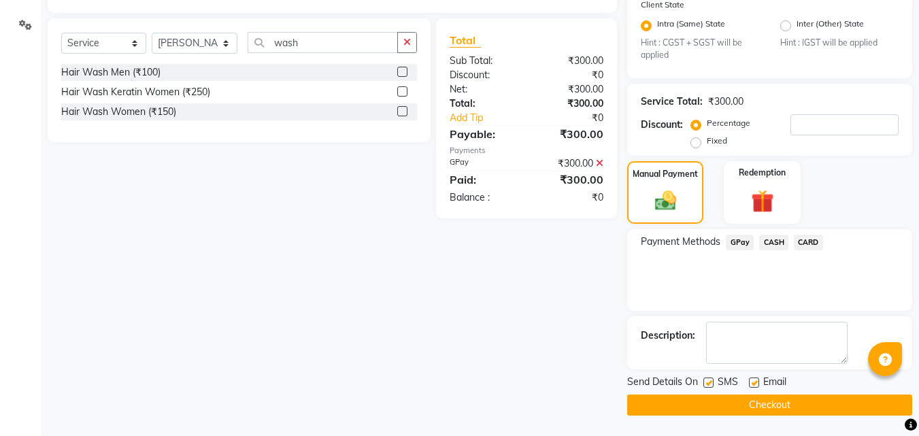
click at [711, 384] on label at bounding box center [709, 383] width 10 height 10
click at [711, 384] on input "checkbox" at bounding box center [708, 383] width 9 height 9
checkbox input "false"
click at [709, 399] on button "Checkout" at bounding box center [769, 405] width 285 height 21
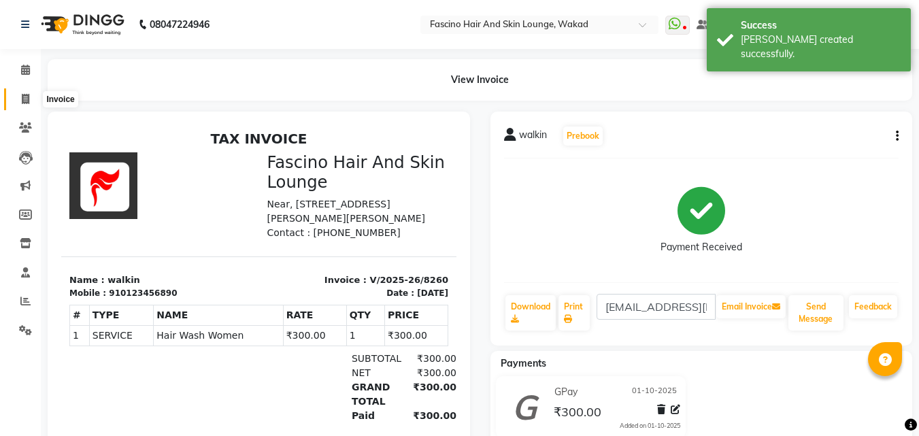
click at [16, 103] on span at bounding box center [26, 100] width 24 height 16
select select "126"
select select "service"
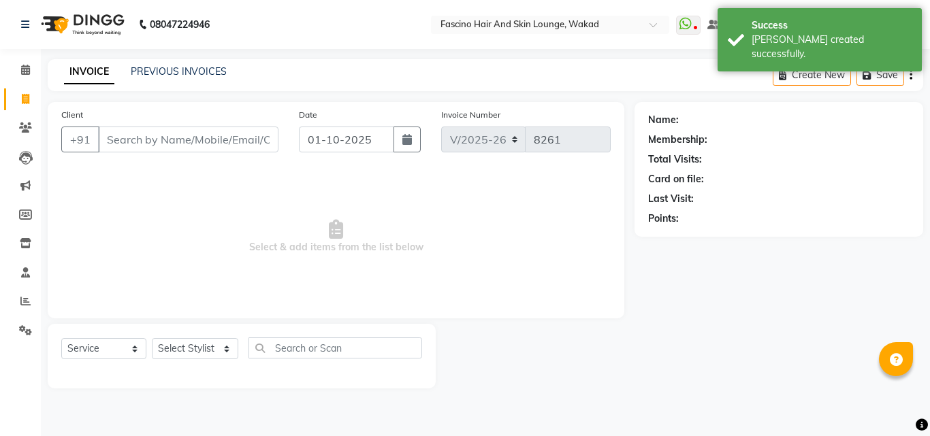
click at [117, 140] on input "Client" at bounding box center [188, 140] width 180 height 26
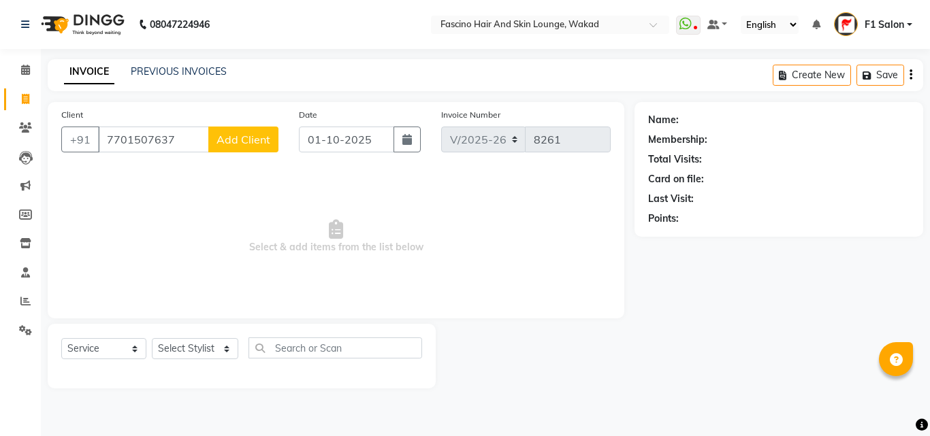
type input "7701507637"
click at [248, 139] on span "Add Client" at bounding box center [243, 140] width 54 height 14
select select "22"
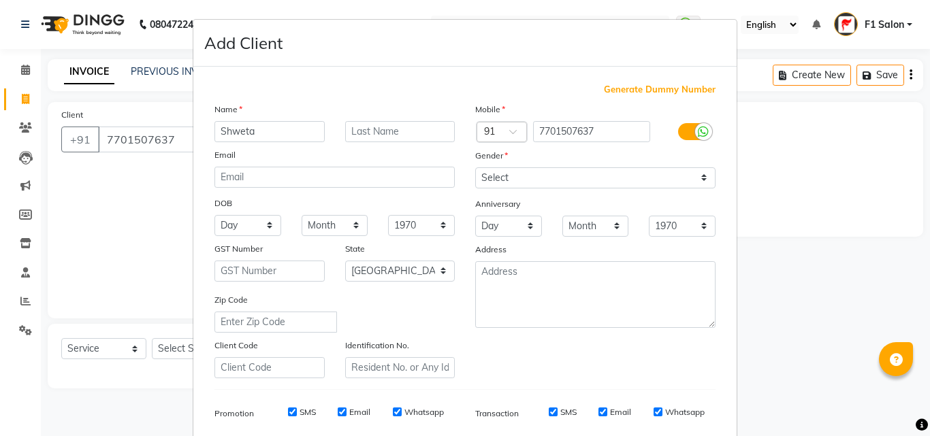
type input "Shweta"
click at [525, 170] on select "Select Male Female Other Prefer Not To Say" at bounding box center [595, 177] width 240 height 21
select select "female"
click at [475, 167] on select "Select Male Female Other Prefer Not To Say" at bounding box center [595, 177] width 240 height 21
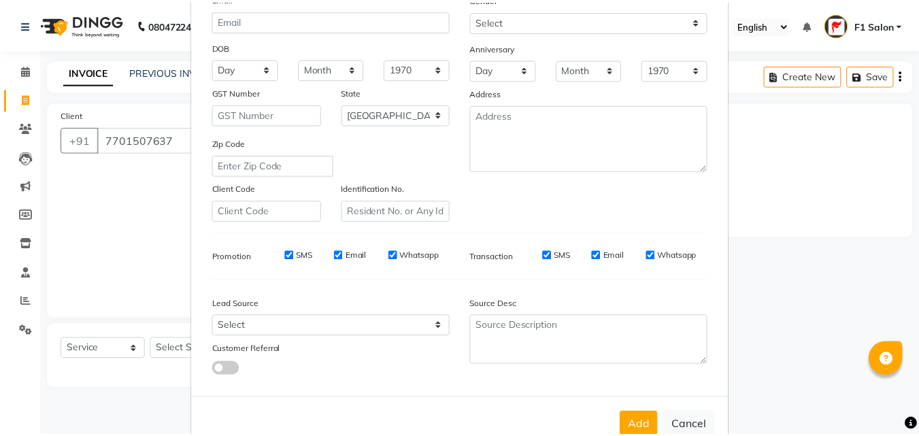
scroll to position [192, 0]
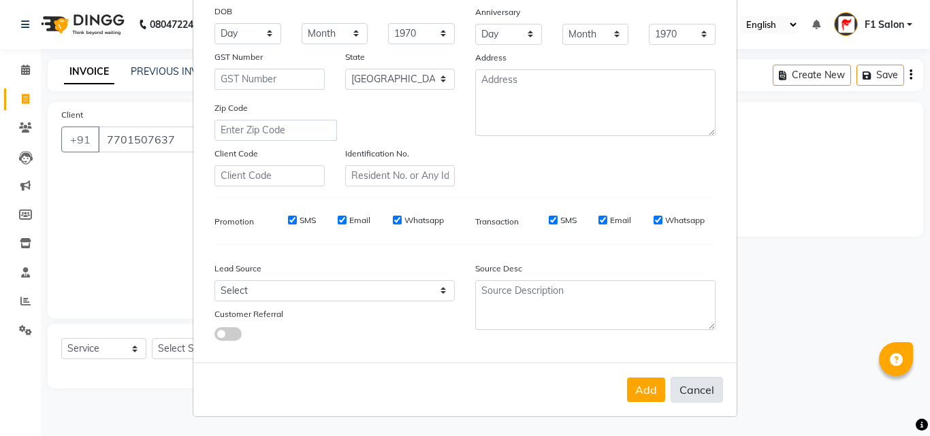
click at [689, 391] on button "Cancel" at bounding box center [696, 390] width 52 height 26
select select
select select "null"
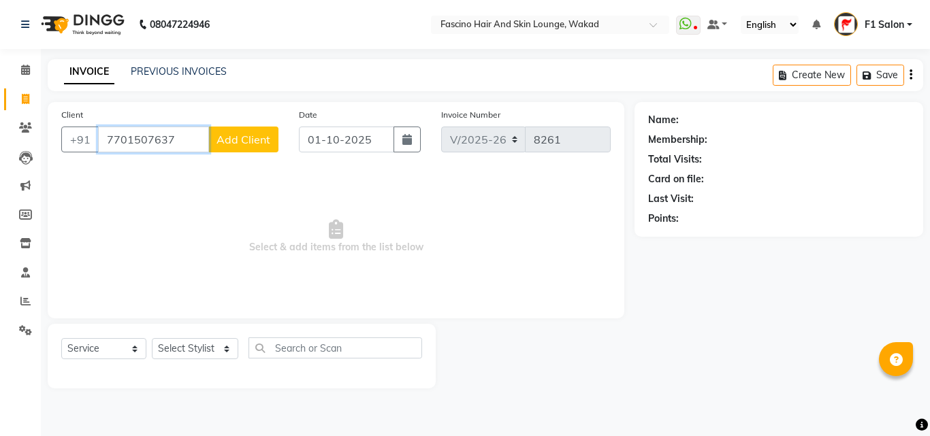
click at [201, 139] on input "7701507637" at bounding box center [153, 140] width 111 height 26
click at [120, 138] on input "hx032" at bounding box center [153, 140] width 111 height 26
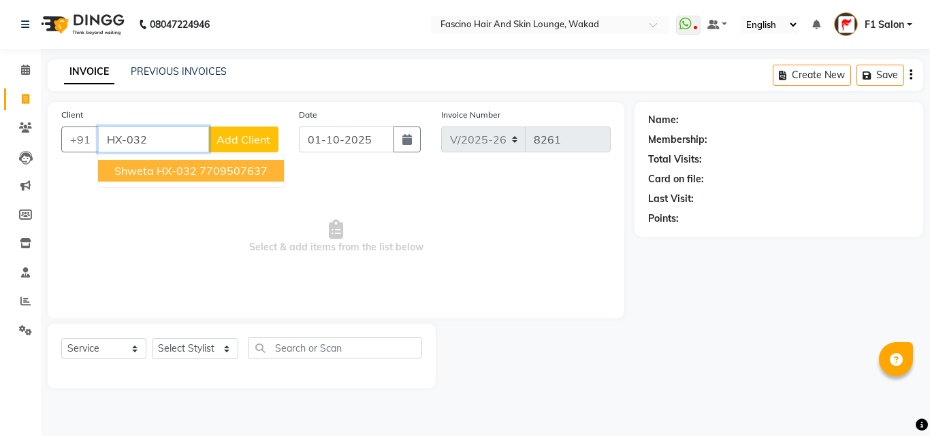
click at [136, 167] on span "Shweta HX-032" at bounding box center [155, 171] width 82 height 14
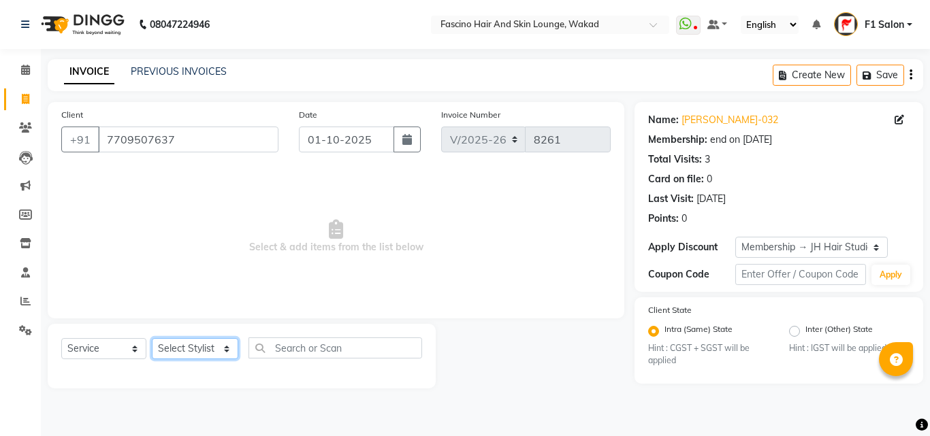
click at [169, 350] on select "Select Stylist 8805000650 Aarohi Chimu [PERSON_NAME] jh F1 Salon Ganesh F1 Gopa…" at bounding box center [195, 348] width 86 height 21
click at [152, 338] on select "Select Stylist 8805000650 Aarohi Chimu [PERSON_NAME] jh F1 Salon Ganesh F1 Gopa…" at bounding box center [195, 348] width 86 height 21
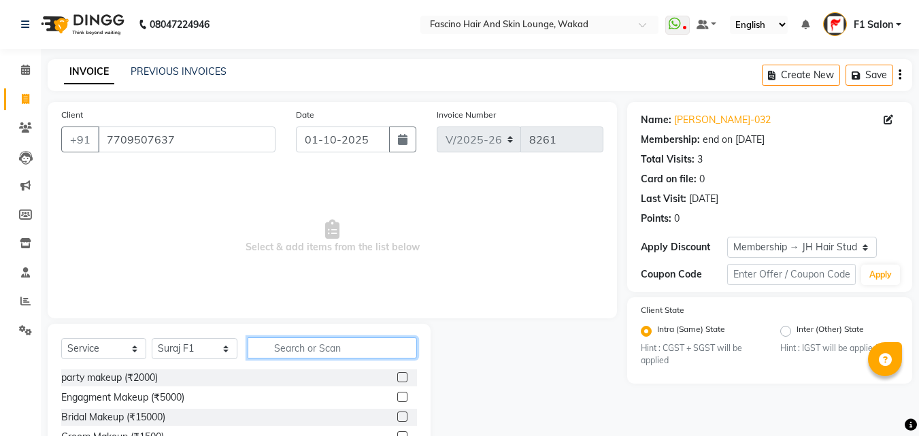
click at [300, 343] on input "text" at bounding box center [332, 348] width 169 height 21
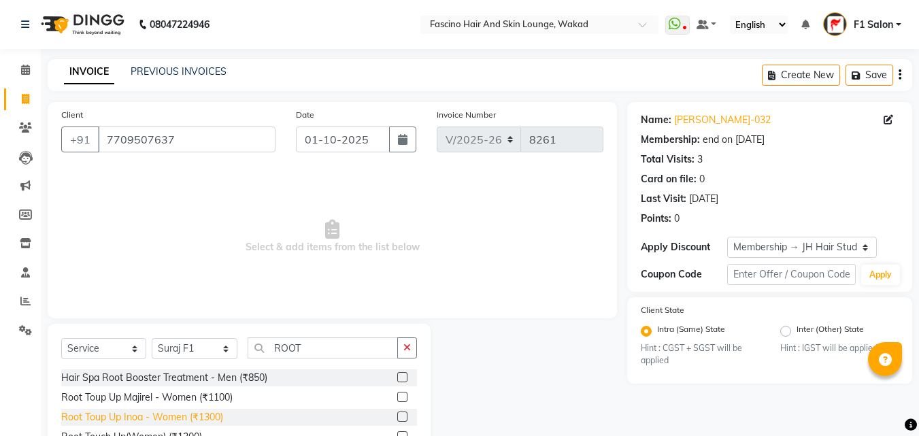
click at [158, 412] on div "Root Toup Up Inoa - Women (₹1300)" at bounding box center [142, 417] width 162 height 14
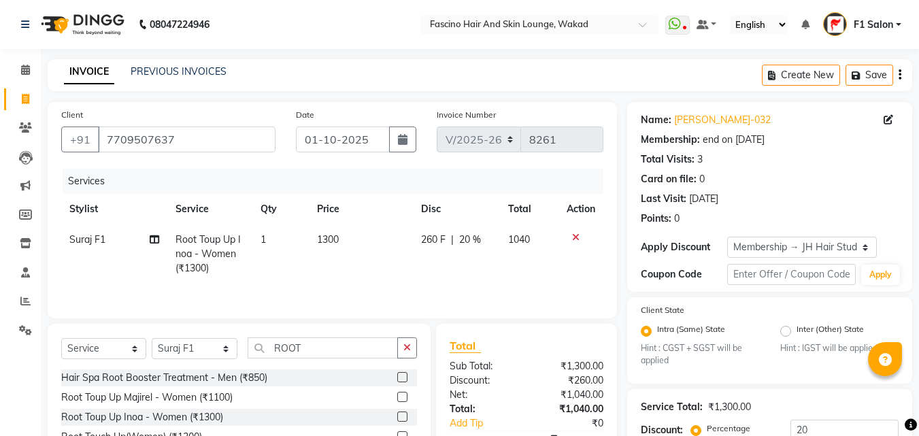
click at [351, 238] on td "1300" at bounding box center [361, 254] width 104 height 59
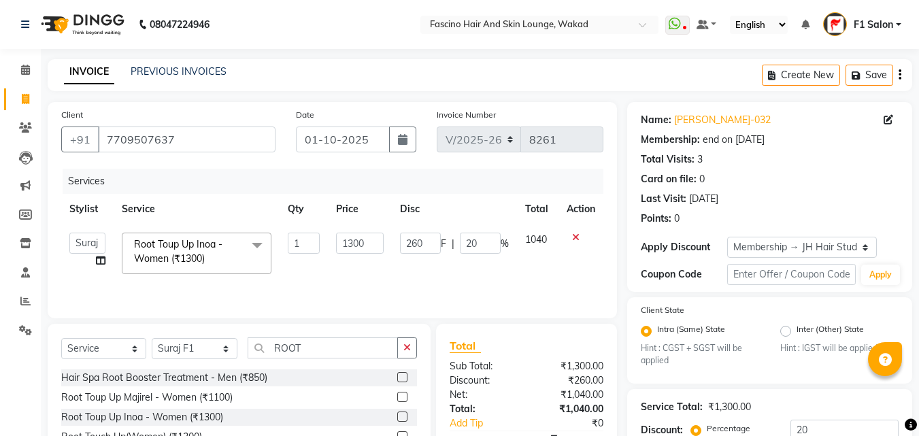
click at [351, 238] on input "1300" at bounding box center [359, 243] width 47 height 21
click at [353, 238] on input "1300" at bounding box center [359, 243] width 47 height 21
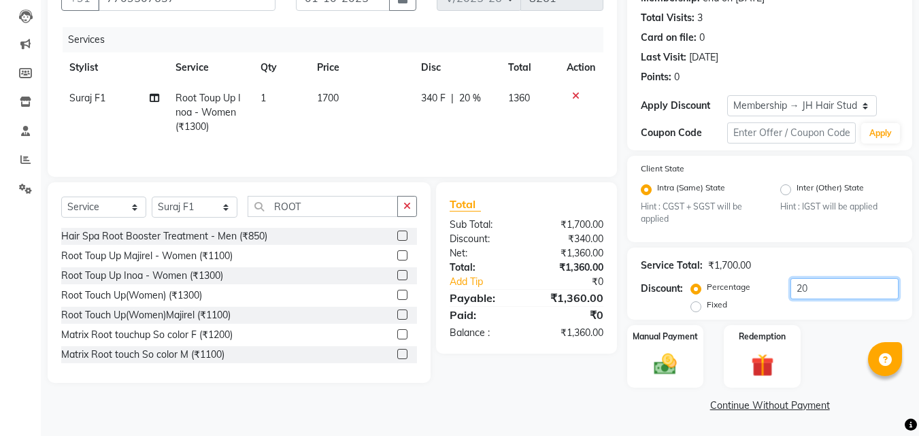
click at [821, 295] on input "20" at bounding box center [845, 288] width 108 height 21
click at [668, 360] on img at bounding box center [666, 364] width 38 height 27
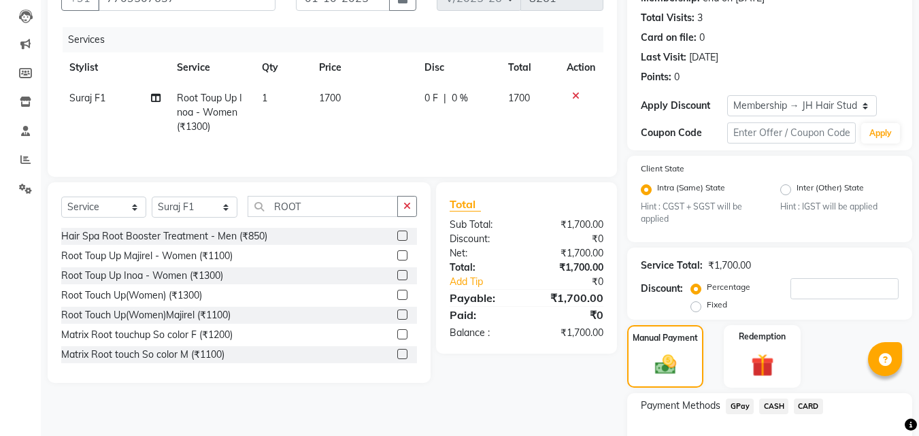
click at [740, 410] on span "GPay" at bounding box center [740, 407] width 28 height 16
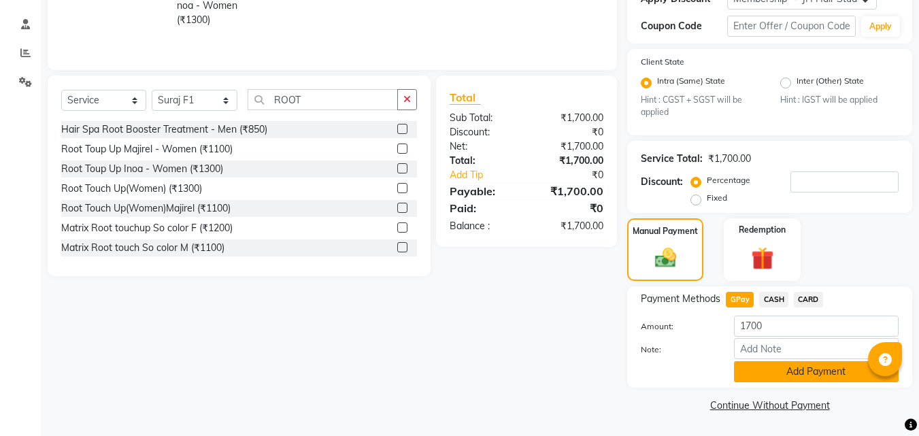
click at [819, 369] on button "Add Payment" at bounding box center [816, 371] width 165 height 21
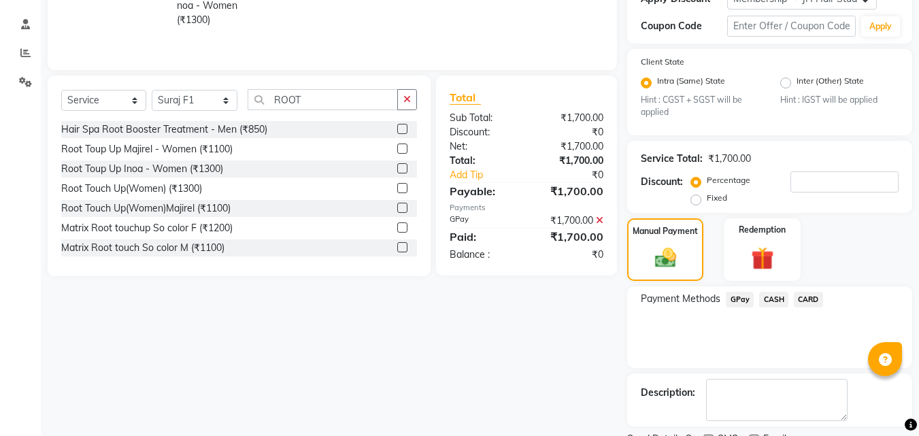
scroll to position [306, 0]
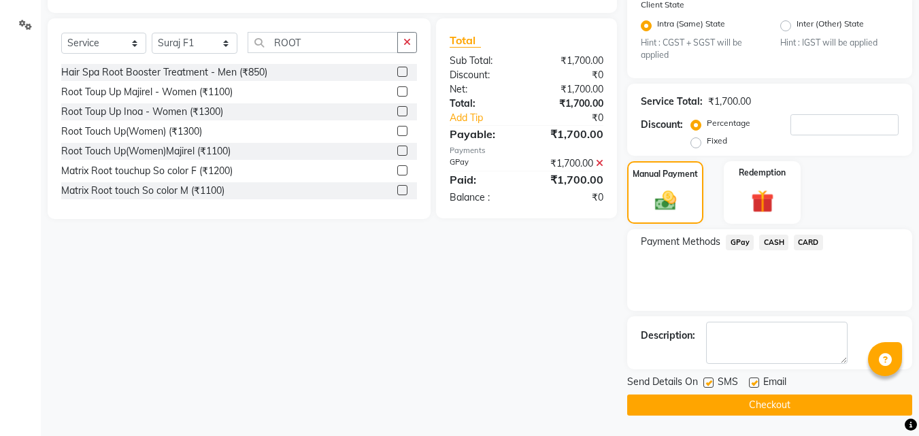
click at [709, 382] on label at bounding box center [709, 383] width 10 height 10
click at [709, 382] on input "checkbox" at bounding box center [708, 383] width 9 height 9
click at [706, 404] on button "Checkout" at bounding box center [769, 405] width 285 height 21
click at [698, 406] on button "Checkout" at bounding box center [769, 405] width 285 height 21
drag, startPoint x: 595, startPoint y: 295, endPoint x: 674, endPoint y: 355, distance: 98.5
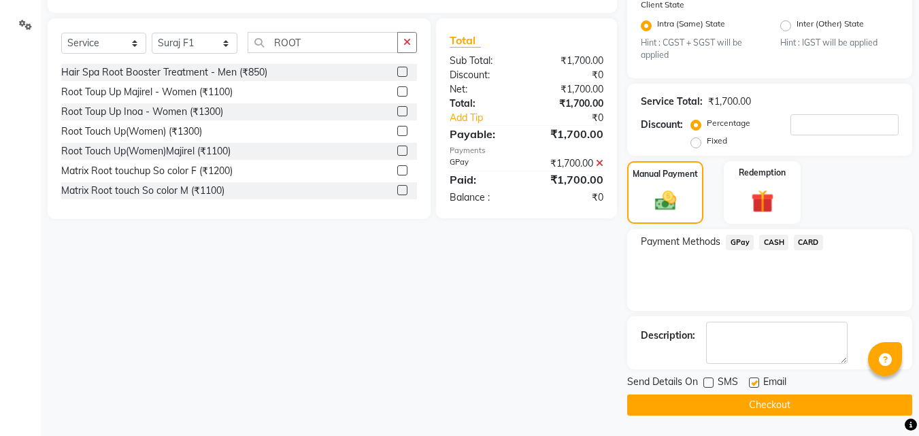
click at [595, 295] on div "Client +91 7709507637 Date 01-10-2025 Invoice Number V/2025 V/2025-26 8261 Serv…" at bounding box center [332, 106] width 590 height 619
click at [534, 263] on div "Client +91 7709507637 Date 01-10-2025 Invoice Number V/2025 V/2025-26 8261 Serv…" at bounding box center [332, 106] width 590 height 619
click at [580, 374] on div "Client +91 7709507637 Date 01-10-2025 Invoice Number V/2025 V/2025-26 8261 Serv…" at bounding box center [332, 106] width 590 height 619
click at [523, 255] on div "Client +91 7709507637 Date 01-10-2025 Invoice Number V/2025 V/2025-26 8261 Serv…" at bounding box center [332, 106] width 590 height 619
click at [687, 406] on button "Checkout" at bounding box center [769, 405] width 285 height 21
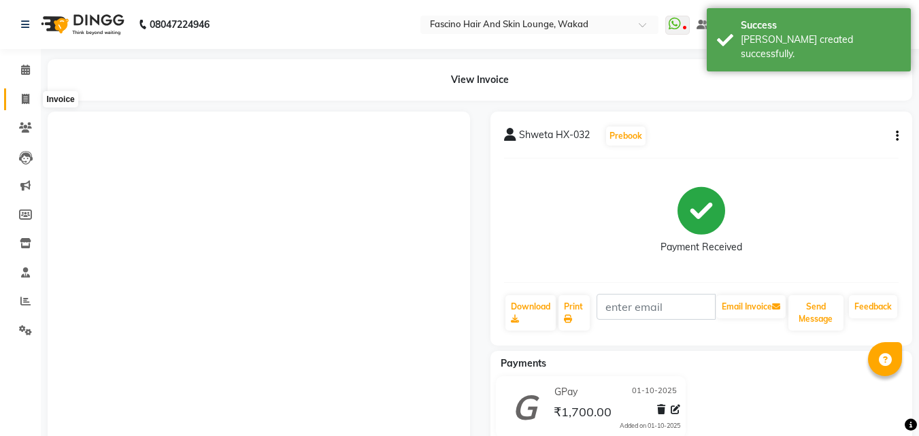
click at [20, 97] on span at bounding box center [26, 100] width 24 height 16
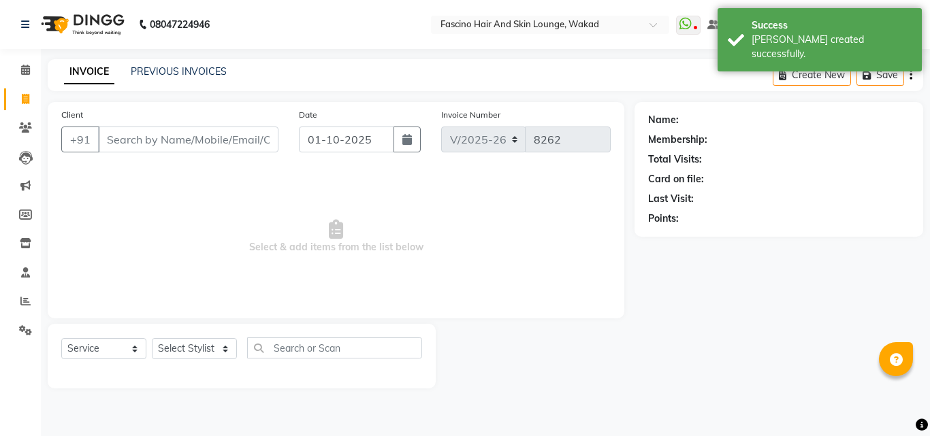
click at [141, 140] on input "Client" at bounding box center [188, 140] width 180 height 26
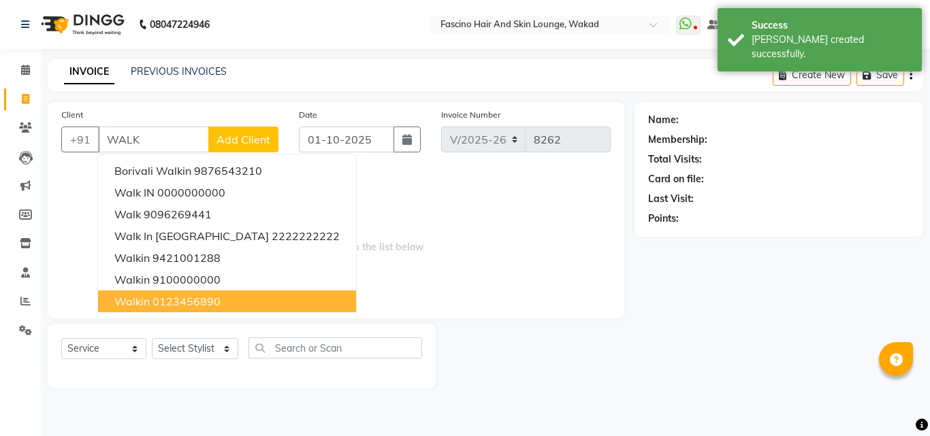
click at [133, 304] on span "walkin" at bounding box center [131, 302] width 35 height 14
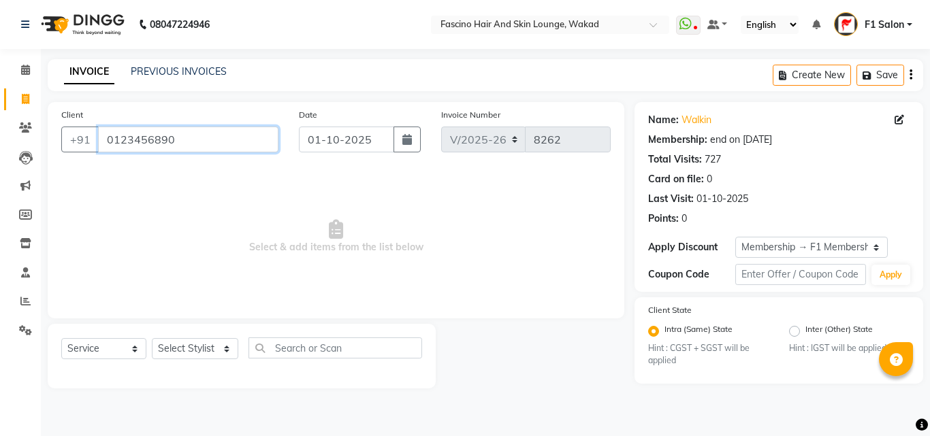
click at [208, 147] on input "0123456890" at bounding box center [188, 140] width 180 height 26
click at [161, 134] on input "0123456890" at bounding box center [188, 140] width 180 height 26
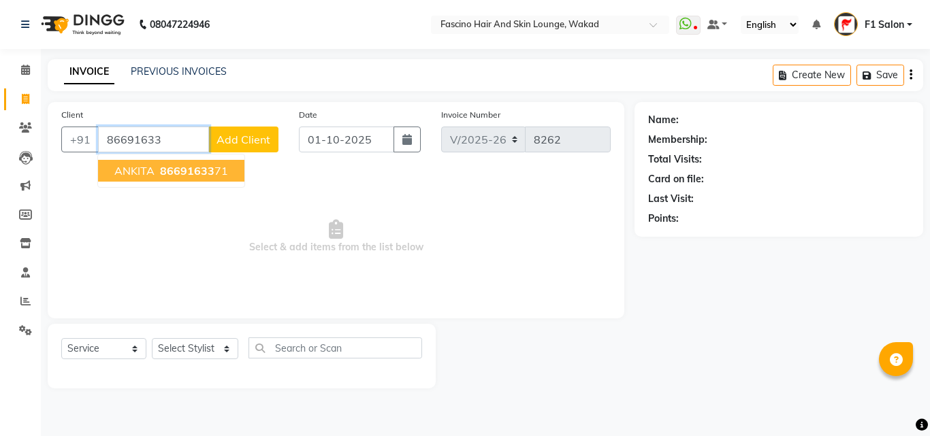
click at [148, 175] on span "ANKITA" at bounding box center [134, 171] width 40 height 14
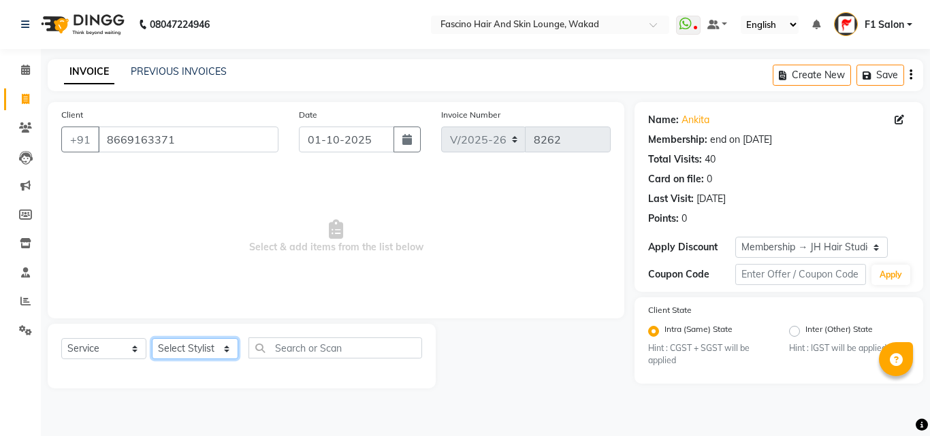
click at [174, 347] on select "Select Stylist 8805000650 Aarohi Chimu [PERSON_NAME] jh F1 Salon Ganesh F1 Gopa…" at bounding box center [195, 348] width 86 height 21
click at [152, 338] on select "Select Stylist 8805000650 Aarohi Chimu [PERSON_NAME] jh F1 Salon Ganesh F1 Gopa…" at bounding box center [195, 348] width 86 height 21
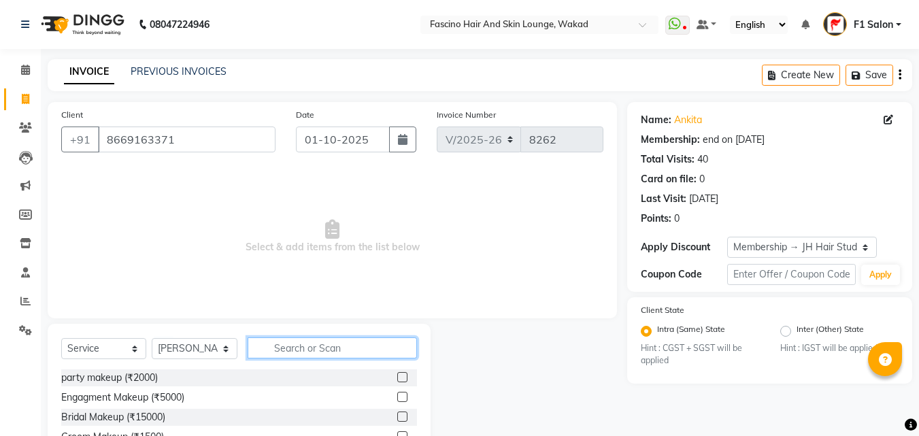
click at [318, 352] on input "text" at bounding box center [332, 348] width 169 height 21
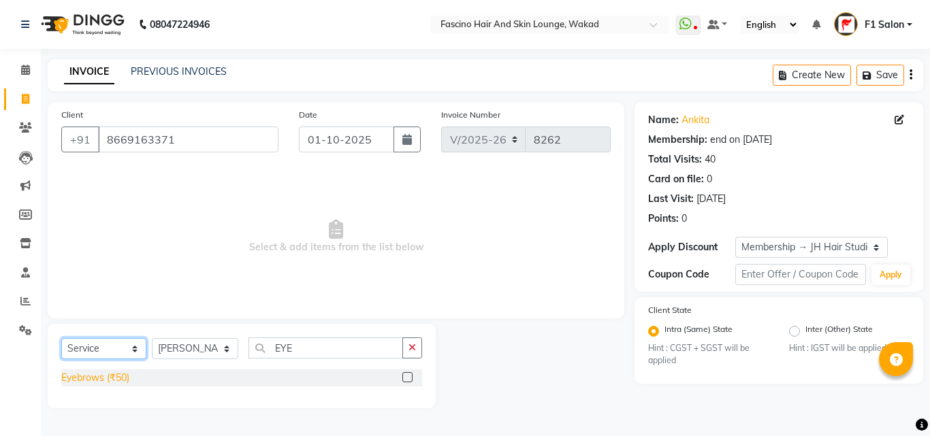
drag, startPoint x: 127, startPoint y: 352, endPoint x: 99, endPoint y: 374, distance: 35.8
click at [99, 374] on div "Select Service Product Membership Package Voucher Prepaid Gift Card Select Styl…" at bounding box center [242, 366] width 388 height 84
click at [99, 374] on div "Eyebrows (₹50)" at bounding box center [95, 378] width 68 height 14
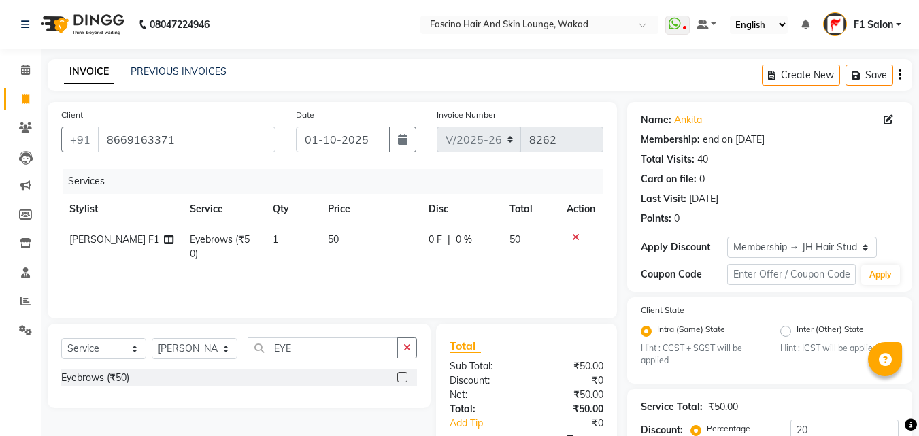
click at [336, 243] on td "50" at bounding box center [370, 247] width 101 height 45
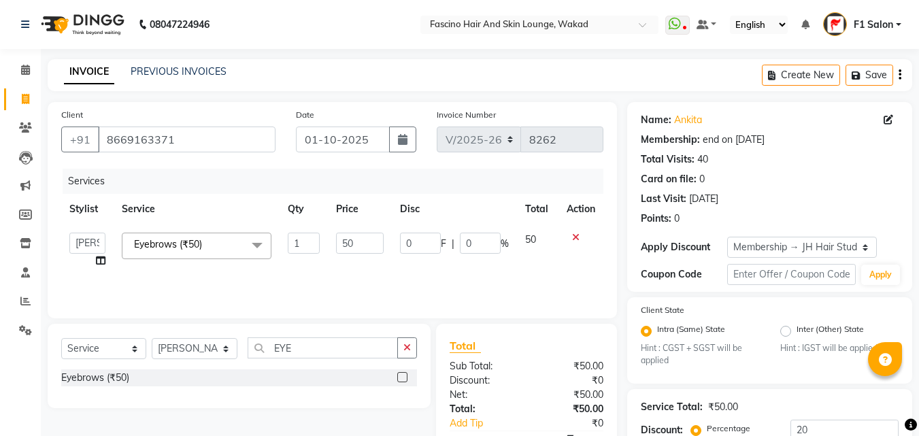
click at [336, 243] on input "50" at bounding box center [359, 243] width 47 height 21
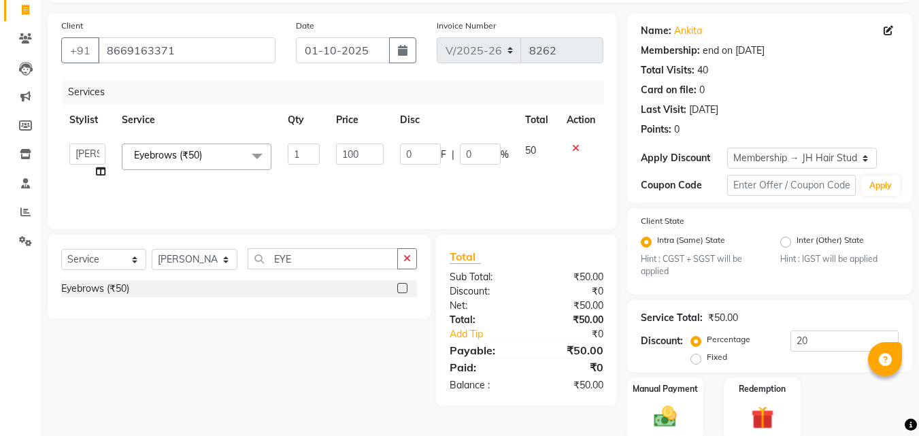
scroll to position [142, 0]
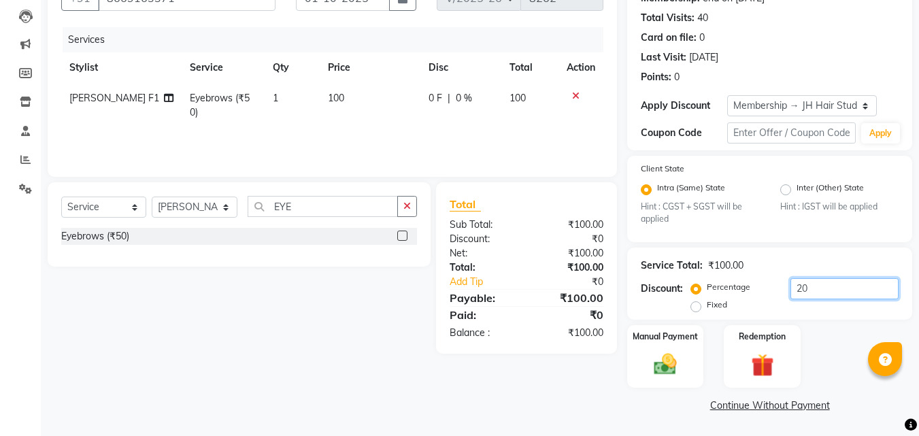
click at [827, 279] on input "20" at bounding box center [845, 288] width 108 height 21
click at [680, 361] on img at bounding box center [666, 364] width 38 height 27
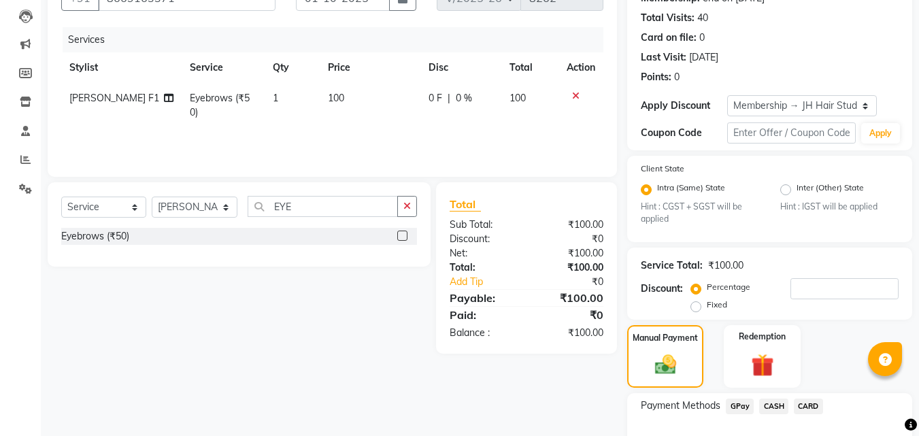
click at [742, 408] on span "GPay" at bounding box center [740, 407] width 28 height 16
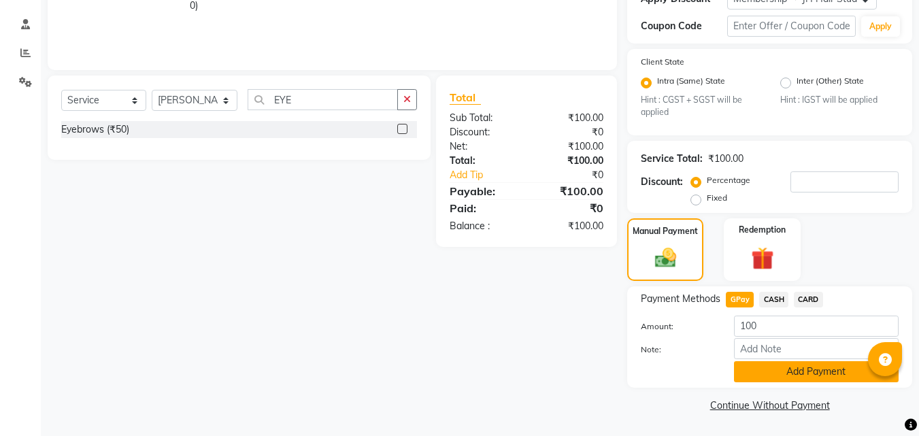
click at [781, 372] on button "Add Payment" at bounding box center [816, 371] width 165 height 21
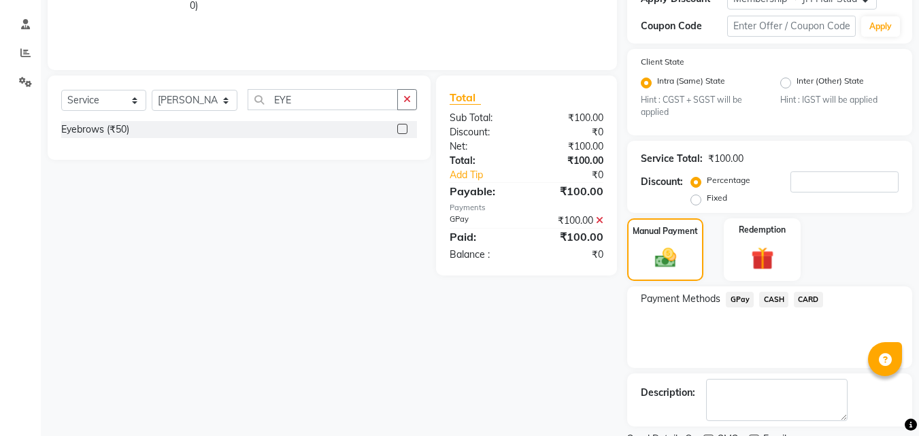
scroll to position [306, 0]
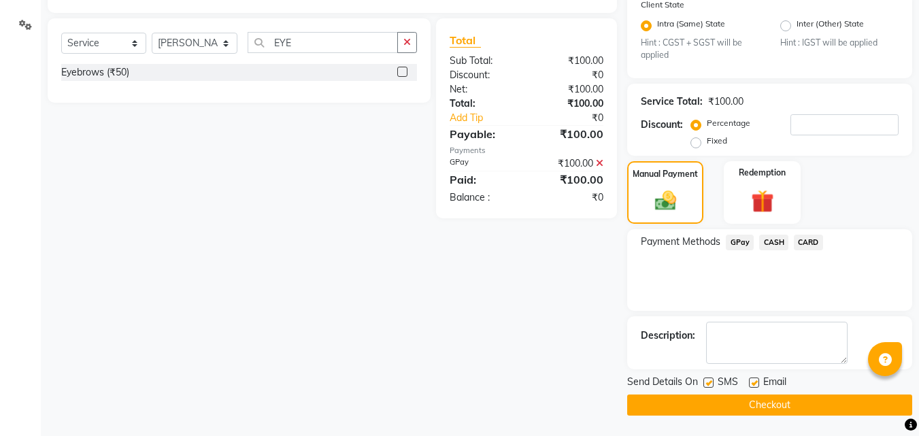
click at [710, 381] on label at bounding box center [709, 383] width 10 height 10
click at [710, 381] on input "checkbox" at bounding box center [708, 383] width 9 height 9
click at [701, 399] on button "Checkout" at bounding box center [769, 405] width 285 height 21
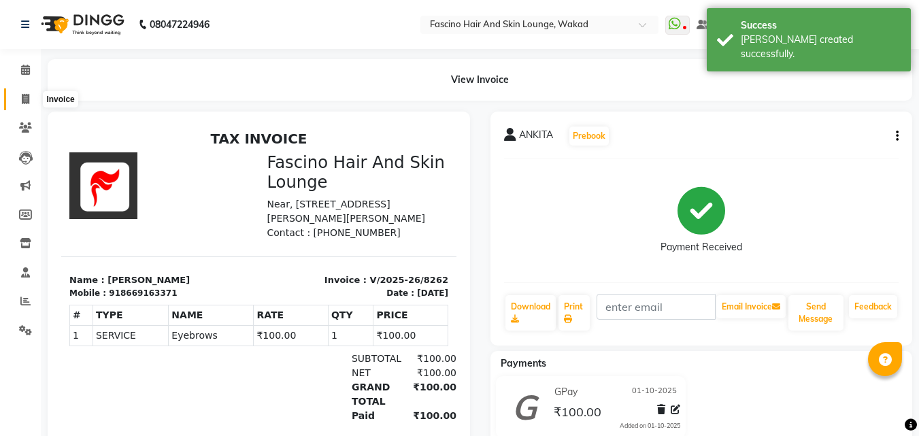
click at [20, 98] on span at bounding box center [26, 100] width 24 height 16
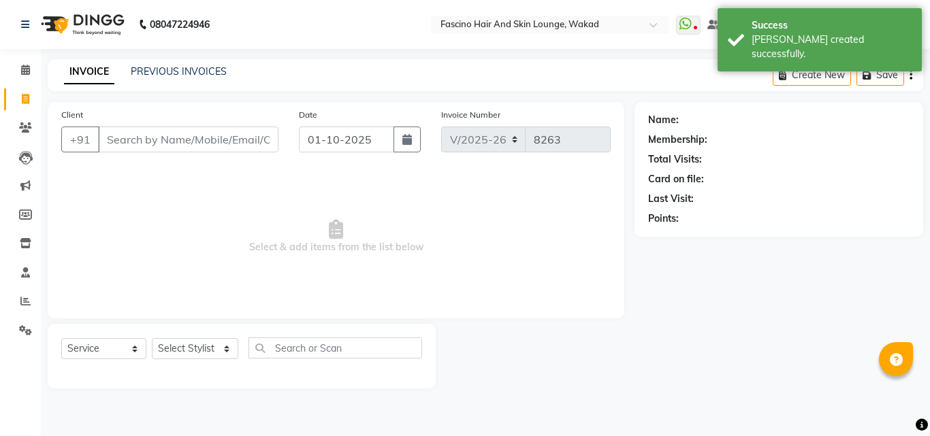
click at [167, 148] on input "Client" at bounding box center [188, 140] width 180 height 26
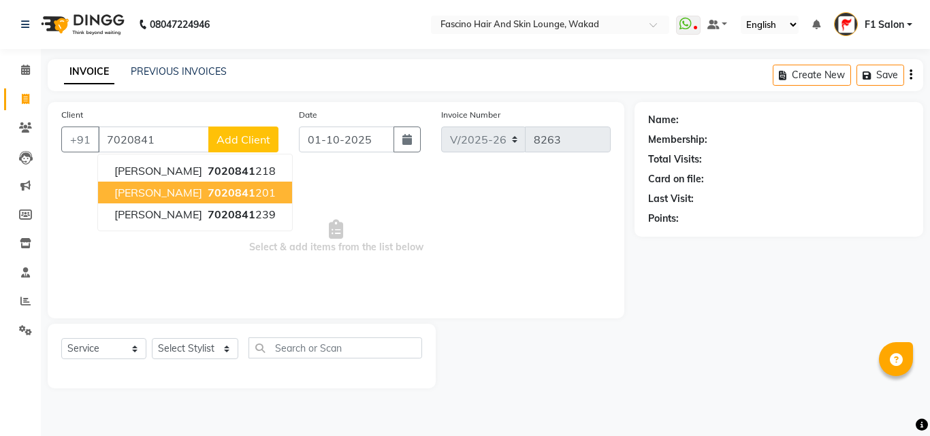
click at [157, 197] on span "Priya Goyanka" at bounding box center [158, 193] width 88 height 14
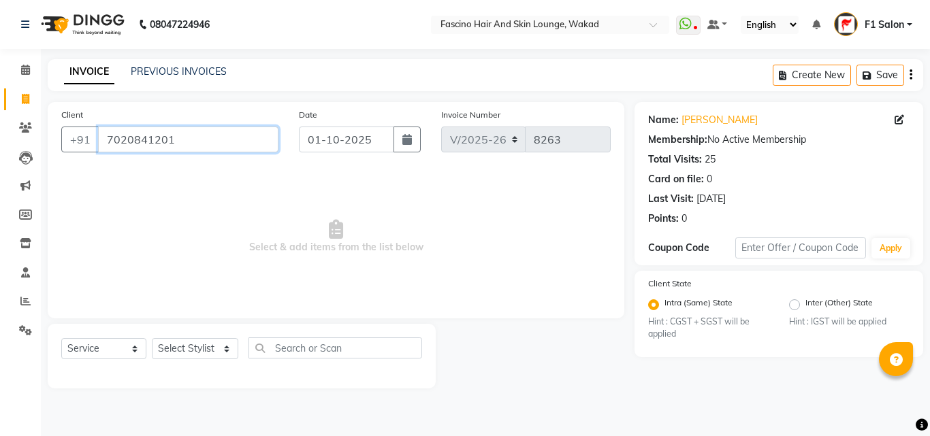
click at [144, 132] on input "7020841201" at bounding box center [188, 140] width 180 height 26
click at [29, 131] on icon at bounding box center [25, 127] width 13 height 10
click at [197, 355] on select "Select Stylist 8805000650 Aarohi Chimu [PERSON_NAME] jh F1 Salon Ganesh F1 Gopa…" at bounding box center [195, 348] width 86 height 21
click at [152, 338] on select "Select Stylist 8805000650 Aarohi Chimu [PERSON_NAME] jh F1 Salon Ganesh F1 Gopa…" at bounding box center [195, 348] width 86 height 21
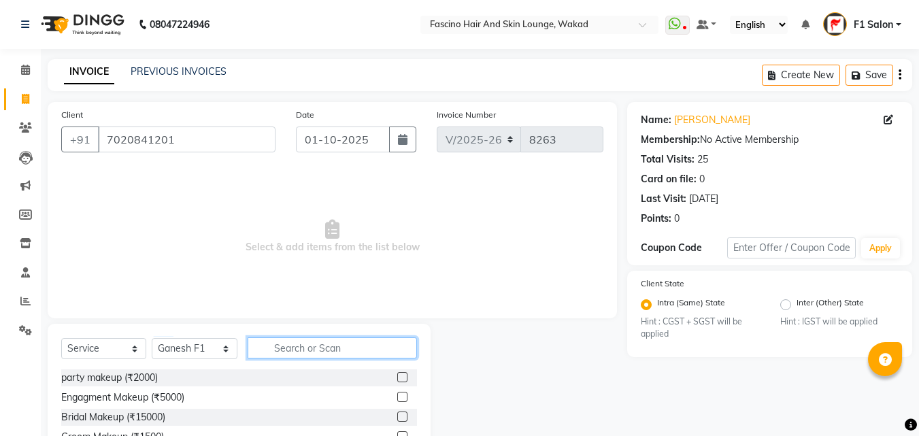
click at [322, 342] on input "text" at bounding box center [332, 348] width 169 height 21
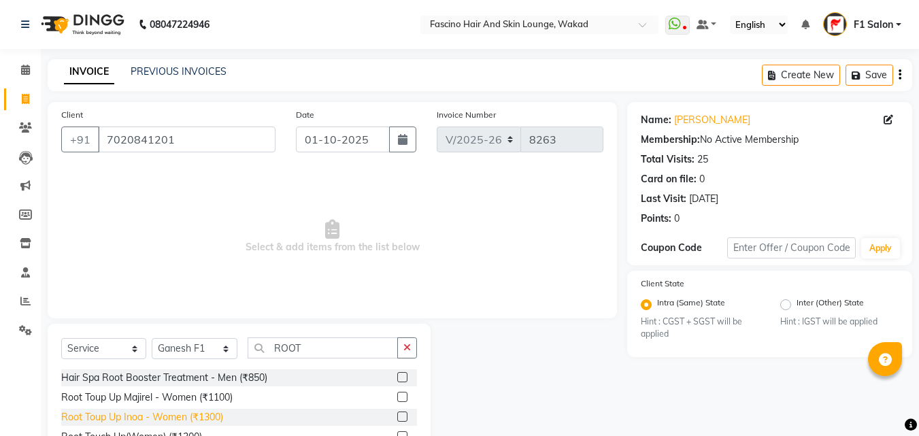
click at [181, 412] on div "Root Toup Up Inoa - Women (₹1300)" at bounding box center [142, 417] width 162 height 14
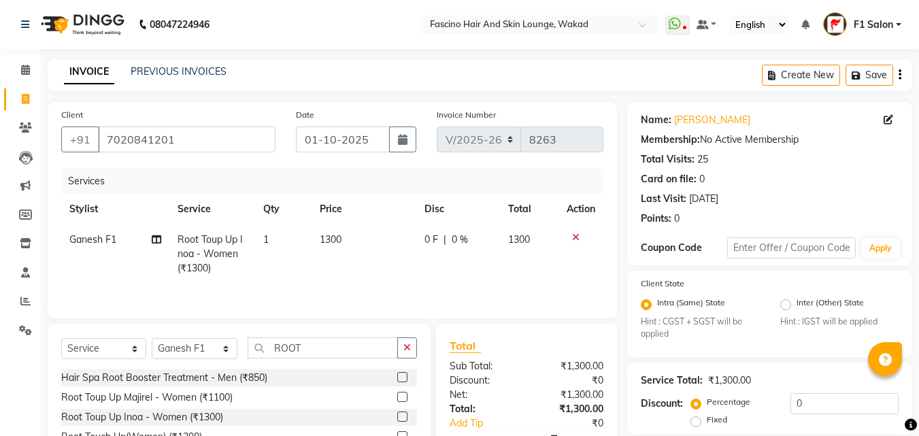
click at [371, 236] on td "1300" at bounding box center [364, 254] width 105 height 59
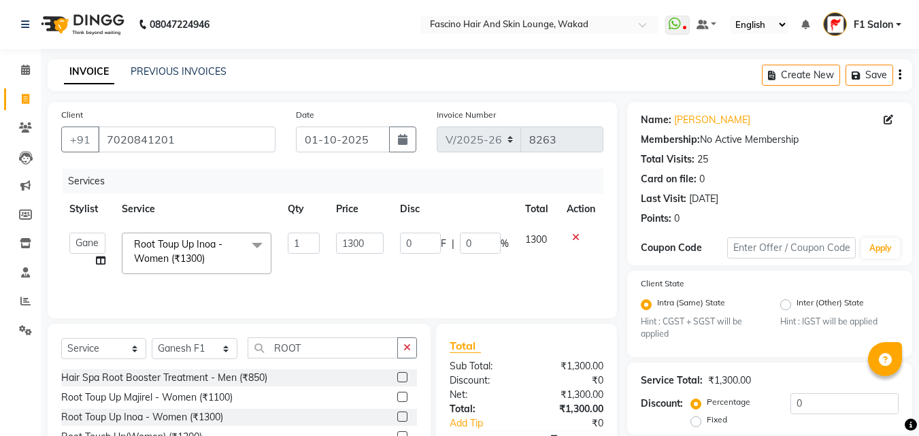
click at [371, 236] on input "1300" at bounding box center [359, 243] width 47 height 21
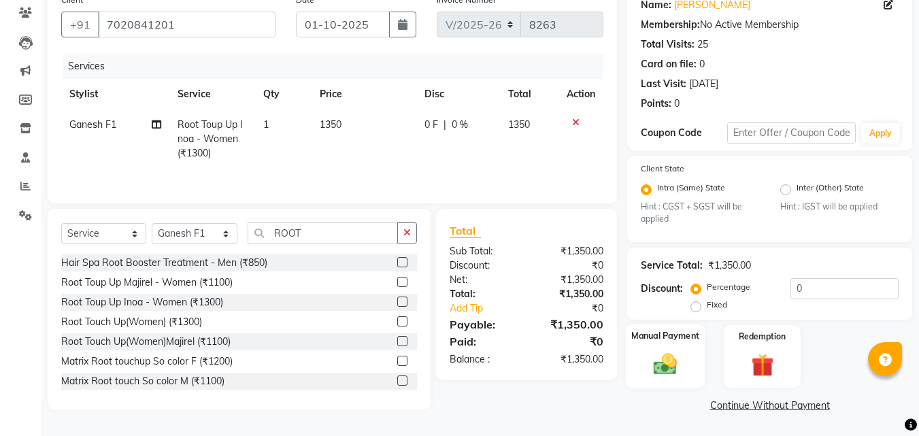
click at [666, 359] on img at bounding box center [666, 364] width 38 height 27
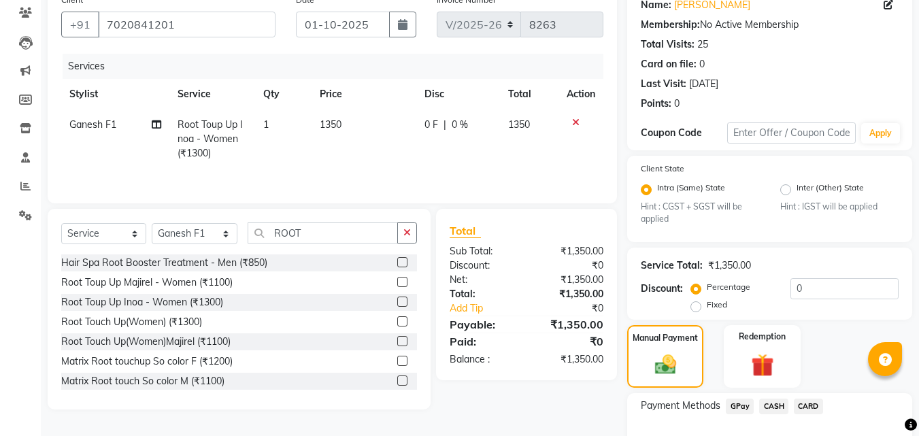
click at [735, 408] on span "GPay" at bounding box center [740, 407] width 28 height 16
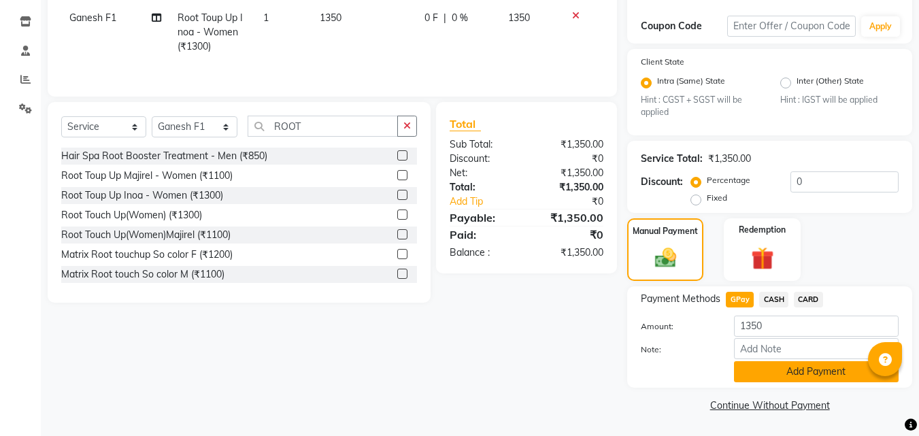
click at [760, 378] on button "Add Payment" at bounding box center [816, 371] width 165 height 21
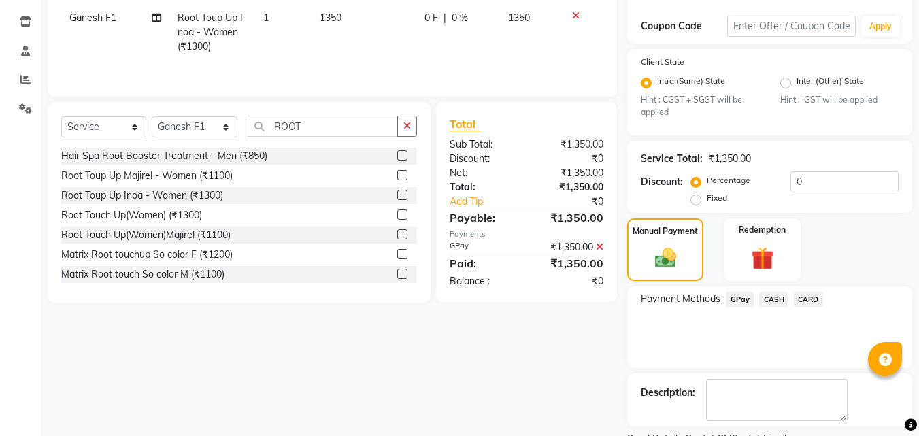
scroll to position [279, 0]
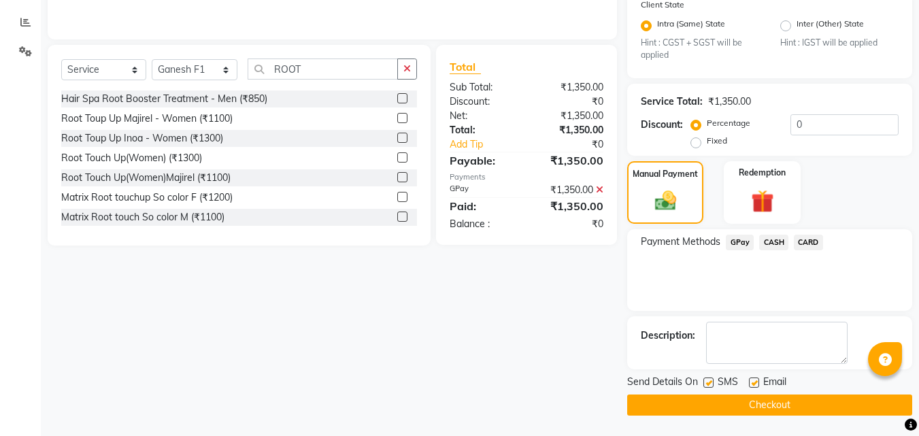
click at [706, 382] on label at bounding box center [709, 383] width 10 height 10
click at [706, 382] on input "checkbox" at bounding box center [708, 383] width 9 height 9
click at [683, 405] on button "Checkout" at bounding box center [769, 405] width 285 height 21
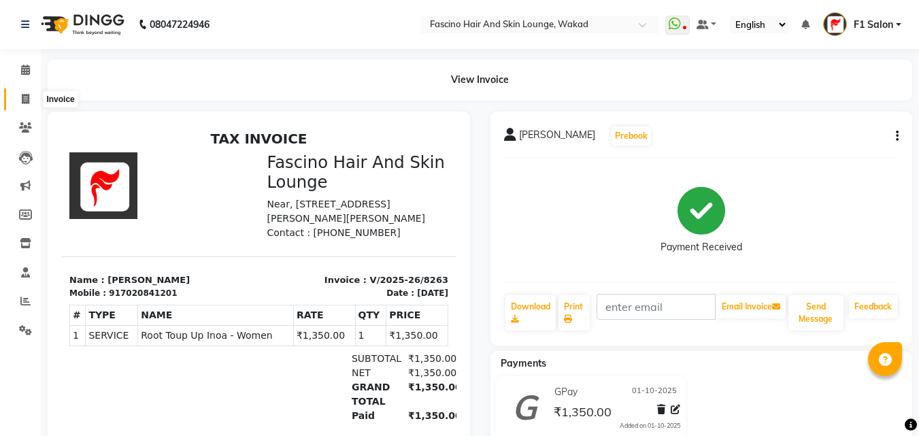
click at [20, 92] on span at bounding box center [26, 100] width 24 height 16
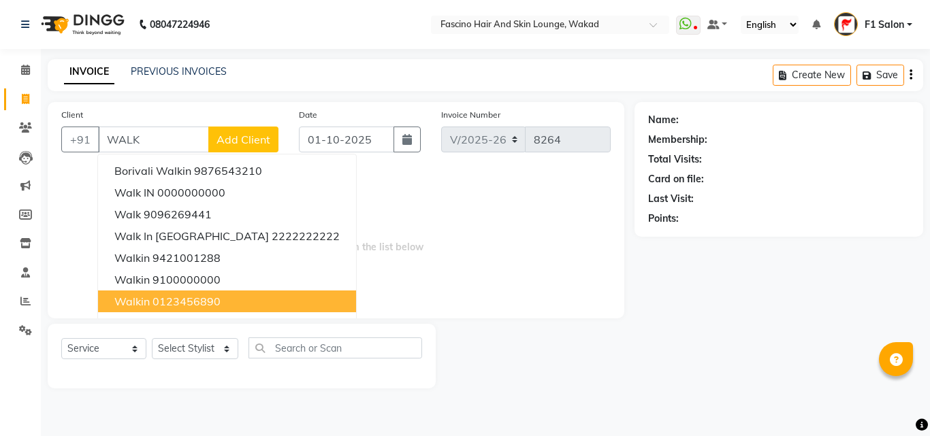
click at [153, 302] on ngb-highlight "0123456890" at bounding box center [186, 302] width 68 height 14
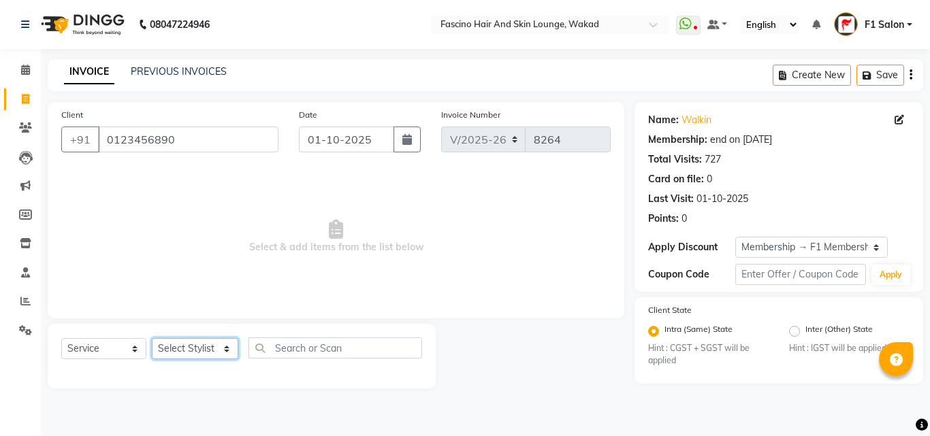
click at [173, 352] on select "Select Stylist 8805000650 Aarohi Chimu [PERSON_NAME] jh F1 Salon Ganesh F1 Gopa…" at bounding box center [195, 348] width 86 height 21
click at [152, 338] on select "Select Stylist 8805000650 Aarohi Chimu [PERSON_NAME] jh F1 Salon Ganesh F1 Gopa…" at bounding box center [195, 348] width 86 height 21
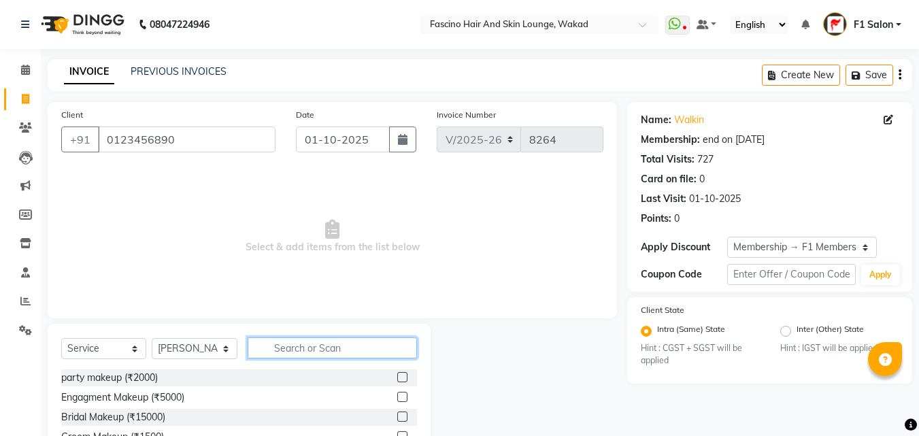
click at [280, 342] on input "text" at bounding box center [332, 348] width 169 height 21
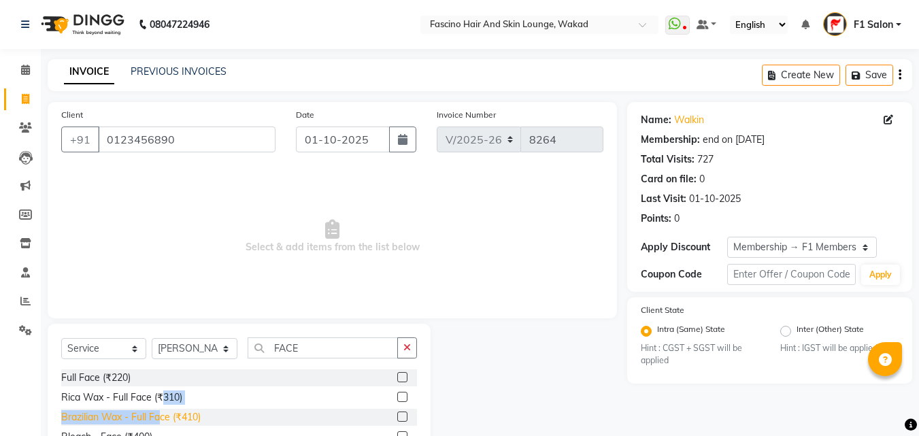
drag, startPoint x: 165, startPoint y: 406, endPoint x: 165, endPoint y: 416, distance: 10.2
click at [165, 416] on div "Full Face (₹220) Rica Wax - Full Face (₹310) Brazilian Wax - Full Face (₹410) B…" at bounding box center [239, 429] width 356 height 118
click at [165, 416] on div "Brazilian Wax - Full Face (₹410)" at bounding box center [131, 417] width 140 height 14
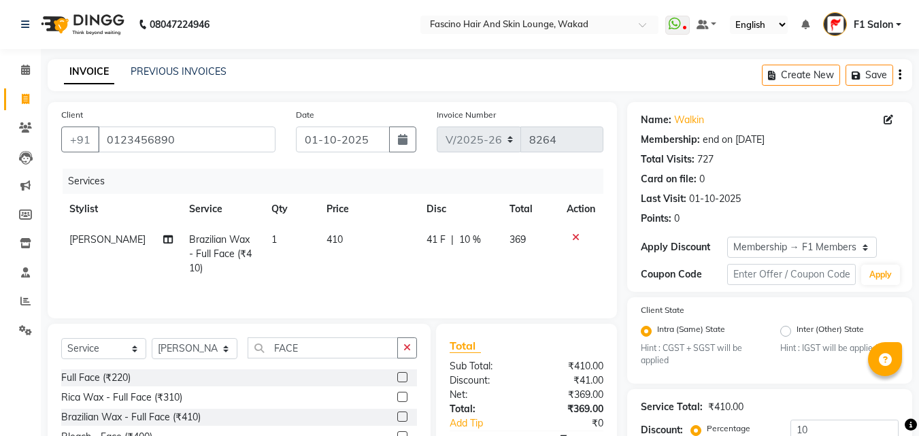
click at [348, 240] on td "410" at bounding box center [368, 254] width 100 height 59
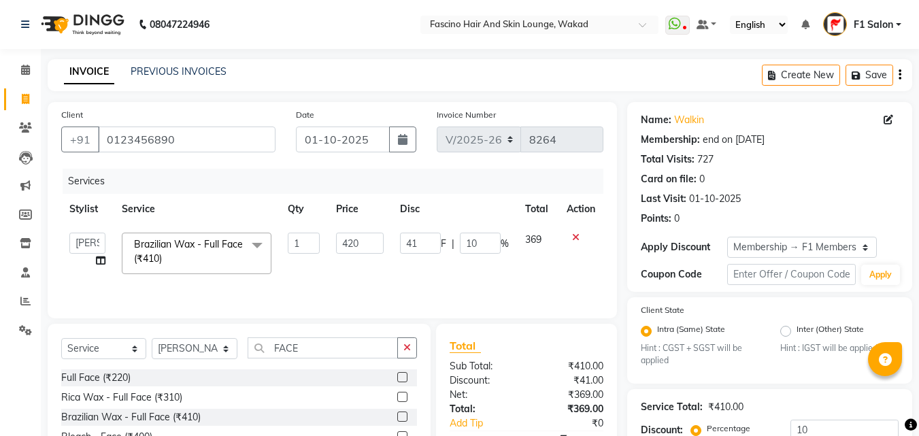
scroll to position [142, 0]
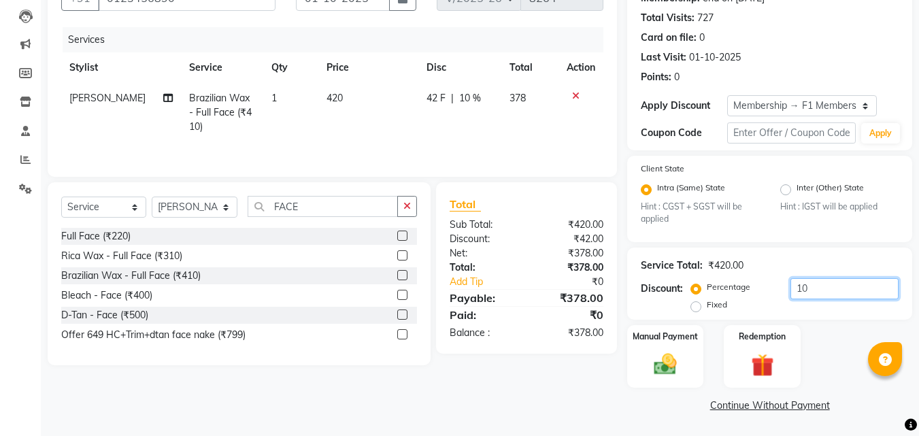
click at [813, 294] on input "10" at bounding box center [845, 288] width 108 height 21
click at [661, 362] on img at bounding box center [666, 364] width 38 height 27
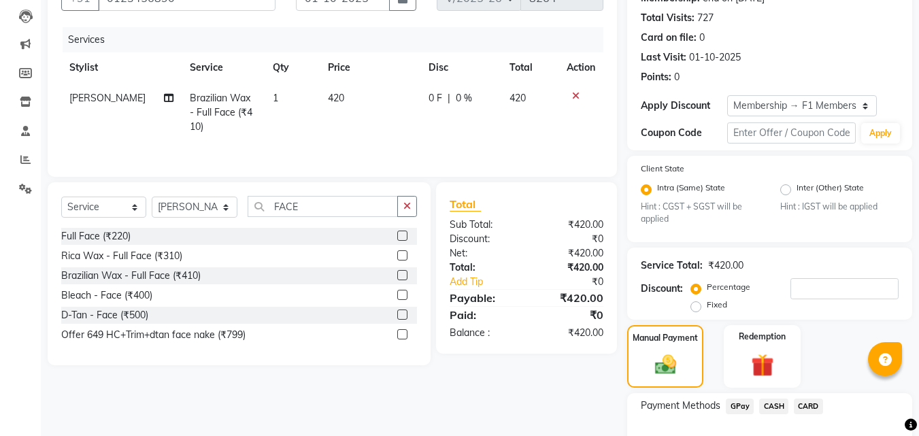
scroll to position [229, 0]
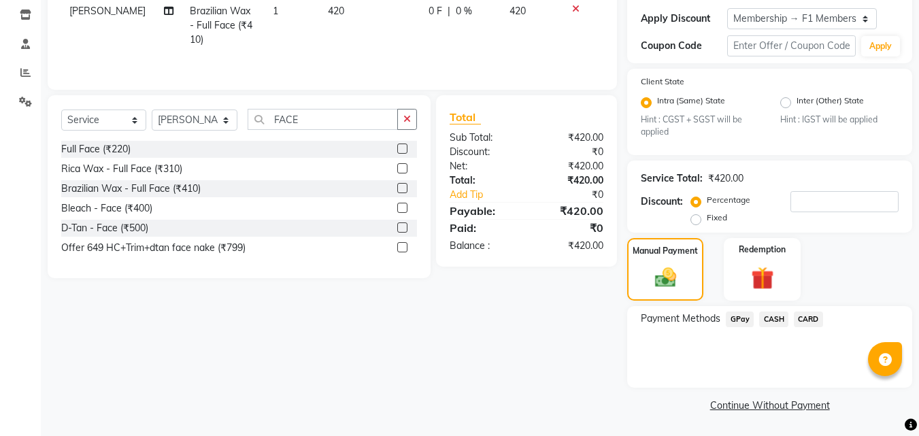
click at [730, 317] on span "GPay" at bounding box center [740, 320] width 28 height 16
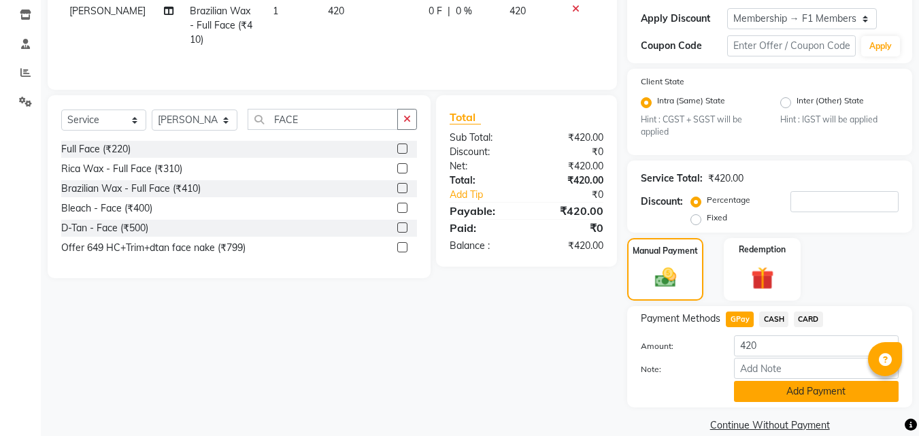
click at [773, 387] on button "Add Payment" at bounding box center [816, 391] width 165 height 21
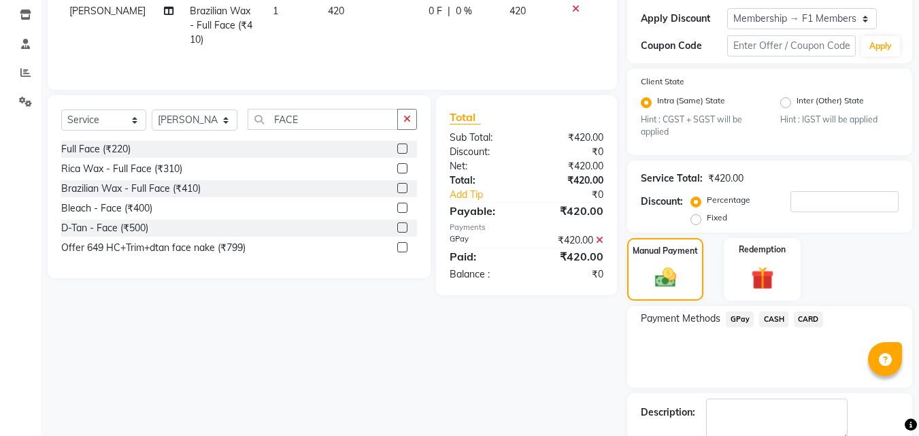
scroll to position [306, 0]
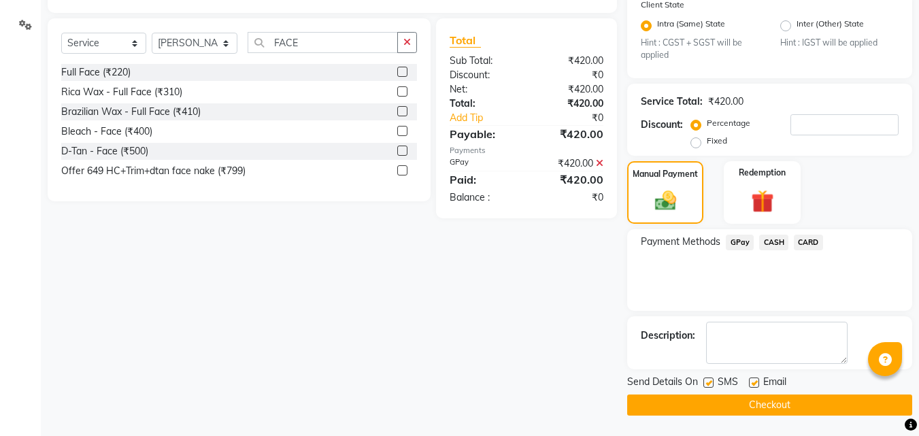
click at [707, 382] on label at bounding box center [709, 383] width 10 height 10
click at [707, 382] on input "checkbox" at bounding box center [708, 383] width 9 height 9
click at [702, 405] on button "Checkout" at bounding box center [769, 405] width 285 height 21
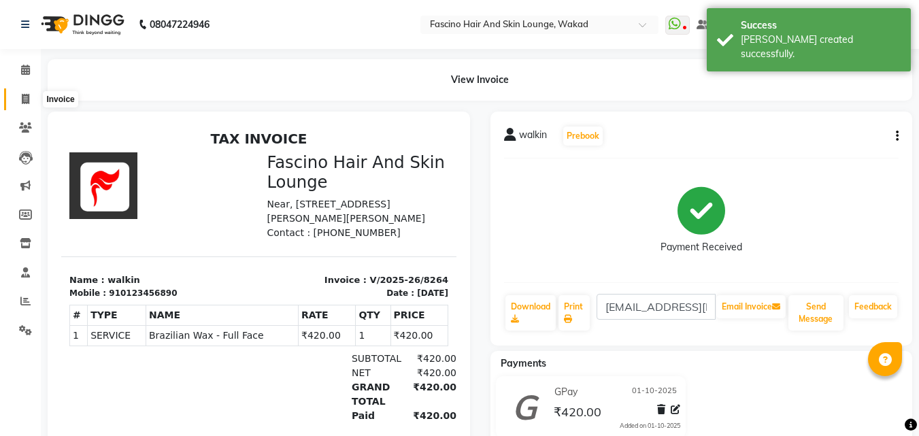
click at [24, 98] on icon at bounding box center [25, 99] width 7 height 10
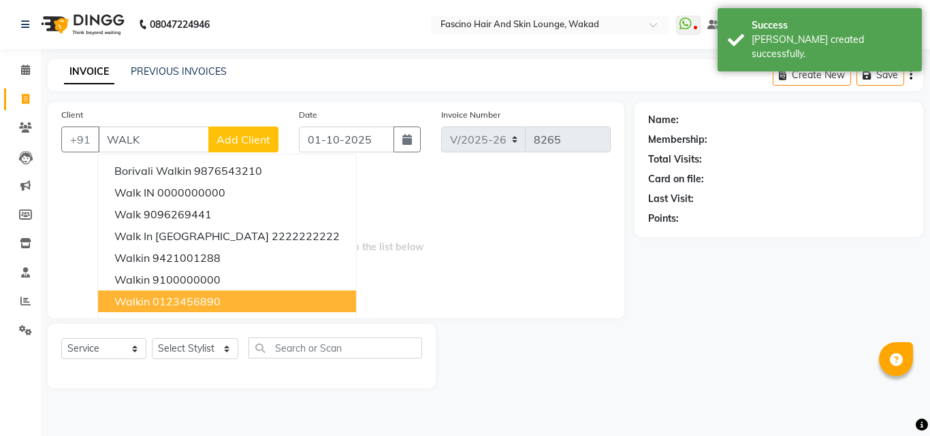
click at [138, 306] on span "walkin" at bounding box center [131, 302] width 35 height 14
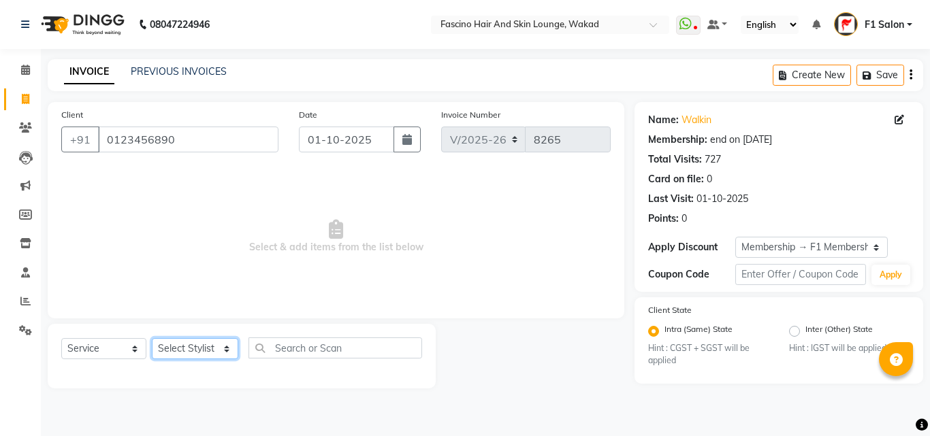
click at [199, 348] on select "Select Stylist 8805000650 Aarohi Chimu [PERSON_NAME] jh F1 Salon Ganesh F1 Gopa…" at bounding box center [195, 348] width 86 height 21
click at [152, 338] on select "Select Stylist 8805000650 Aarohi Chimu [PERSON_NAME] jh F1 Salon Ganesh F1 Gopa…" at bounding box center [195, 348] width 86 height 21
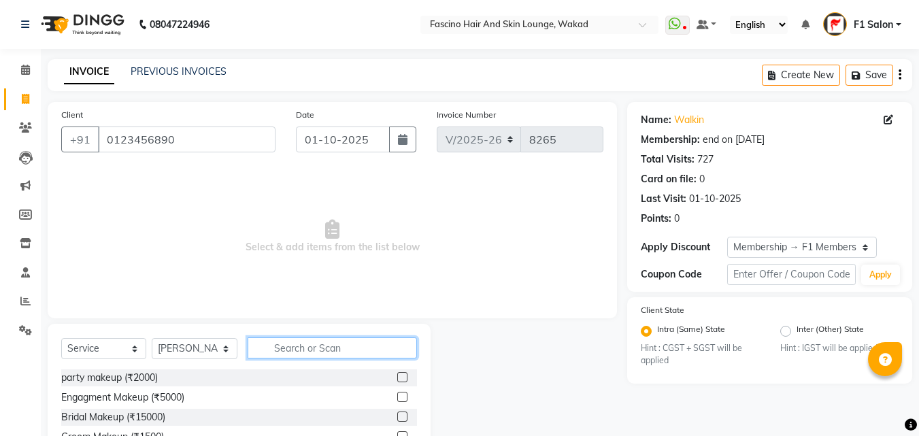
click at [307, 355] on input "text" at bounding box center [332, 348] width 169 height 21
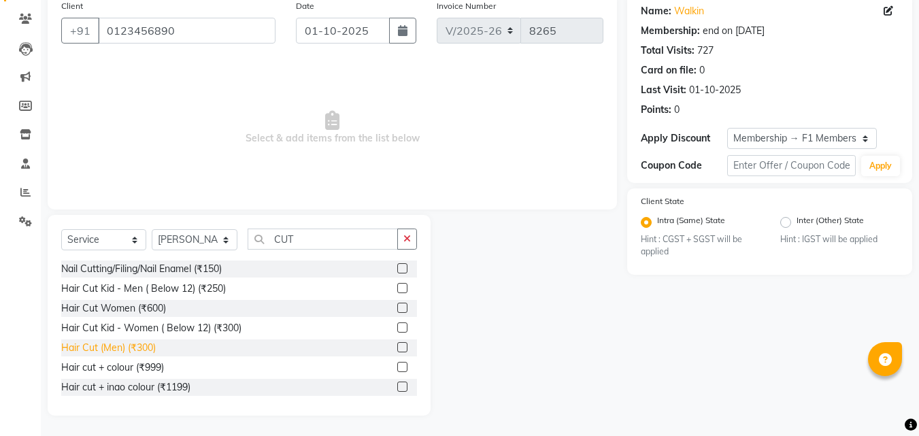
click at [118, 346] on div "Hair Cut (Men) (₹300)" at bounding box center [108, 348] width 95 height 14
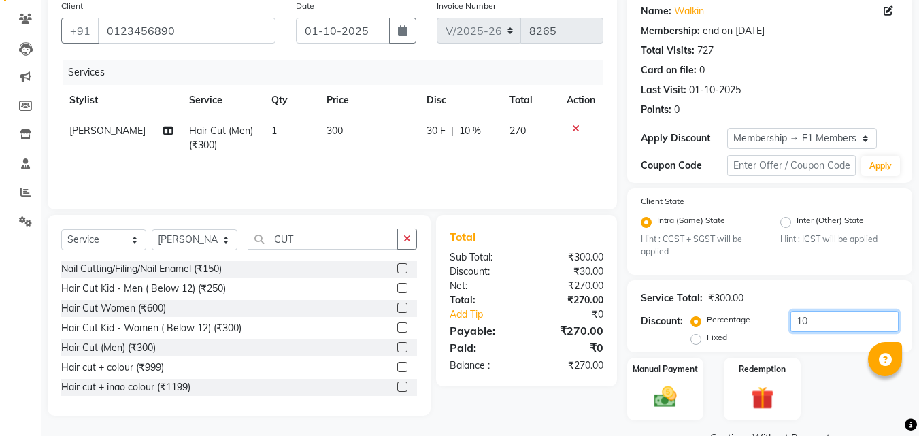
click at [819, 319] on input "10" at bounding box center [845, 321] width 108 height 21
click at [668, 404] on img at bounding box center [666, 397] width 38 height 27
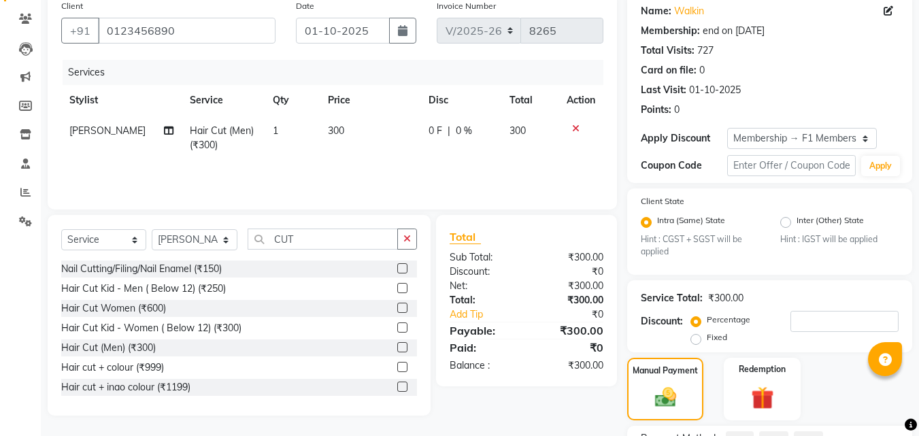
scroll to position [229, 0]
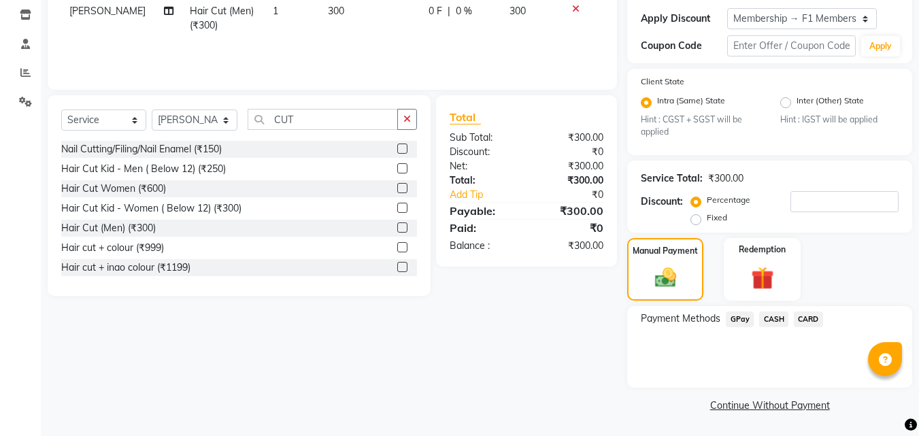
click at [736, 319] on span "GPay" at bounding box center [740, 320] width 28 height 16
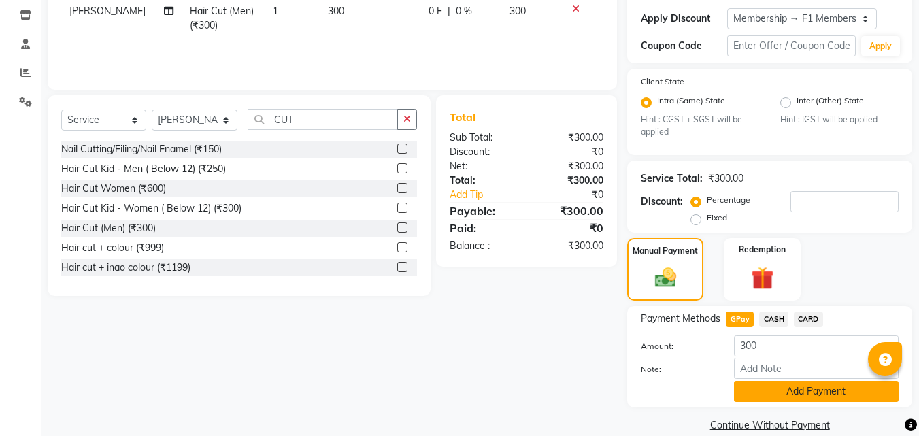
click at [768, 387] on button "Add Payment" at bounding box center [816, 391] width 165 height 21
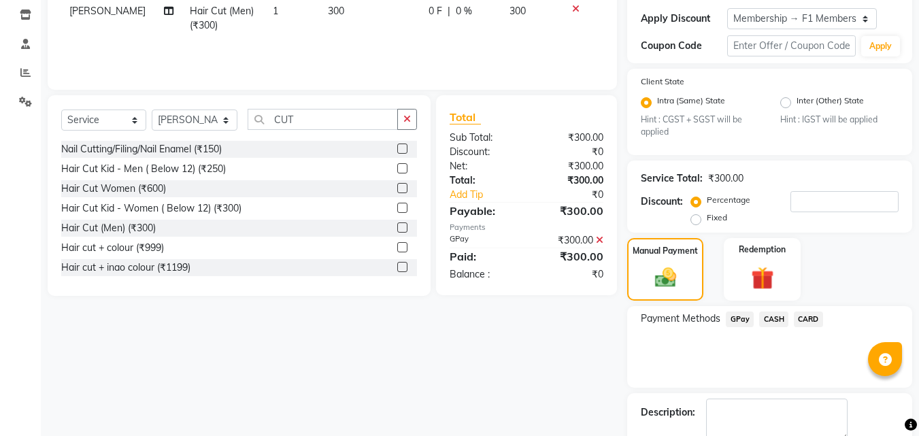
scroll to position [306, 0]
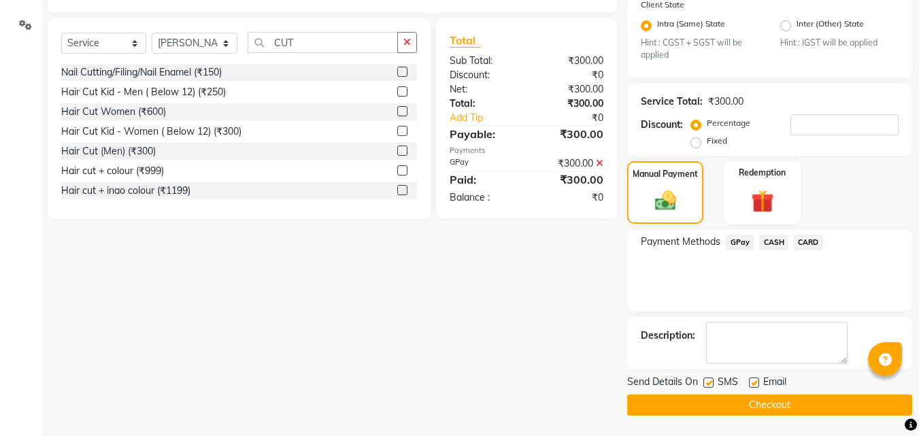
click at [707, 385] on label at bounding box center [709, 383] width 10 height 10
click at [707, 385] on input "checkbox" at bounding box center [708, 383] width 9 height 9
click at [710, 400] on button "Checkout" at bounding box center [769, 405] width 285 height 21
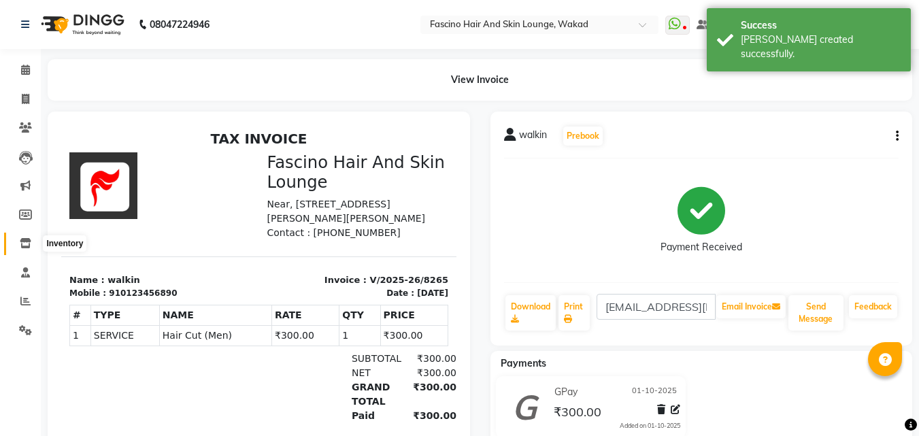
click at [24, 248] on icon at bounding box center [26, 243] width 12 height 10
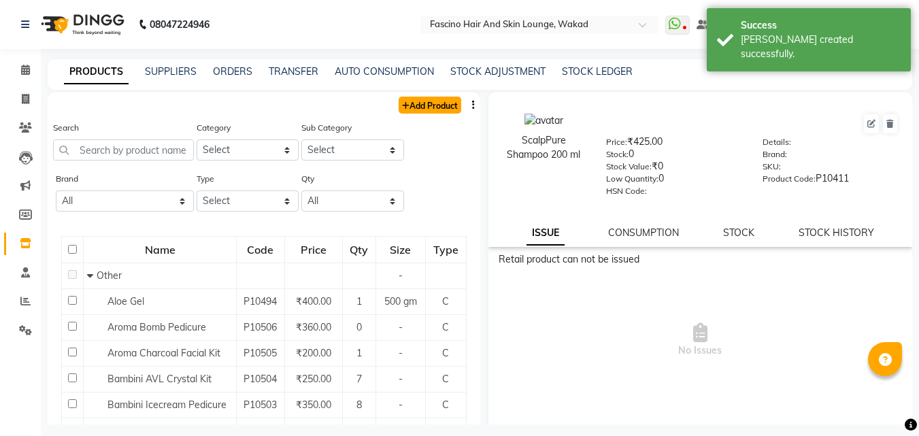
click at [411, 107] on link "Add Product" at bounding box center [430, 105] width 63 height 17
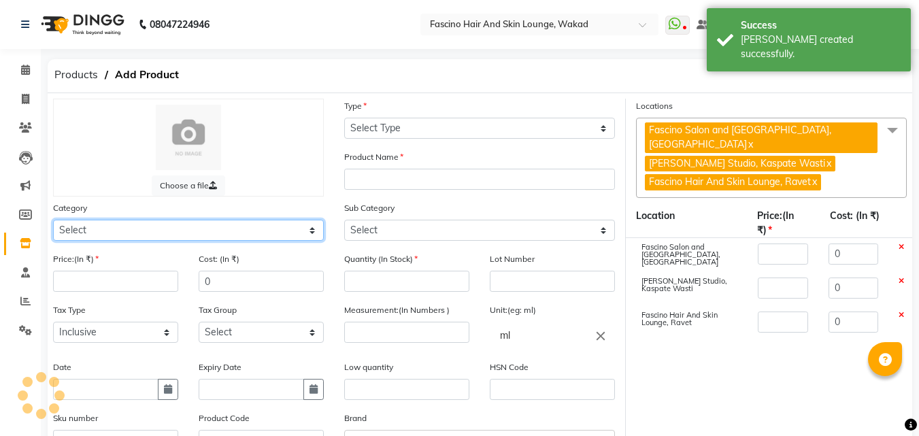
click at [227, 228] on select "Select Hair Skin Makeup Personal Care Appliances Beard Waxing Disposable Thread…" at bounding box center [188, 230] width 271 height 21
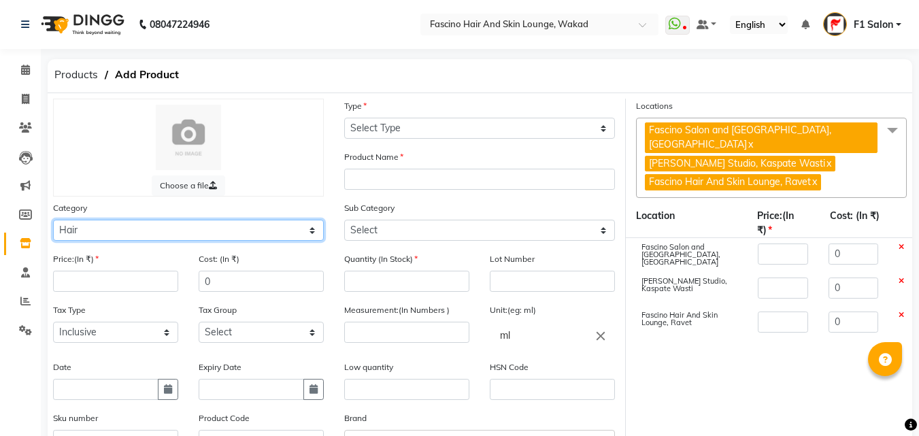
click at [53, 220] on select "Select Hair Skin Makeup Personal Care Appliances Beard Waxing Disposable Thread…" at bounding box center [188, 230] width 271 height 21
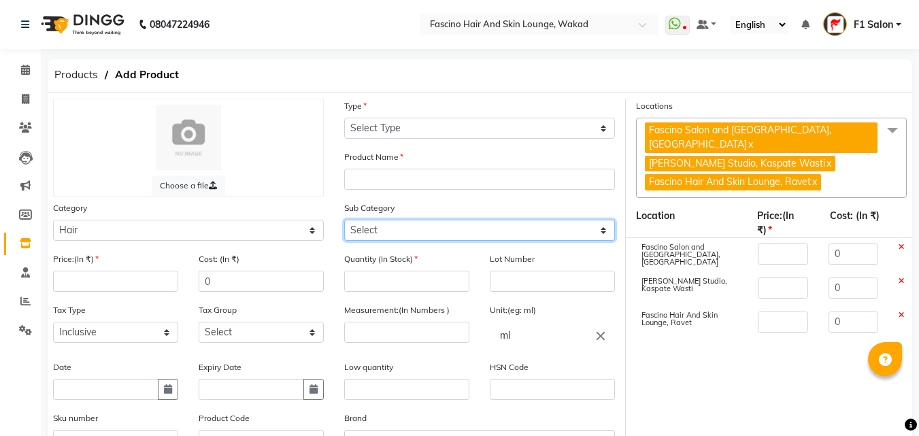
click at [354, 236] on select "Select Shampoo Conditioner Cream Mask Oil Serum Color Appliances Treatment Styl…" at bounding box center [479, 230] width 271 height 21
click at [344, 220] on select "Select Shampoo Conditioner Cream Mask Oil Serum Color Appliances Treatment Styl…" at bounding box center [479, 230] width 271 height 21
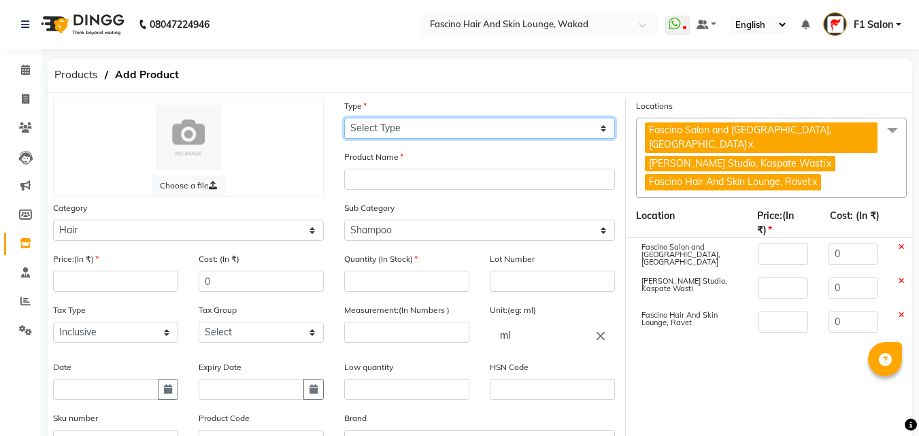
click at [375, 131] on select "Select Type Both Retail Consumable" at bounding box center [479, 128] width 271 height 21
click at [344, 118] on select "Select Type Both Retail Consumable" at bounding box center [479, 128] width 271 height 21
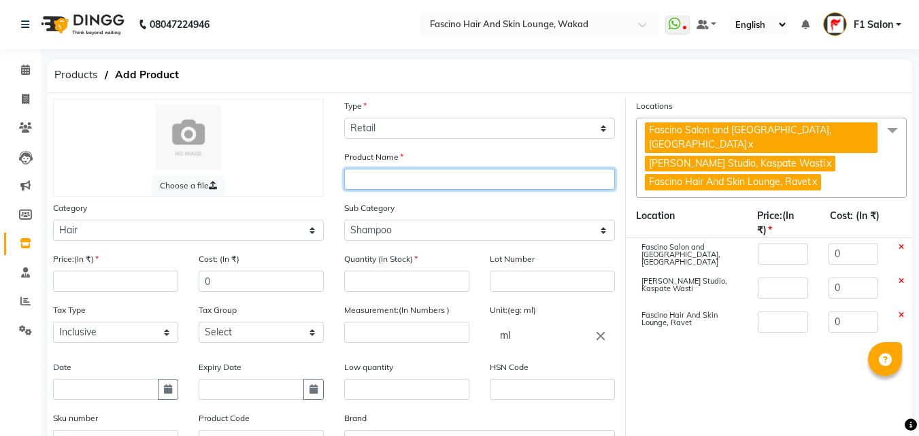
click at [370, 179] on input "text" at bounding box center [479, 179] width 271 height 21
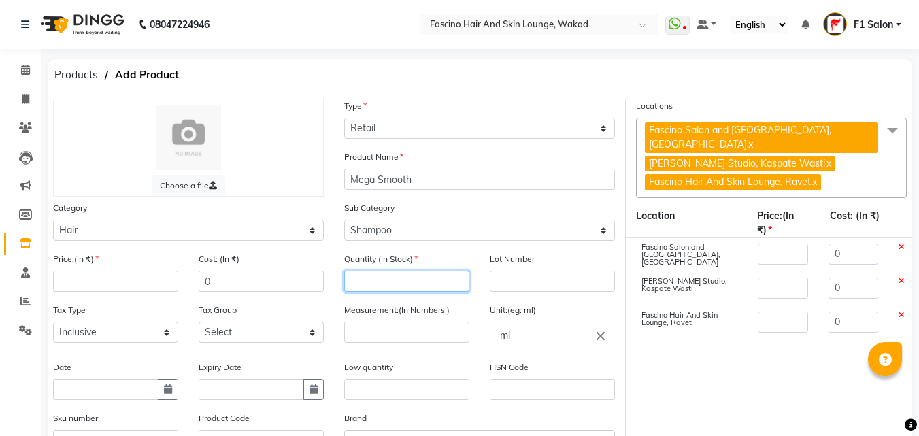
click at [369, 287] on input "number" at bounding box center [406, 281] width 125 height 21
click at [118, 282] on input "number" at bounding box center [115, 281] width 125 height 21
click at [826, 164] on link "x" at bounding box center [829, 163] width 6 height 12
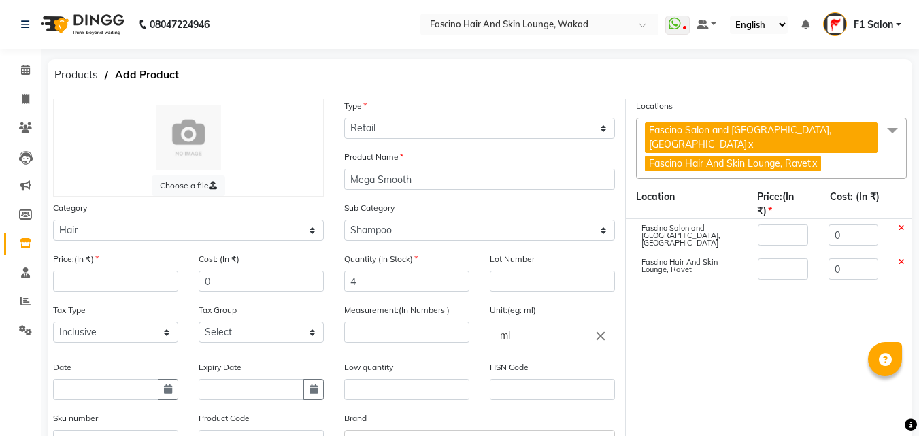
click at [747, 146] on link "x" at bounding box center [750, 144] width 6 height 12
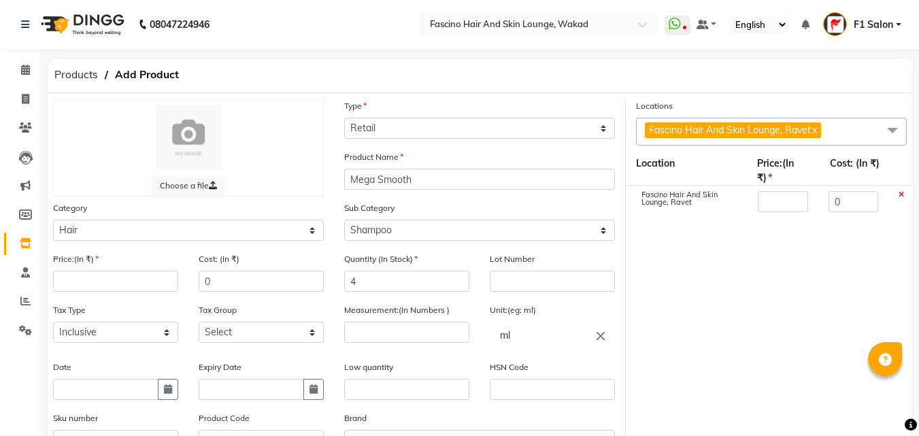
click at [817, 126] on link "x" at bounding box center [814, 130] width 6 height 12
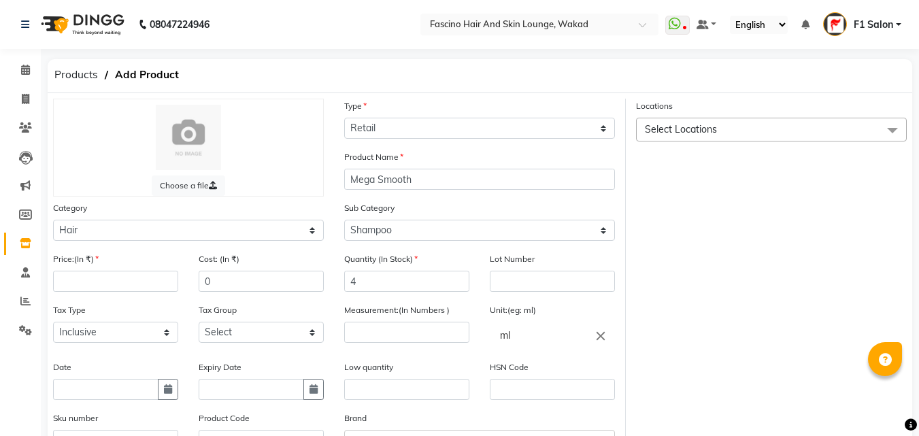
click at [888, 129] on span at bounding box center [892, 131] width 27 height 26
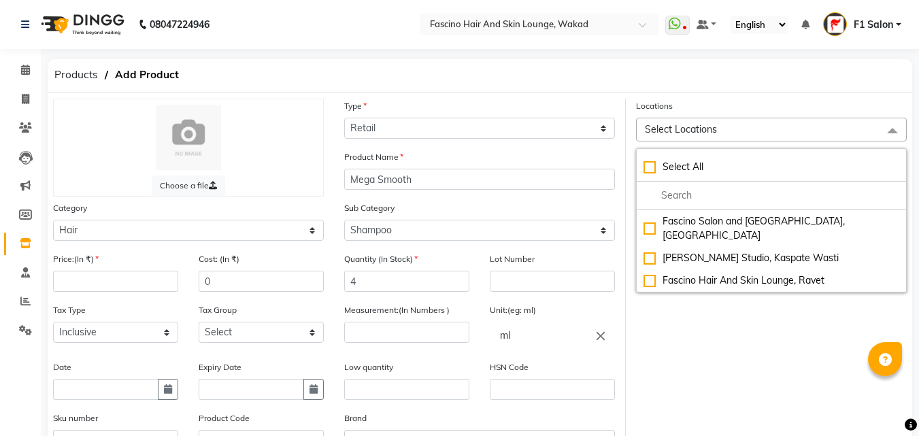
click at [832, 353] on div "Locations Select Locations Select All Fascino Salon and Spa Lounge, Datta Mandi…" at bounding box center [771, 315] width 291 height 432
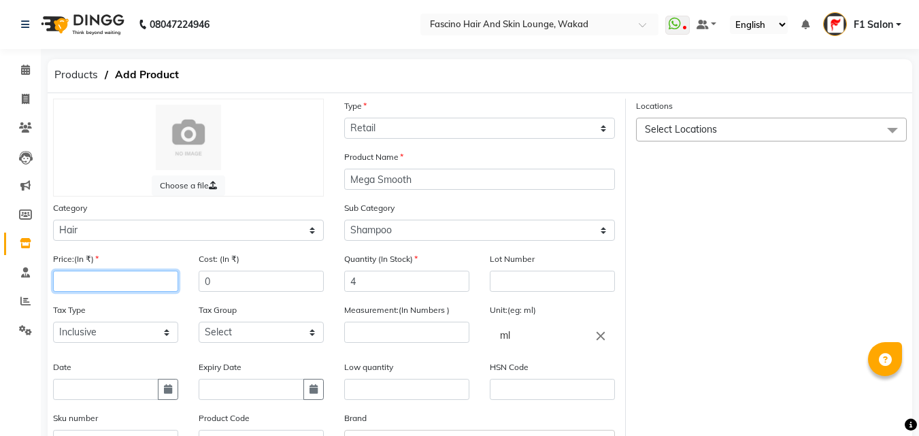
click at [132, 279] on input "number" at bounding box center [115, 281] width 125 height 21
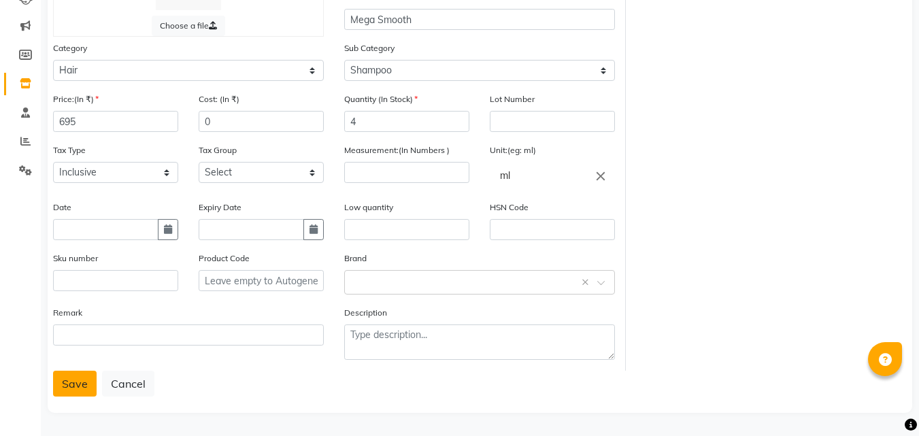
click at [71, 385] on button "Save" at bounding box center [75, 384] width 44 height 26
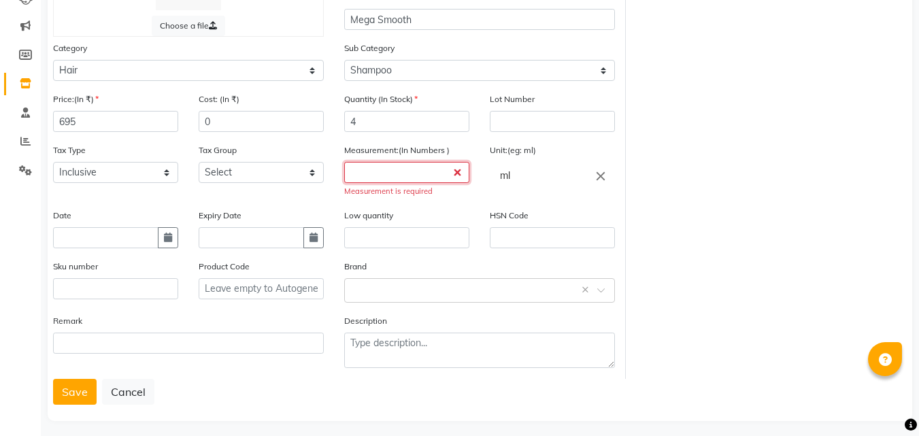
click at [374, 173] on input "number" at bounding box center [406, 172] width 125 height 21
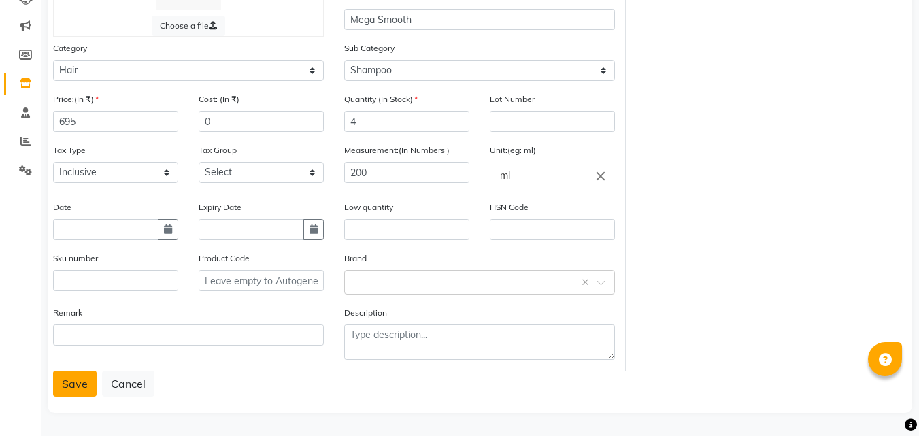
click at [77, 394] on button "Save" at bounding box center [75, 384] width 44 height 26
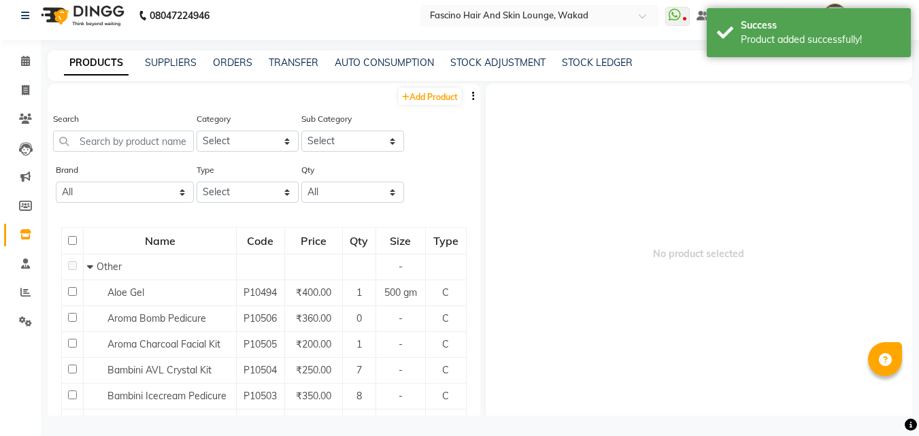
scroll to position [9, 0]
click at [416, 94] on link "Add Product" at bounding box center [430, 96] width 63 height 17
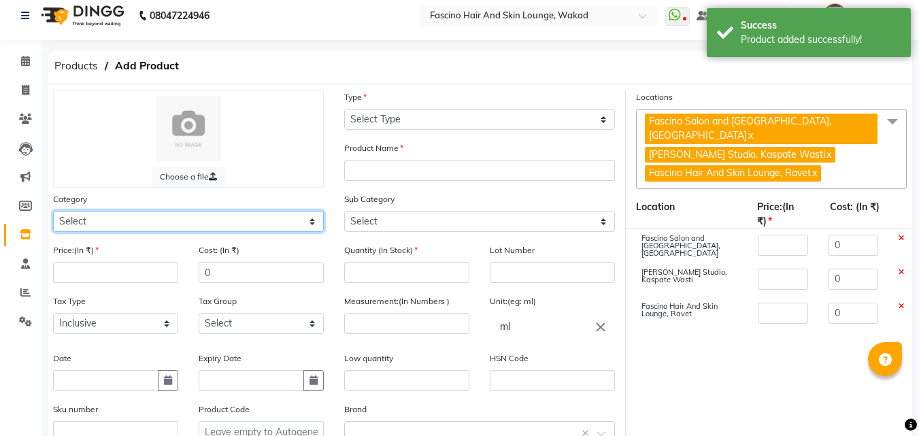
click at [167, 214] on select "Select Hair Skin Makeup Personal Care Appliances Beard Waxing Disposable Thread…" at bounding box center [188, 221] width 271 height 21
click at [53, 211] on select "Select Hair Skin Makeup Personal Care Appliances Beard Waxing Disposable Thread…" at bounding box center [188, 221] width 271 height 21
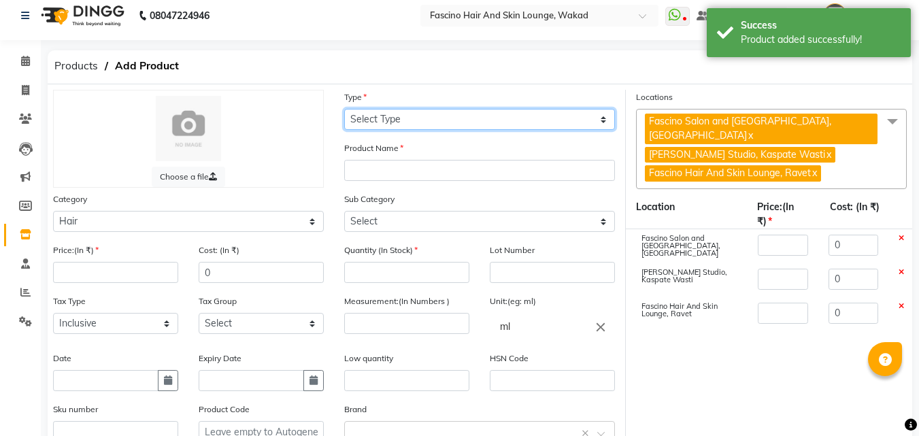
click at [366, 119] on select "Select Type Both Retail Consumable" at bounding box center [479, 119] width 271 height 21
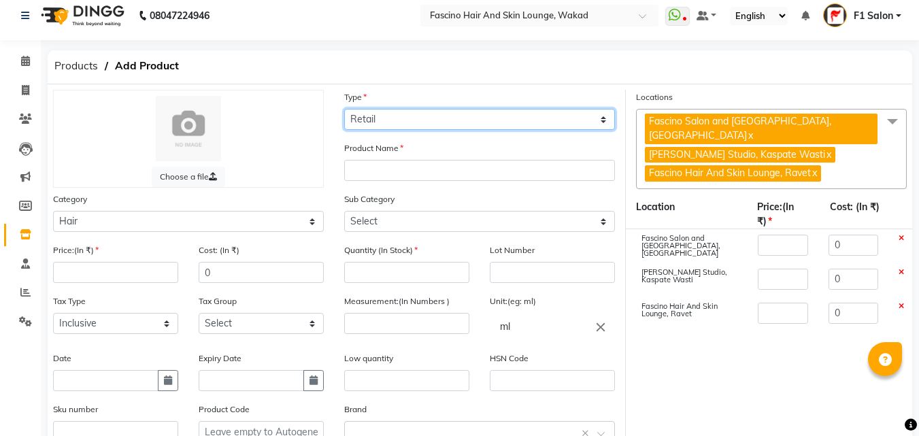
click at [344, 109] on select "Select Type Both Retail Consumable" at bounding box center [479, 119] width 271 height 21
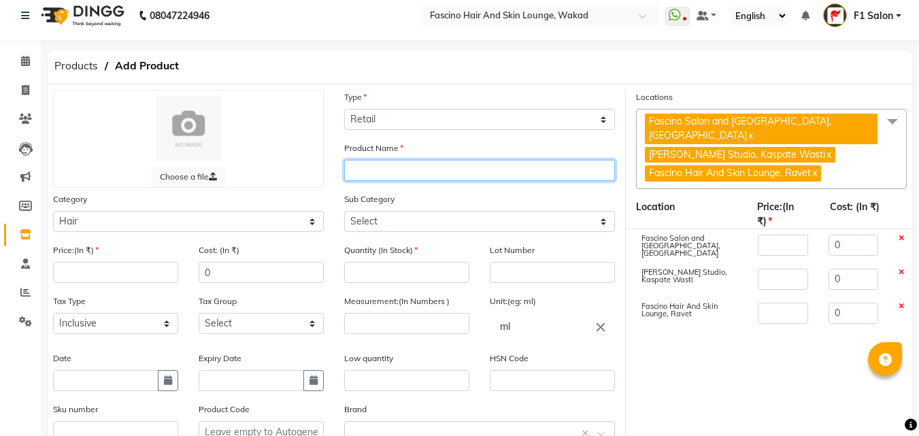
click at [374, 171] on input "text" at bounding box center [479, 170] width 271 height 21
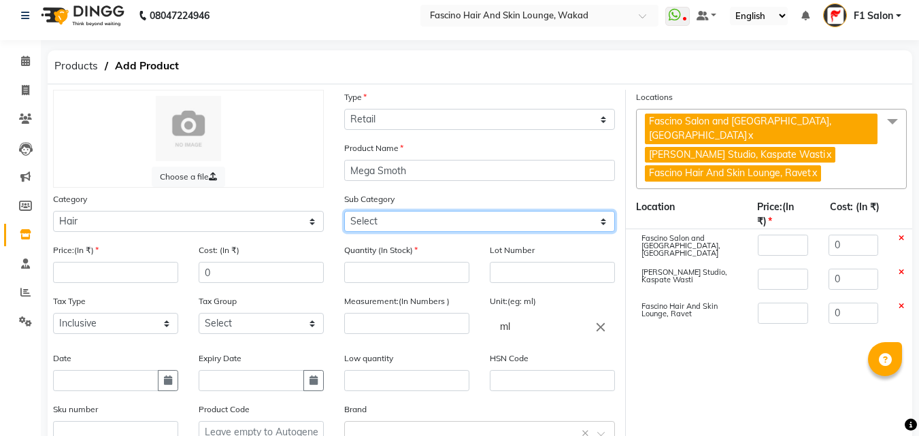
click at [389, 215] on select "Select Shampoo Conditioner Cream Mask Oil Serum Color Appliances Treatment Styl…" at bounding box center [479, 221] width 271 height 21
click at [344, 211] on select "Select Shampoo Conditioner Cream Mask Oil Serum Color Appliances Treatment Styl…" at bounding box center [479, 221] width 271 height 21
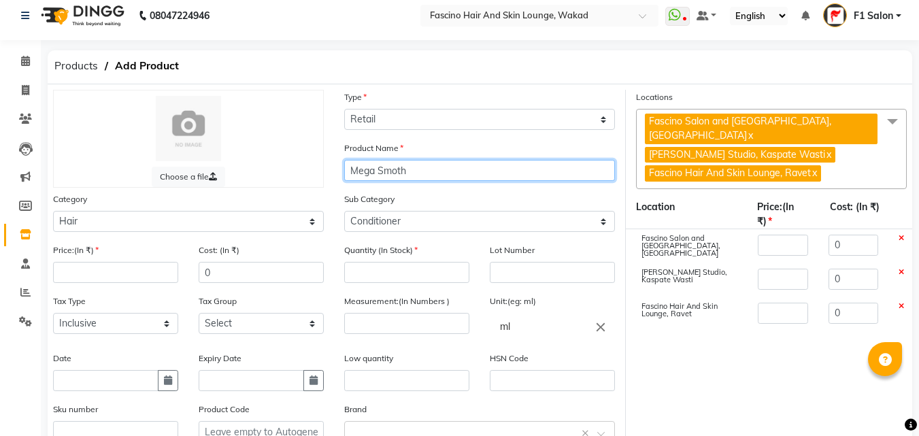
click at [398, 172] on input "Mega Smoth" at bounding box center [479, 170] width 271 height 21
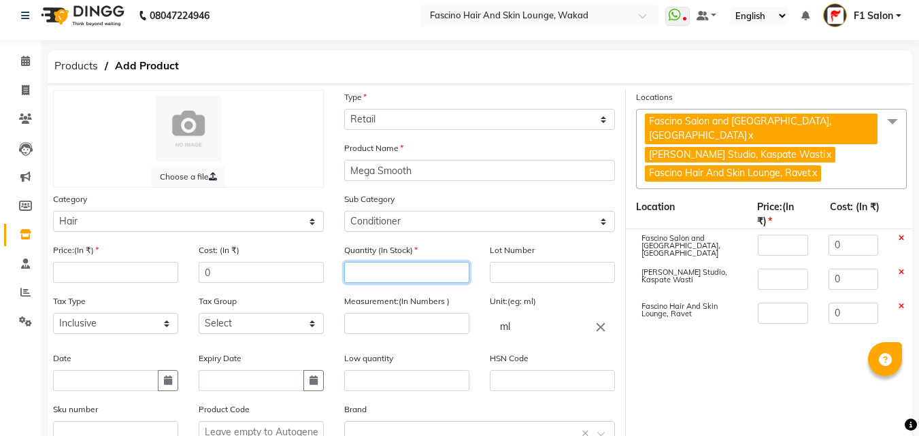
click at [371, 272] on input "number" at bounding box center [406, 272] width 125 height 21
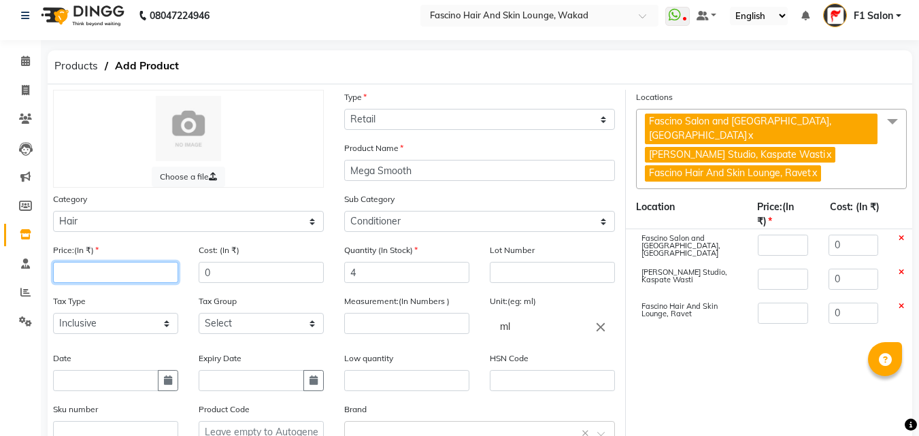
click at [142, 277] on input "number" at bounding box center [115, 272] width 125 height 21
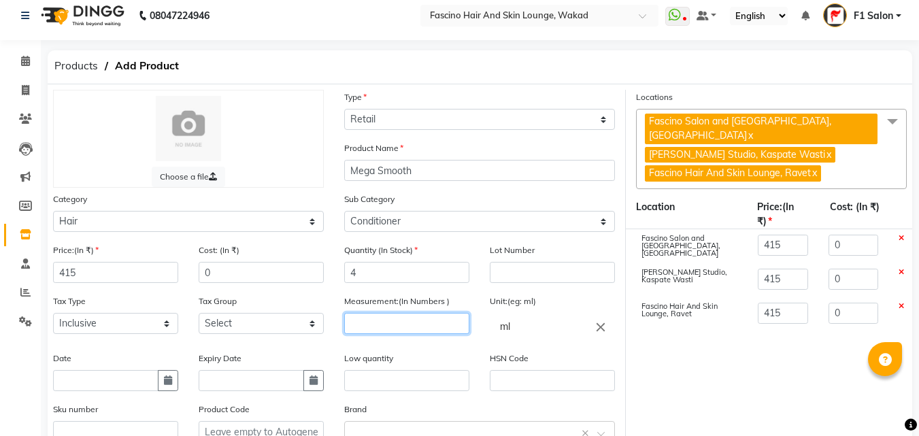
click at [406, 326] on input "number" at bounding box center [406, 323] width 125 height 21
click at [826, 152] on link "x" at bounding box center [829, 154] width 6 height 12
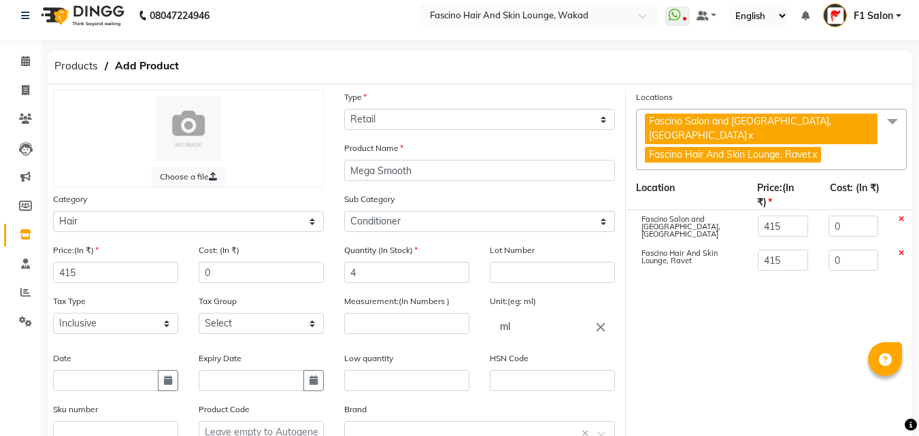
click at [821, 152] on span "Fascino Hair And Skin Lounge, Ravet x" at bounding box center [733, 155] width 176 height 16
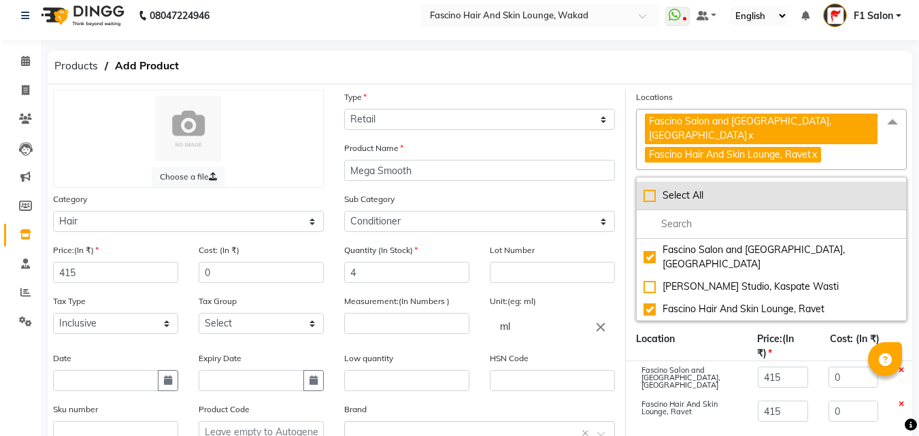
click at [651, 197] on div "Select All" at bounding box center [772, 196] width 256 height 14
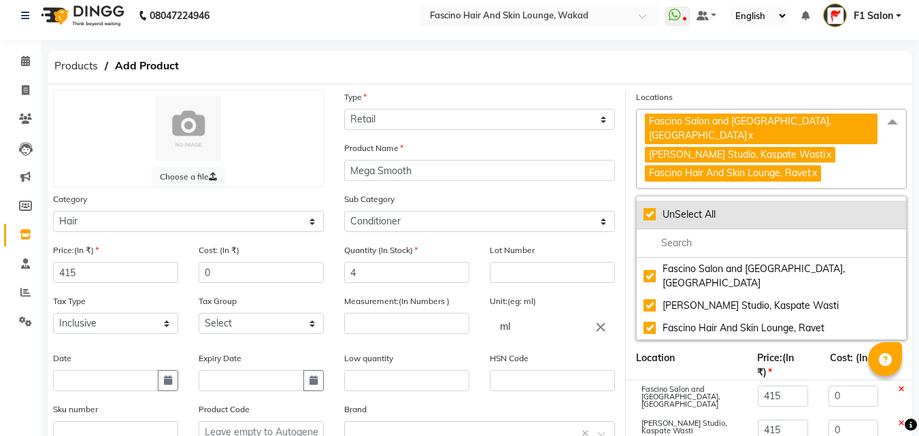
click at [649, 215] on div "UnSelect All" at bounding box center [772, 215] width 256 height 14
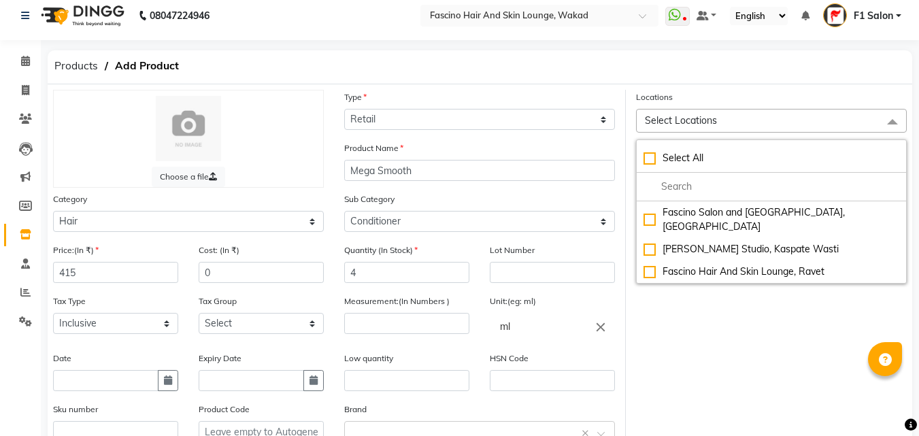
click at [731, 350] on div "Locations Select Locations Select All Fascino Salon and Spa Lounge, Datta Mandi…" at bounding box center [771, 306] width 291 height 432
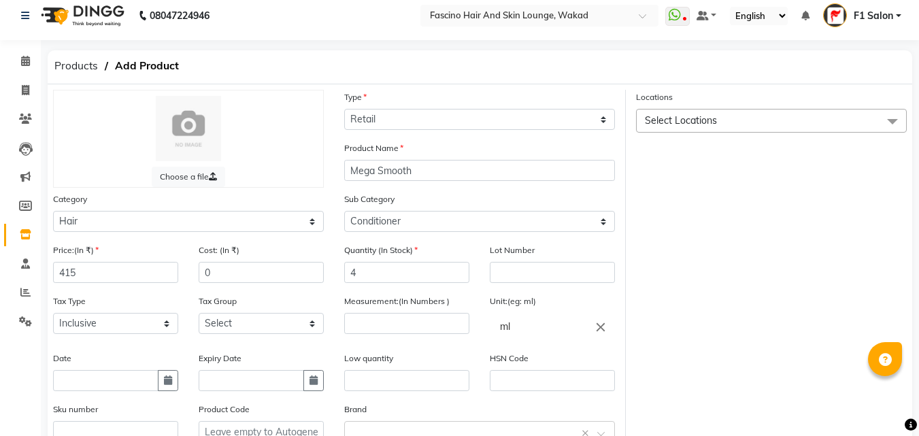
scroll to position [77, 0]
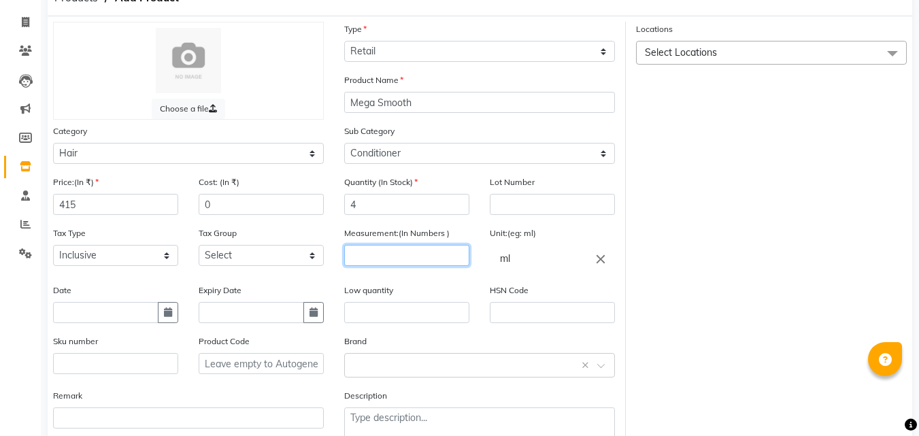
click at [378, 258] on input "number" at bounding box center [406, 255] width 125 height 21
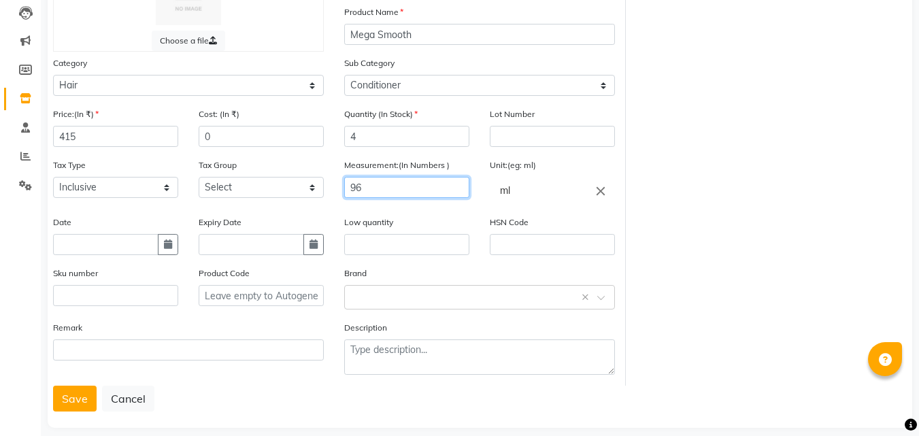
scroll to position [160, 0]
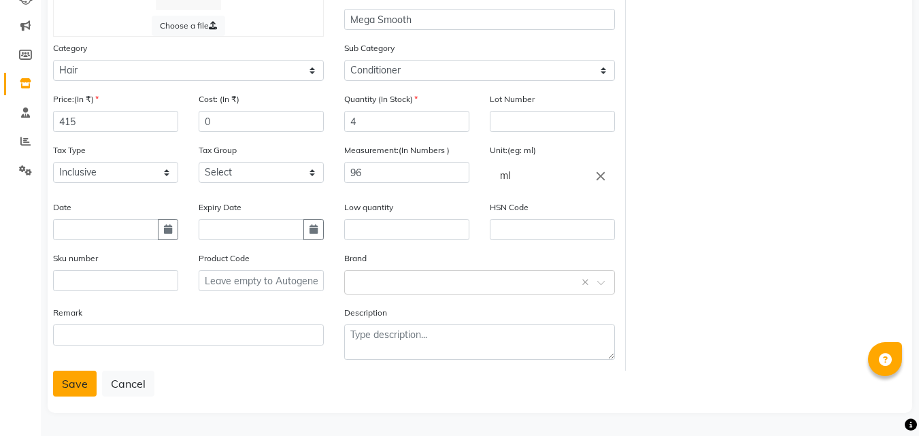
click at [75, 383] on button "Save" at bounding box center [75, 384] width 44 height 26
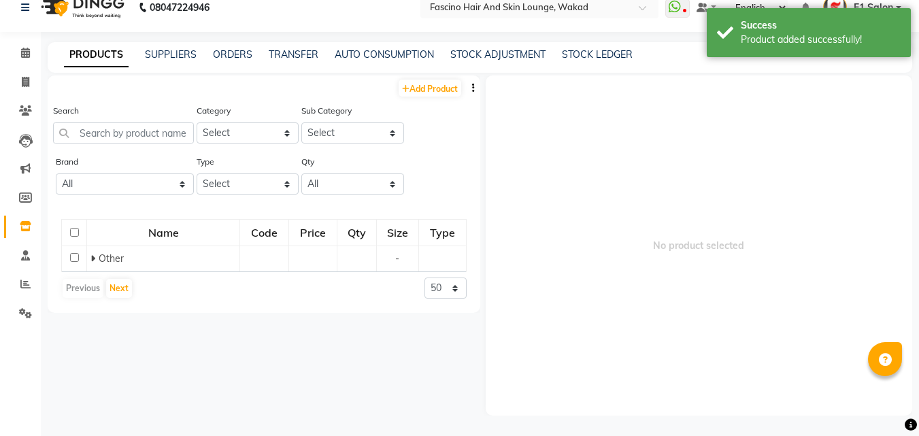
scroll to position [9, 0]
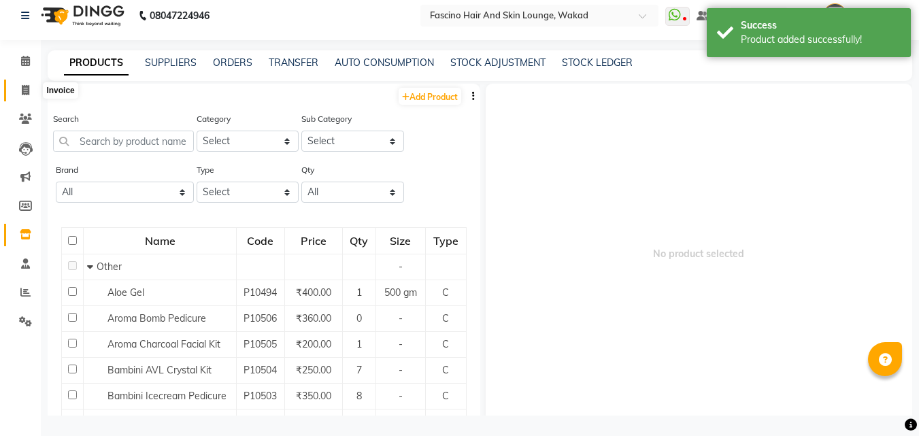
click at [18, 86] on span at bounding box center [26, 91] width 24 height 16
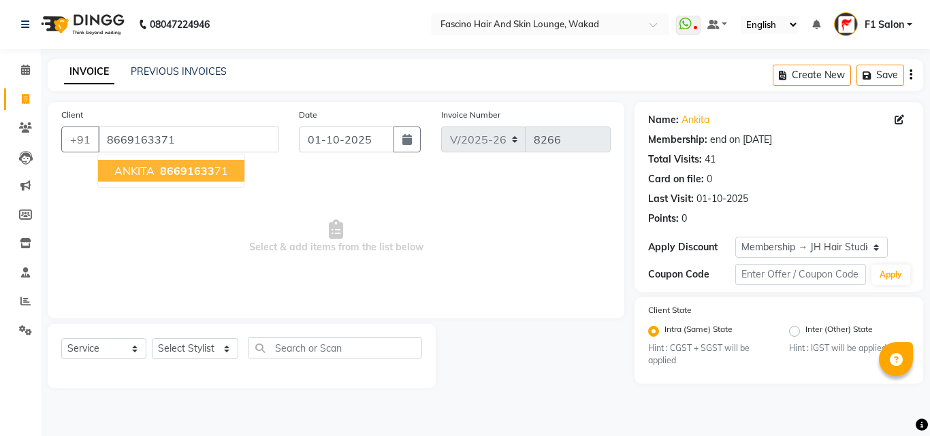
click at [194, 172] on span "86691633" at bounding box center [187, 171] width 54 height 14
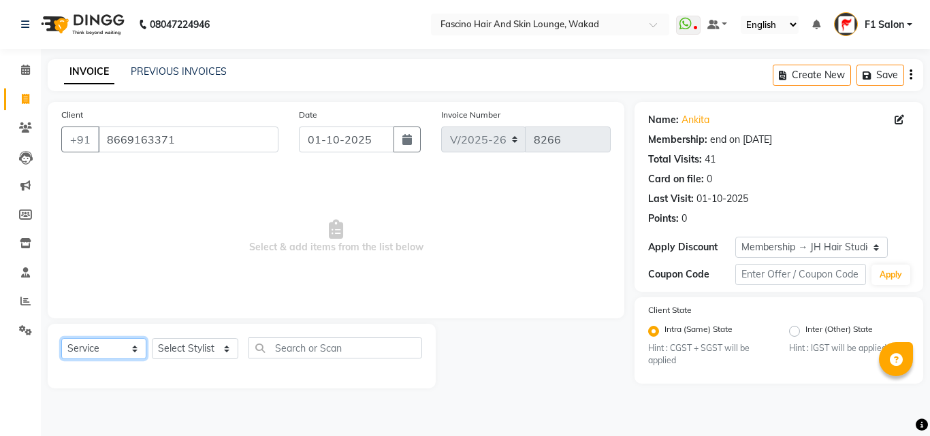
click at [109, 350] on select "Select Service Product Membership Package Voucher Prepaid Gift Card" at bounding box center [103, 348] width 85 height 21
click at [61, 338] on select "Select Service Product Membership Package Voucher Prepaid Gift Card" at bounding box center [103, 348] width 85 height 21
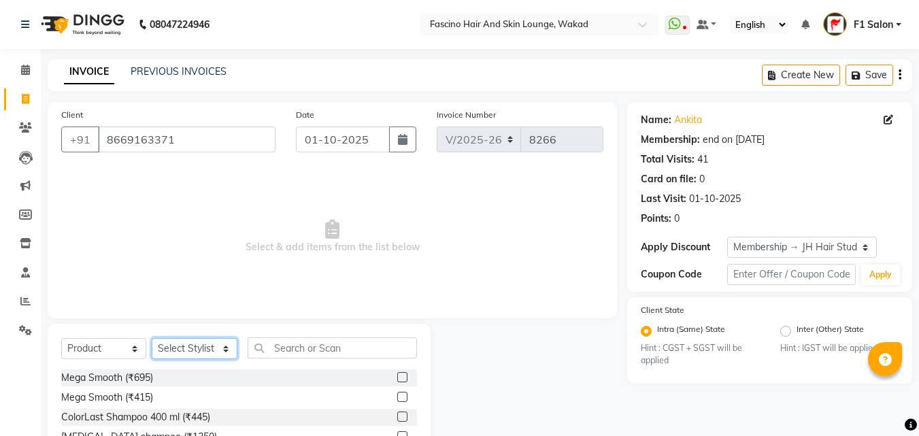
click at [180, 354] on select "Select Stylist 8805000650 Aarohi Chimu [PERSON_NAME] jh F1 Salon Ganesh F1 Gopa…" at bounding box center [195, 348] width 86 height 21
click at [152, 338] on select "Select Stylist 8805000650 Aarohi Chimu [PERSON_NAME] jh F1 Salon Ganesh F1 Gopa…" at bounding box center [195, 348] width 86 height 21
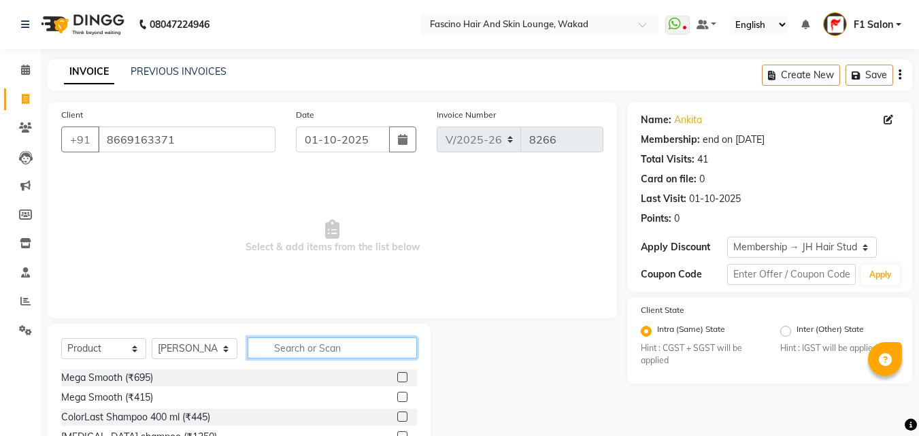
click at [295, 353] on input "text" at bounding box center [332, 348] width 169 height 21
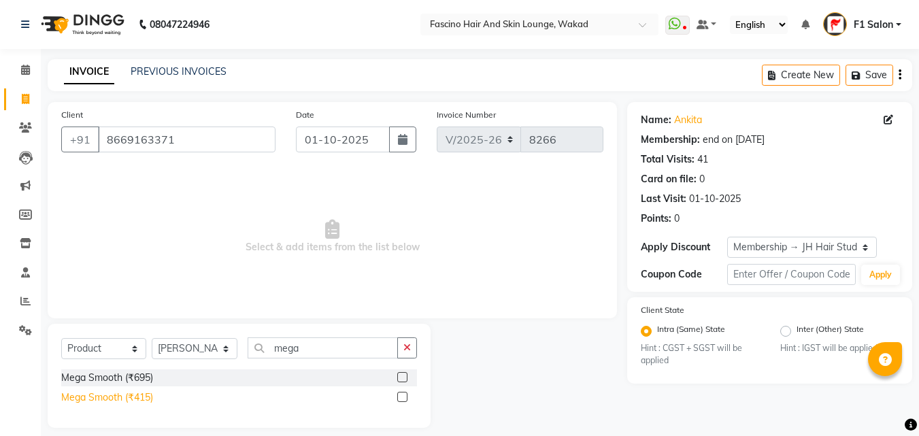
click at [120, 396] on div "Mega Smooth (₹415)" at bounding box center [107, 398] width 92 height 14
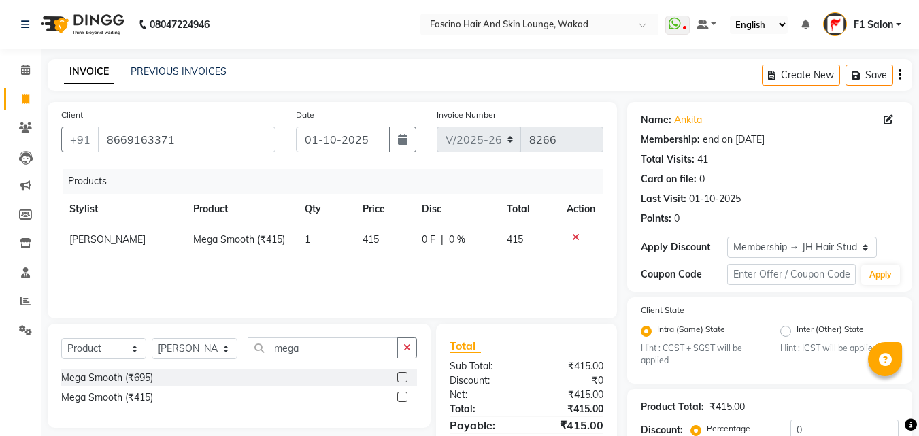
scroll to position [142, 0]
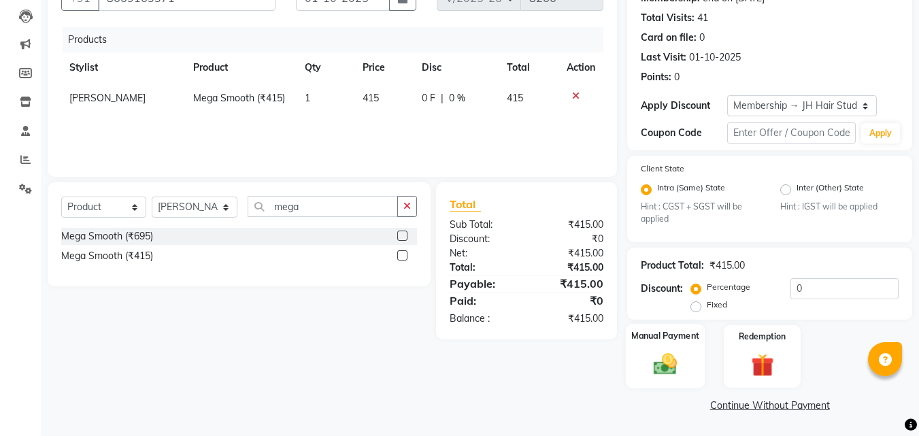
click at [679, 359] on img at bounding box center [666, 364] width 38 height 27
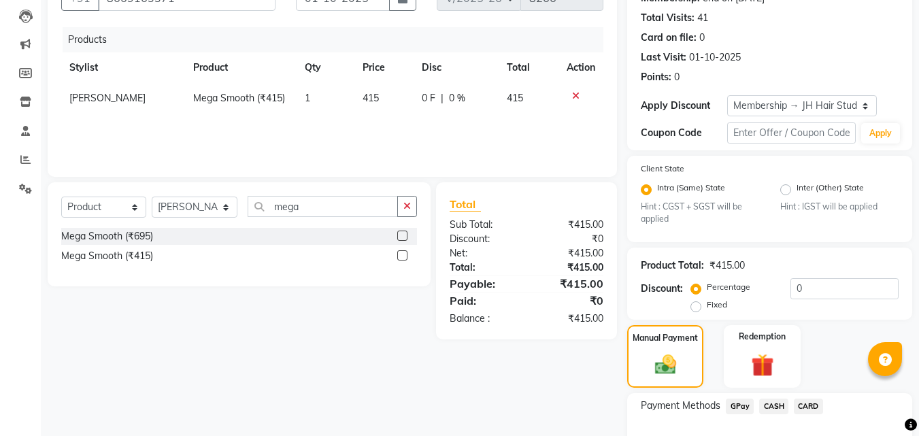
click at [741, 399] on span "GPay" at bounding box center [740, 407] width 28 height 16
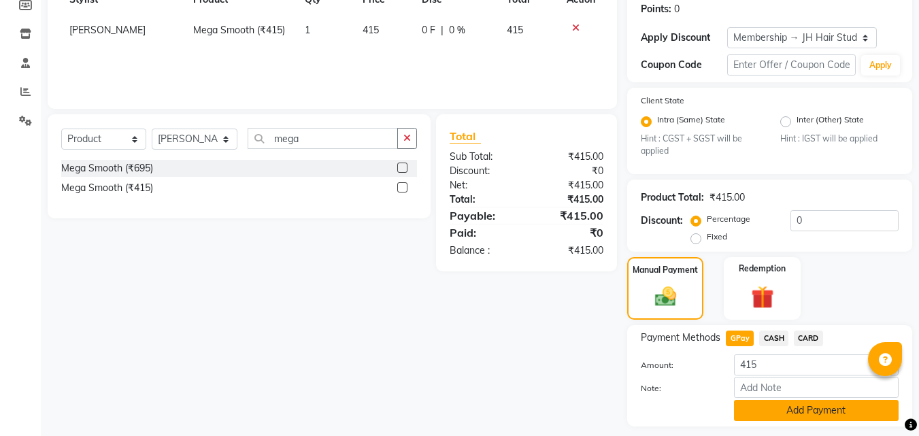
click at [798, 411] on button "Add Payment" at bounding box center [816, 410] width 165 height 21
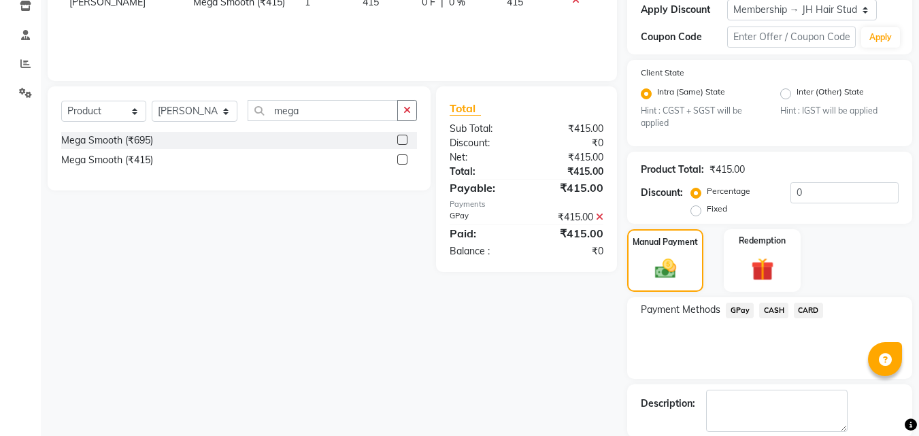
scroll to position [306, 0]
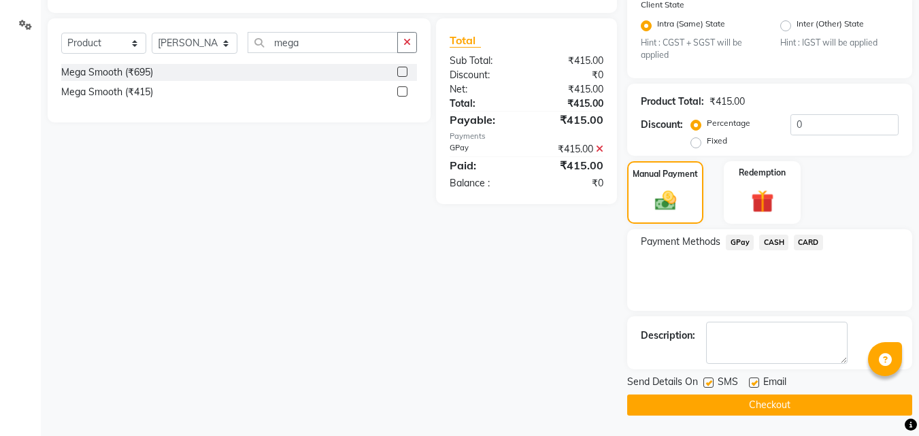
click at [708, 387] on label at bounding box center [709, 383] width 10 height 10
click at [708, 387] on input "checkbox" at bounding box center [708, 383] width 9 height 9
click at [711, 402] on button "Checkout" at bounding box center [769, 405] width 285 height 21
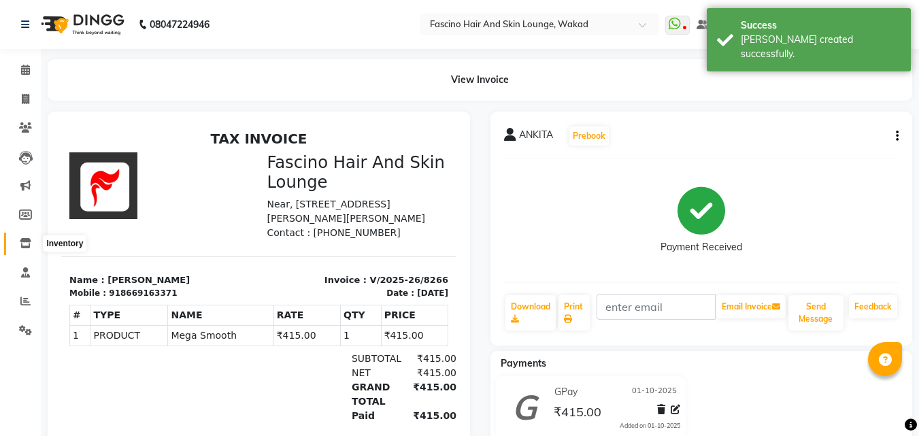
click at [19, 242] on span at bounding box center [26, 244] width 24 height 16
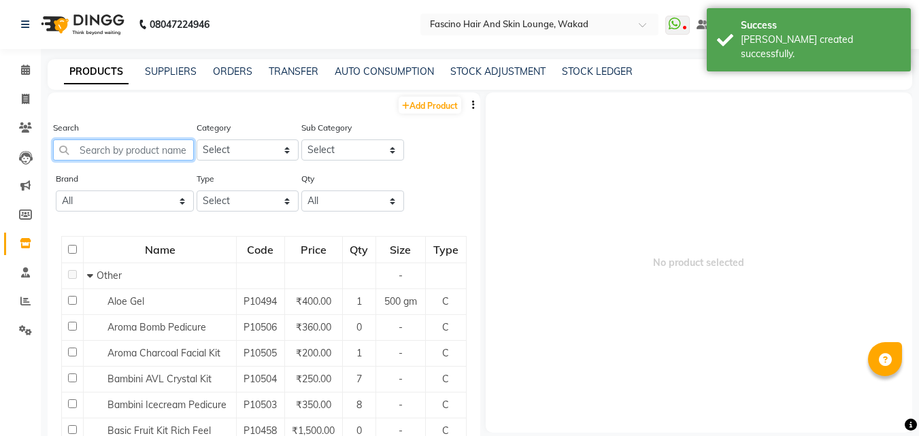
click at [145, 148] on input "text" at bounding box center [123, 150] width 141 height 21
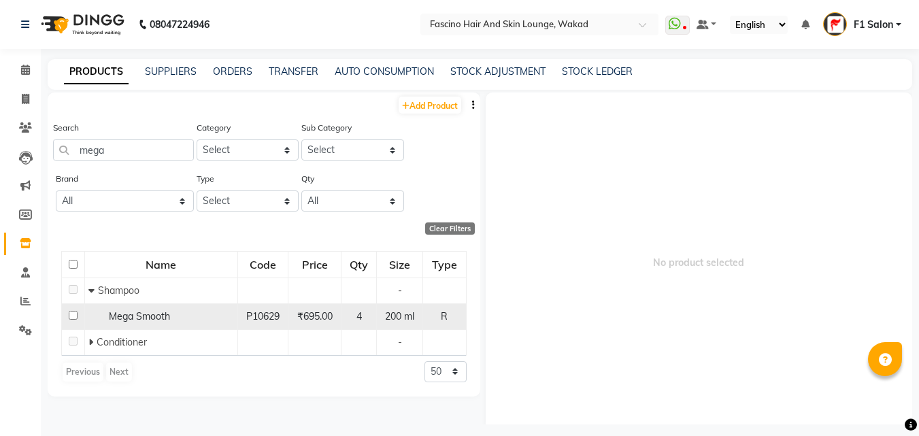
click at [169, 323] on div "Mega Smooth" at bounding box center [161, 317] width 146 height 14
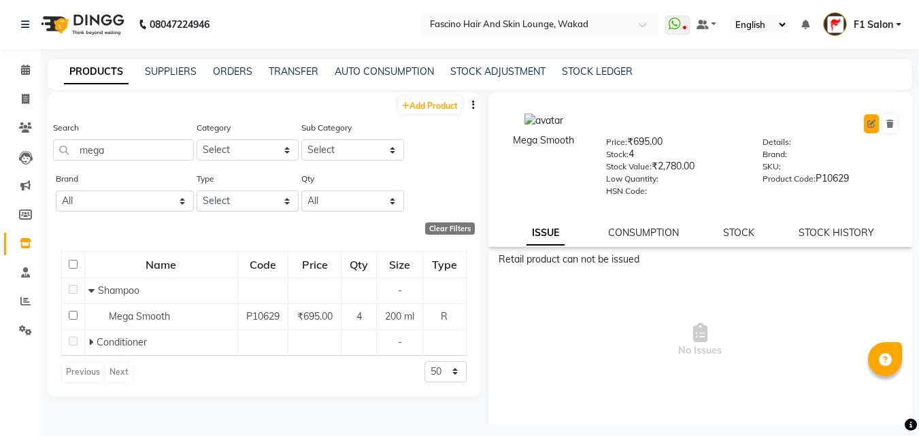
click at [868, 126] on icon at bounding box center [872, 124] width 8 height 8
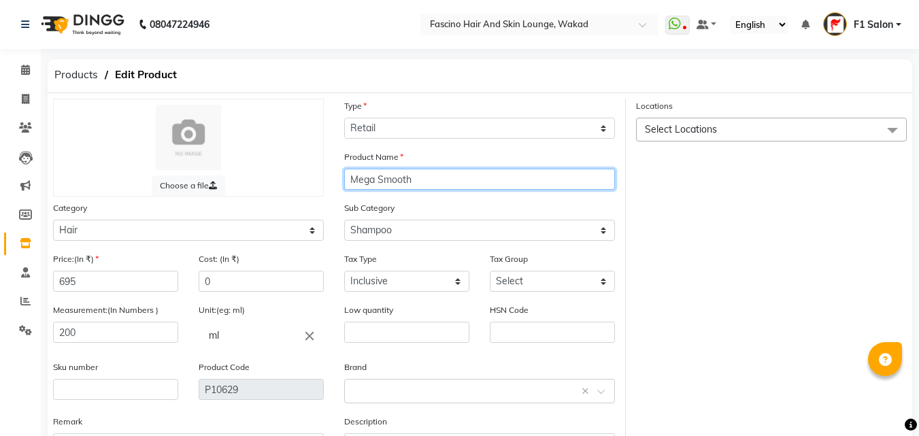
click at [461, 178] on input "Mega Smooth" at bounding box center [479, 179] width 271 height 21
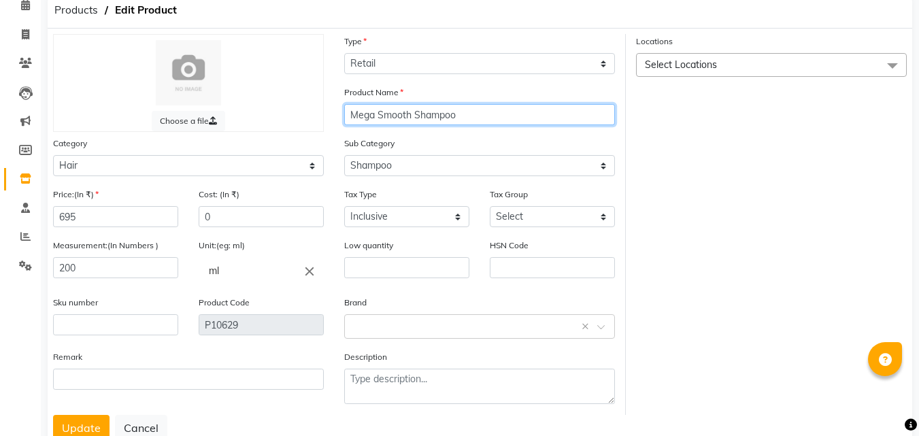
scroll to position [68, 0]
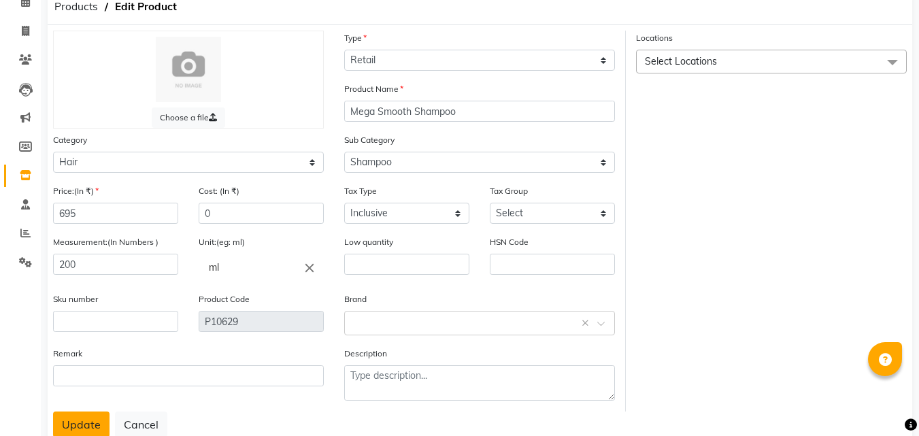
click at [67, 423] on button "Update" at bounding box center [81, 425] width 56 height 26
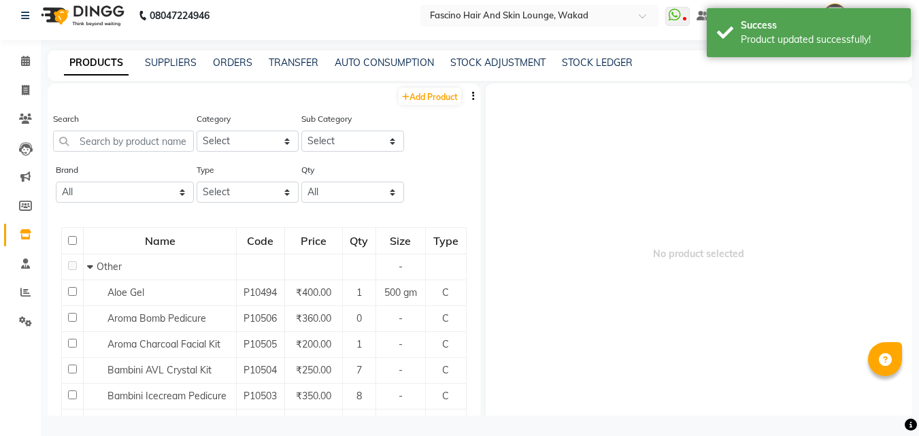
scroll to position [9, 0]
click at [138, 126] on div "Search" at bounding box center [123, 132] width 141 height 40
click at [131, 148] on input "text" at bounding box center [123, 141] width 141 height 21
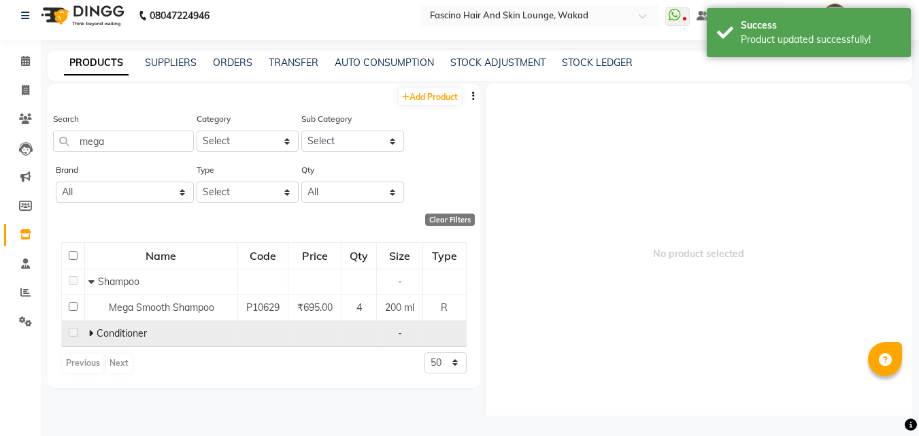
click at [122, 332] on span "Conditioner" at bounding box center [122, 333] width 50 height 12
click at [88, 336] on icon at bounding box center [90, 334] width 5 height 10
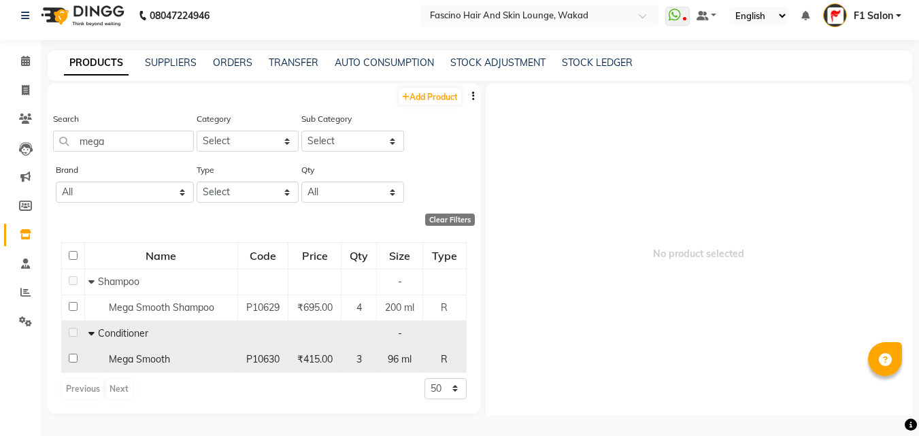
click at [119, 363] on span "Mega Smooth" at bounding box center [139, 359] width 61 height 12
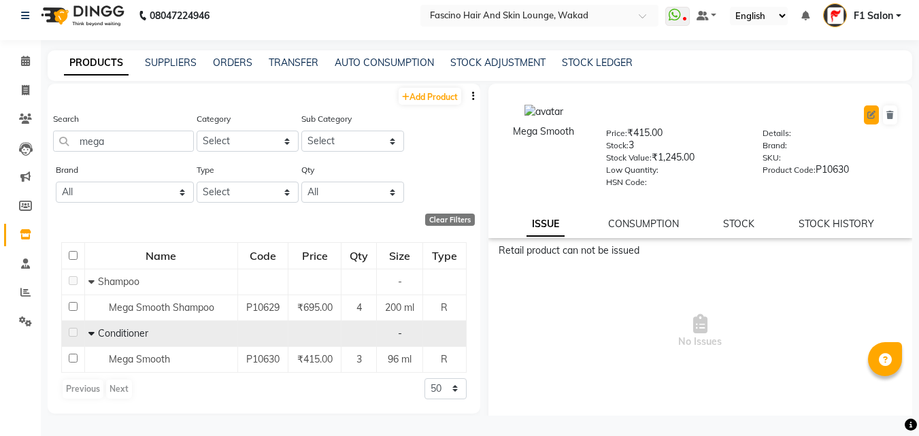
click at [868, 116] on icon at bounding box center [872, 115] width 8 height 8
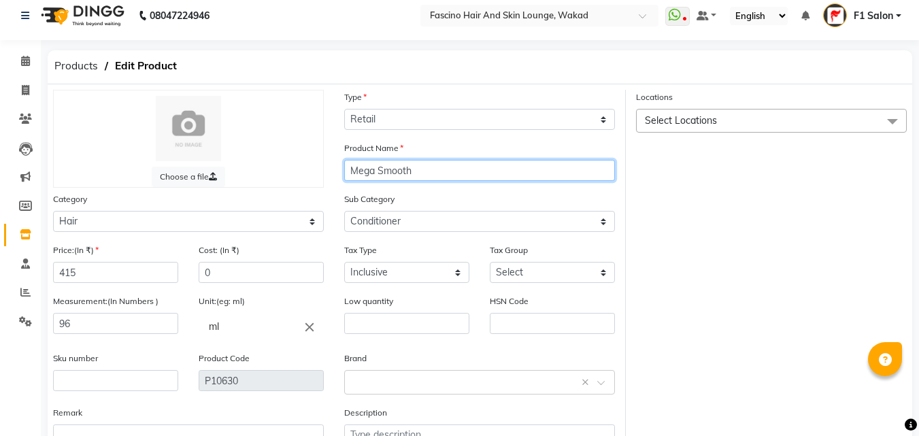
click at [467, 172] on input "Mega Smooth" at bounding box center [479, 170] width 271 height 21
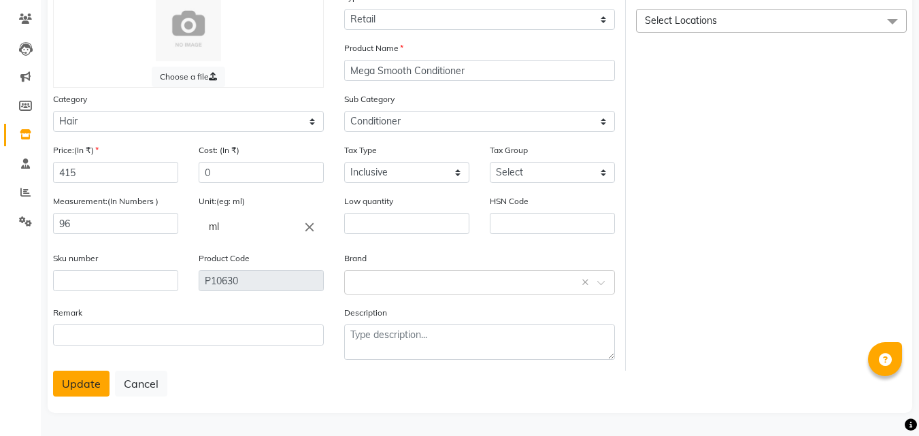
click at [54, 389] on button "Update" at bounding box center [81, 384] width 56 height 26
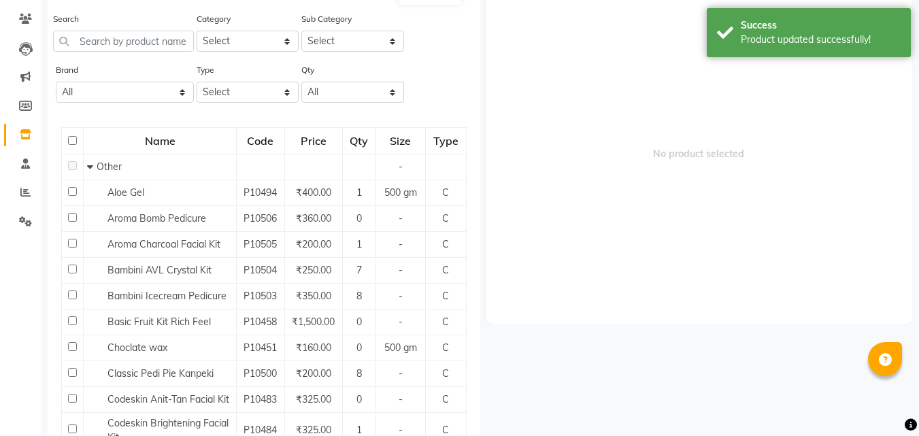
scroll to position [9, 0]
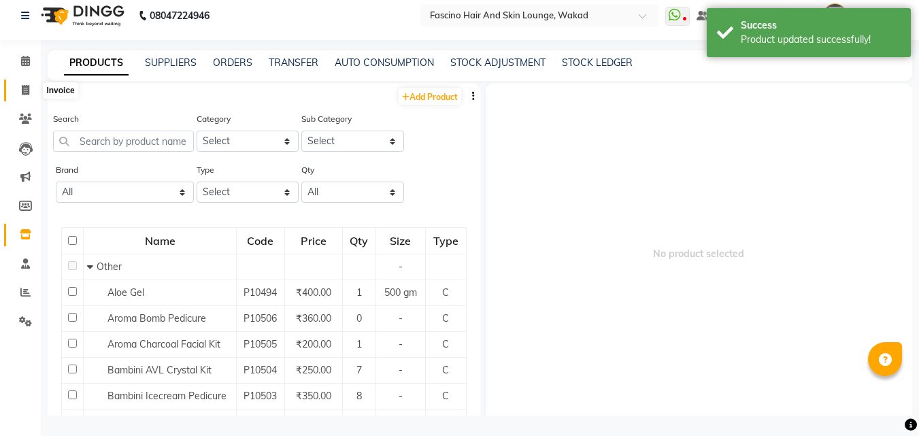
click at [31, 92] on span at bounding box center [26, 91] width 24 height 16
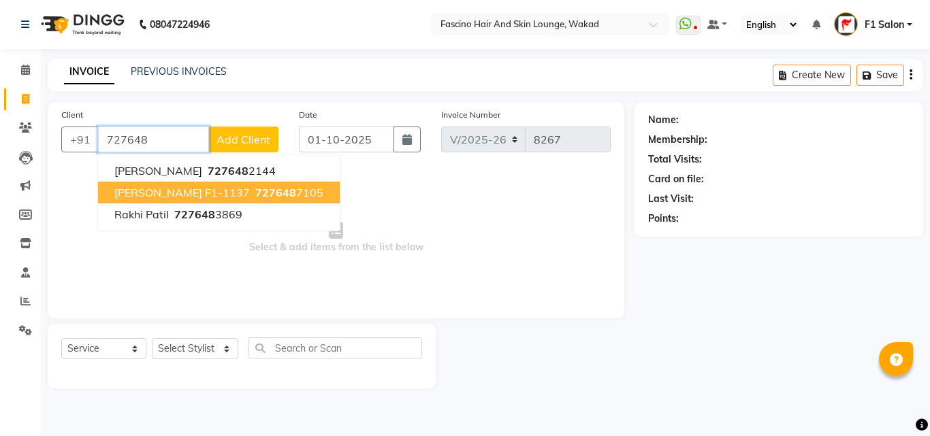
click at [150, 196] on span "Sanika f1-1137" at bounding box center [181, 193] width 135 height 14
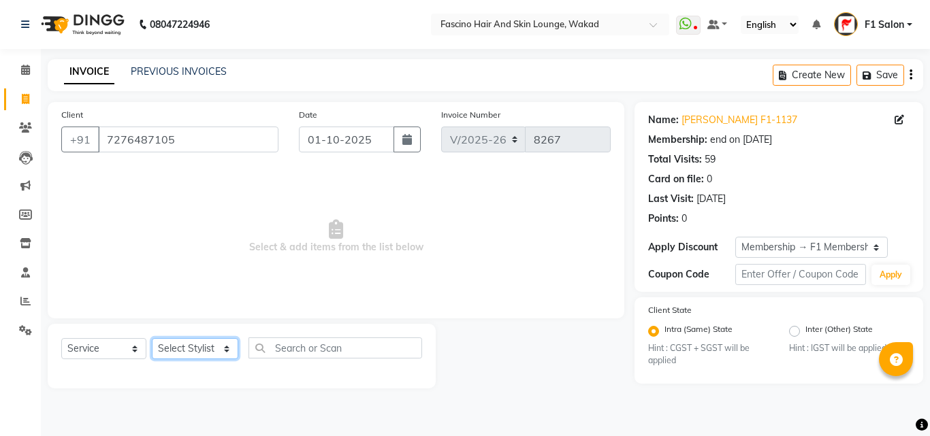
click at [187, 347] on select "Select Stylist 8805000650 Aarohi Chimu [PERSON_NAME] jh F1 Salon Ganesh F1 Gopa…" at bounding box center [195, 348] width 86 height 21
click at [152, 338] on select "Select Stylist 8805000650 Aarohi Chimu [PERSON_NAME] jh F1 Salon Ganesh F1 Gopa…" at bounding box center [195, 348] width 86 height 21
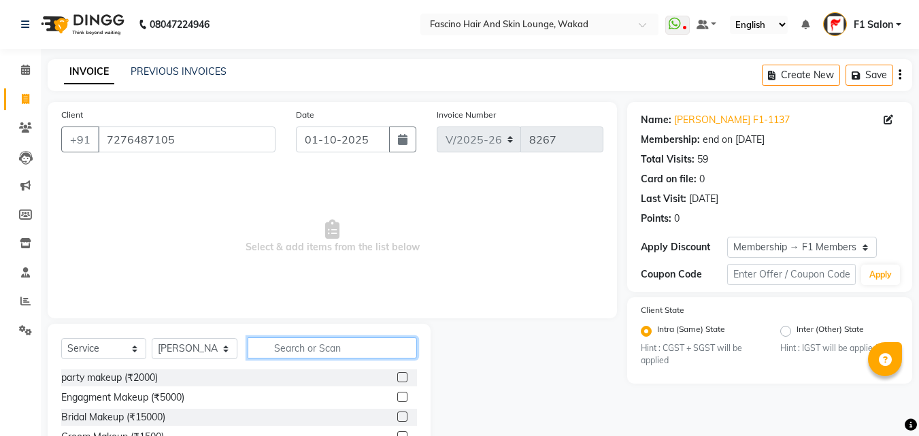
click at [280, 342] on input "text" at bounding box center [332, 348] width 169 height 21
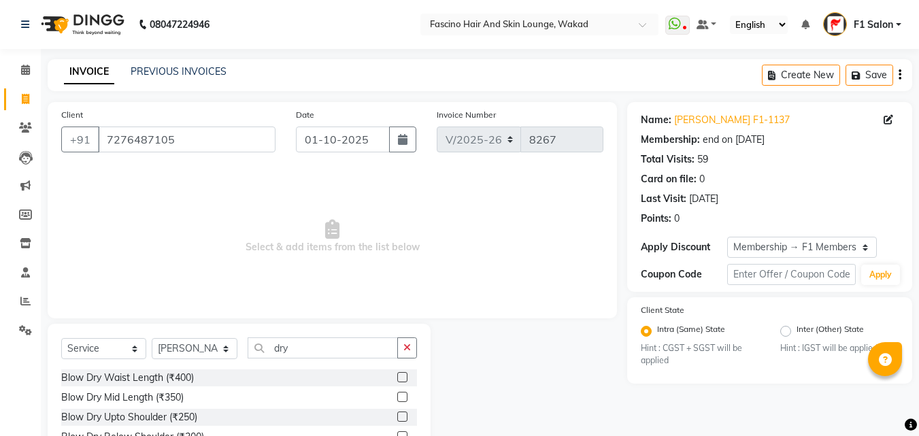
click at [179, 369] on div "Select Service Product Membership Package Voucher Prepaid Gift Card Select Styl…" at bounding box center [239, 354] width 356 height 32
click at [175, 376] on div "Blow Dry Waist Length (₹400)" at bounding box center [127, 378] width 133 height 14
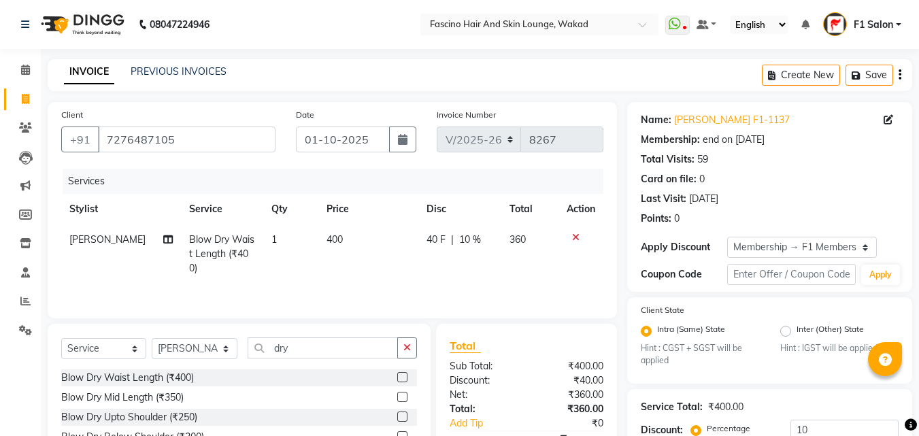
click at [362, 257] on td "400" at bounding box center [368, 254] width 100 height 59
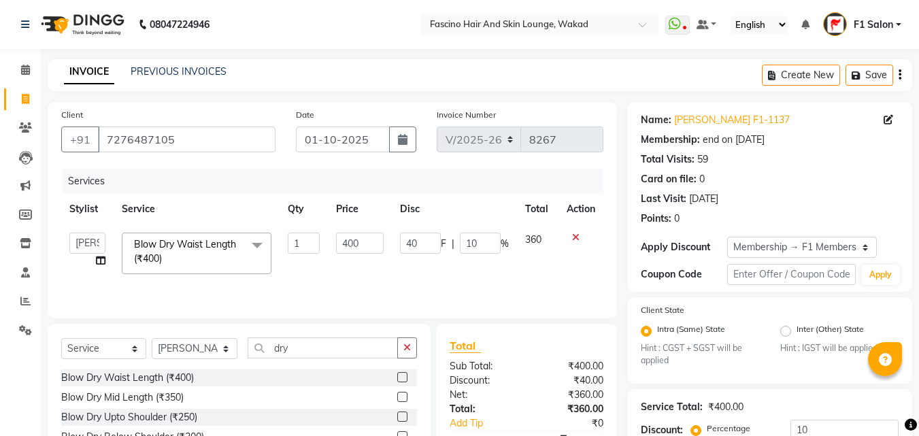
click at [362, 257] on td "400" at bounding box center [359, 254] width 63 height 58
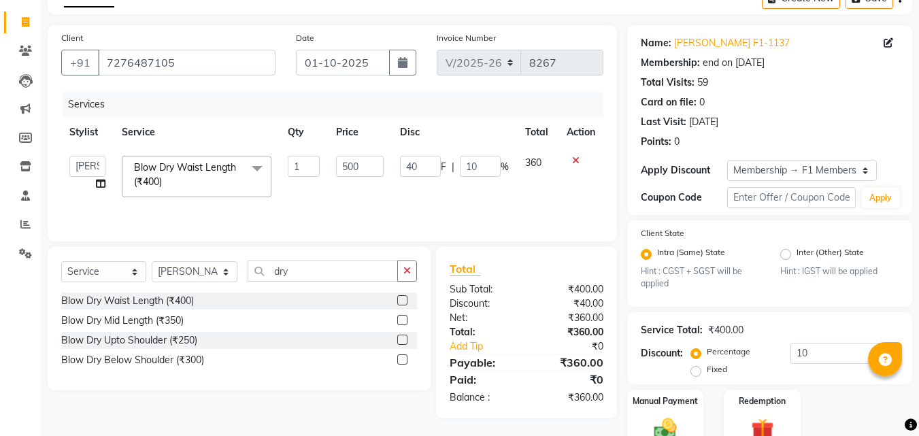
scroll to position [142, 0]
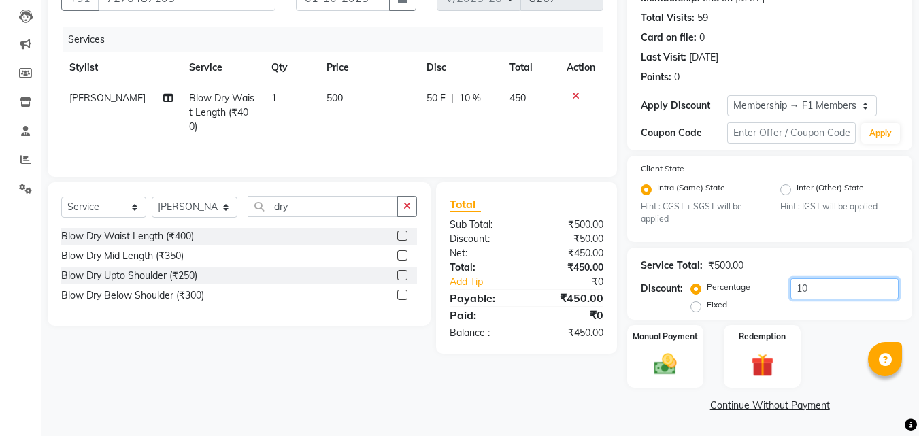
click at [808, 287] on input "10" at bounding box center [845, 288] width 108 height 21
click at [661, 354] on img at bounding box center [666, 364] width 38 height 27
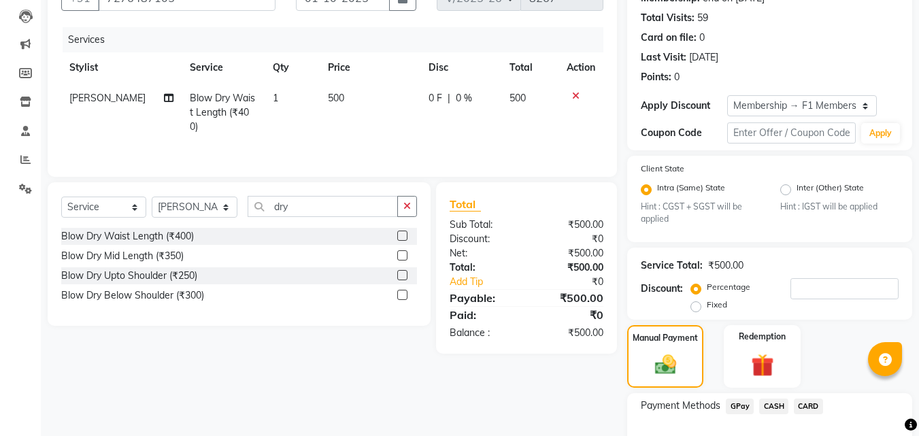
scroll to position [229, 0]
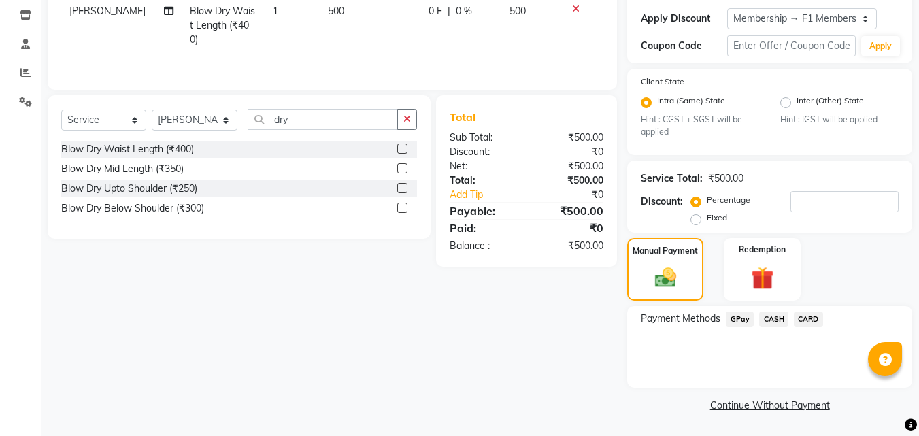
click at [808, 320] on span "CARD" at bounding box center [808, 320] width 29 height 16
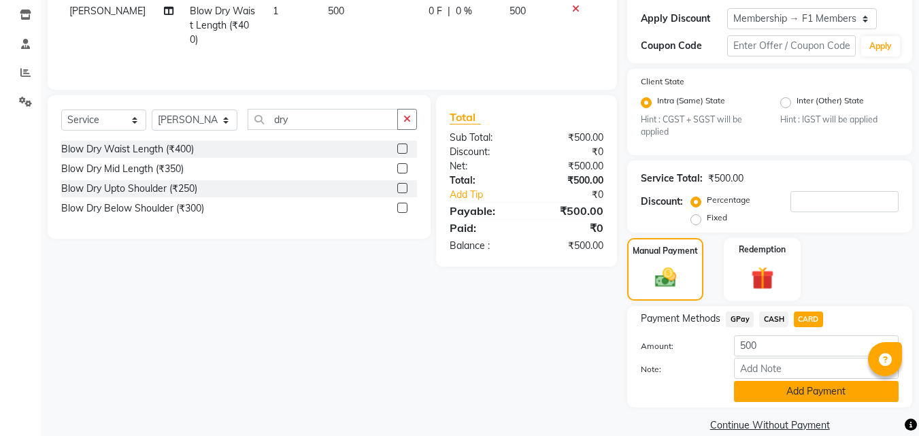
click at [795, 391] on button "Add Payment" at bounding box center [816, 391] width 165 height 21
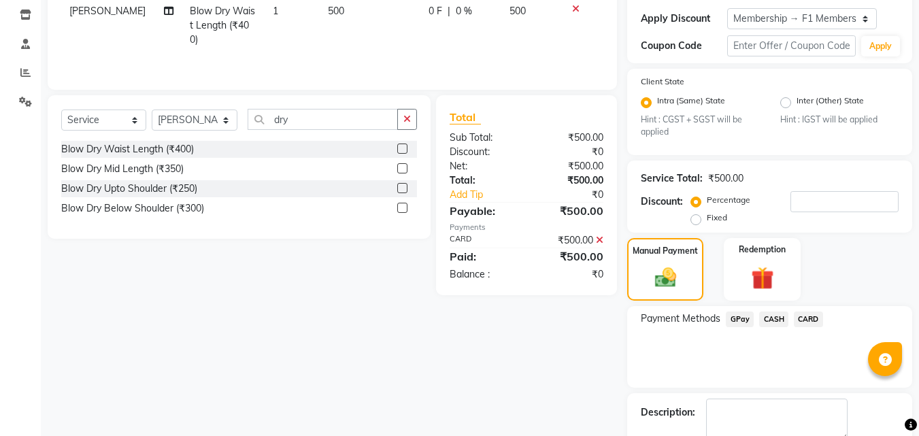
scroll to position [306, 0]
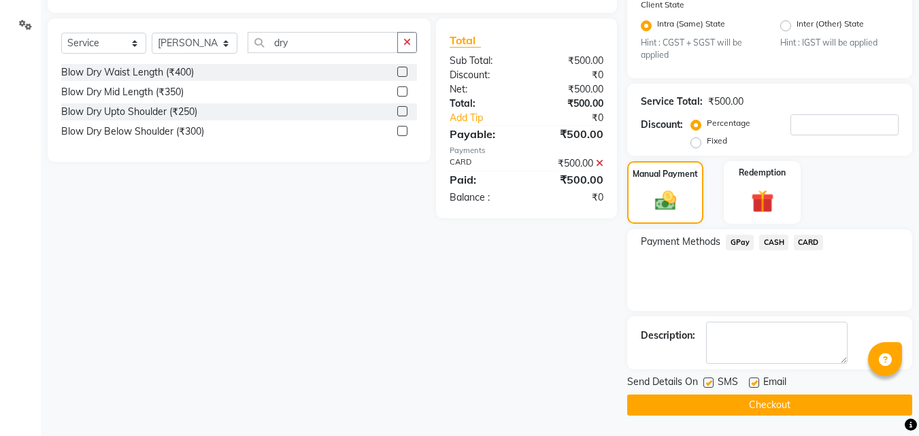
click at [708, 387] on label at bounding box center [709, 383] width 10 height 10
click at [708, 387] on input "checkbox" at bounding box center [708, 383] width 9 height 9
click at [693, 409] on button "Checkout" at bounding box center [769, 405] width 285 height 21
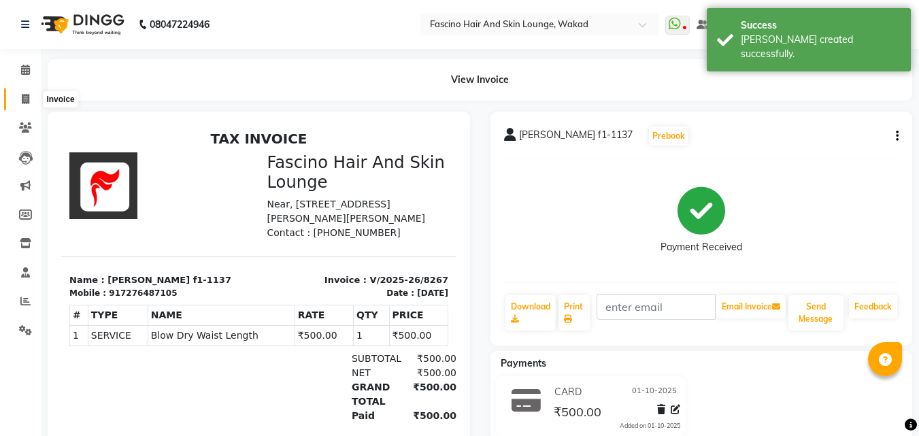
click at [26, 101] on icon at bounding box center [25, 99] width 7 height 10
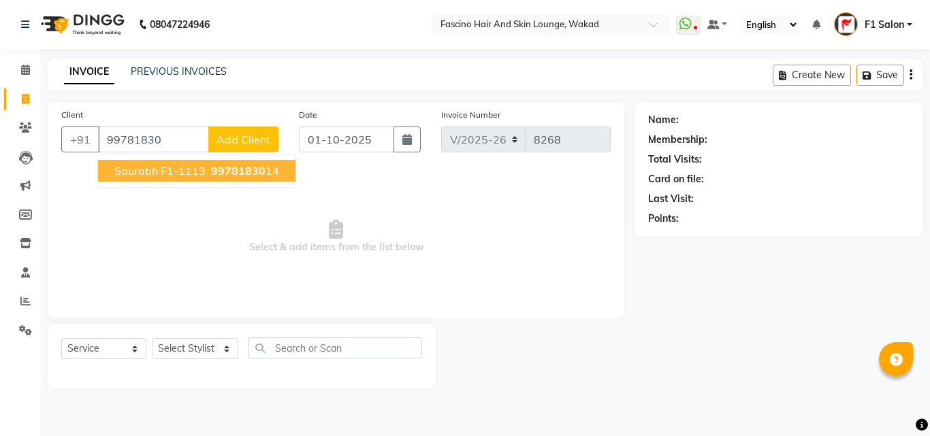
click at [165, 172] on span "saurabh F1-1113" at bounding box center [159, 171] width 91 height 14
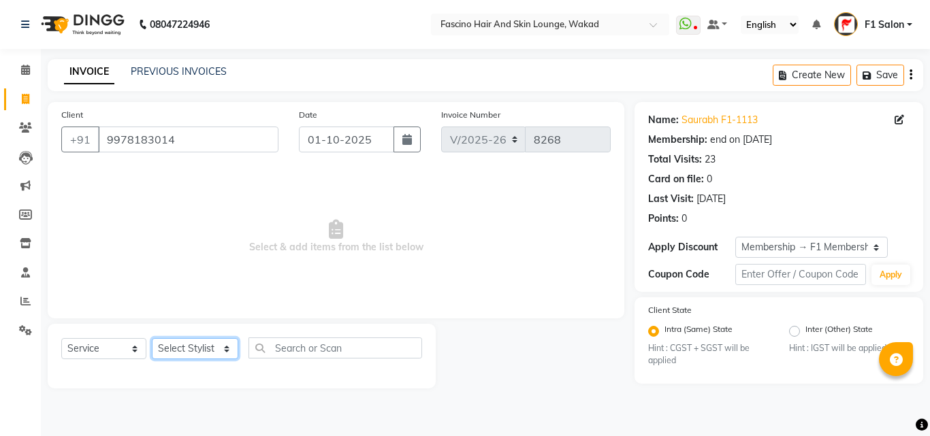
click at [178, 349] on select "Select Stylist 8805000650 Aarohi Chimu [PERSON_NAME] jh F1 Salon Ganesh F1 Gopa…" at bounding box center [195, 348] width 86 height 21
click at [152, 338] on select "Select Stylist 8805000650 Aarohi Chimu [PERSON_NAME] jh F1 Salon Ganesh F1 Gopa…" at bounding box center [195, 348] width 86 height 21
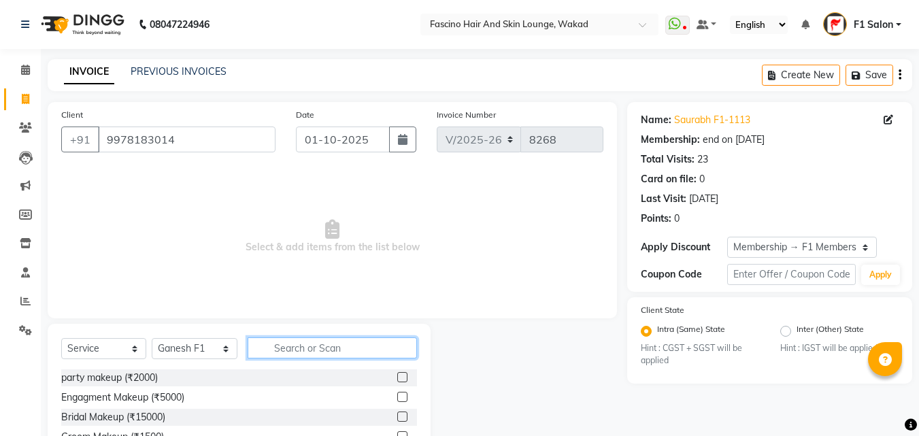
click at [274, 346] on input "text" at bounding box center [332, 348] width 169 height 21
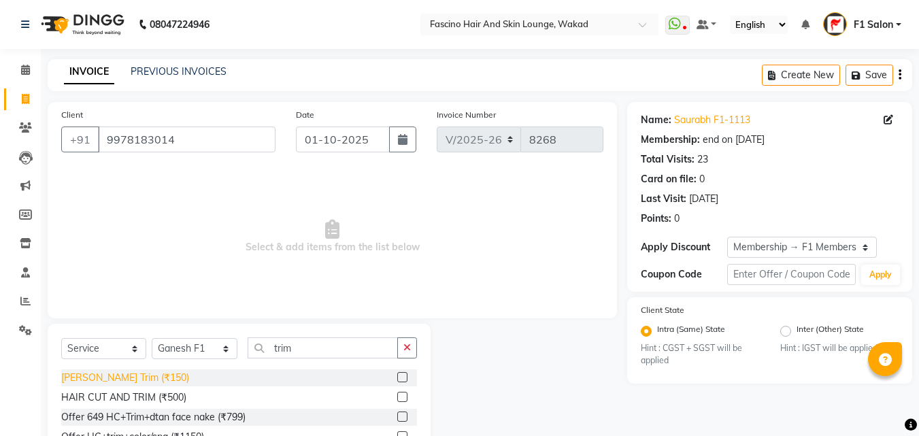
click at [118, 377] on div "[PERSON_NAME] Trim (₹150)" at bounding box center [125, 378] width 128 height 14
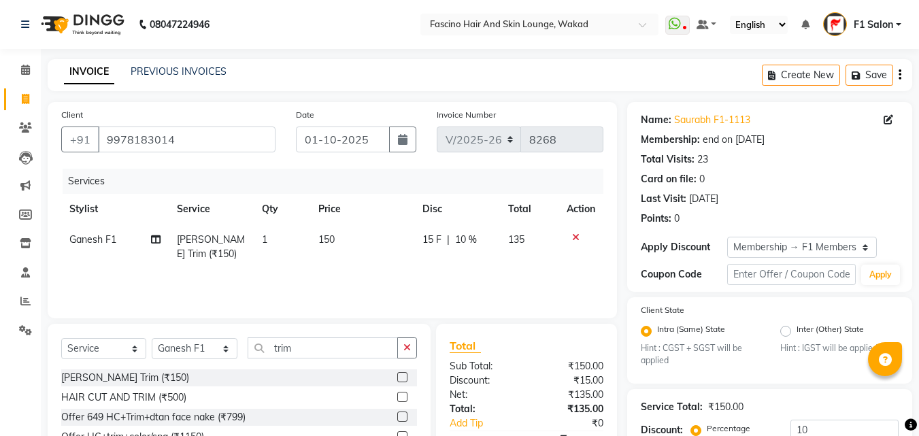
scroll to position [142, 0]
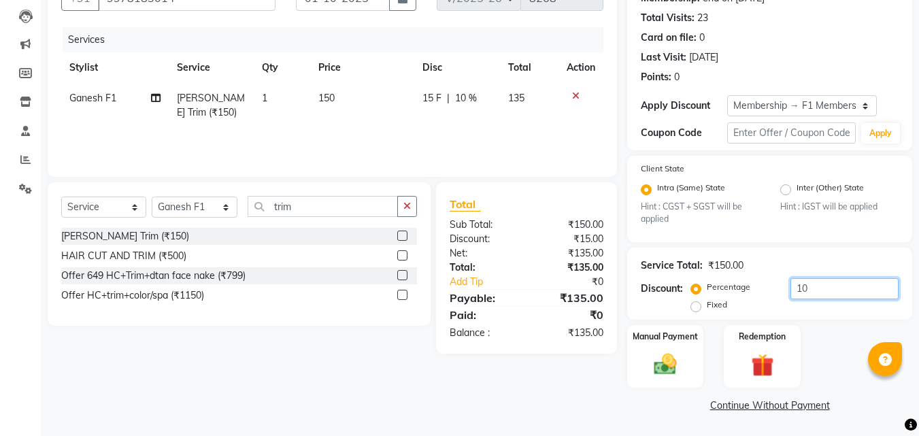
click at [816, 295] on input "10" at bounding box center [845, 288] width 108 height 21
click at [664, 365] on img at bounding box center [666, 364] width 38 height 27
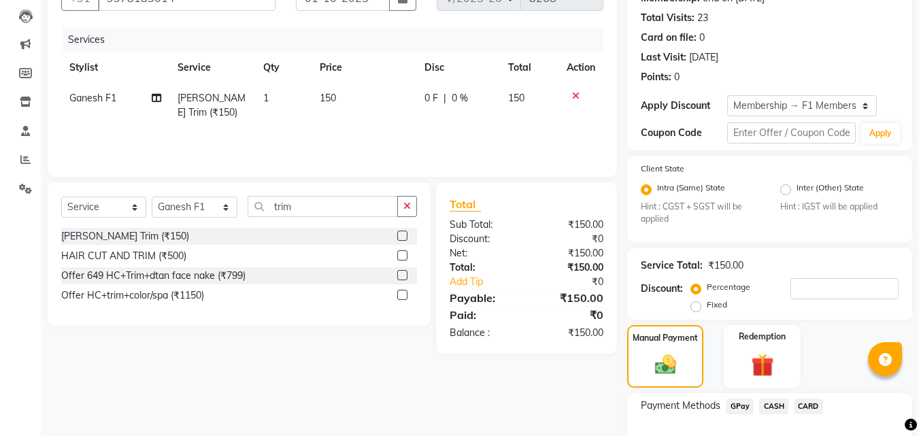
scroll to position [229, 0]
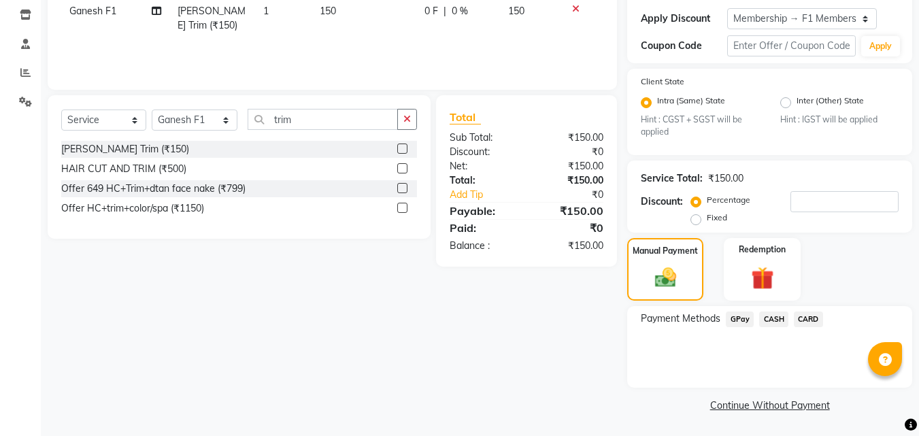
click at [738, 317] on span "GPay" at bounding box center [740, 320] width 28 height 16
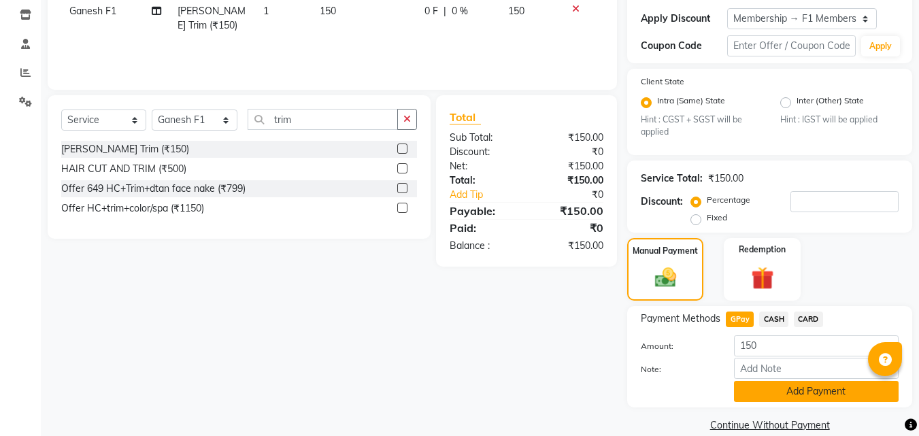
click at [741, 400] on button "Add Payment" at bounding box center [816, 391] width 165 height 21
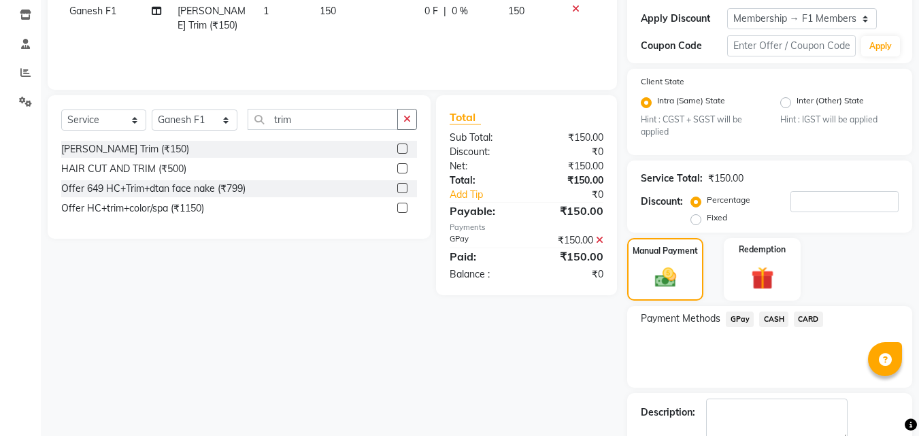
scroll to position [306, 0]
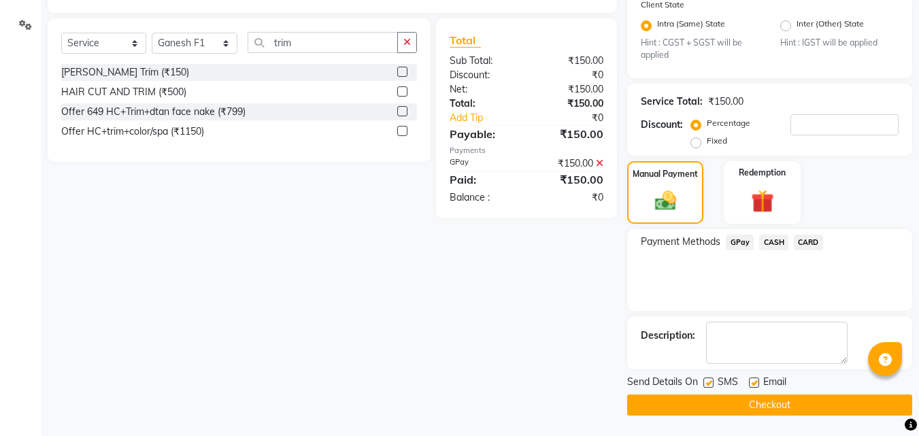
click at [709, 379] on label at bounding box center [709, 383] width 10 height 10
click at [709, 379] on input "checkbox" at bounding box center [708, 383] width 9 height 9
click at [709, 395] on button "Checkout" at bounding box center [769, 405] width 285 height 21
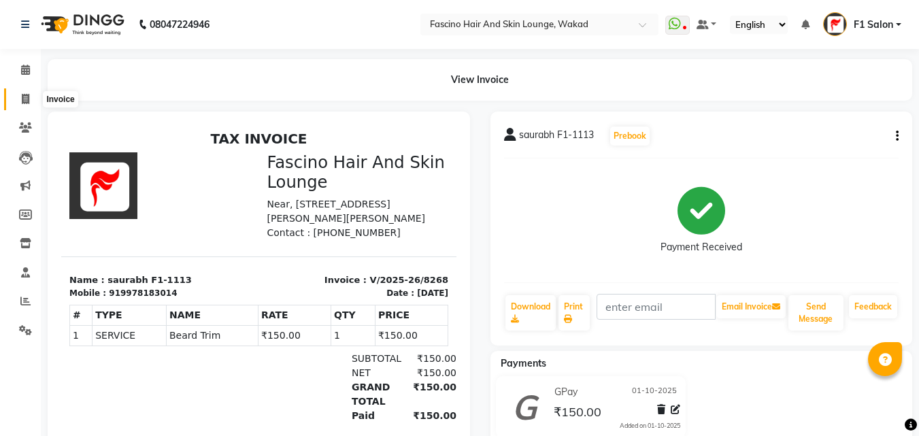
click at [19, 99] on span at bounding box center [26, 100] width 24 height 16
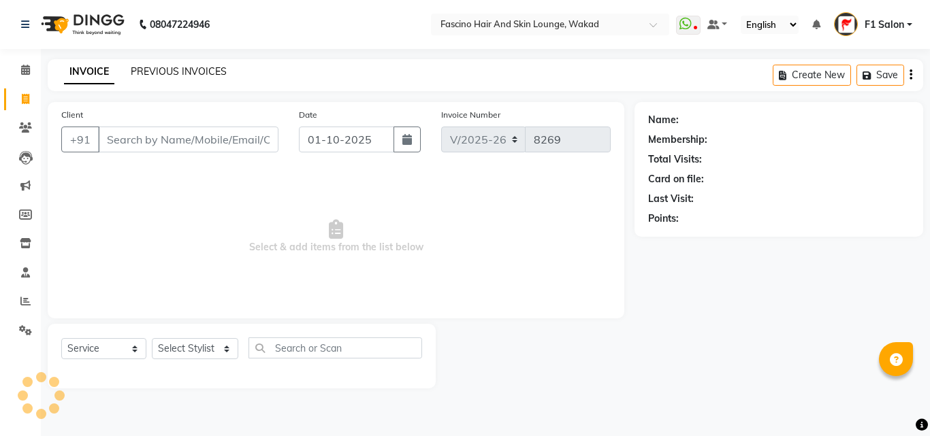
click at [184, 69] on link "PREVIOUS INVOICES" at bounding box center [179, 71] width 96 height 12
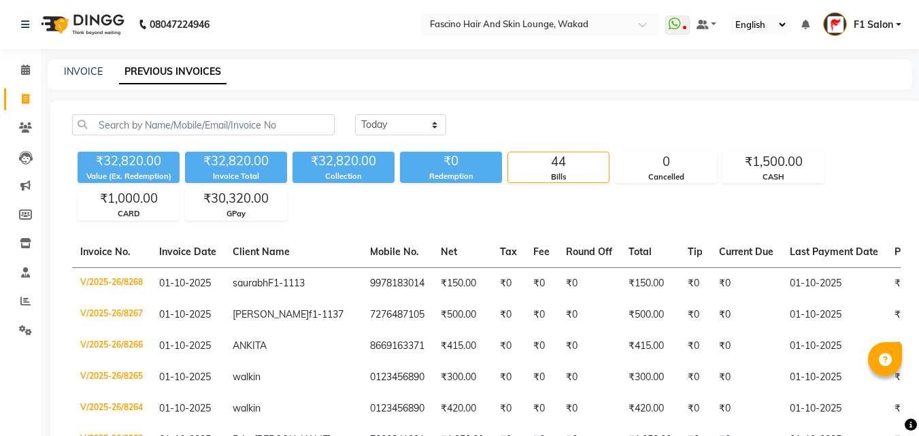
click at [88, 65] on div "INVOICE" at bounding box center [83, 72] width 39 height 14
click at [71, 70] on link "INVOICE" at bounding box center [83, 71] width 39 height 12
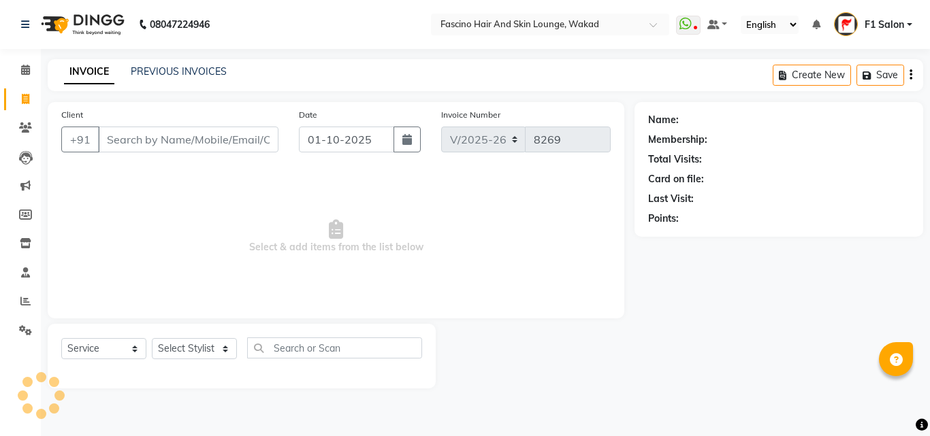
drag, startPoint x: 130, startPoint y: 142, endPoint x: 130, endPoint y: 195, distance: 52.4
click at [130, 195] on div "Client +91 Date 01-10-2025 Invoice Number V/2025 V/2025-26 8269 Select & add it…" at bounding box center [336, 210] width 576 height 216
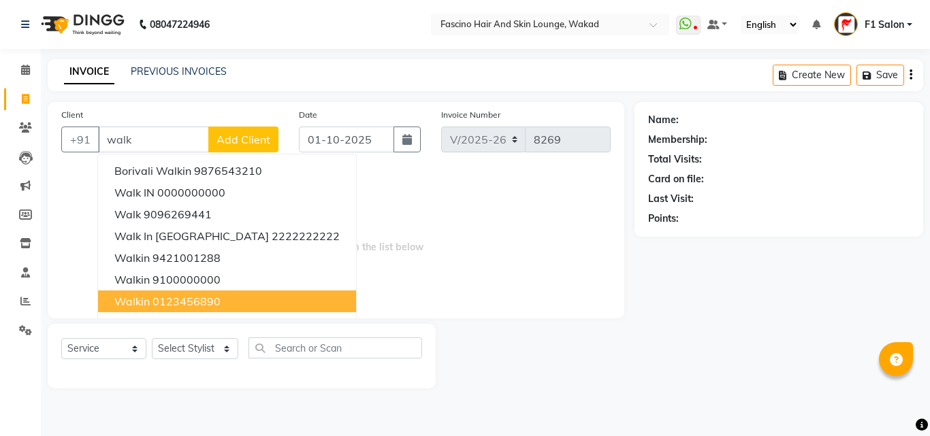
click at [165, 301] on ngb-highlight "0123456890" at bounding box center [186, 302] width 68 height 14
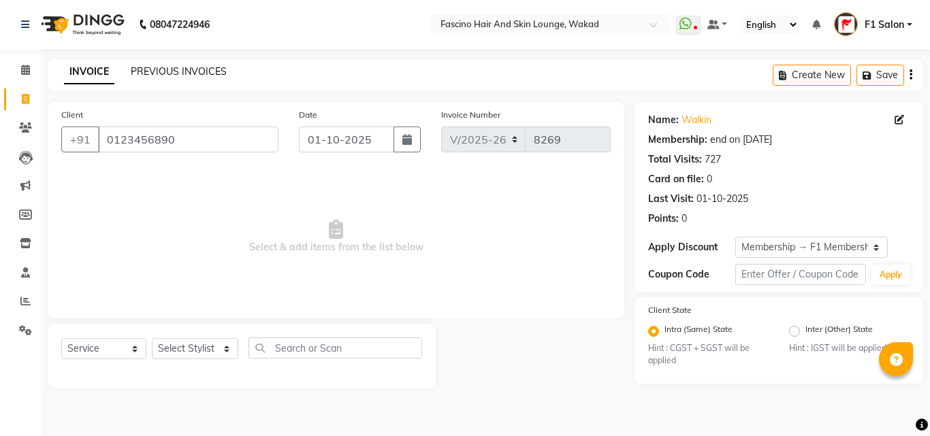
click at [211, 69] on link "PREVIOUS INVOICES" at bounding box center [179, 71] width 96 height 12
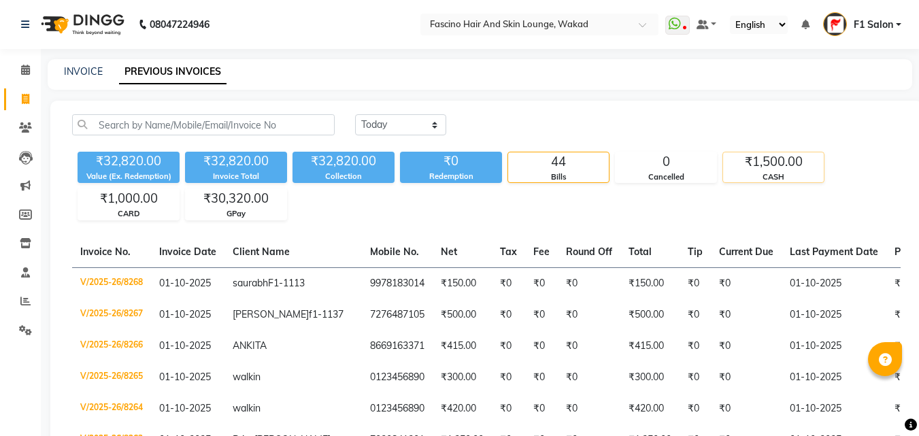
click at [774, 169] on div "₹1,500.00" at bounding box center [773, 161] width 101 height 19
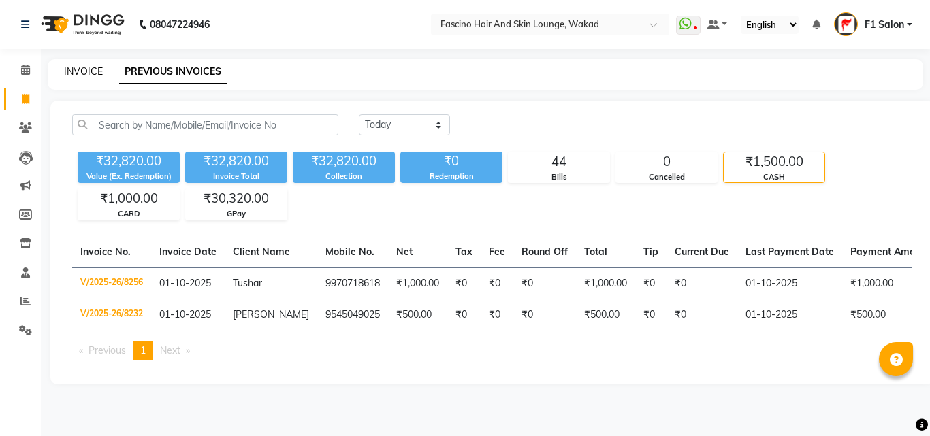
click at [100, 71] on link "INVOICE" at bounding box center [83, 71] width 39 height 12
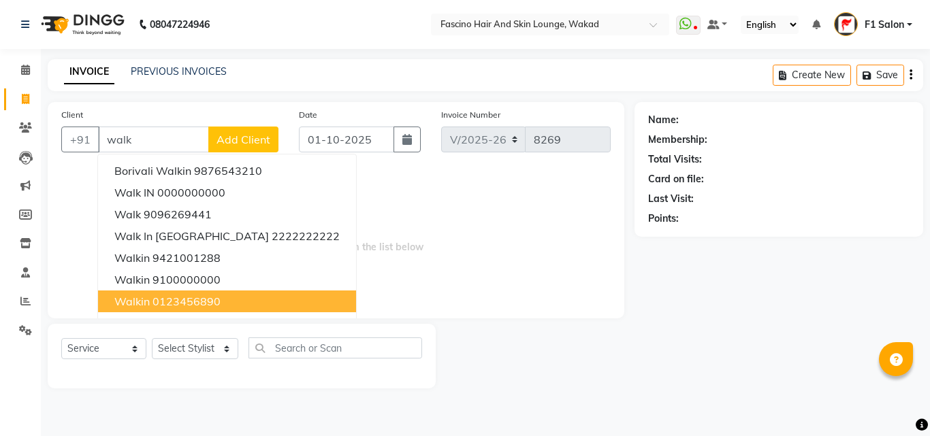
click at [176, 297] on ngb-highlight "0123456890" at bounding box center [186, 302] width 68 height 14
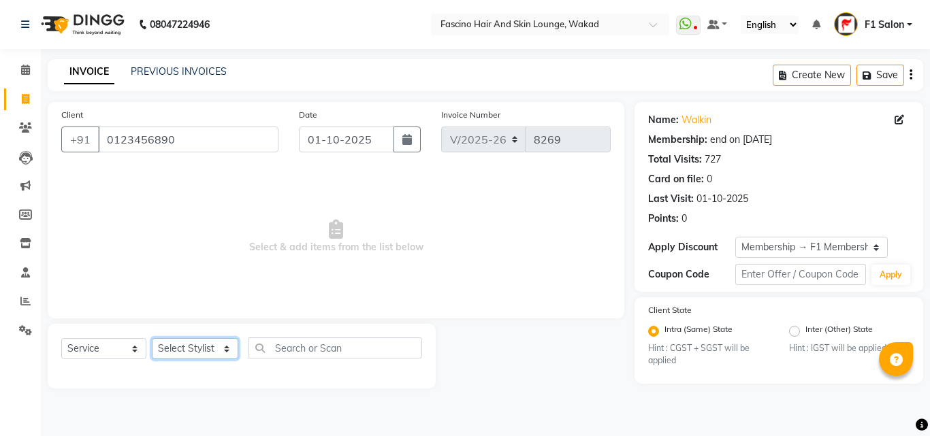
click at [189, 347] on select "Select Stylist 8805000650 Aarohi Chimu [PERSON_NAME] jh F1 Salon Ganesh F1 Gopa…" at bounding box center [195, 348] width 86 height 21
click at [152, 338] on select "Select Stylist 8805000650 Aarohi Chimu [PERSON_NAME] jh F1 Salon Ganesh F1 Gopa…" at bounding box center [195, 348] width 86 height 21
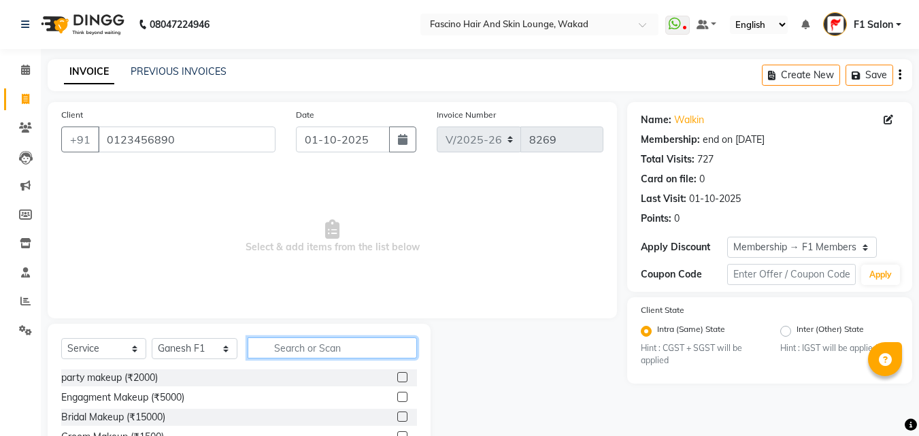
click at [293, 350] on input "text" at bounding box center [332, 348] width 169 height 21
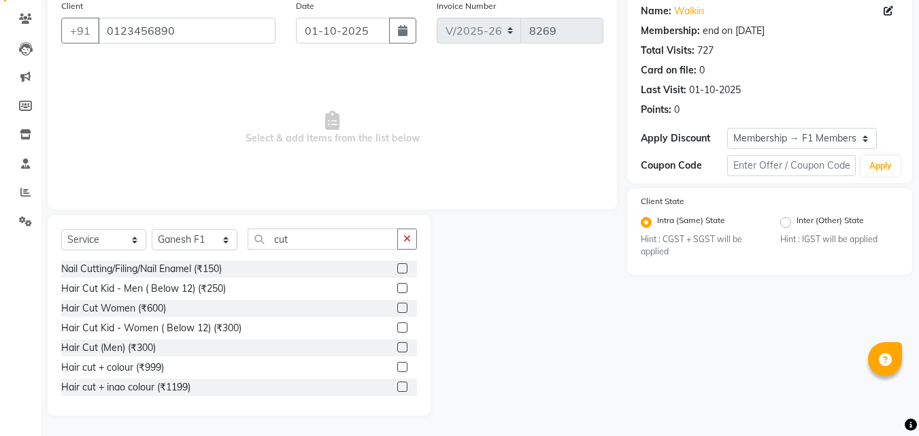
click at [419, 363] on div "Select Service Product Membership Package Voucher Prepaid Gift Card Select Styl…" at bounding box center [239, 315] width 383 height 201
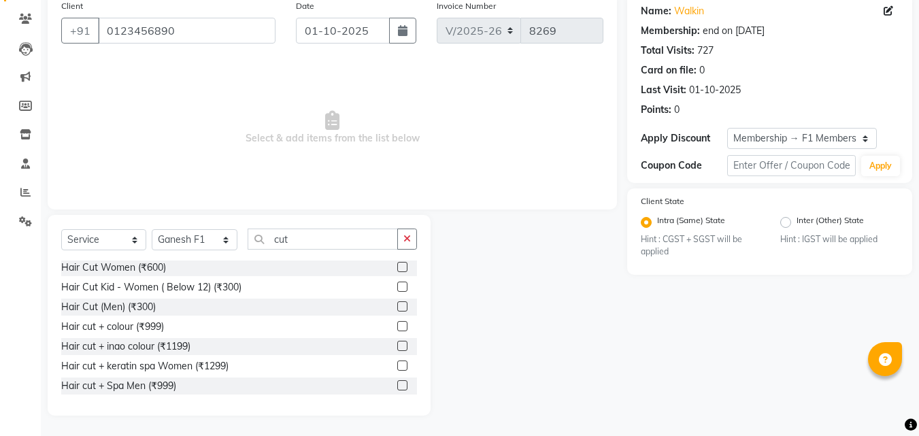
scroll to position [81, 0]
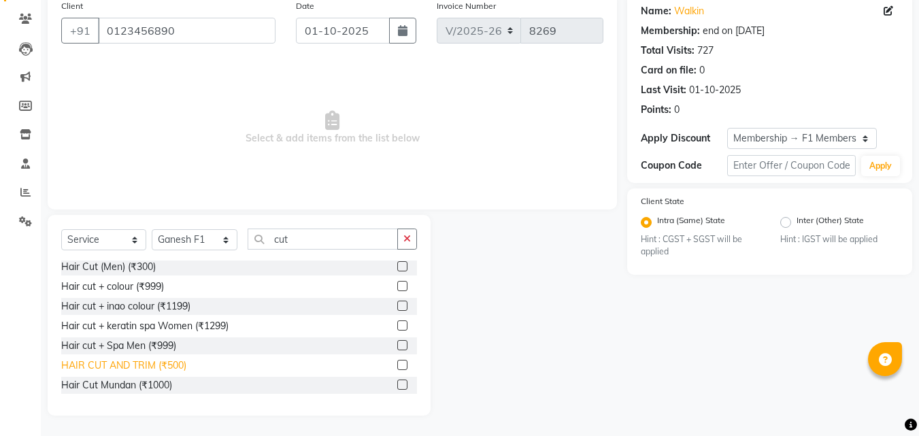
click at [174, 364] on div "HAIR CUT AND TRIM (₹500)" at bounding box center [123, 366] width 125 height 14
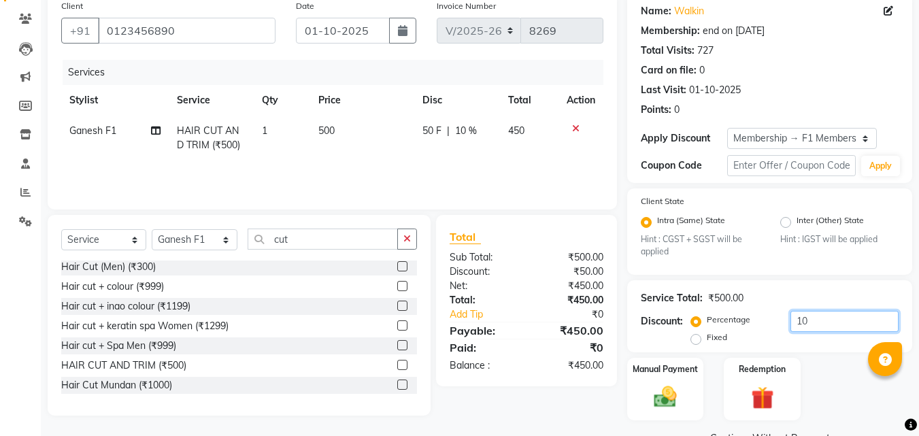
click at [817, 318] on input "10" at bounding box center [845, 321] width 108 height 21
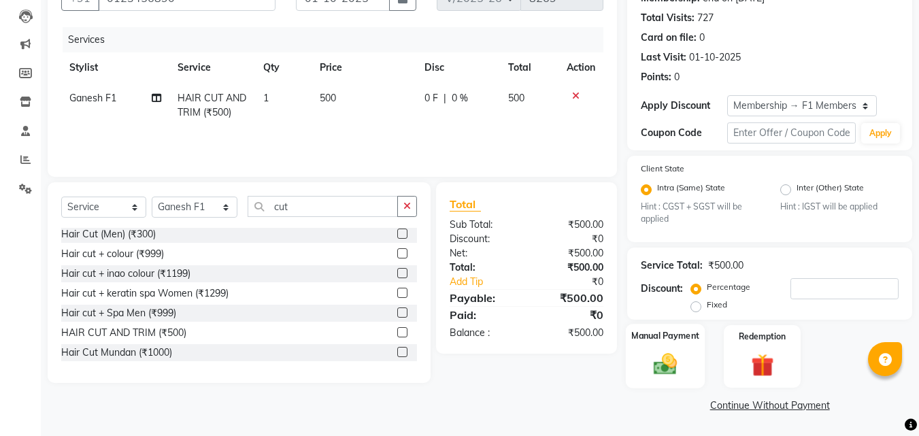
click at [672, 363] on img at bounding box center [666, 364] width 38 height 27
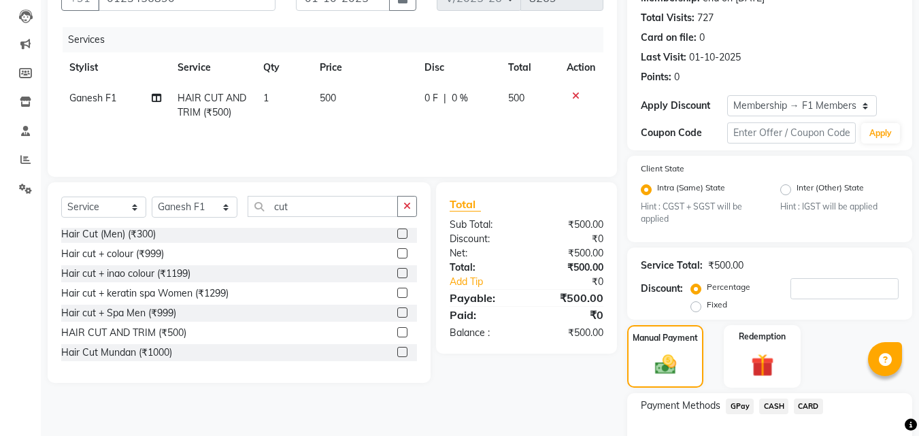
click at [772, 404] on span "CASH" at bounding box center [773, 407] width 29 height 16
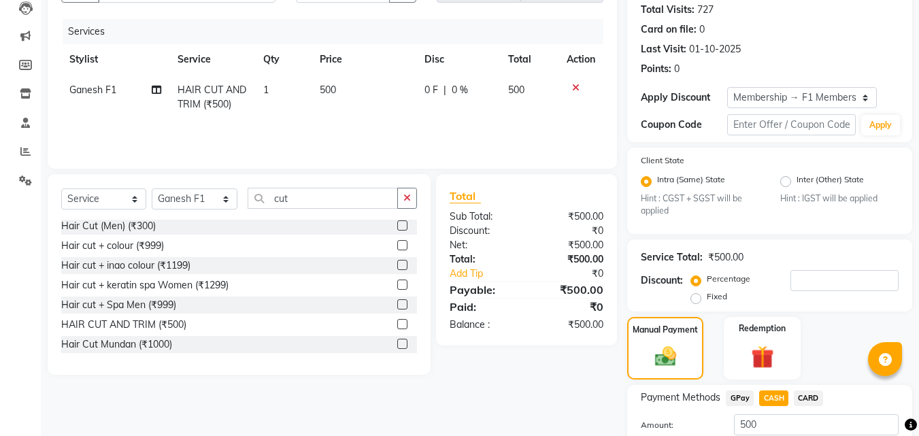
scroll to position [248, 0]
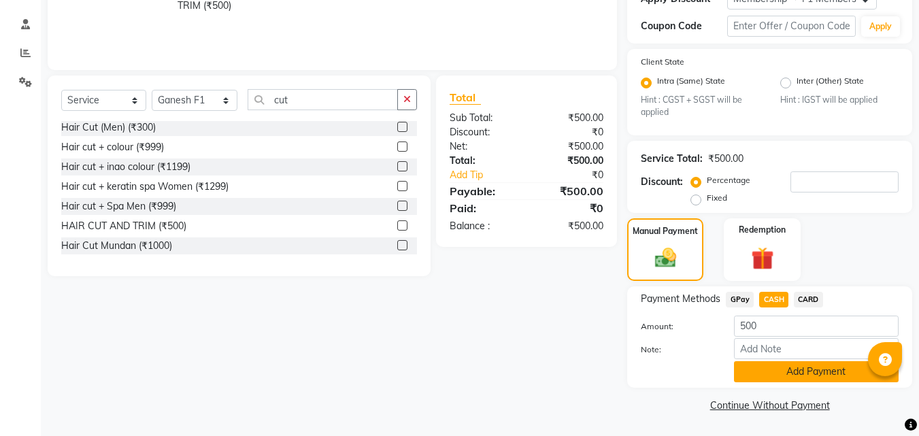
click at [759, 366] on button "Add Payment" at bounding box center [816, 371] width 165 height 21
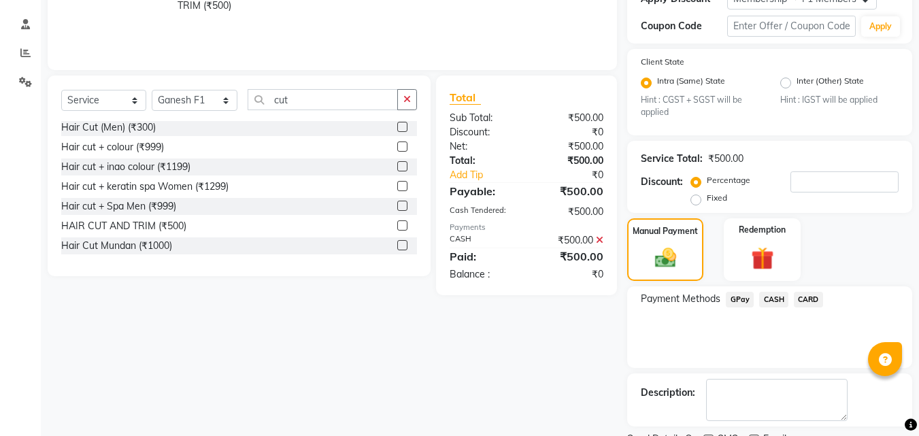
scroll to position [306, 0]
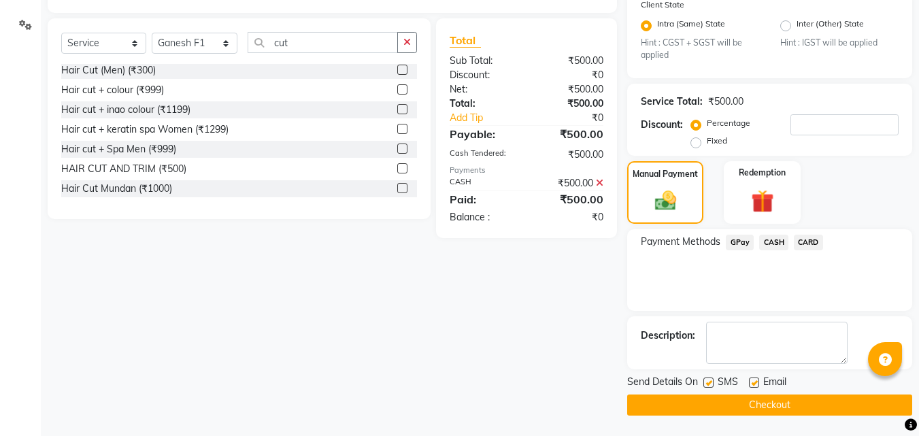
click at [708, 383] on label at bounding box center [709, 383] width 10 height 10
click at [708, 383] on input "checkbox" at bounding box center [708, 383] width 9 height 9
click at [704, 406] on button "Checkout" at bounding box center [769, 405] width 285 height 21
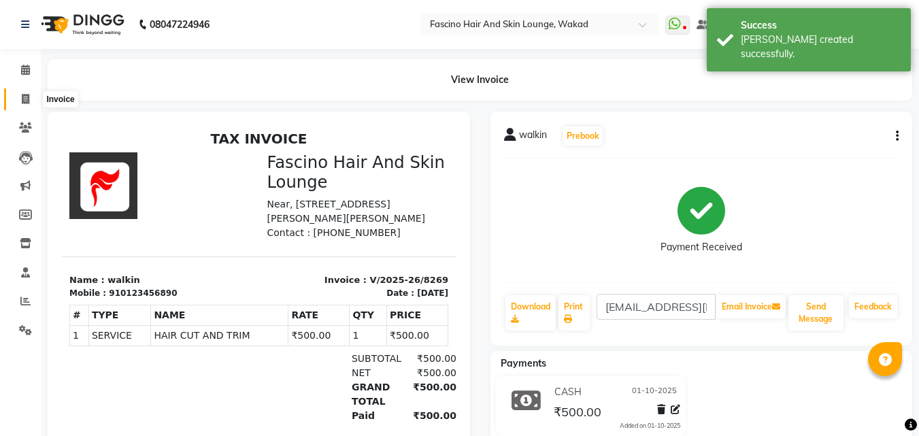
click at [32, 102] on span at bounding box center [26, 100] width 24 height 16
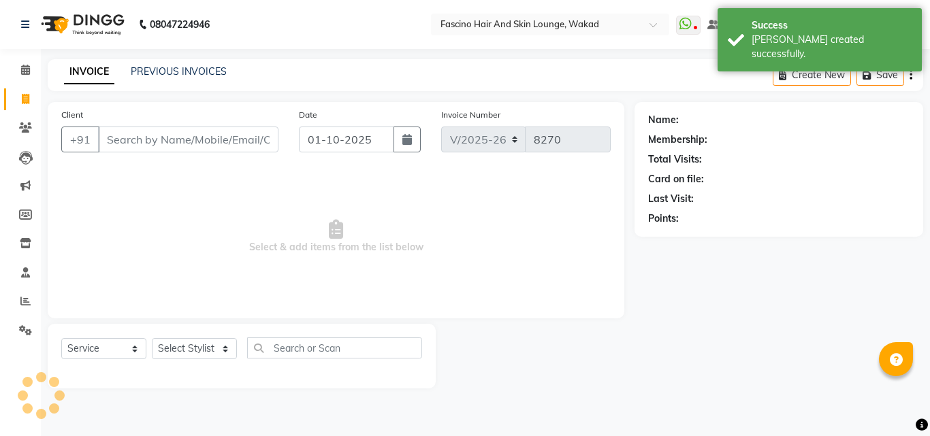
click at [120, 142] on input "Client" at bounding box center [188, 140] width 180 height 26
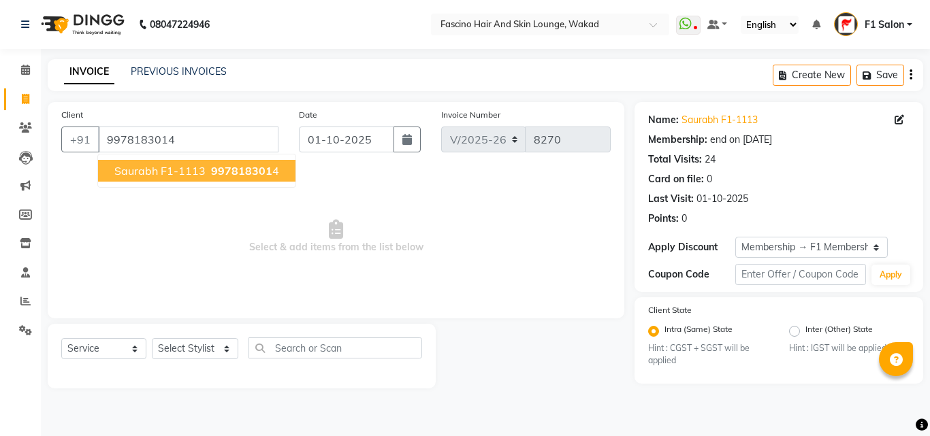
click at [145, 168] on span "saurabh F1-1113" at bounding box center [159, 171] width 91 height 14
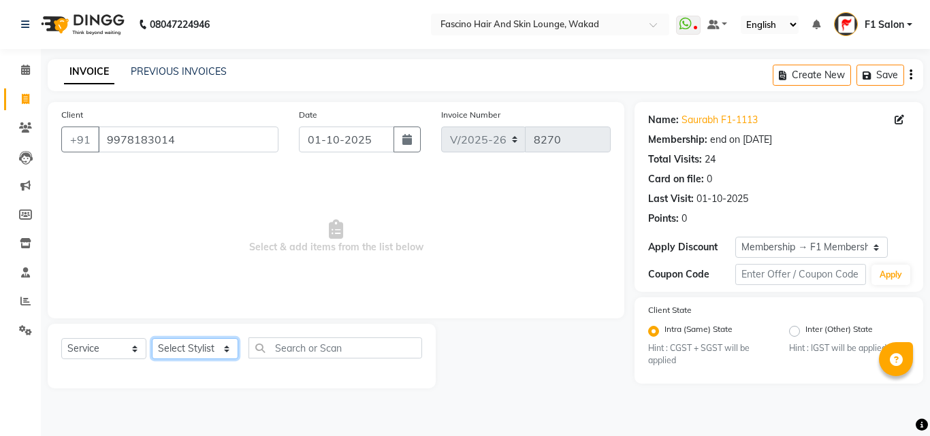
click at [162, 342] on select "Select Stylist 8805000650 Aarohi Chimu [PERSON_NAME] jh F1 Salon Ganesh F1 Gopa…" at bounding box center [195, 348] width 86 height 21
click at [152, 338] on select "Select Stylist 8805000650 Aarohi Chimu [PERSON_NAME] jh F1 Salon Ganesh F1 Gopa…" at bounding box center [195, 348] width 86 height 21
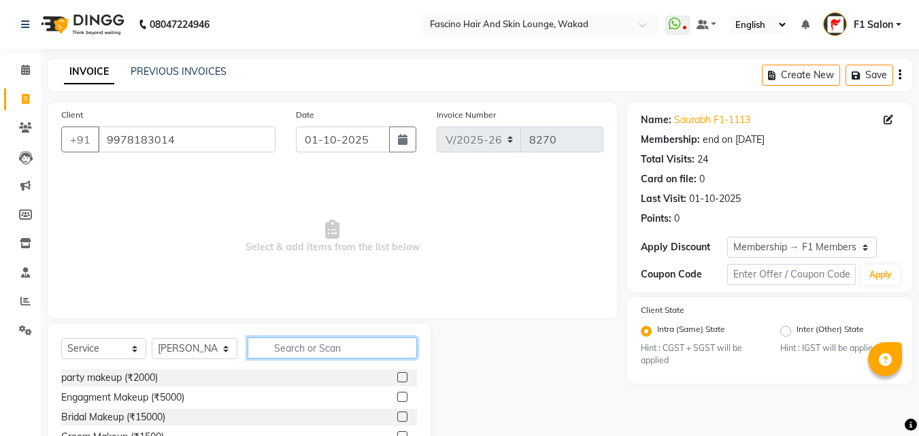
click at [325, 350] on input "text" at bounding box center [332, 348] width 169 height 21
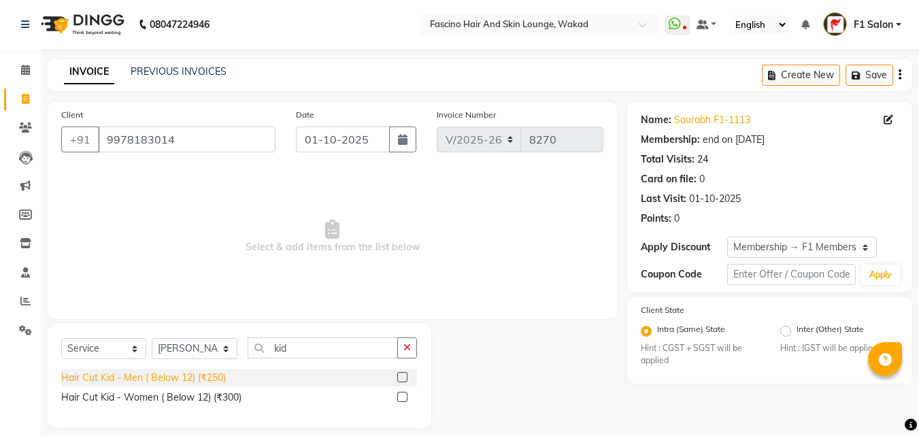
click at [198, 383] on div "Hair Cut Kid - Men ( Below 12) (₹250)" at bounding box center [143, 378] width 165 height 14
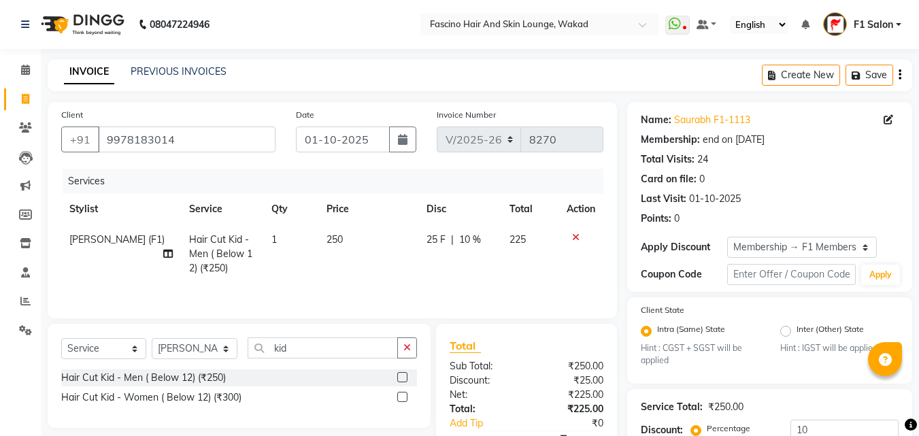
click at [365, 248] on td "250" at bounding box center [368, 254] width 100 height 59
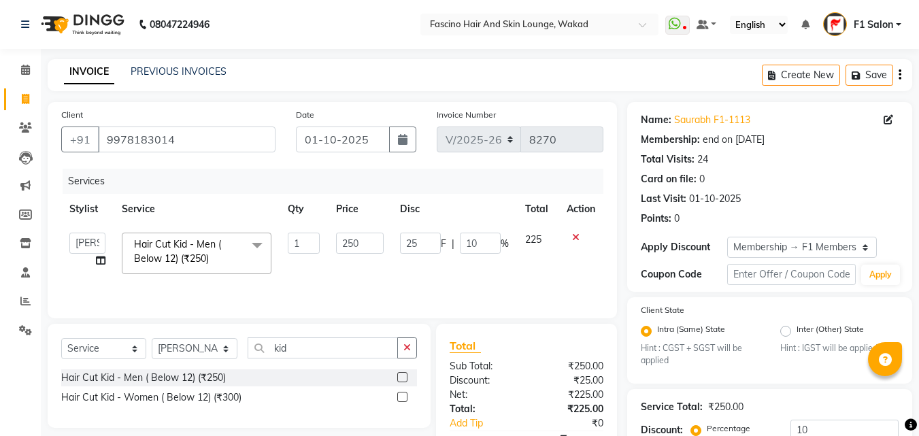
click at [365, 248] on input "250" at bounding box center [359, 243] width 47 height 21
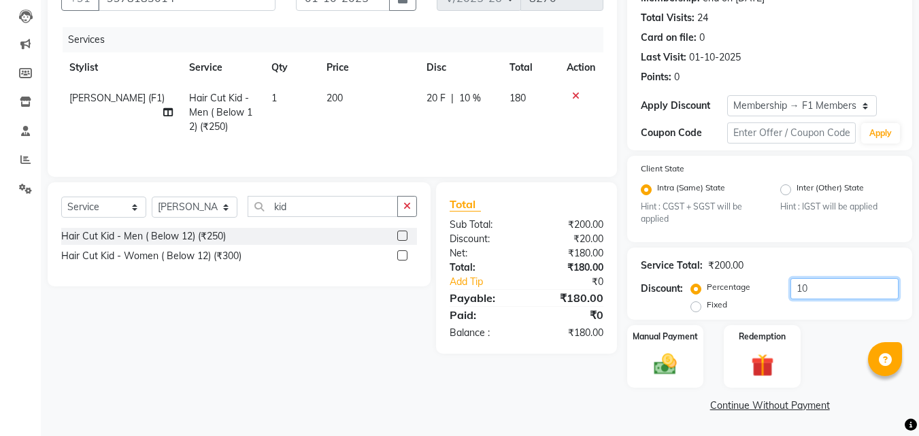
click at [839, 289] on input "10" at bounding box center [845, 288] width 108 height 21
click at [673, 361] on img at bounding box center [666, 364] width 38 height 27
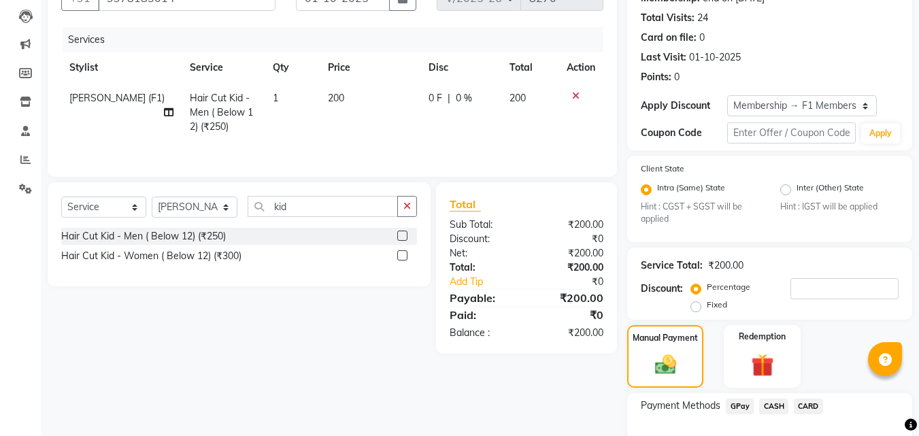
click at [742, 405] on span "GPay" at bounding box center [740, 407] width 28 height 16
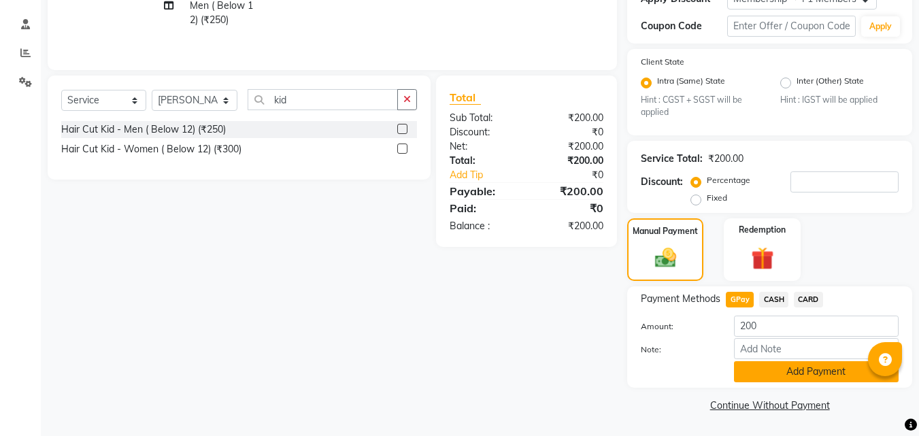
click at [814, 370] on button "Add Payment" at bounding box center [816, 371] width 165 height 21
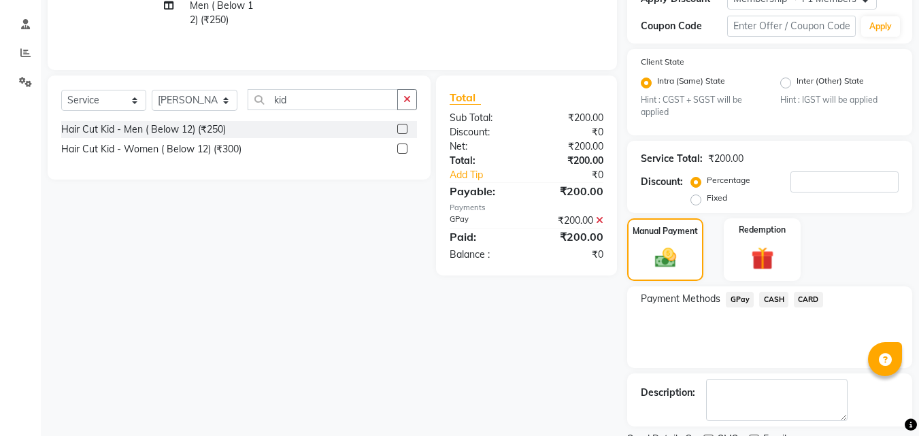
scroll to position [306, 0]
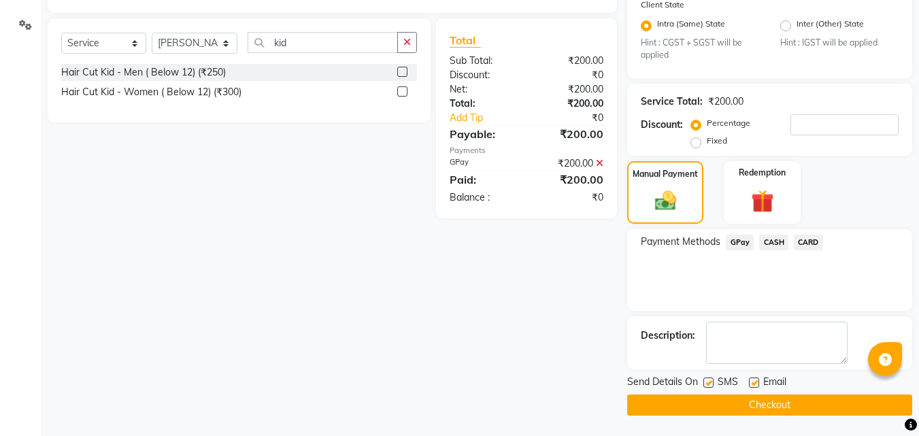
click at [707, 381] on label at bounding box center [709, 383] width 10 height 10
click at [707, 381] on input "checkbox" at bounding box center [708, 383] width 9 height 9
click at [702, 408] on button "Checkout" at bounding box center [769, 405] width 285 height 21
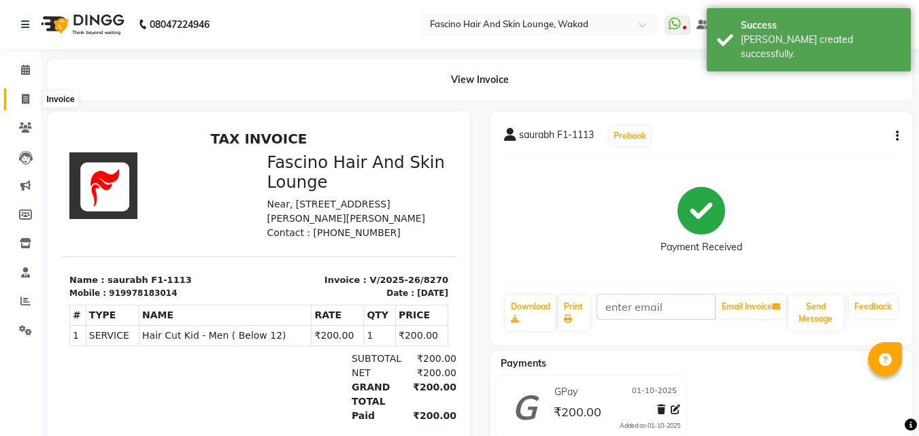
click at [29, 103] on icon at bounding box center [25, 99] width 7 height 10
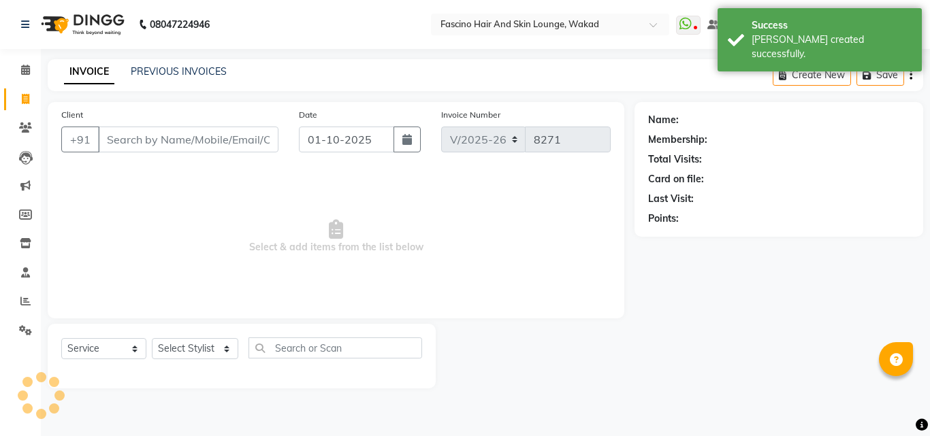
click at [118, 135] on input "Client" at bounding box center [188, 140] width 180 height 26
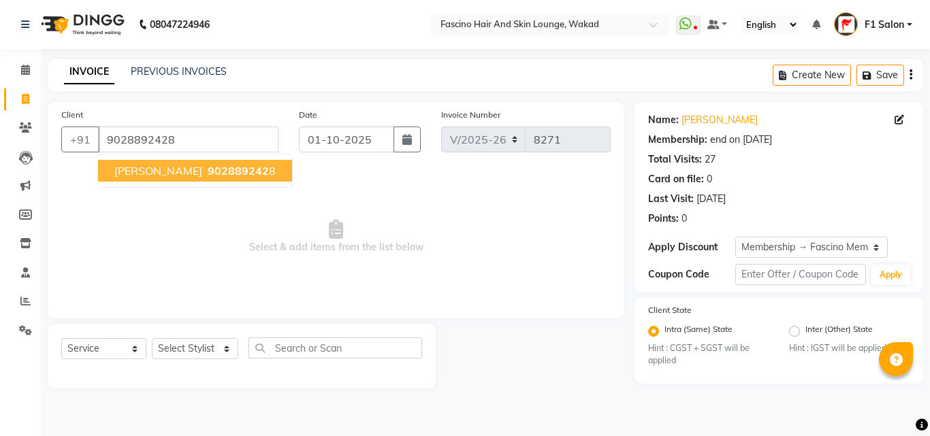
click at [208, 176] on span "902889242" at bounding box center [238, 171] width 61 height 14
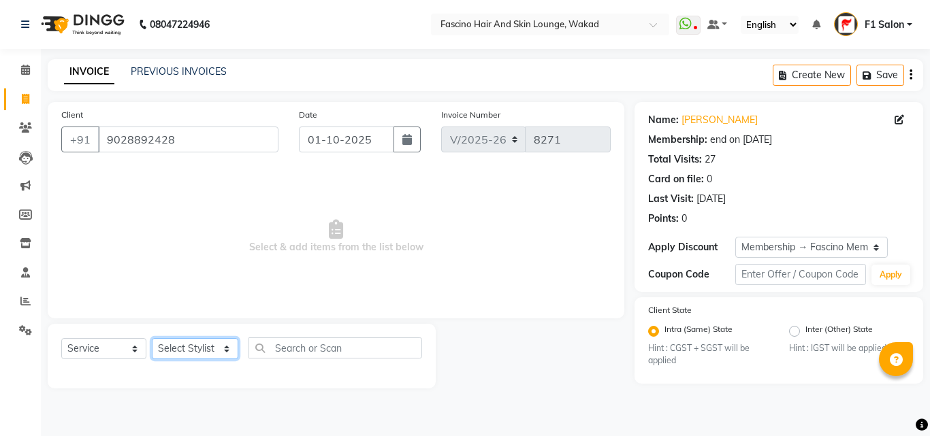
click at [197, 344] on select "Select Stylist 8805000650 Aarohi Chimu [PERSON_NAME] jh F1 Salon Ganesh F1 Gopa…" at bounding box center [195, 348] width 86 height 21
click at [152, 338] on select "Select Stylist 8805000650 Aarohi Chimu [PERSON_NAME] jh F1 Salon Ganesh F1 Gopa…" at bounding box center [195, 348] width 86 height 21
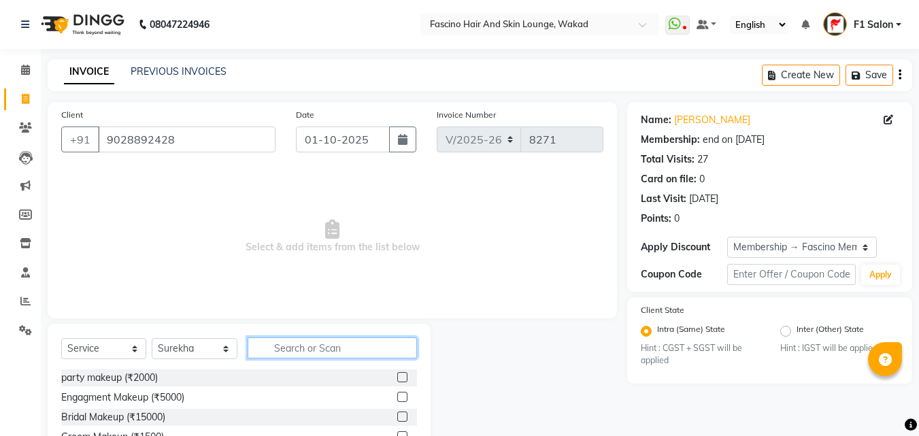
click at [326, 350] on input "text" at bounding box center [332, 348] width 169 height 21
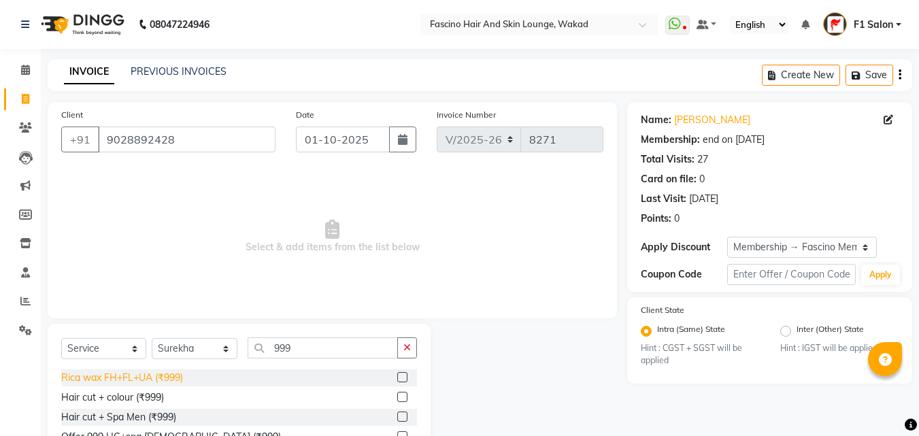
click at [164, 379] on div "Rica wax FH+FL+UA (₹999)" at bounding box center [122, 378] width 122 height 14
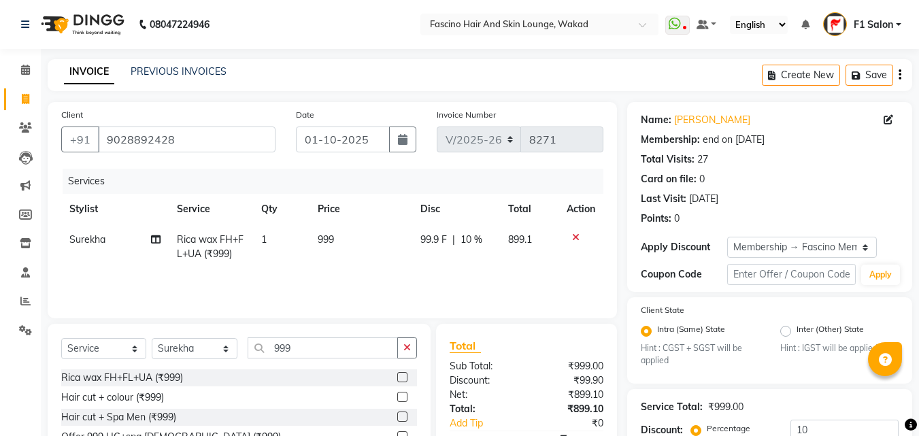
click at [349, 243] on td "999" at bounding box center [361, 247] width 103 height 45
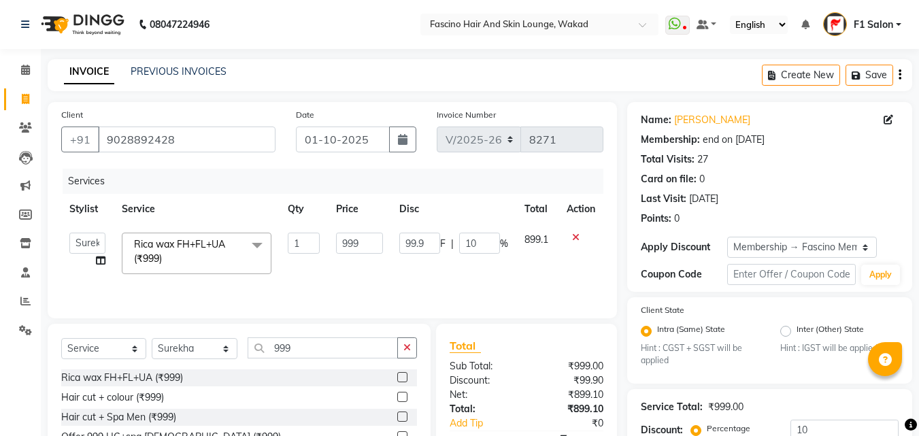
click at [349, 243] on input "999" at bounding box center [359, 243] width 47 height 21
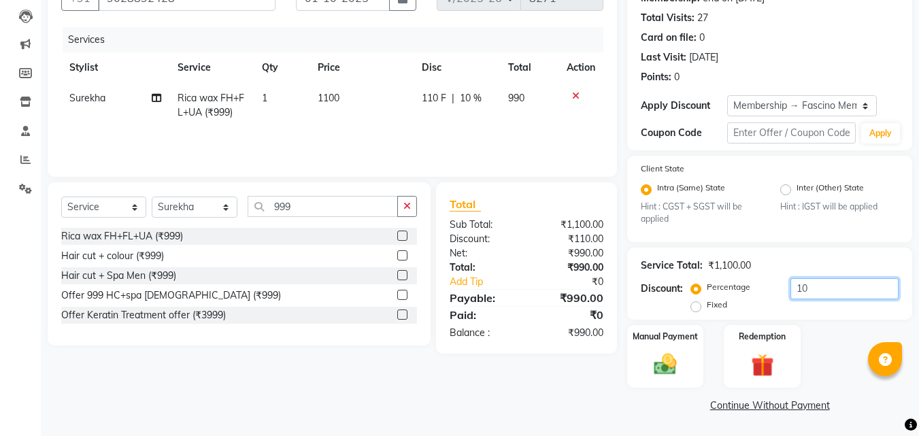
click at [841, 295] on input "10" at bounding box center [845, 288] width 108 height 21
click at [664, 359] on img at bounding box center [666, 364] width 38 height 27
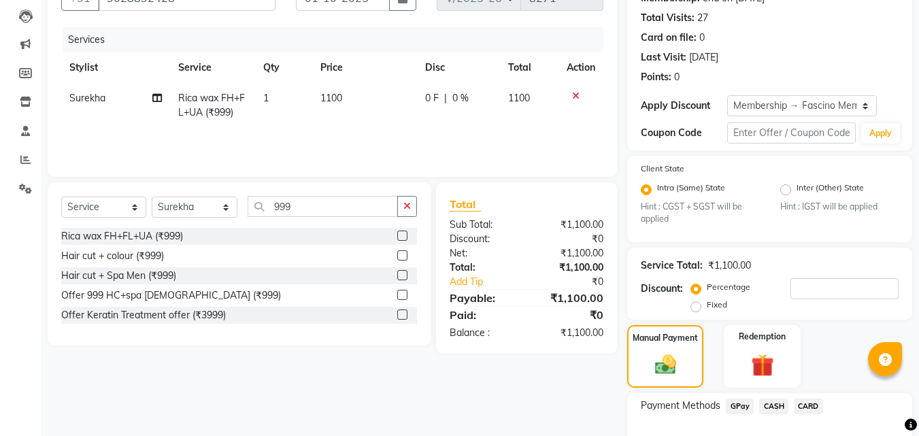
scroll to position [229, 0]
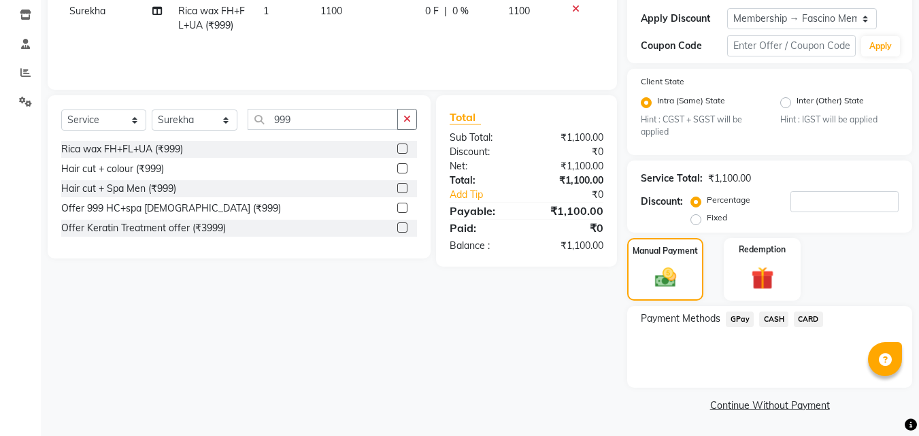
click at [736, 322] on span "GPay" at bounding box center [740, 320] width 28 height 16
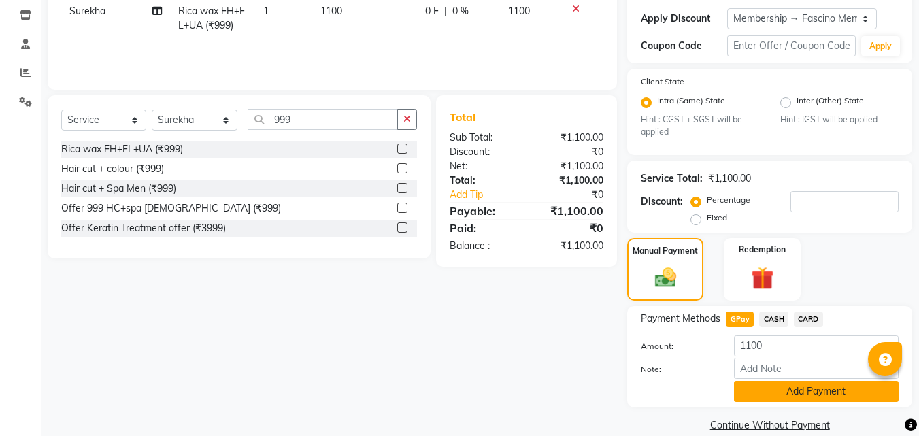
click at [785, 393] on button "Add Payment" at bounding box center [816, 391] width 165 height 21
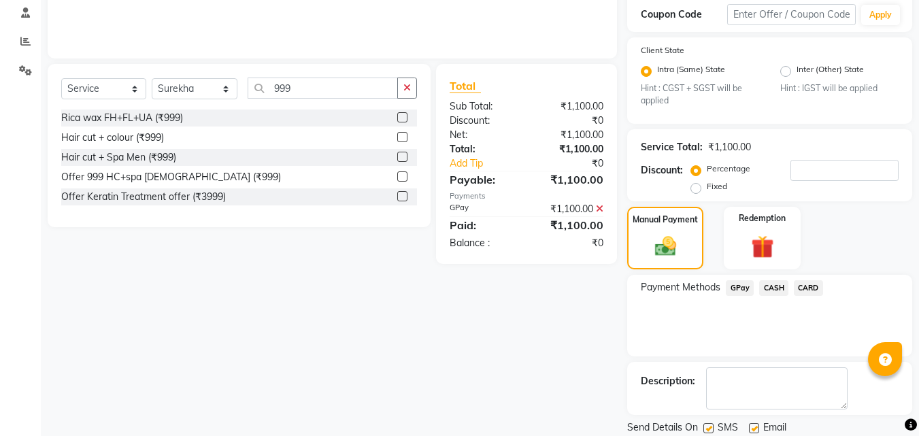
scroll to position [306, 0]
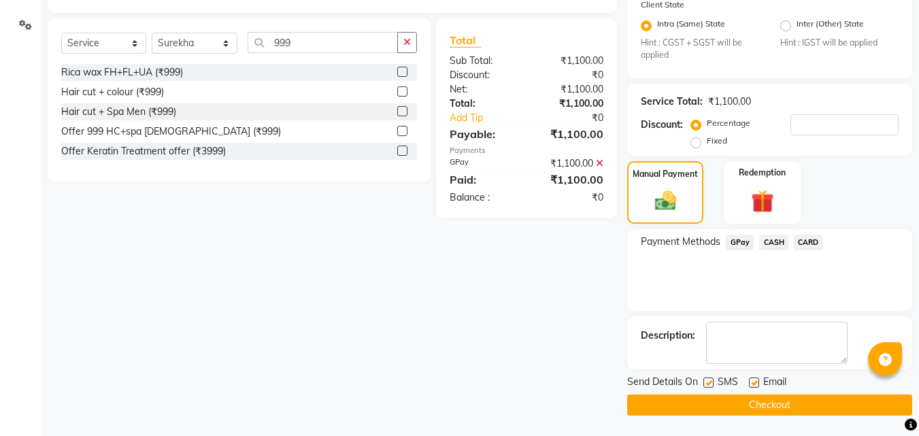
click at [710, 383] on label at bounding box center [709, 383] width 10 height 10
click at [710, 383] on input "checkbox" at bounding box center [708, 383] width 9 height 9
click at [709, 410] on button "Checkout" at bounding box center [769, 405] width 285 height 21
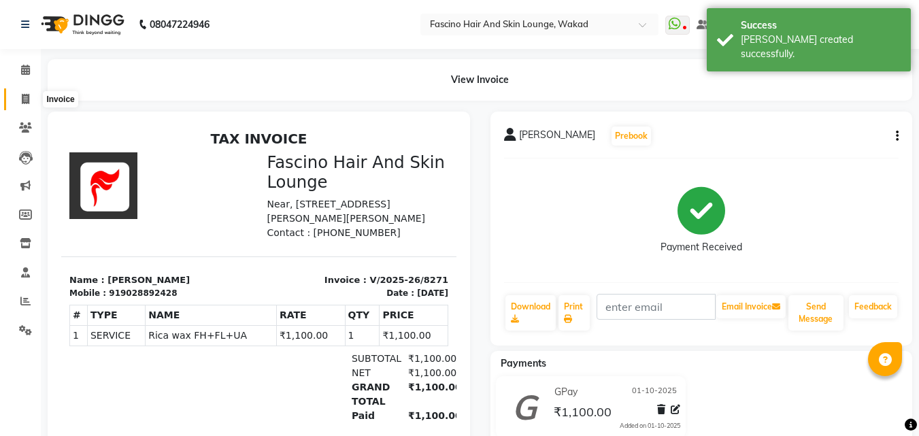
click at [27, 101] on icon at bounding box center [25, 99] width 7 height 10
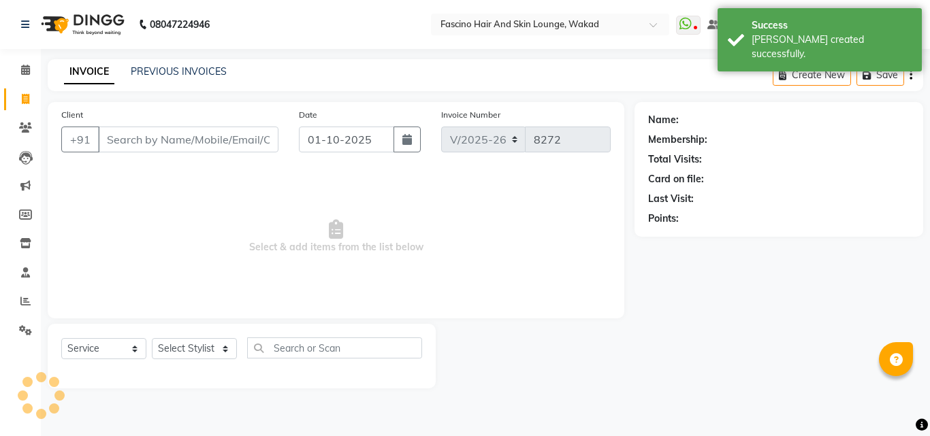
click at [151, 142] on input "Client" at bounding box center [188, 140] width 180 height 26
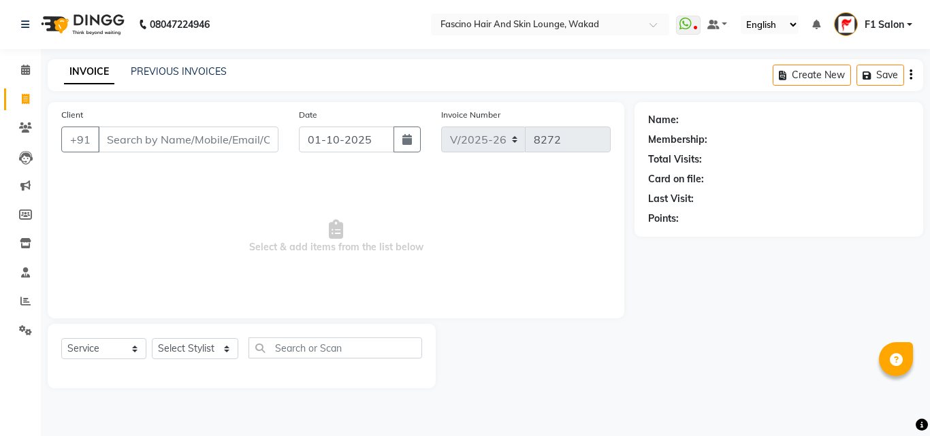
drag, startPoint x: 171, startPoint y: 140, endPoint x: 236, endPoint y: 135, distance: 64.8
click at [236, 135] on input "Client" at bounding box center [188, 140] width 180 height 26
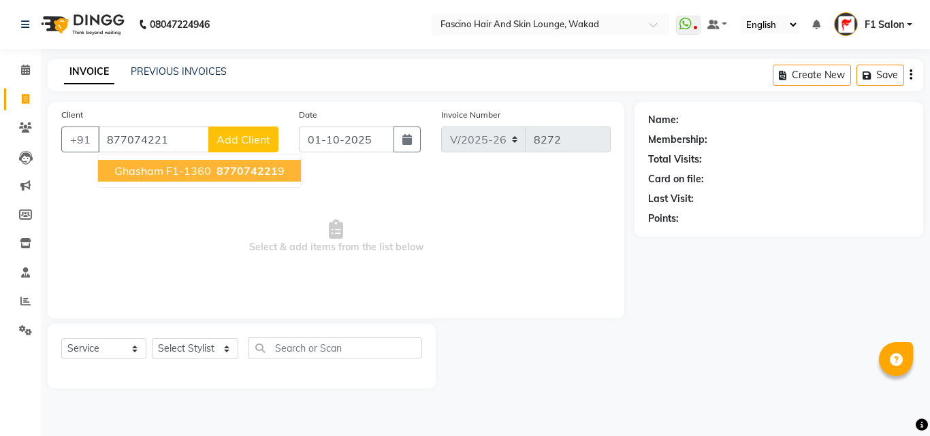
click at [231, 165] on span "877074221" at bounding box center [246, 171] width 61 height 14
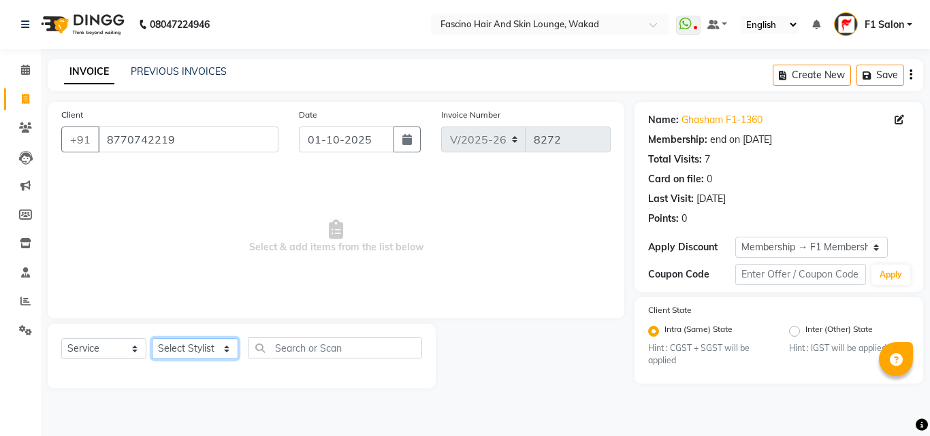
click at [167, 356] on select "Select Stylist 8805000650 Aarohi Chimu [PERSON_NAME] jh F1 Salon Ganesh F1 Gopa…" at bounding box center [195, 348] width 86 height 21
click at [152, 338] on select "Select Stylist 8805000650 Aarohi Chimu [PERSON_NAME] jh F1 Salon Ganesh F1 Gopa…" at bounding box center [195, 348] width 86 height 21
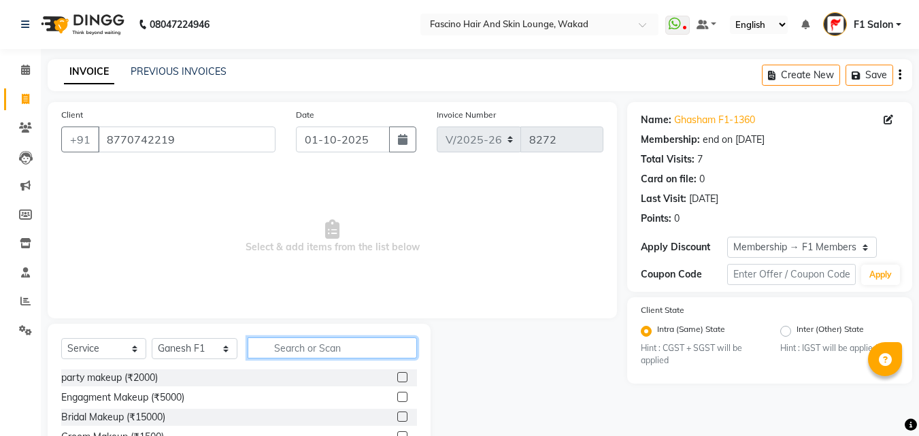
click at [271, 340] on input "text" at bounding box center [332, 348] width 169 height 21
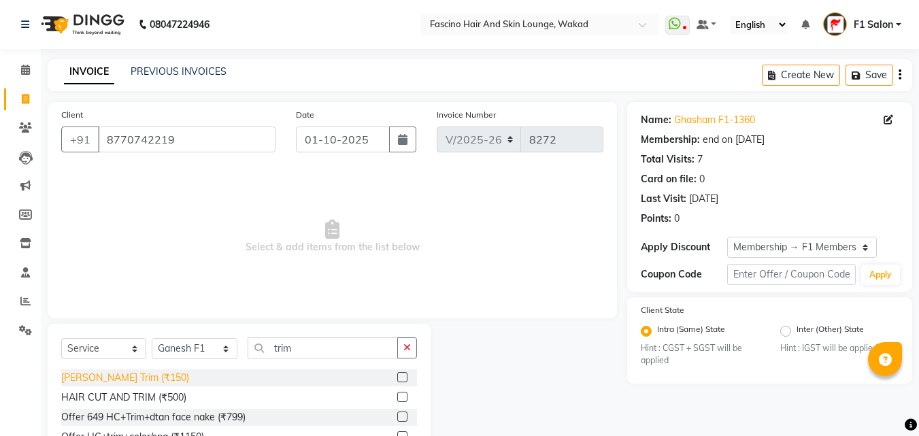
click at [104, 380] on div "[PERSON_NAME] Trim (₹150)" at bounding box center [125, 378] width 128 height 14
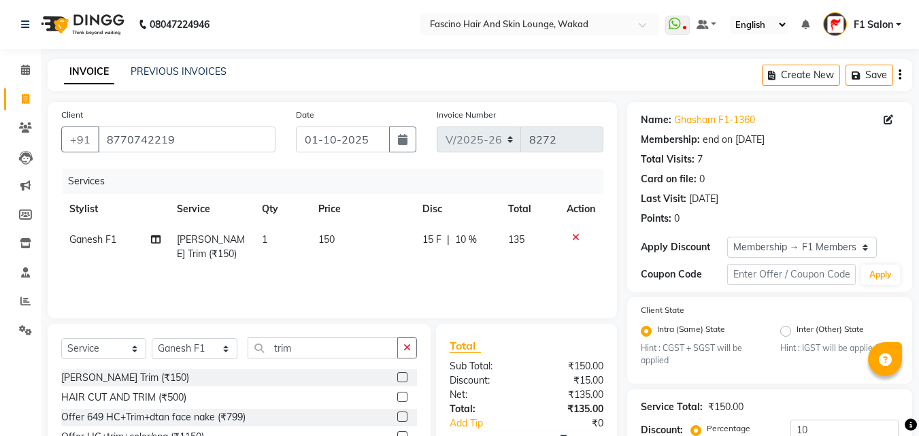
scroll to position [142, 0]
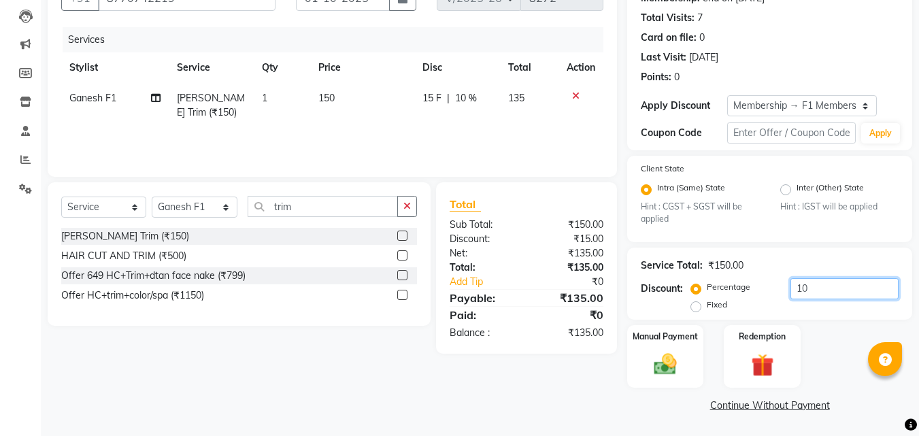
click at [836, 287] on input "10" at bounding box center [845, 288] width 108 height 21
click at [651, 349] on div "Manual Payment" at bounding box center [666, 356] width 80 height 65
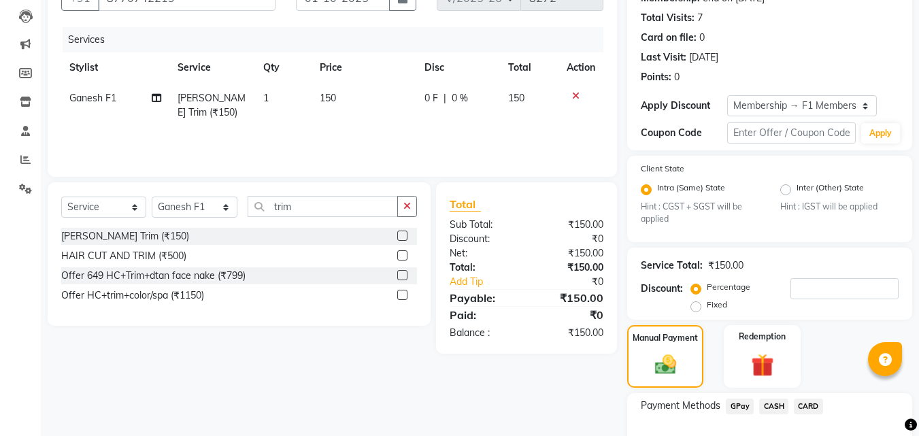
click at [813, 401] on span "CARD" at bounding box center [808, 407] width 29 height 16
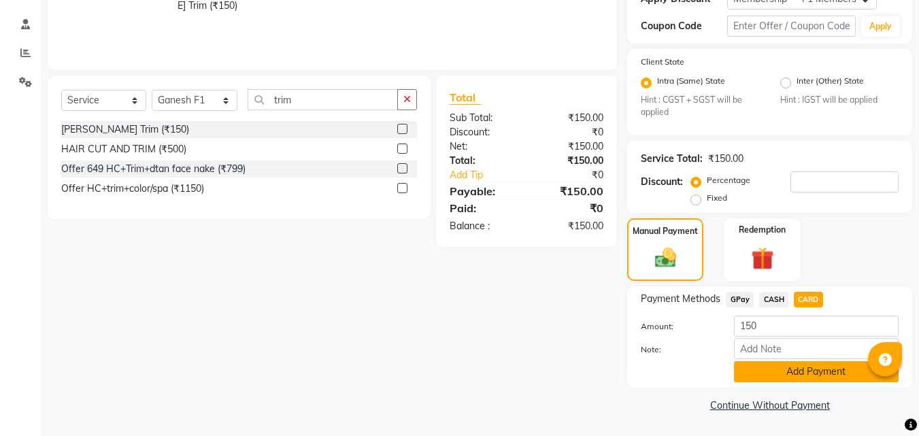
click at [802, 365] on button "Add Payment" at bounding box center [816, 371] width 165 height 21
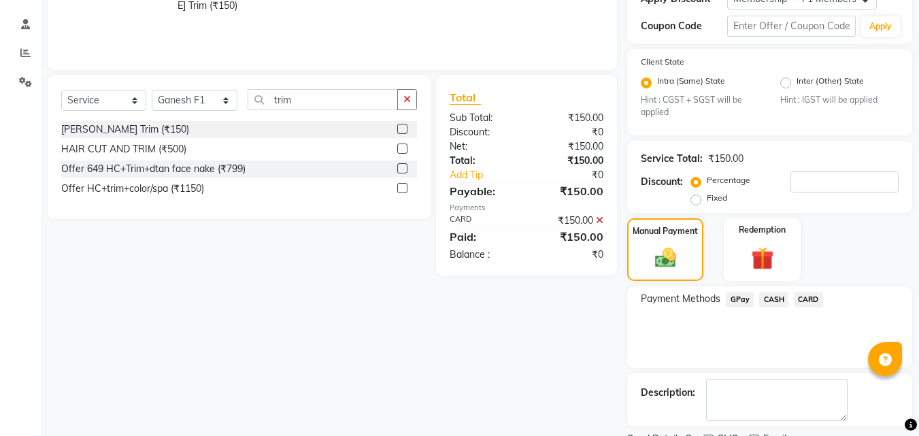
scroll to position [306, 0]
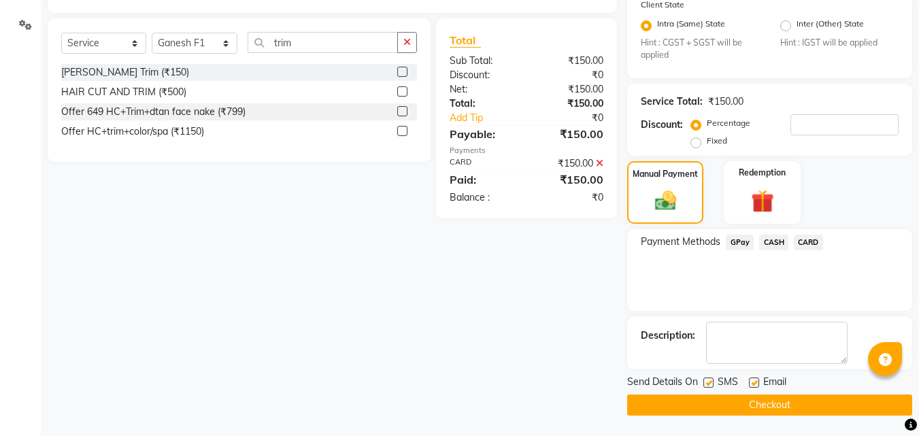
click at [711, 383] on label at bounding box center [709, 383] width 10 height 10
click at [711, 383] on input "checkbox" at bounding box center [708, 383] width 9 height 9
click at [704, 410] on button "Checkout" at bounding box center [769, 405] width 285 height 21
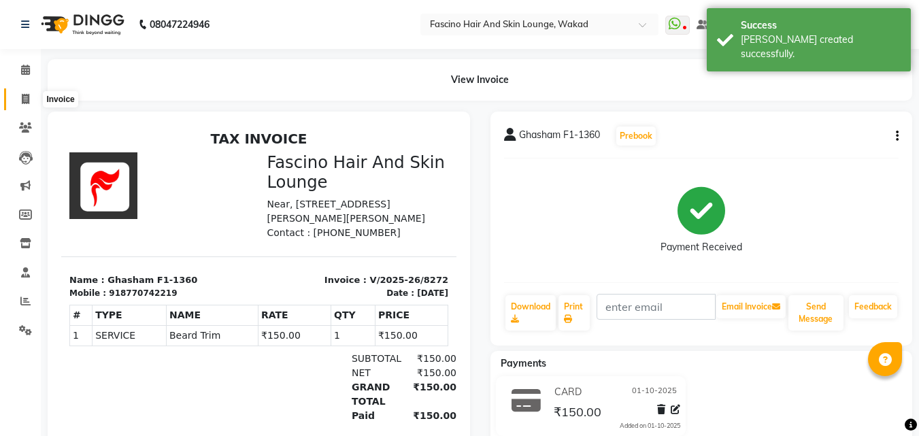
click at [31, 99] on span at bounding box center [26, 100] width 24 height 16
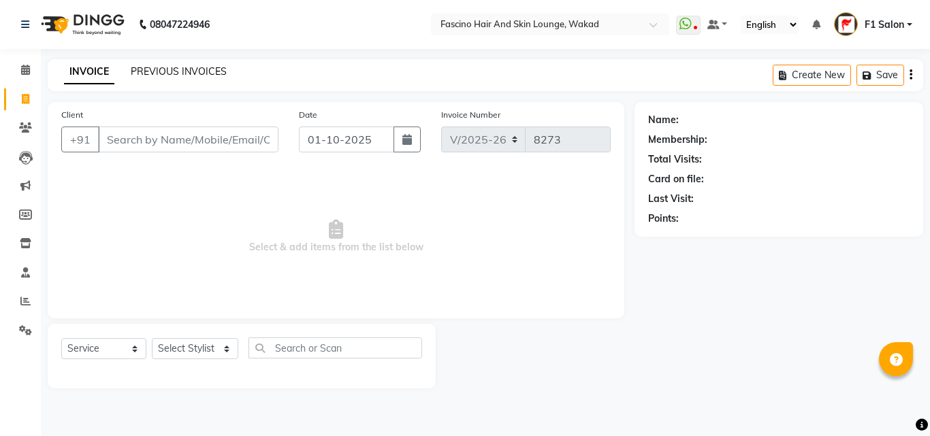
click at [154, 68] on link "PREVIOUS INVOICES" at bounding box center [179, 71] width 96 height 12
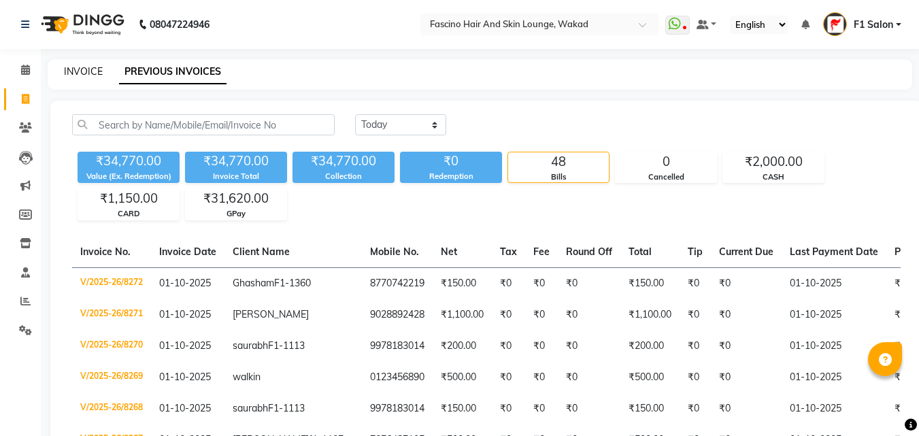
click at [83, 74] on link "INVOICE" at bounding box center [83, 71] width 39 height 12
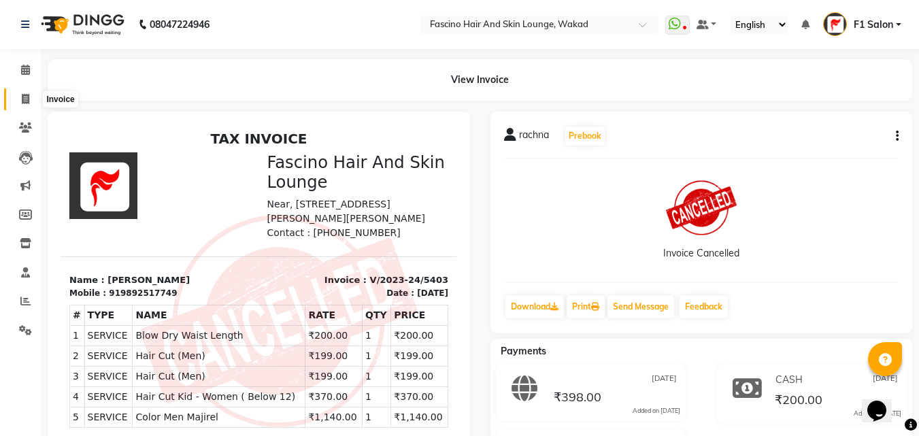
click at [24, 93] on span at bounding box center [26, 100] width 24 height 16
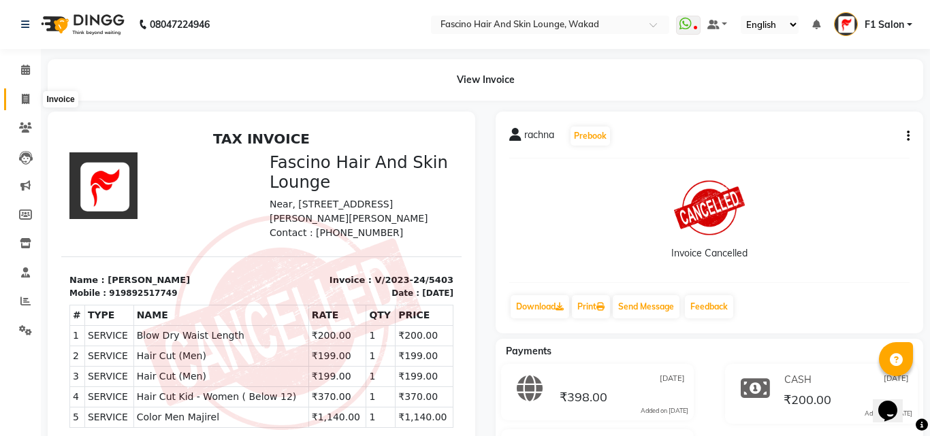
select select "126"
select select "service"
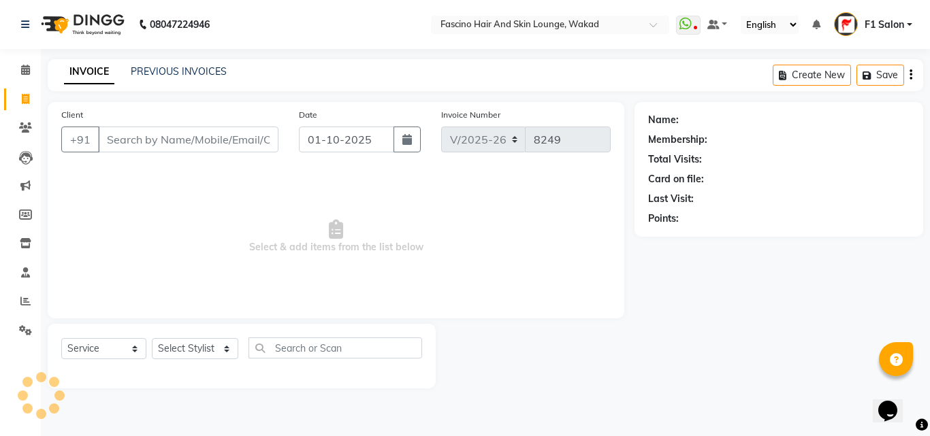
click at [140, 150] on input "Client" at bounding box center [188, 140] width 180 height 26
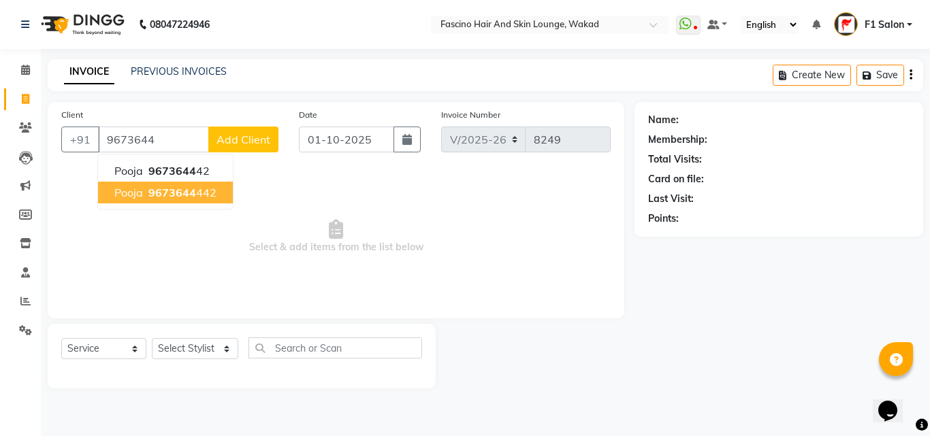
click at [150, 190] on span "9673644" at bounding box center [172, 193] width 48 height 14
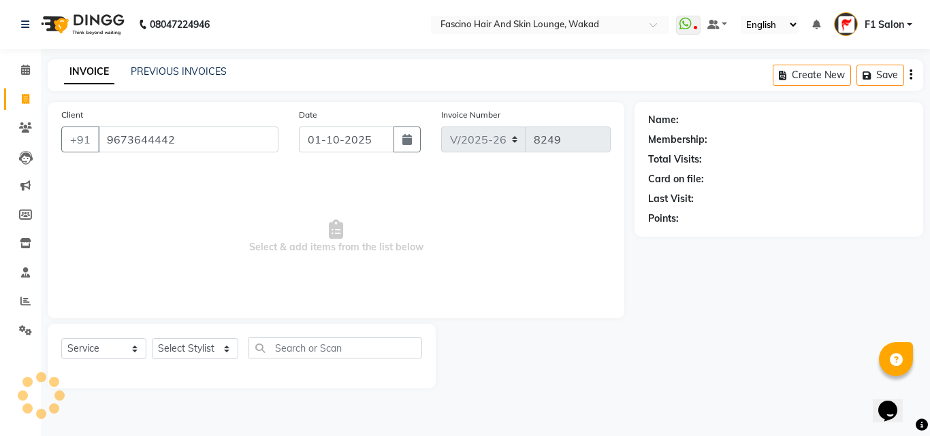
type input "9673644442"
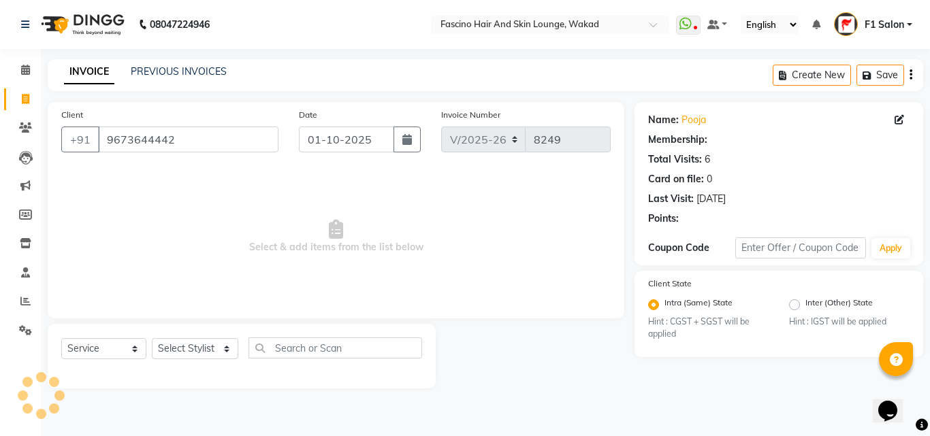
select select "1: Object"
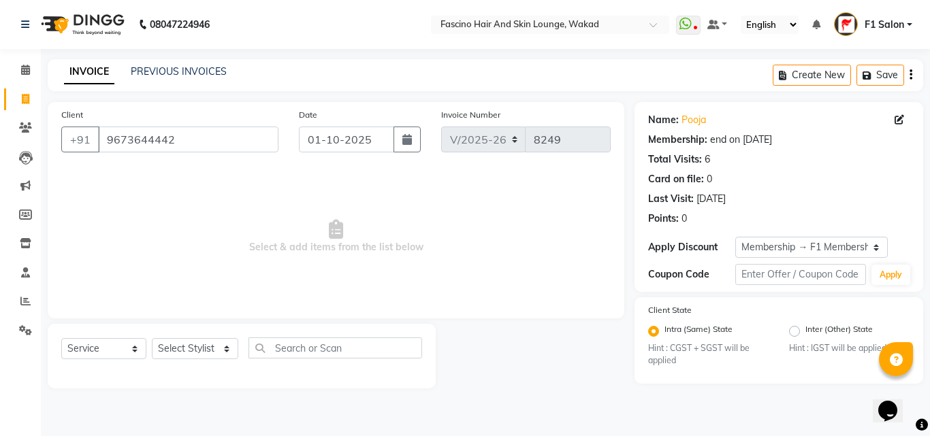
click at [150, 190] on span "Select & add items from the list below" at bounding box center [335, 237] width 549 height 136
click at [183, 338] on div "Select Service Product Membership Package Voucher Prepaid Gift Card Select Styl…" at bounding box center [241, 354] width 361 height 32
click at [177, 353] on select "Select Stylist 8805000650 Aarohi Chimu [PERSON_NAME] jh F1 Salon Ganesh F1 Gopa…" at bounding box center [195, 348] width 86 height 21
select select "15980"
click at [152, 338] on select "Select Stylist 8805000650 Aarohi Chimu [PERSON_NAME] jh F1 Salon Ganesh F1 Gopa…" at bounding box center [195, 348] width 86 height 21
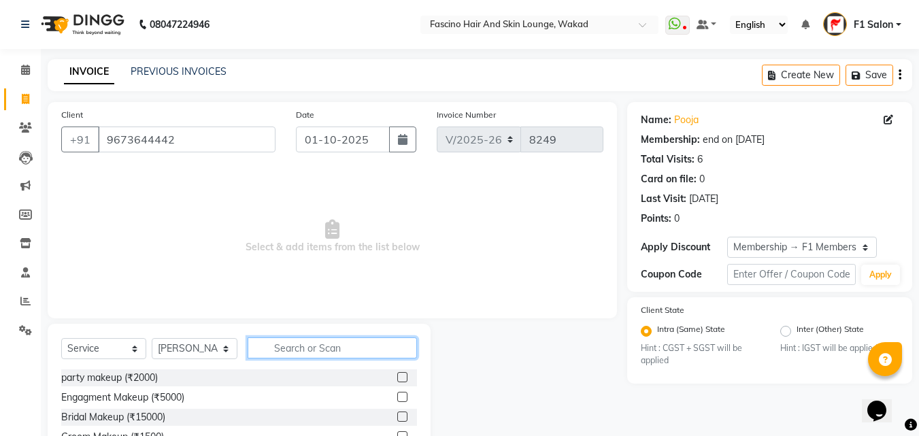
click at [279, 353] on input "text" at bounding box center [332, 348] width 169 height 21
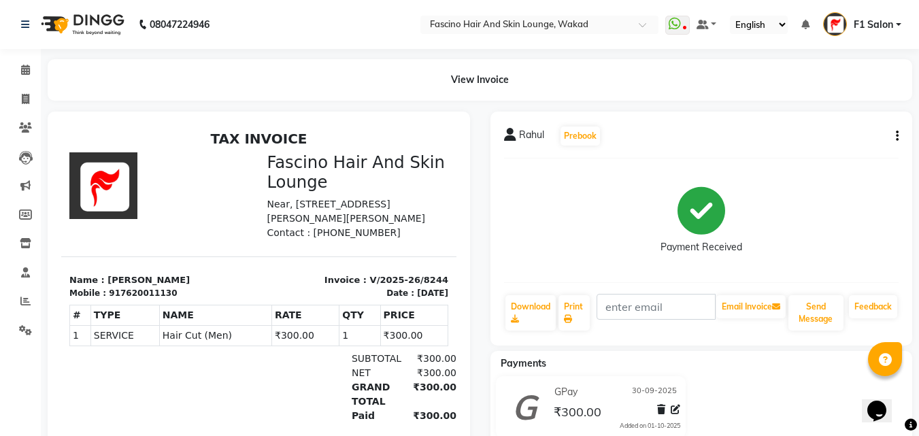
click at [894, 135] on button "button" at bounding box center [895, 136] width 8 height 14
click at [806, 114] on div "Cancel Invoice" at bounding box center [829, 110] width 93 height 17
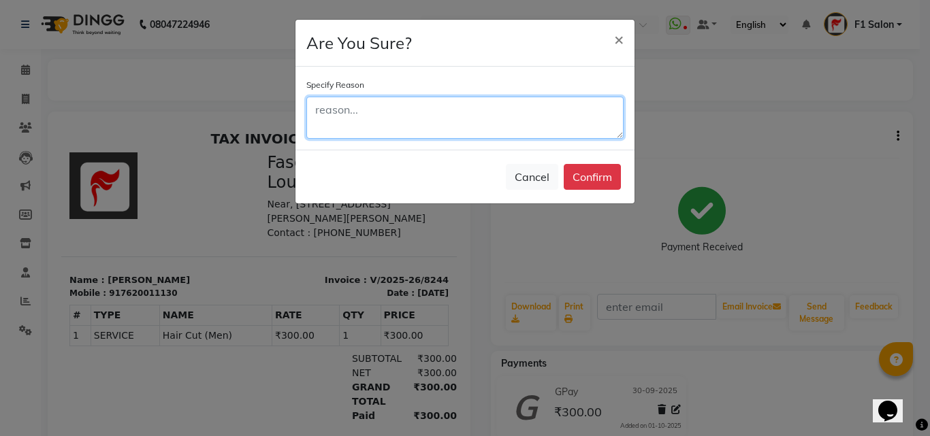
click at [483, 122] on textarea at bounding box center [464, 118] width 317 height 42
type textarea "Wrong date"
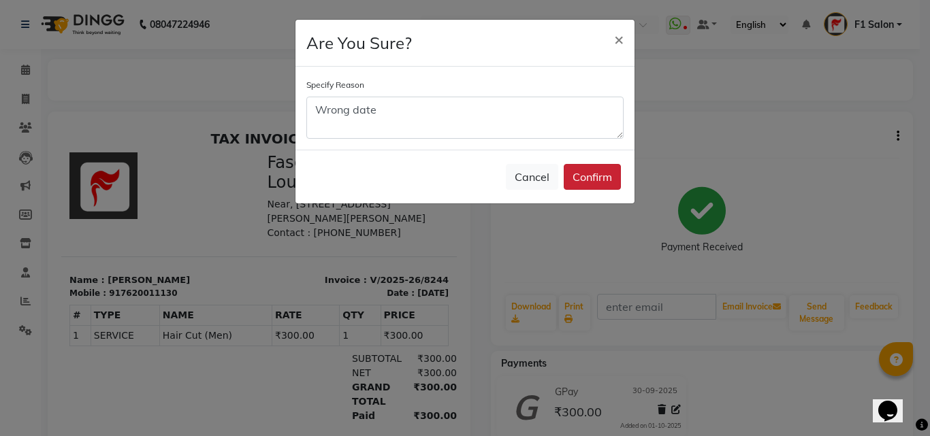
click at [578, 178] on button "Confirm" at bounding box center [591, 177] width 57 height 26
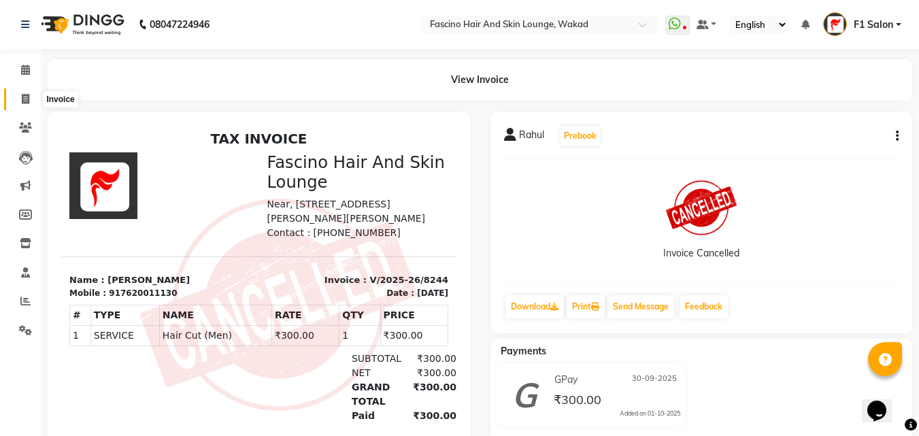
click at [22, 100] on icon at bounding box center [25, 99] width 7 height 10
select select "service"
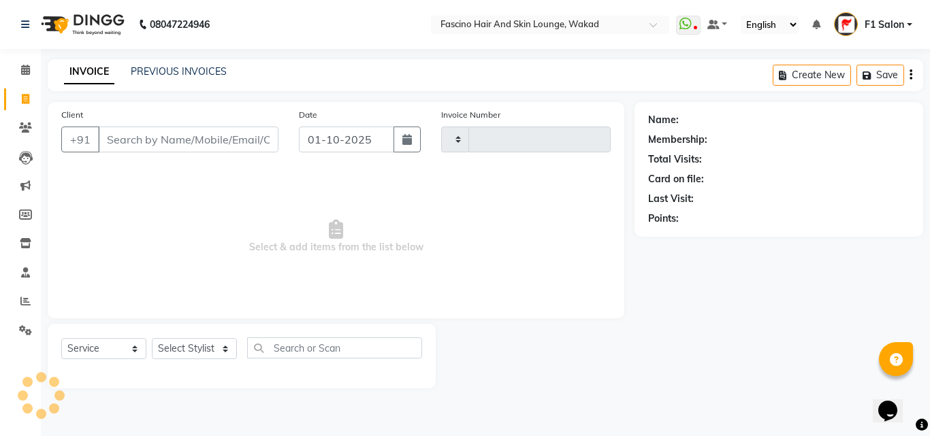
click at [105, 139] on input "Client" at bounding box center [188, 140] width 180 height 26
type input "8252"
select select "126"
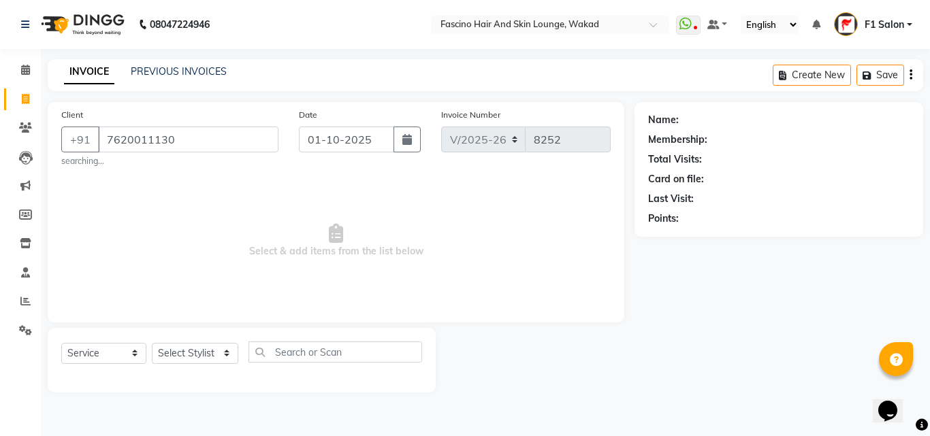
type input "7620011130"
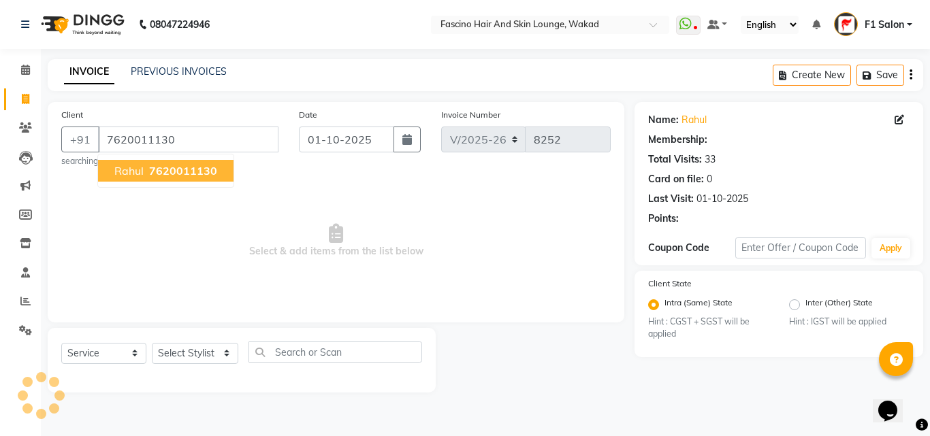
click at [118, 169] on span "Rahul" at bounding box center [128, 171] width 29 height 14
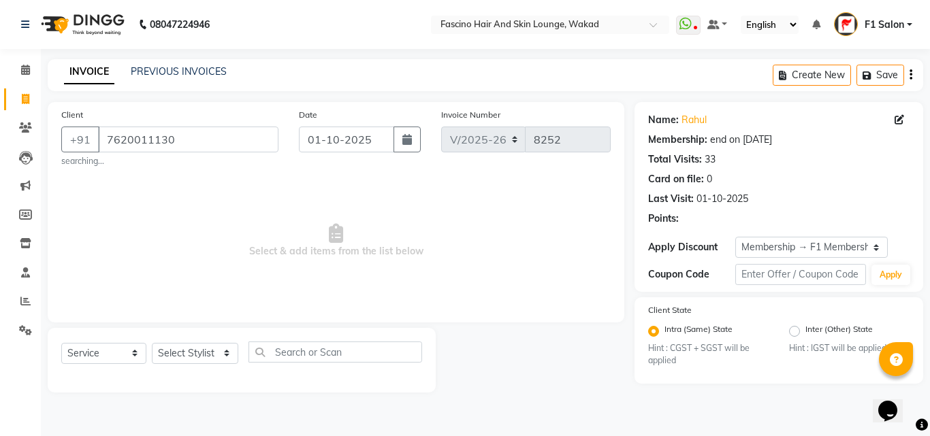
select select "2: Object"
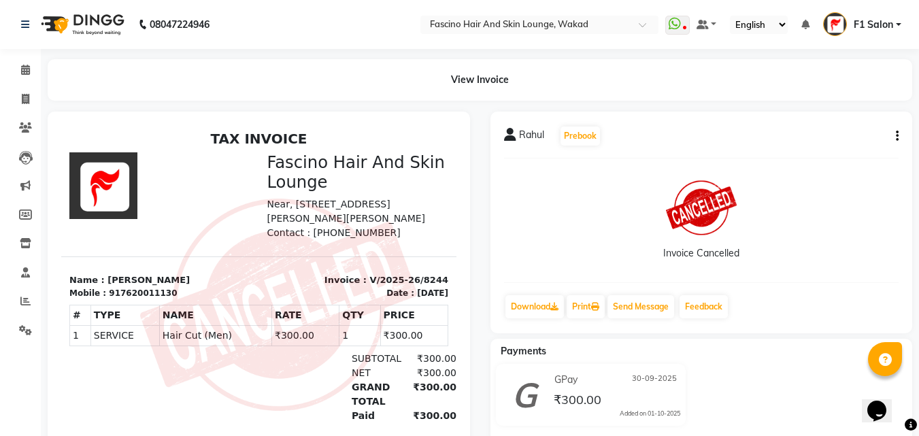
click at [896, 142] on button "button" at bounding box center [895, 136] width 8 height 14
click at [792, 149] on div "Rahul Prebook Invoice Cancelled Download Print Send Message Feedback" at bounding box center [702, 223] width 423 height 222
click at [35, 102] on span at bounding box center [26, 100] width 24 height 16
select select "service"
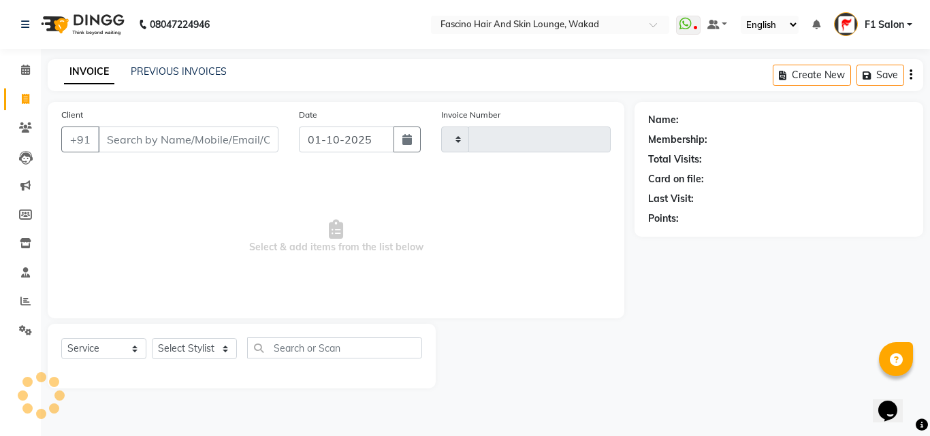
type input "8252"
select select "126"
click at [191, 76] on link "PREVIOUS INVOICES" at bounding box center [179, 71] width 96 height 12
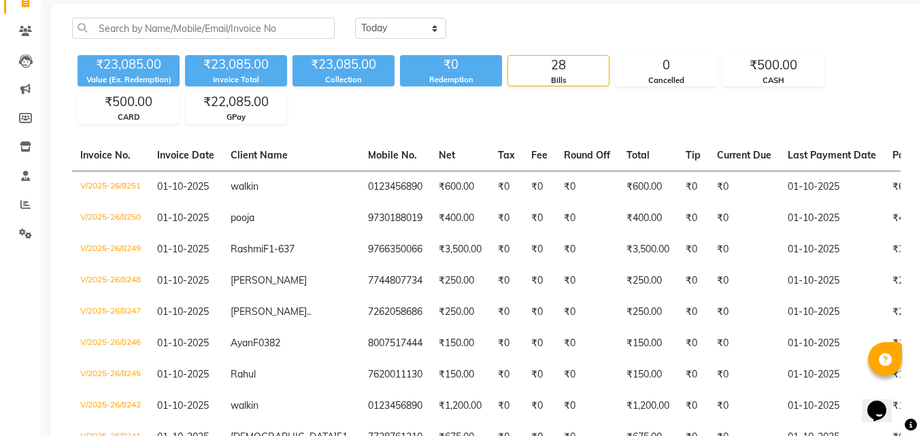
scroll to position [109, 0]
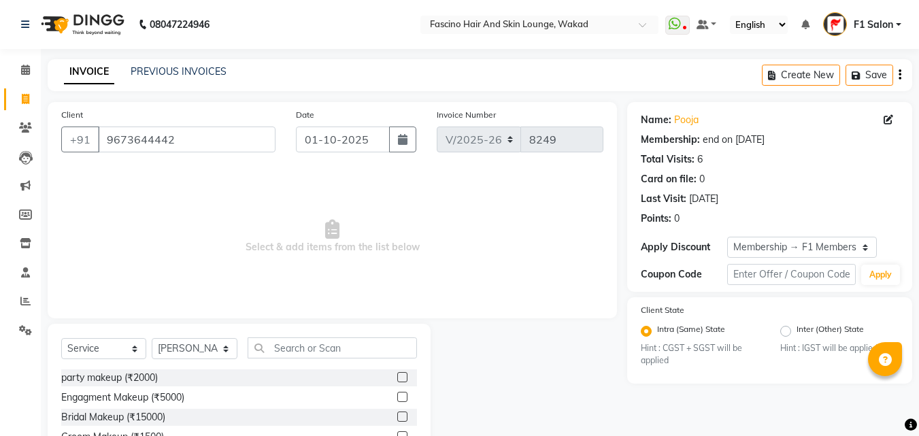
select select "126"
select select "service"
select select "15980"
select select "1: Object"
click at [180, 134] on input "9673644442" at bounding box center [187, 140] width 178 height 26
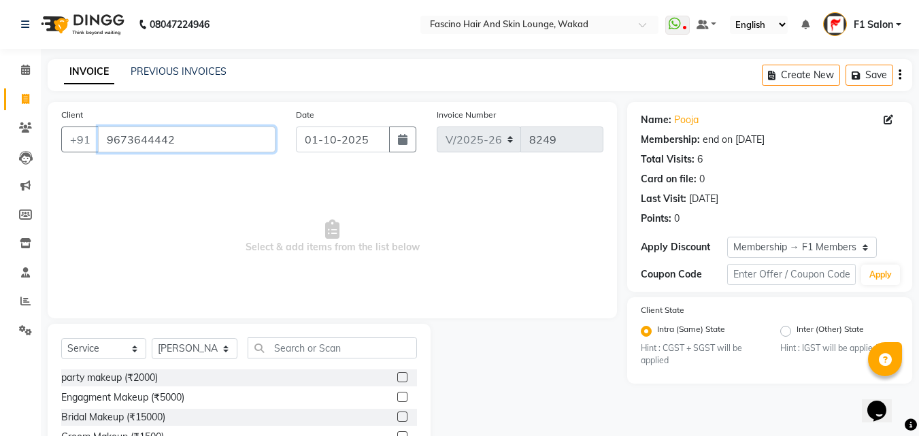
click at [180, 133] on input "9673644442" at bounding box center [187, 140] width 178 height 26
drag, startPoint x: 161, startPoint y: 150, endPoint x: 145, endPoint y: 287, distance: 138.4
click at [145, 287] on span "Select & add items from the list below" at bounding box center [332, 237] width 542 height 136
click at [120, 143] on input "9673644442" at bounding box center [187, 140] width 178 height 26
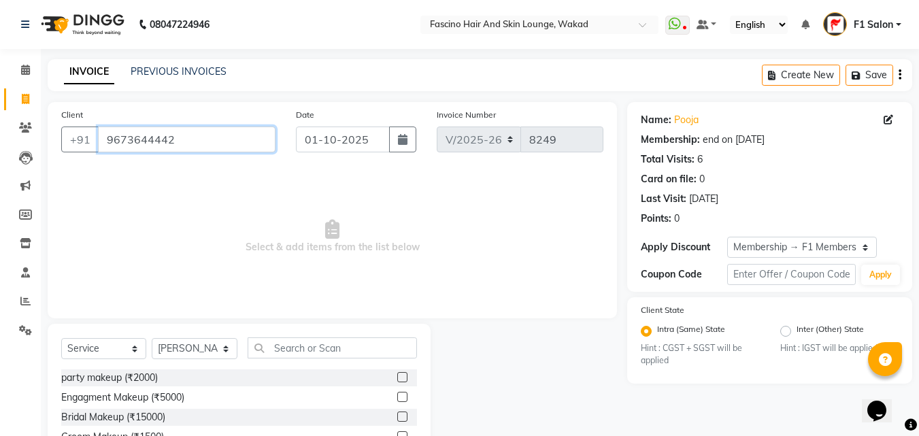
click at [120, 143] on input "9673644442" at bounding box center [187, 140] width 178 height 26
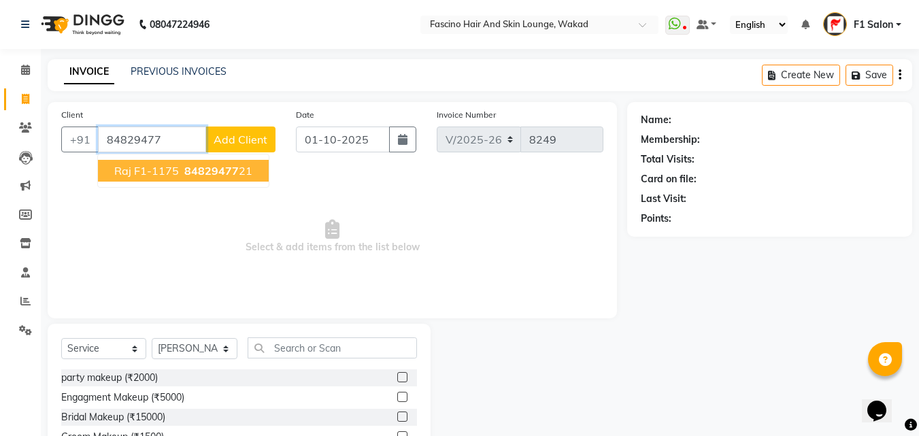
click at [133, 174] on span "raj F1-1175" at bounding box center [146, 171] width 65 height 14
type input "8482947721"
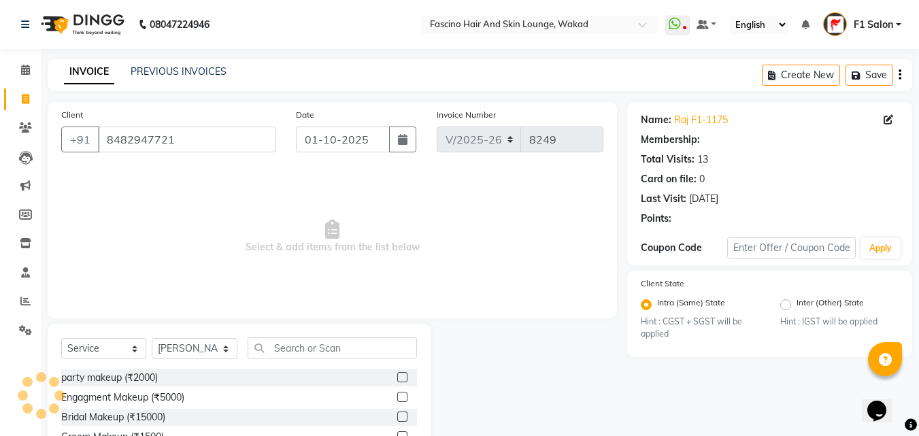
select select "1: Object"
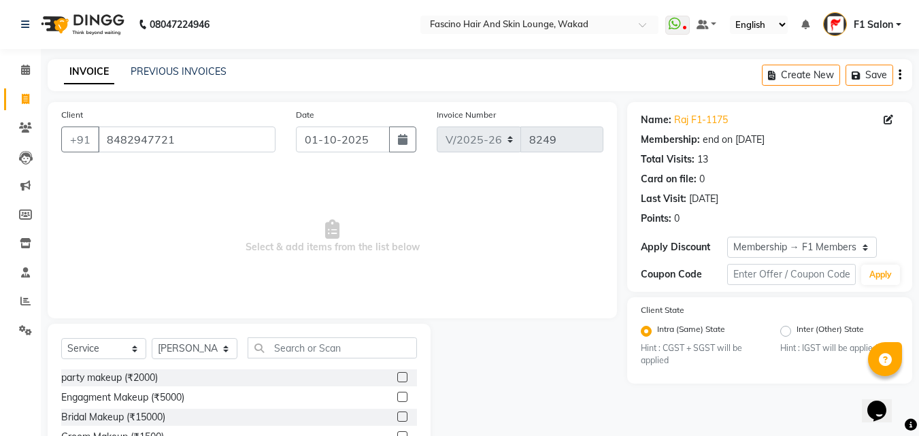
click at [186, 334] on div "Select Service Product Membership Package Voucher Prepaid Gift Card Select Styl…" at bounding box center [239, 424] width 383 height 201
click at [185, 345] on select "Select Stylist 8805000650 Aarohi Chimu [PERSON_NAME] jh F1 Salon Ganesh F1 Gopa…" at bounding box center [195, 348] width 86 height 21
select select "48957"
click at [152, 338] on select "Select Stylist 8805000650 Aarohi Chimu [PERSON_NAME] jh F1 Salon Ganesh F1 Gopa…" at bounding box center [195, 348] width 86 height 21
click at [345, 343] on input "text" at bounding box center [332, 348] width 169 height 21
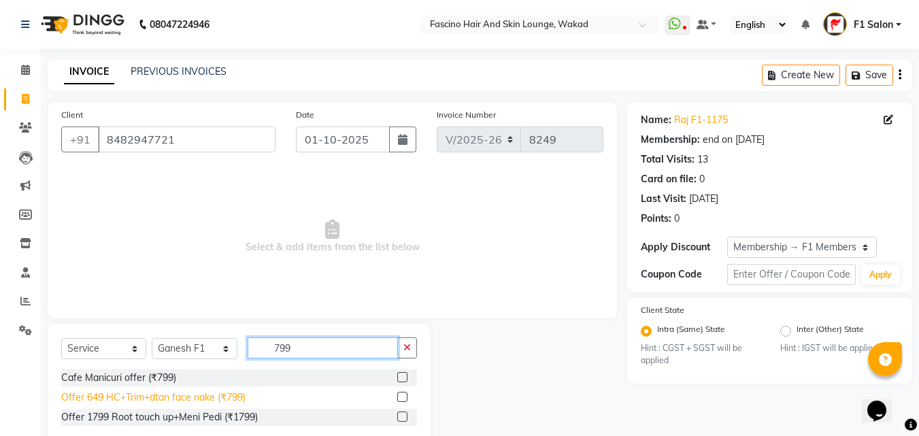
type input "799"
click at [147, 397] on div "Offer 649 HC+Trim+dtan face nake (₹799)" at bounding box center [153, 398] width 184 height 14
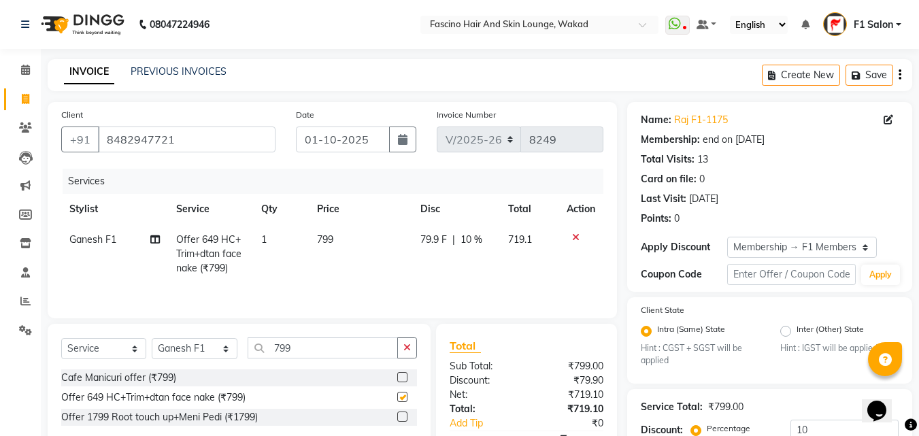
checkbox input "false"
click at [374, 238] on td "799" at bounding box center [360, 254] width 103 height 59
select select "48957"
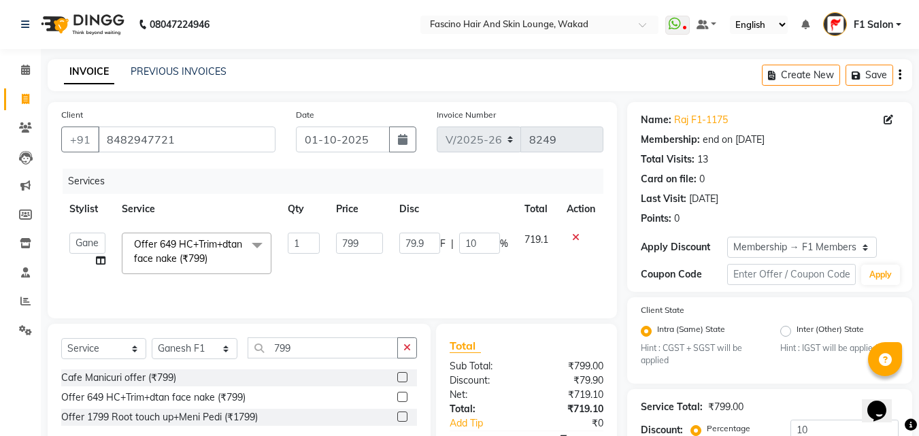
click at [374, 238] on input "799" at bounding box center [359, 243] width 47 height 21
type input "7"
type input "1000"
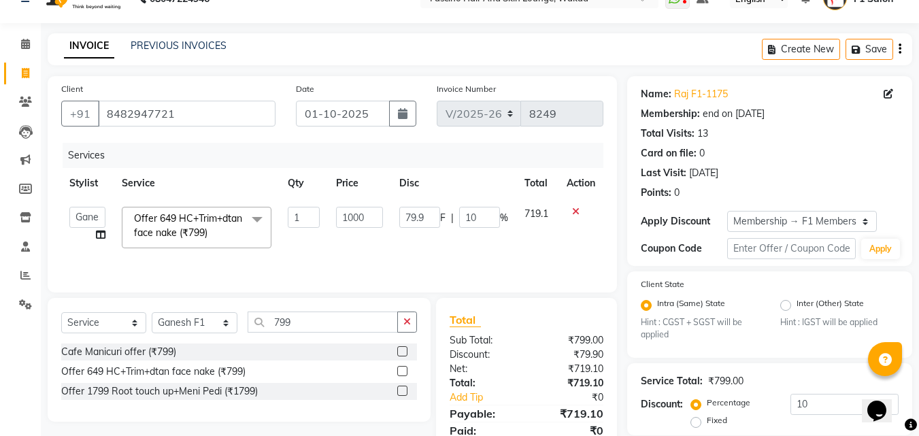
scroll to position [68, 0]
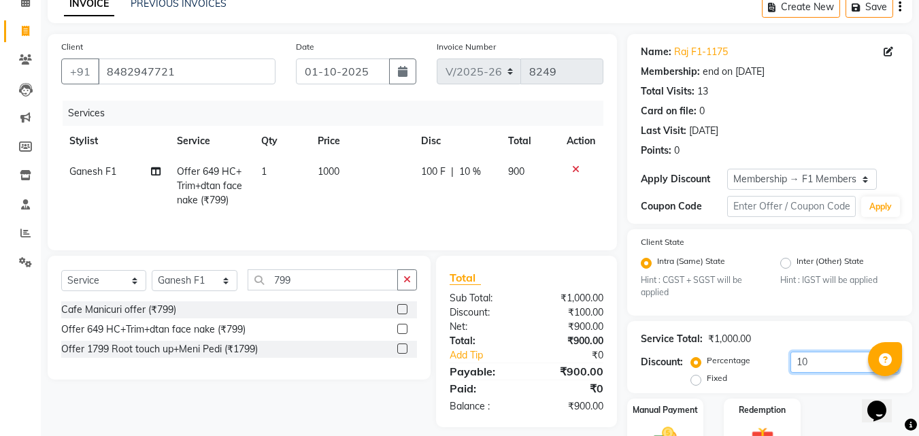
click at [811, 355] on input "10" at bounding box center [845, 362] width 108 height 21
type input "1"
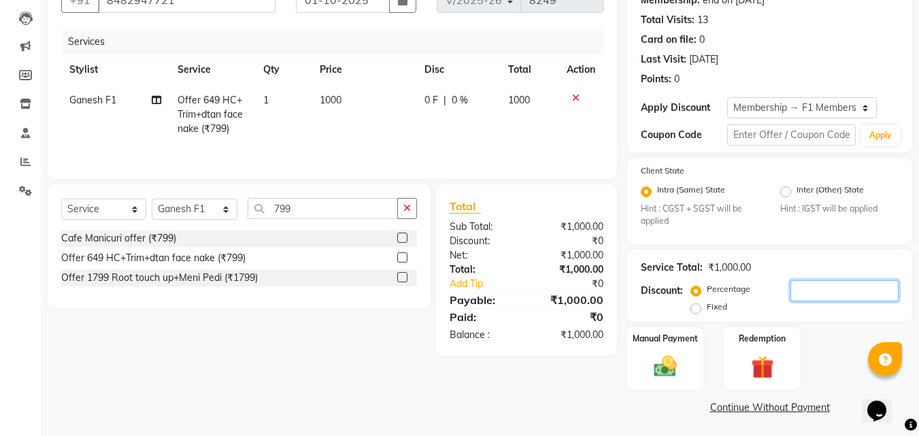
scroll to position [142, 0]
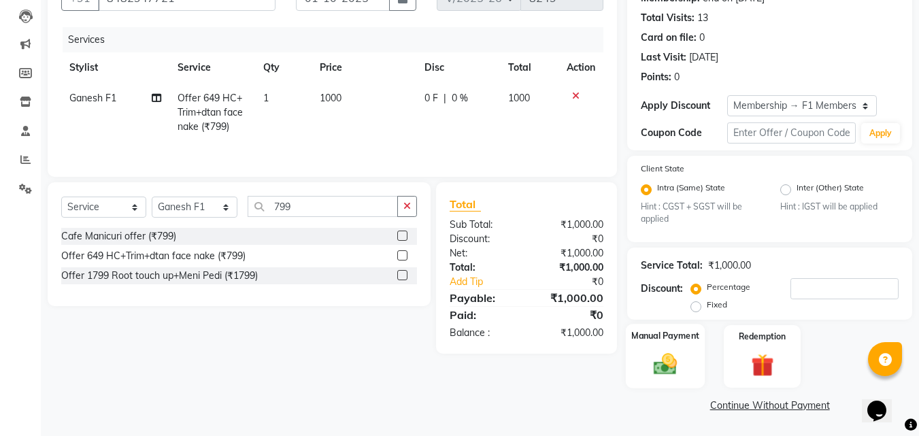
click at [666, 373] on img at bounding box center [666, 364] width 38 height 27
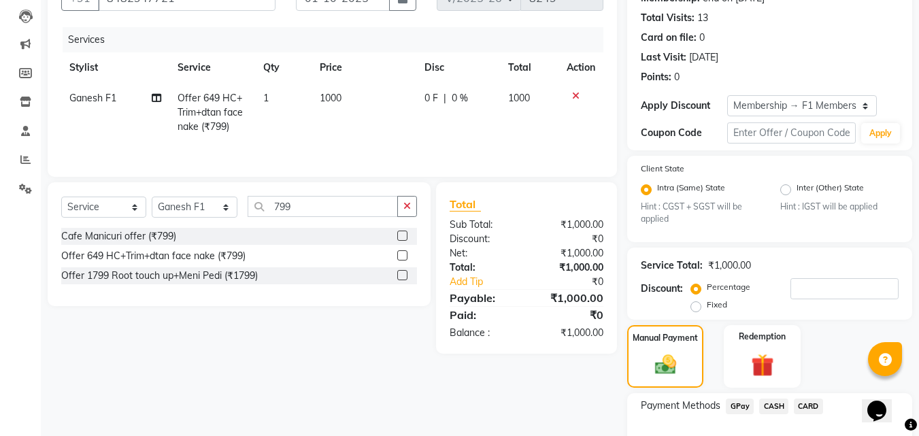
click at [745, 408] on span "GPay" at bounding box center [740, 407] width 28 height 16
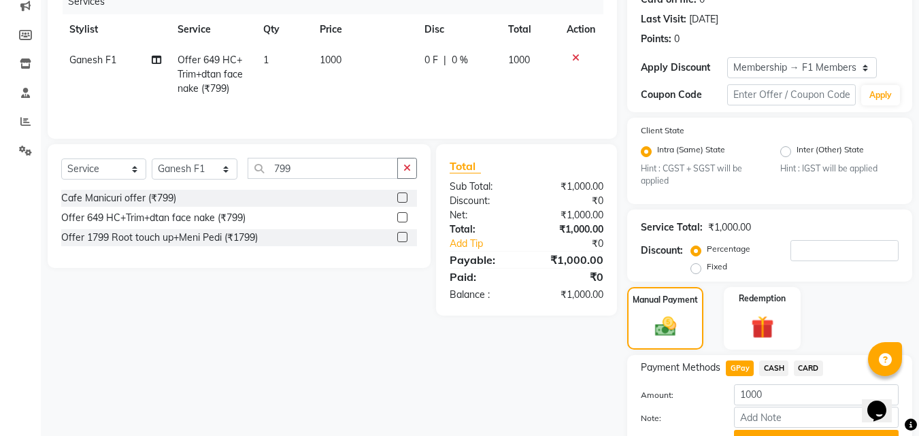
scroll to position [210, 0]
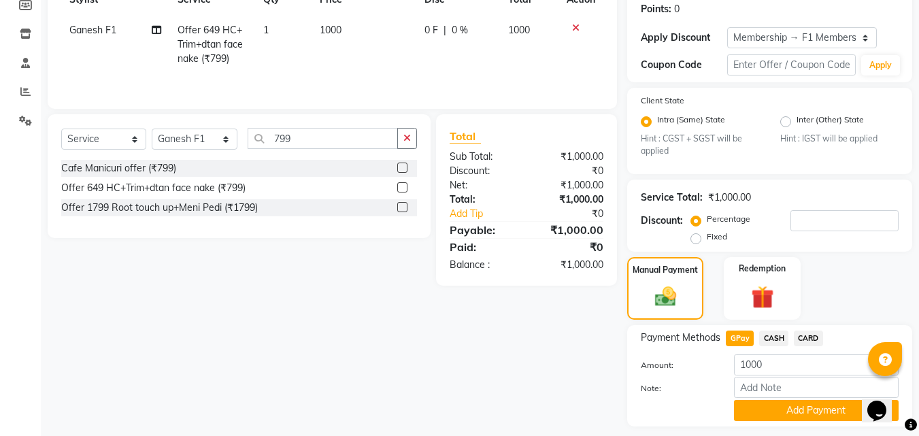
drag, startPoint x: 777, startPoint y: 411, endPoint x: 927, endPoint y: 394, distance: 150.7
click at [777, 412] on button "Add Payment" at bounding box center [816, 410] width 165 height 21
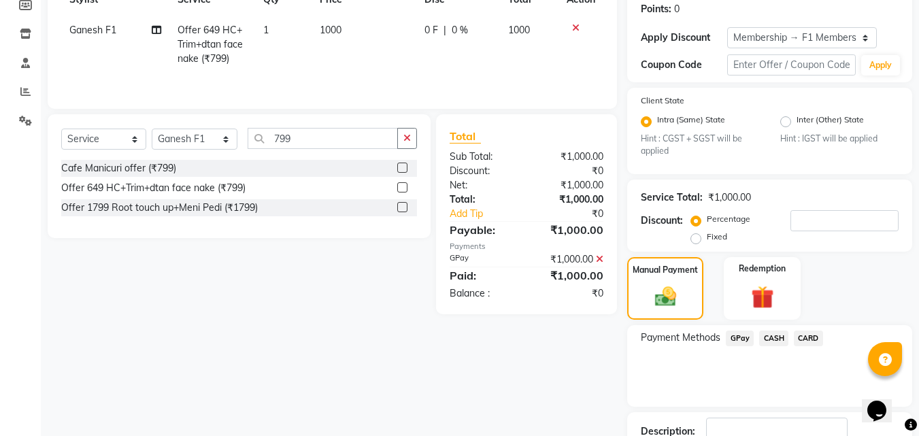
scroll to position [306, 0]
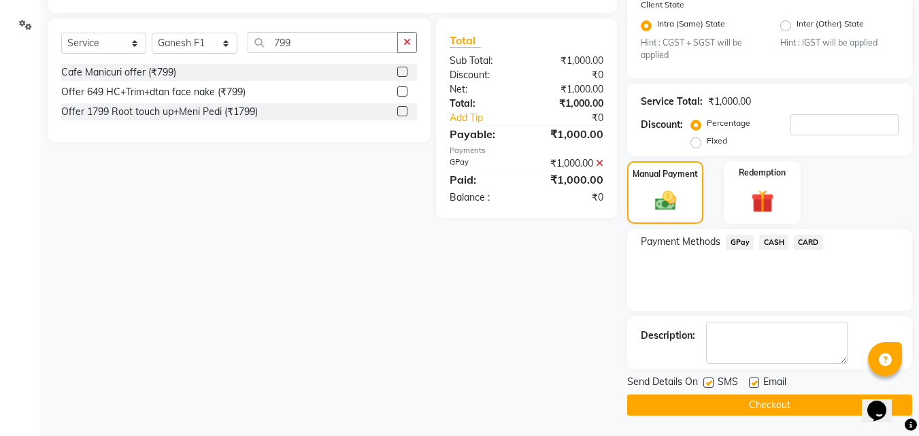
click at [709, 378] on label at bounding box center [709, 383] width 10 height 10
click at [709, 379] on input "checkbox" at bounding box center [708, 383] width 9 height 9
checkbox input "false"
click at [719, 412] on button "Checkout" at bounding box center [769, 405] width 285 height 21
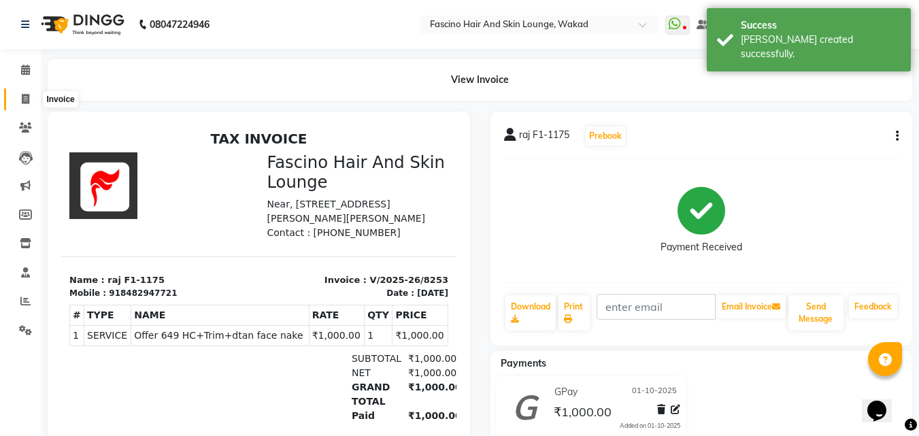
click at [26, 96] on icon at bounding box center [25, 99] width 7 height 10
select select "service"
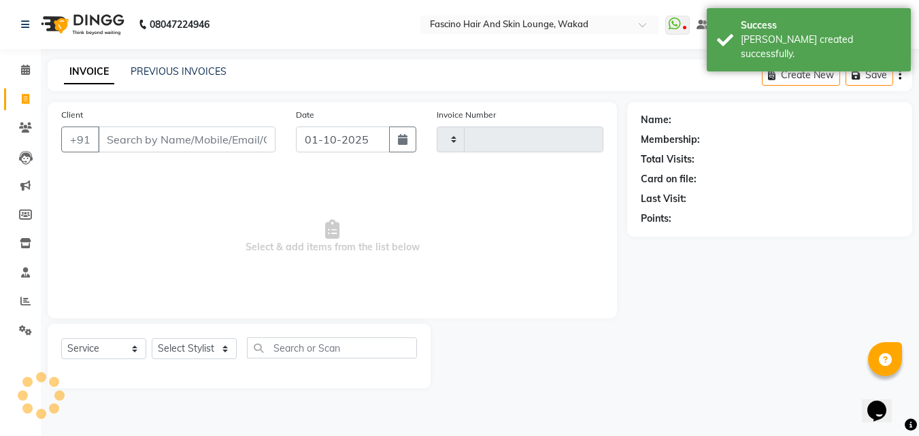
type input "8254"
select select "126"
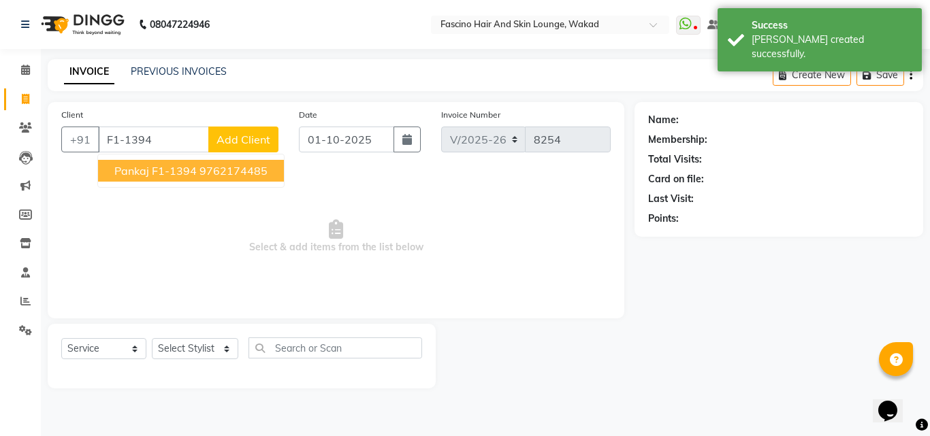
click at [112, 165] on button "Pankaj F1-1394 9762174485" at bounding box center [191, 171] width 186 height 22
type input "9762174485"
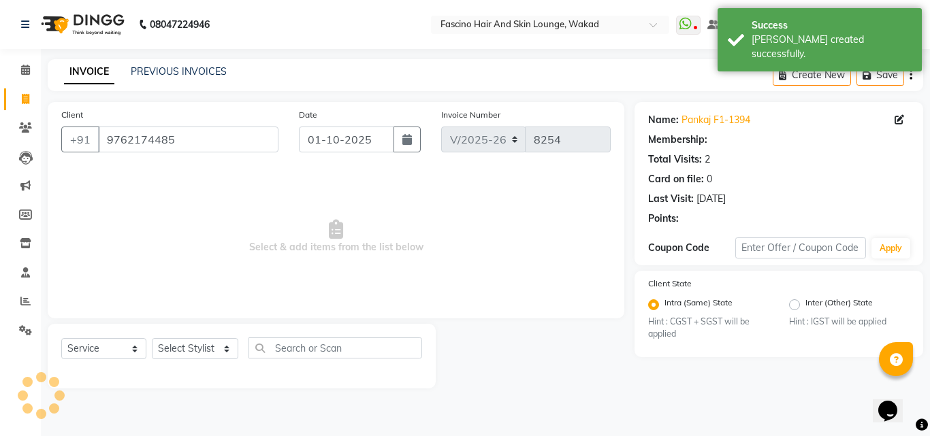
select select "1: Object"
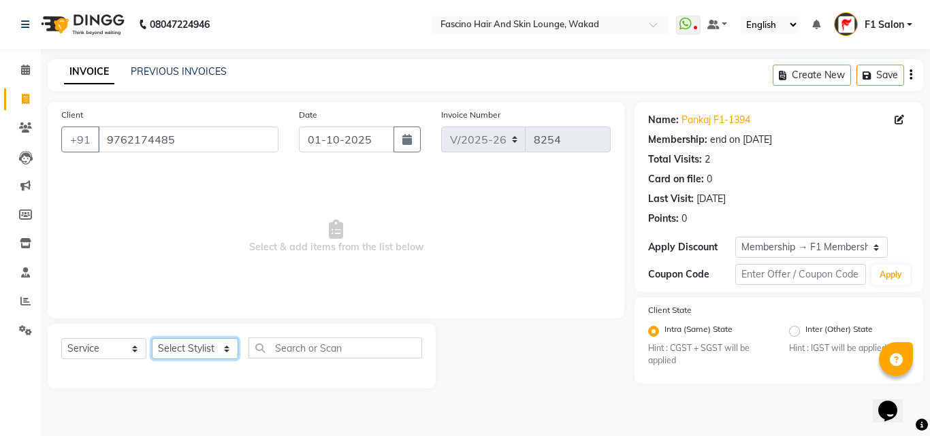
click at [197, 350] on select "Select Stylist 8805000650 Aarohi Chimu [PERSON_NAME] jh F1 Salon Ganesh F1 Gopa…" at bounding box center [195, 348] width 86 height 21
select select "57172"
click at [152, 338] on select "Select Stylist 8805000650 Aarohi Chimu [PERSON_NAME] jh F1 Salon Ganesh F1 Gopa…" at bounding box center [195, 348] width 86 height 21
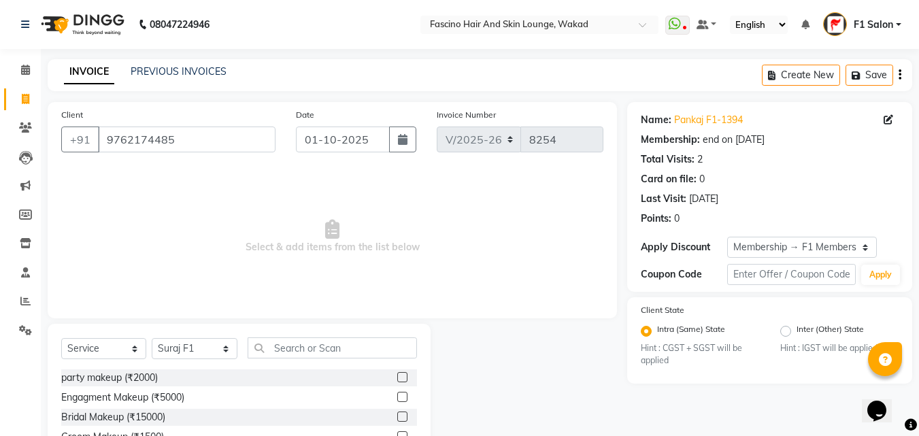
click at [309, 360] on div "Select Service Product Membership Package Voucher Prepaid Gift Card Select Styl…" at bounding box center [239, 354] width 356 height 32
click at [306, 342] on input "text" at bounding box center [332, 348] width 169 height 21
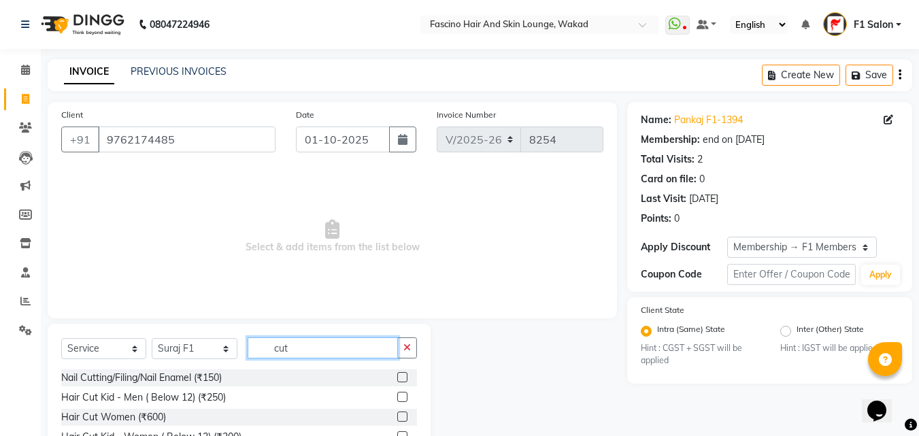
scroll to position [109, 0]
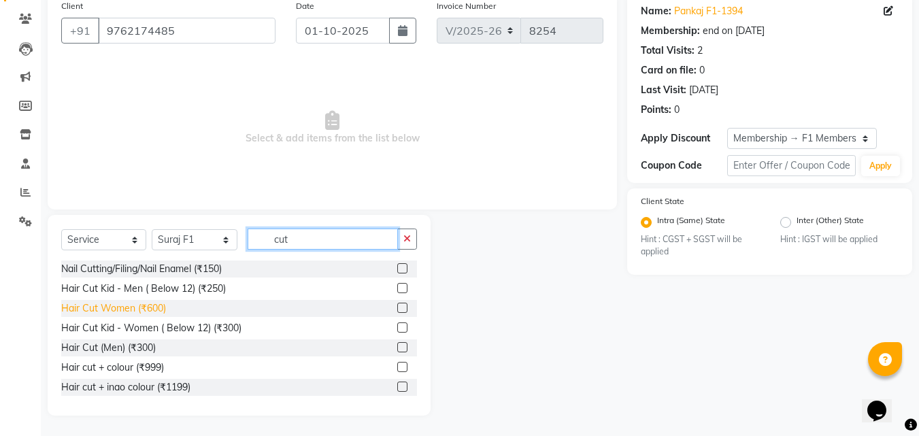
type input "cut"
drag, startPoint x: 106, startPoint y: 307, endPoint x: 227, endPoint y: 235, distance: 141.0
click at [107, 306] on div "Hair Cut Women (₹600)" at bounding box center [113, 308] width 105 height 14
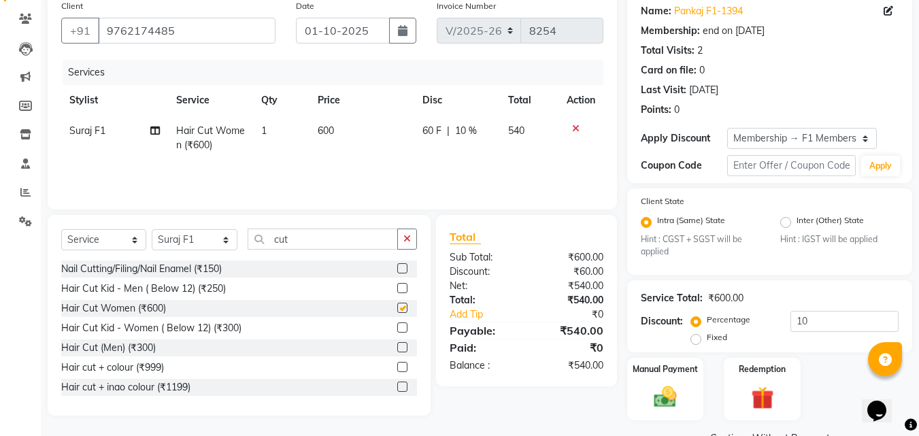
checkbox input "false"
click at [328, 146] on td "600" at bounding box center [362, 138] width 105 height 45
select select "57172"
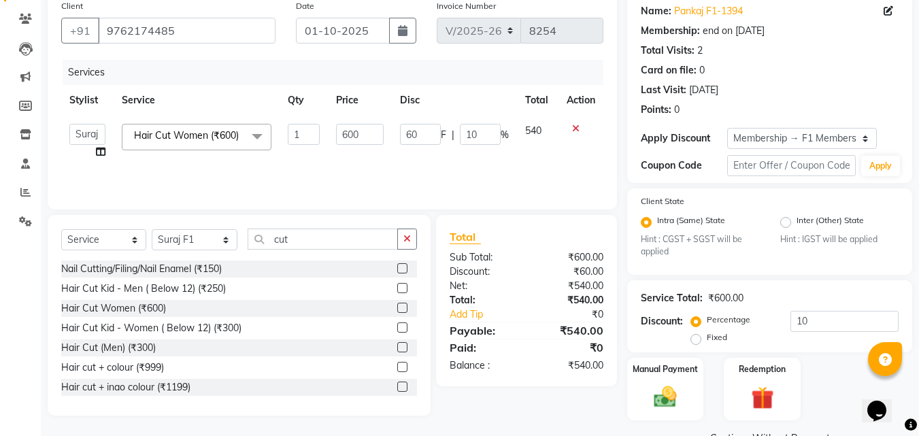
click at [328, 146] on td "600" at bounding box center [359, 142] width 63 height 52
click at [344, 139] on input "600" at bounding box center [359, 134] width 47 height 21
click at [348, 139] on input "600" at bounding box center [359, 134] width 47 height 21
type input "500"
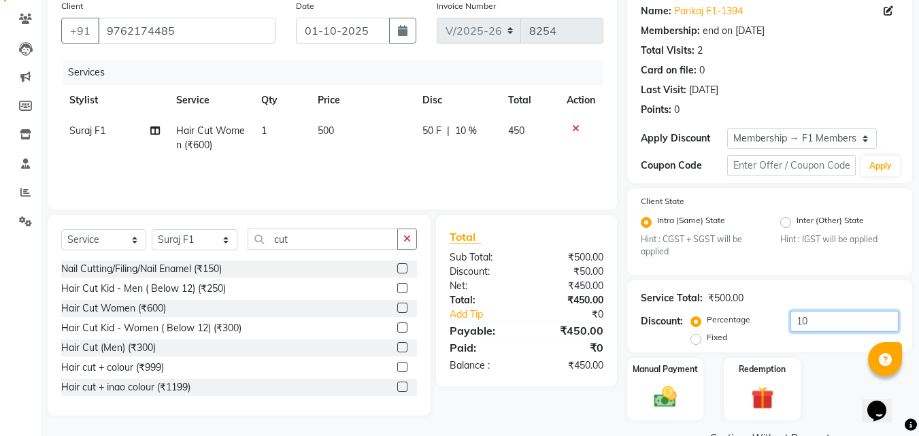
click at [814, 315] on input "10" at bounding box center [845, 321] width 108 height 21
type input "1"
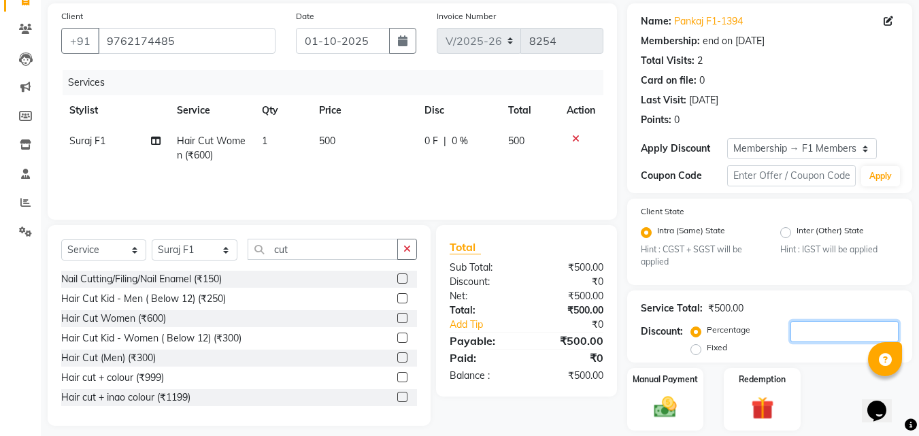
scroll to position [142, 0]
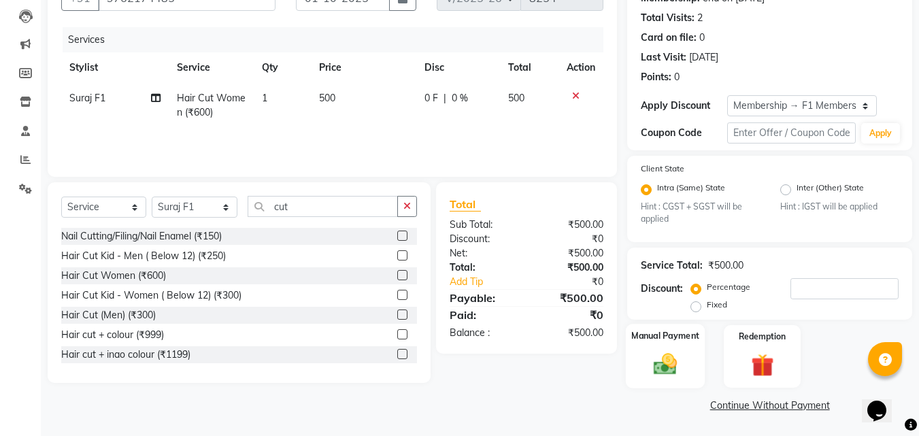
click at [677, 367] on img at bounding box center [666, 364] width 38 height 27
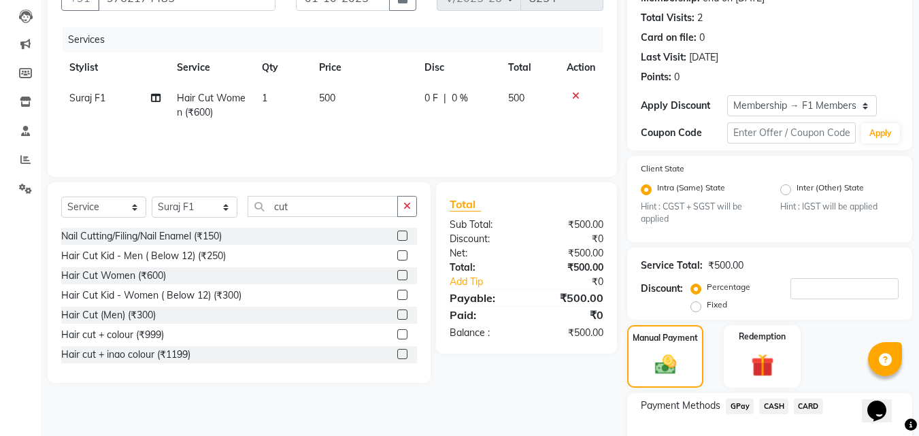
click at [731, 403] on span "GPay" at bounding box center [740, 407] width 28 height 16
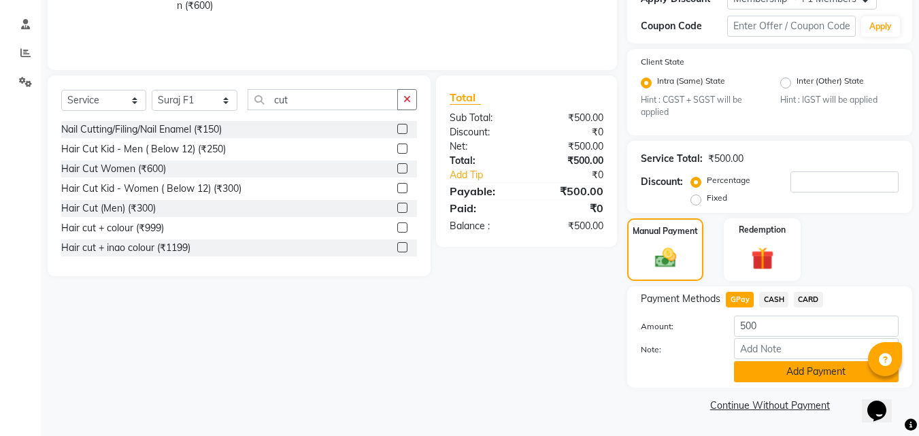
click at [749, 373] on button "Add Payment" at bounding box center [816, 371] width 165 height 21
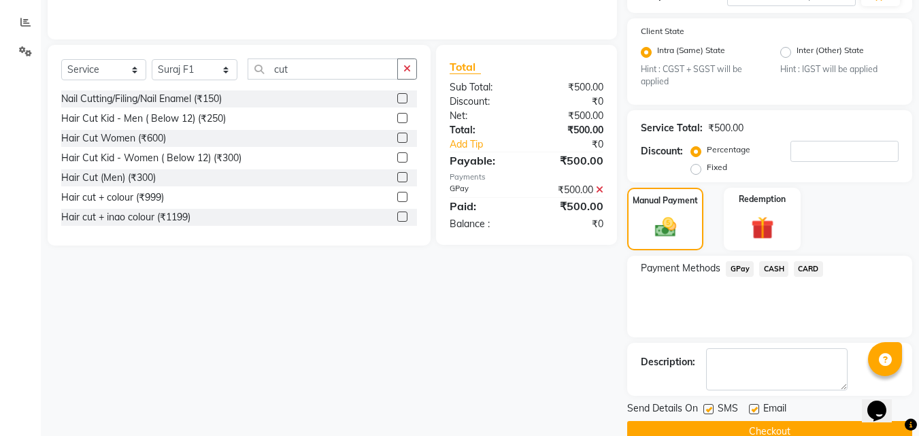
scroll to position [306, 0]
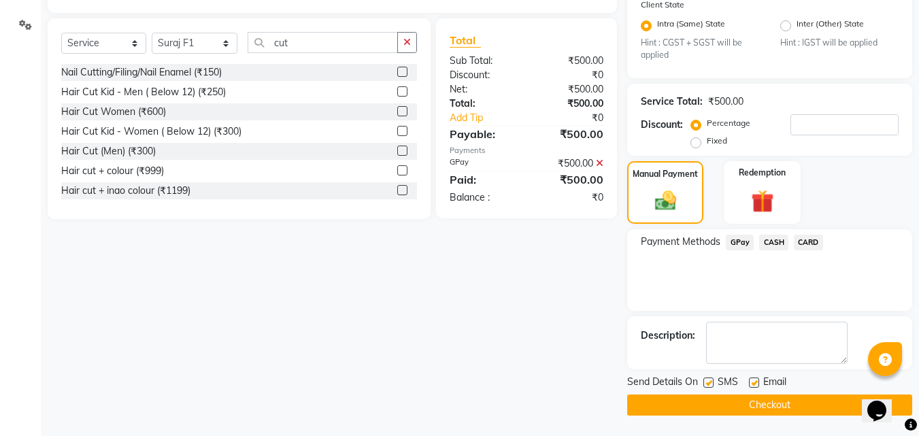
click at [713, 383] on label at bounding box center [709, 383] width 10 height 10
click at [713, 383] on input "checkbox" at bounding box center [708, 383] width 9 height 9
checkbox input "false"
click at [685, 421] on main "INVOICE PREVIOUS INVOICES Create New Save Client [PHONE_NUMBER] Date [DATE] Inv…" at bounding box center [480, 95] width 879 height 683
click at [683, 404] on button "Checkout" at bounding box center [769, 405] width 285 height 21
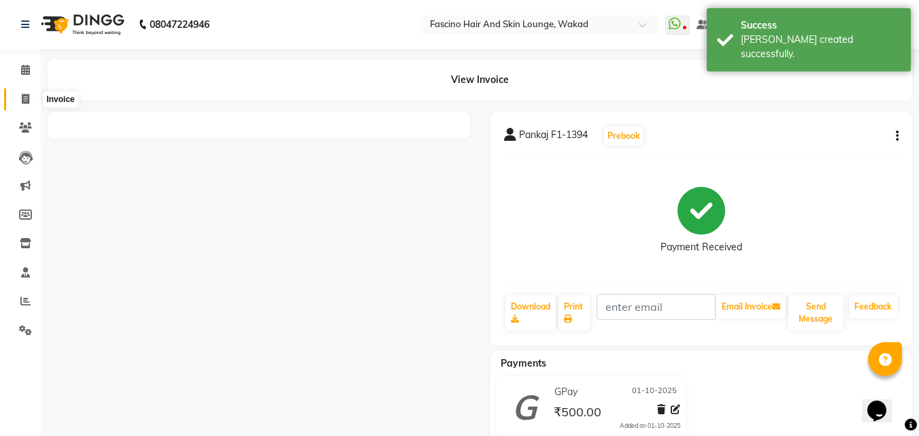
click at [22, 101] on icon at bounding box center [25, 99] width 7 height 10
select select "service"
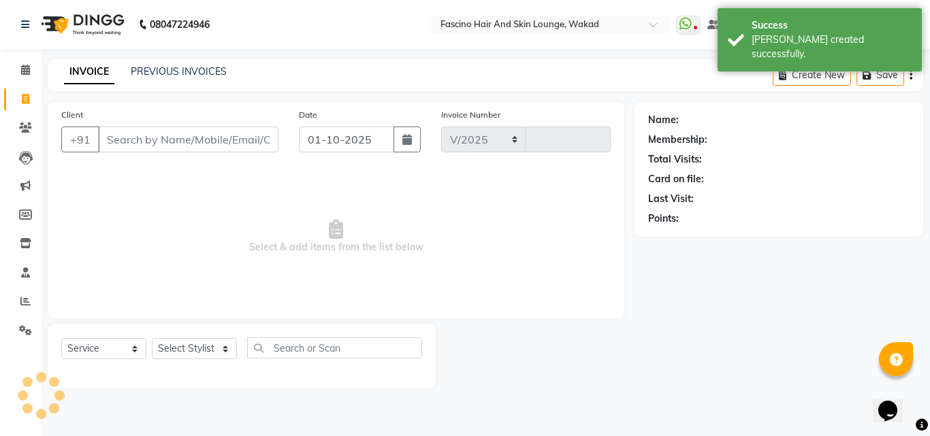
select select "126"
type input "8255"
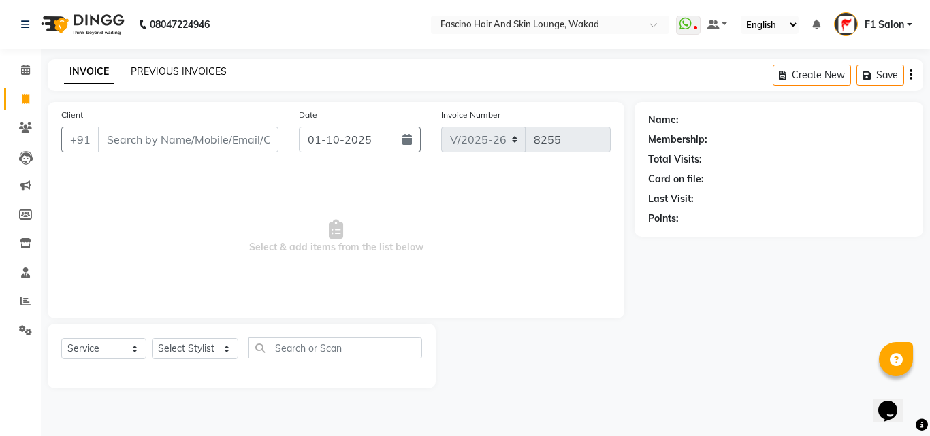
click at [163, 69] on link "PREVIOUS INVOICES" at bounding box center [179, 71] width 96 height 12
